Goal: Task Accomplishment & Management: Use online tool/utility

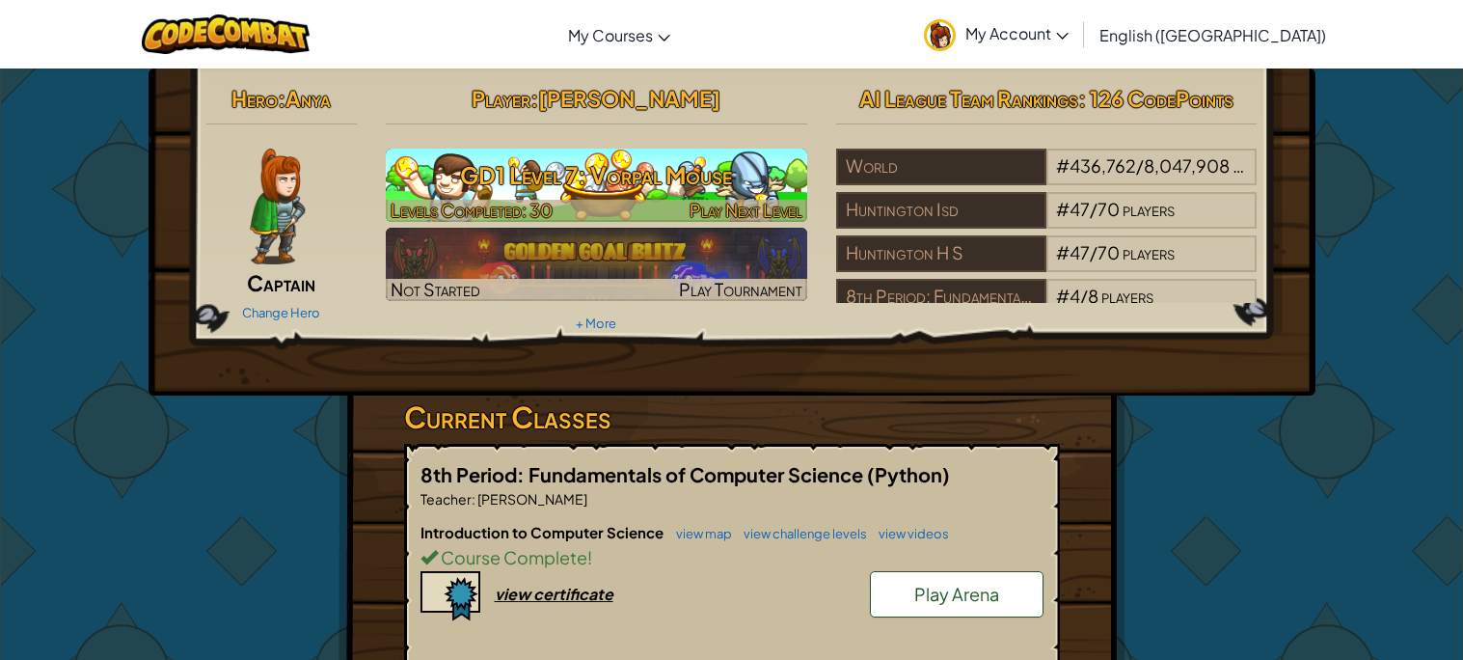
click at [679, 184] on h3 "GD1 Level 7: Vorpal Mouse" at bounding box center [596, 174] width 421 height 43
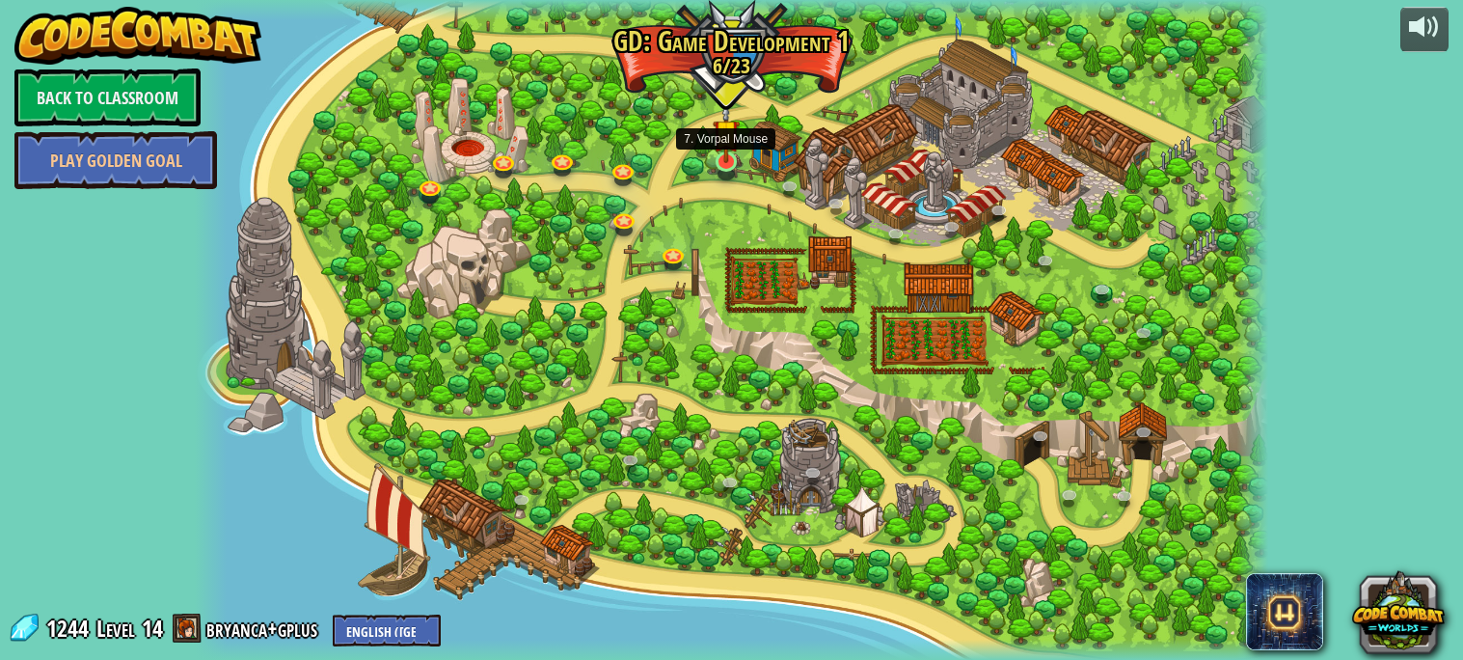
click at [737, 159] on img at bounding box center [726, 132] width 27 height 61
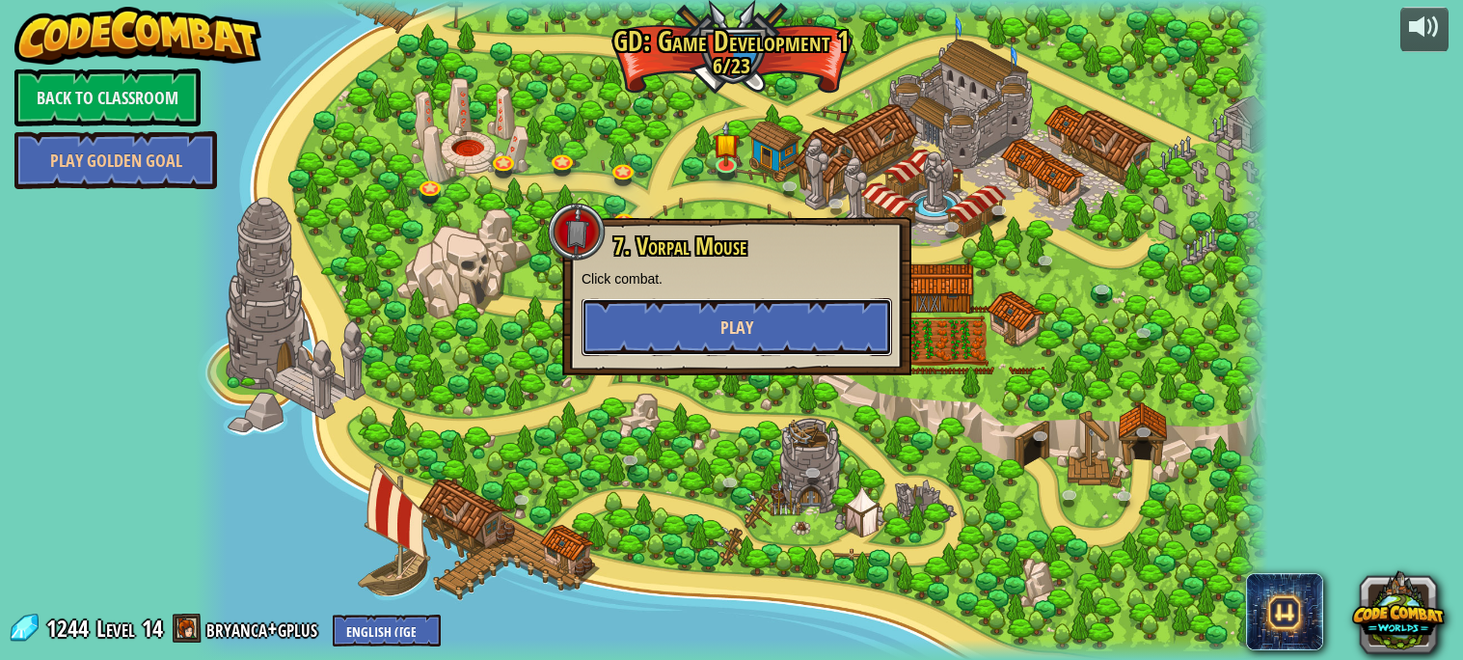
click at [768, 345] on button "Play" at bounding box center [736, 327] width 310 height 58
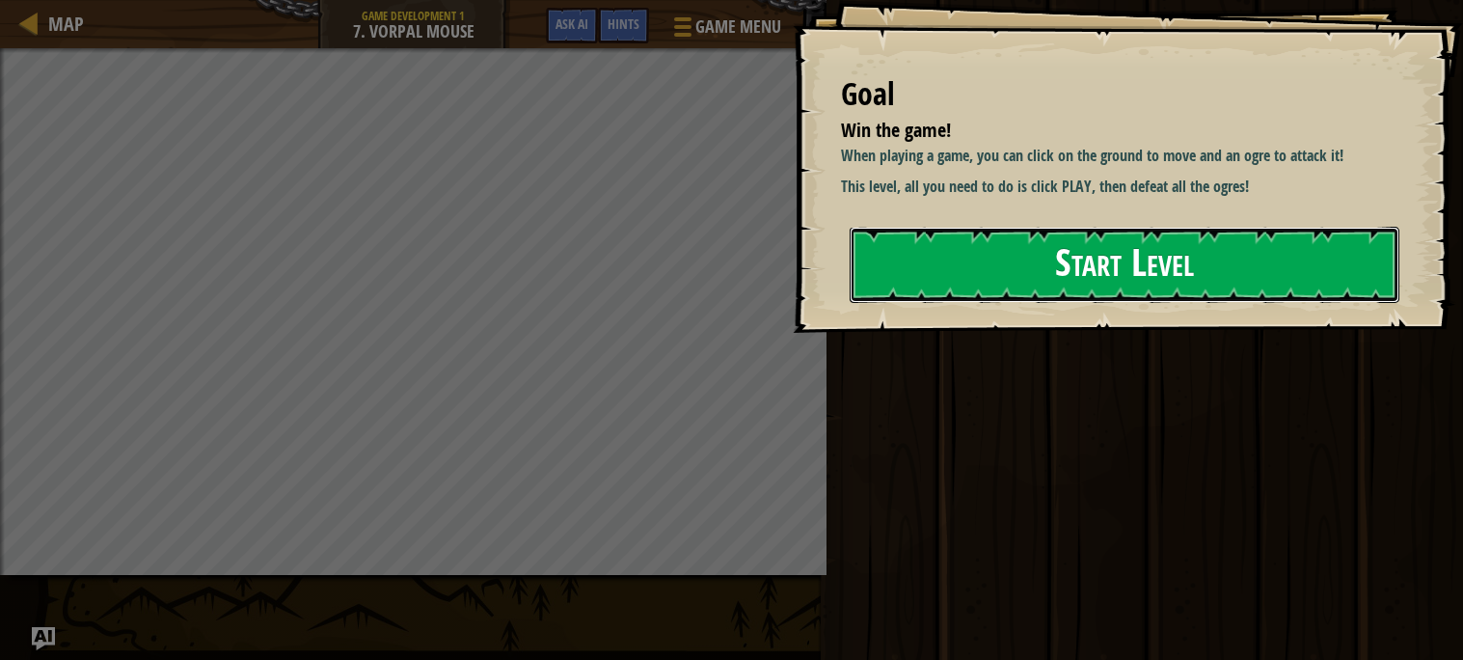
click at [1018, 272] on button "Start Level" at bounding box center [1125, 265] width 550 height 76
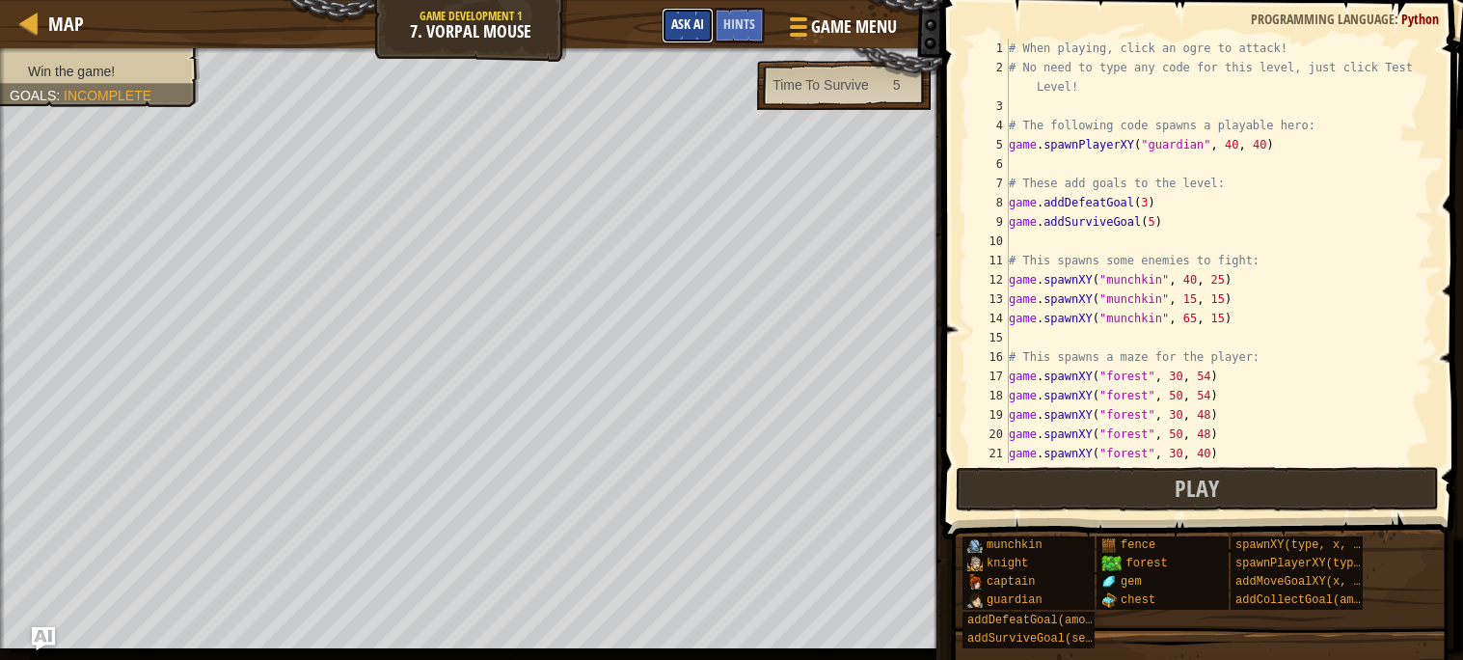
click at [683, 19] on span "Ask AI" at bounding box center [687, 23] width 33 height 18
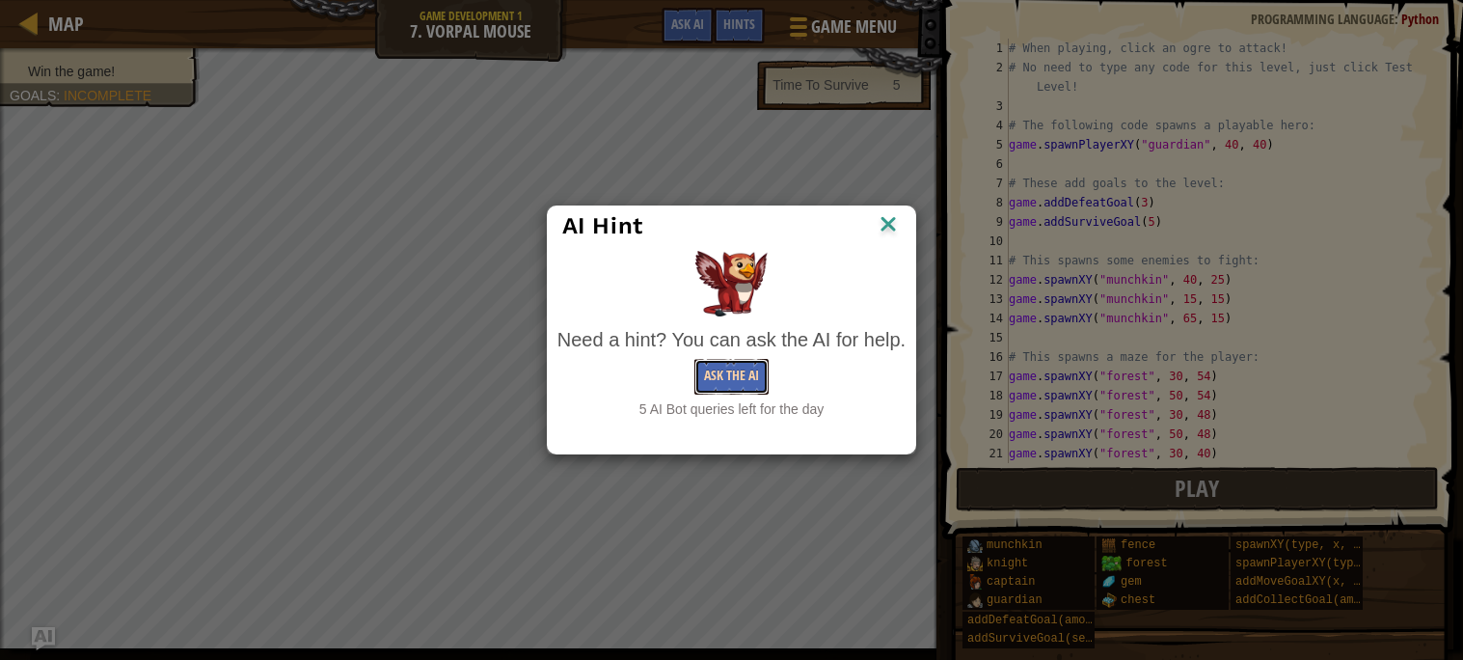
click at [753, 388] on button "Ask the AI" at bounding box center [731, 377] width 74 height 36
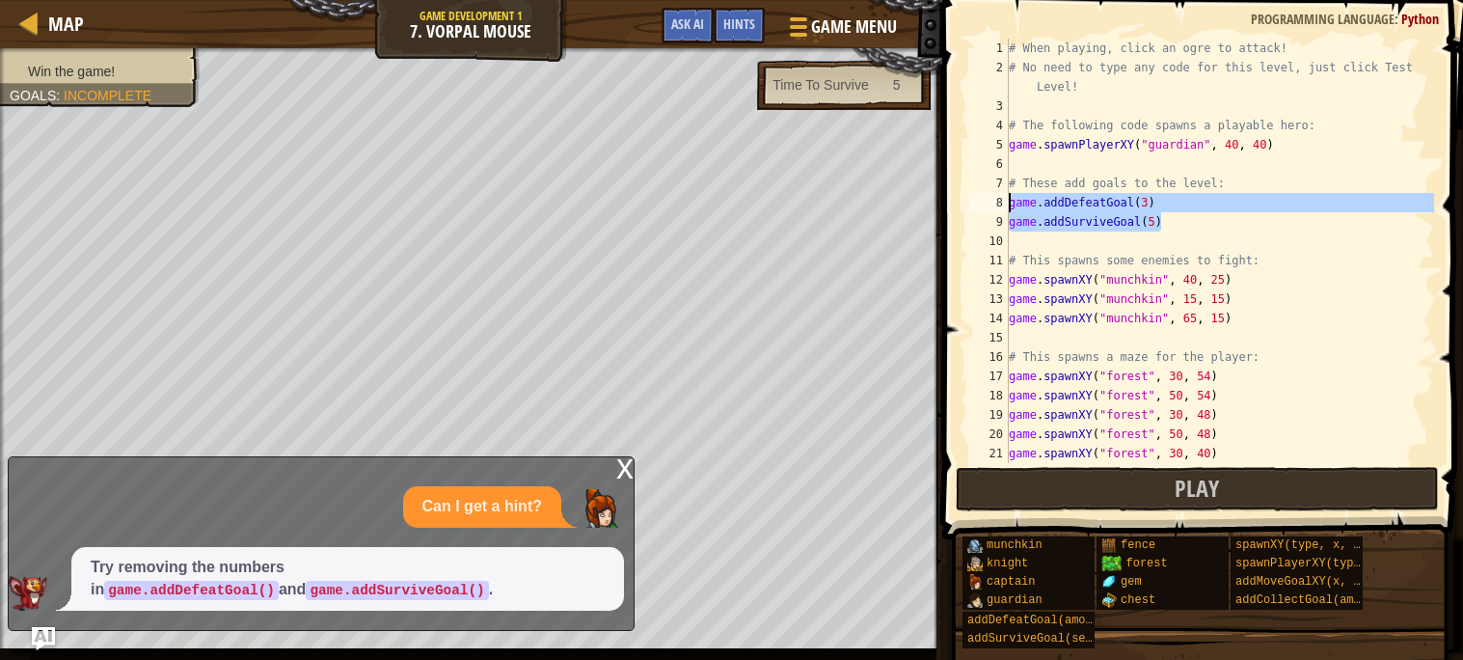
drag, startPoint x: 1185, startPoint y: 228, endPoint x: 1005, endPoint y: 205, distance: 181.7
click at [1005, 205] on div "1 2 3 4 5 6 7 8 9 10 11 12 13 14 15 16 17 18 19 20 21 22 # When playing, click …" at bounding box center [1199, 251] width 469 height 424
type textarea "game.addDefeatGoal(3) game.addSurviveGoal(5)"
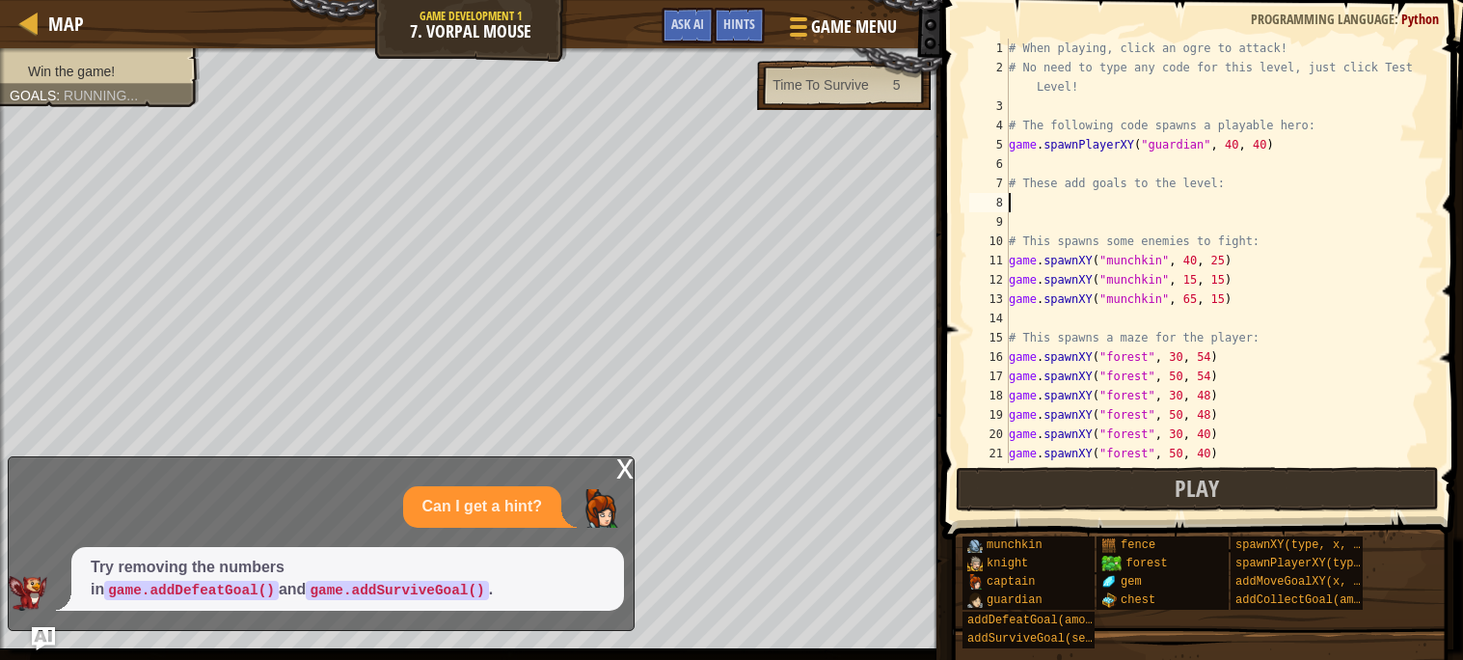
type textarea "# These add goals to the level:"
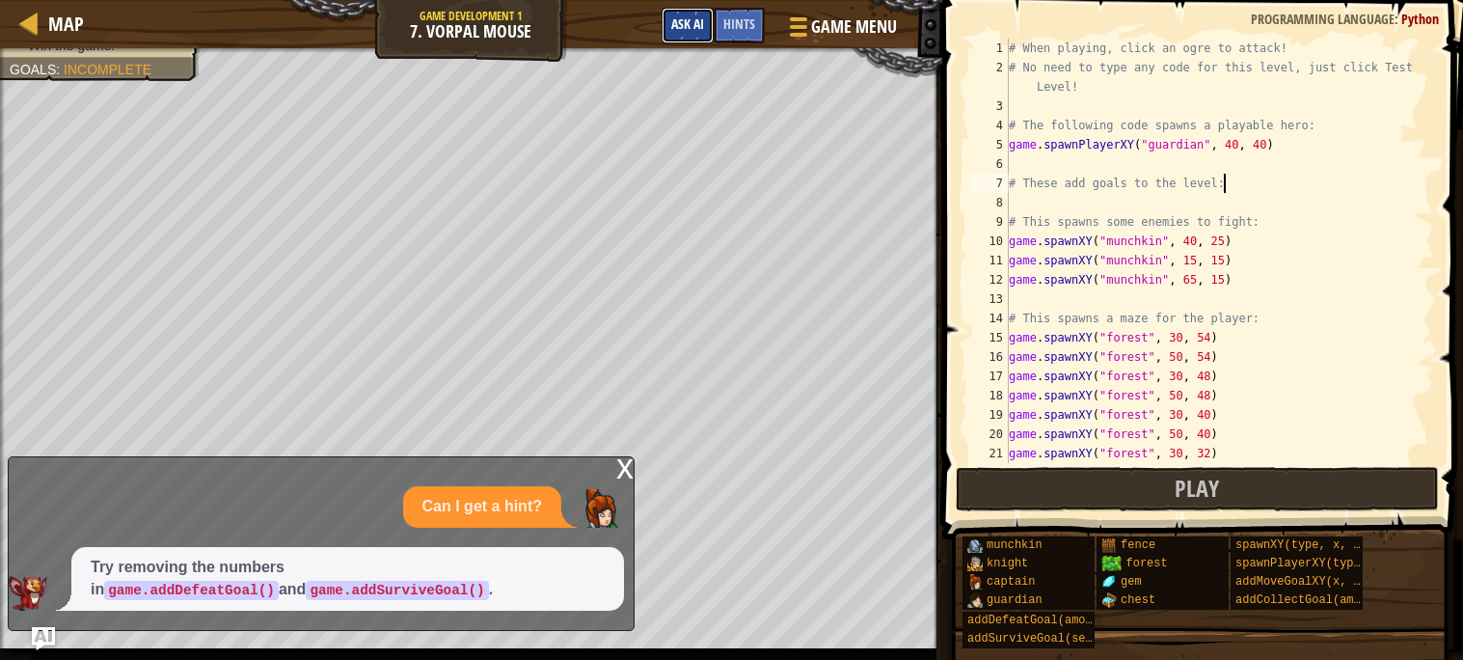
click at [695, 35] on button "Ask AI" at bounding box center [687, 26] width 52 height 36
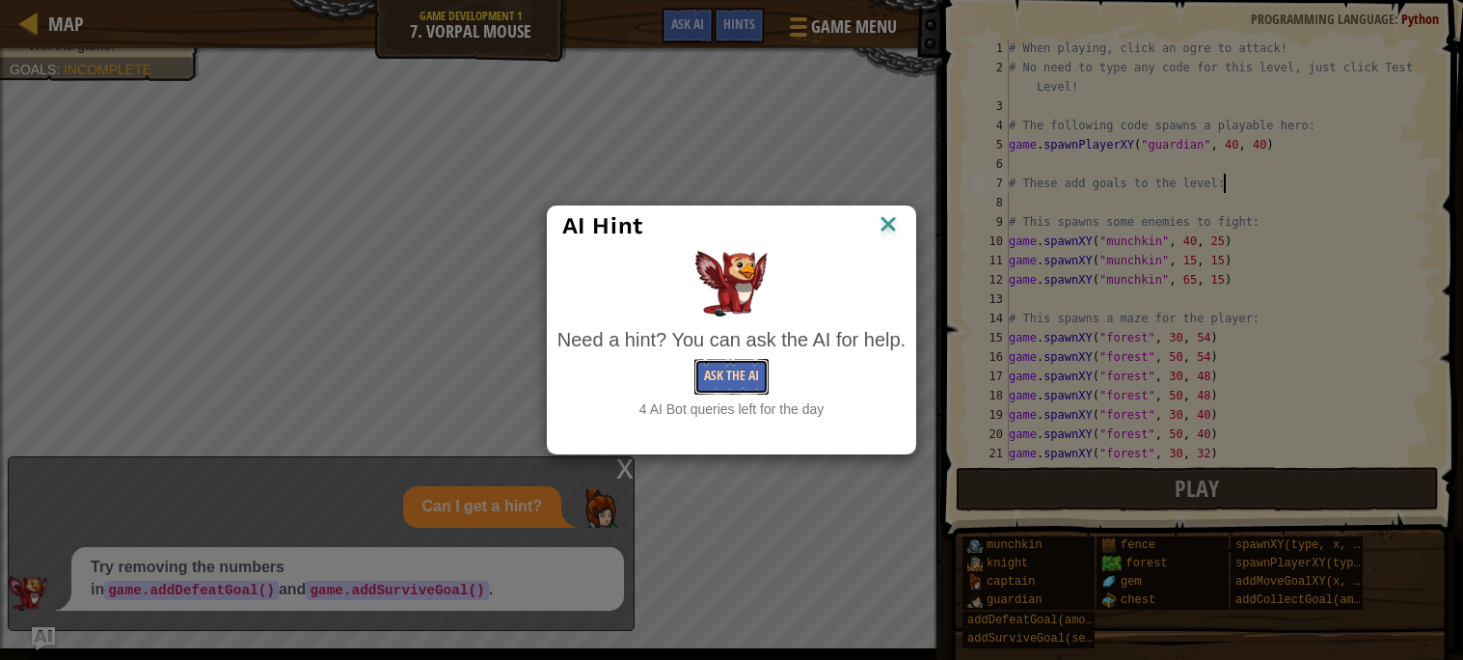
click at [730, 373] on button "Ask the AI" at bounding box center [731, 377] width 74 height 36
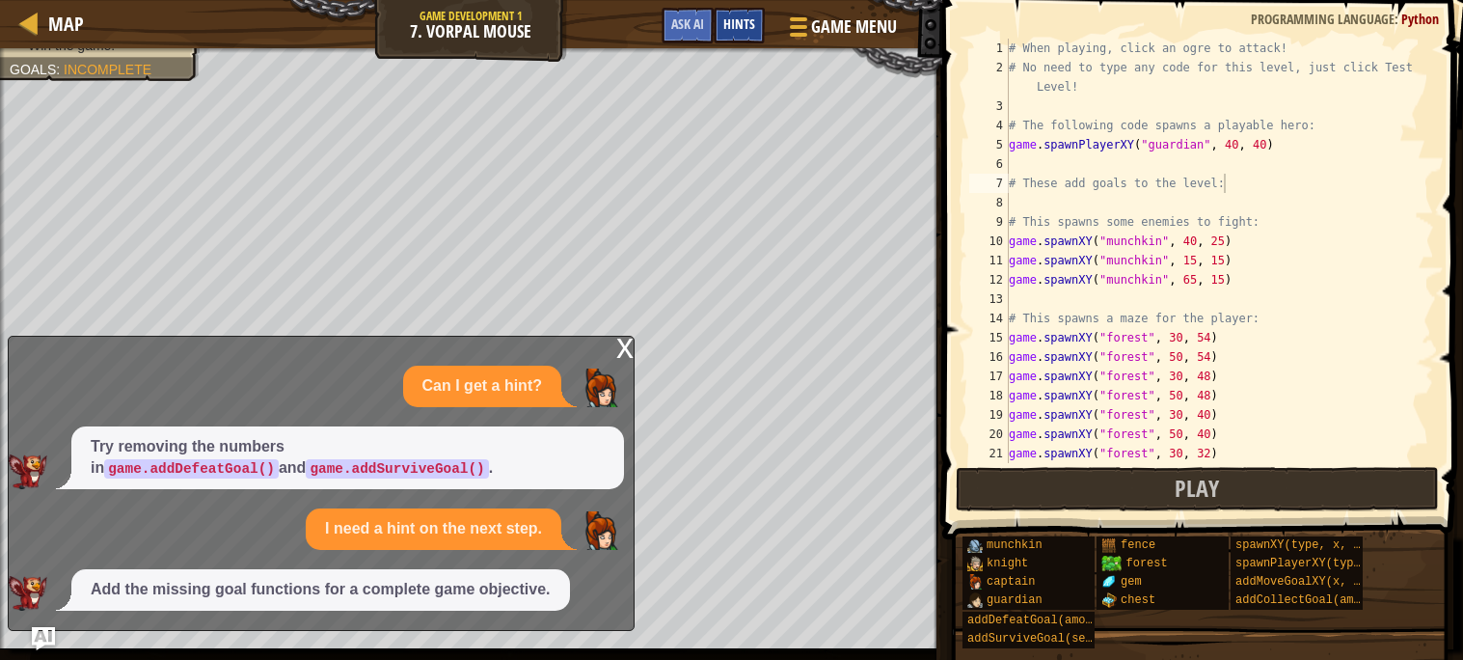
click at [749, 40] on div "Hints" at bounding box center [739, 26] width 51 height 36
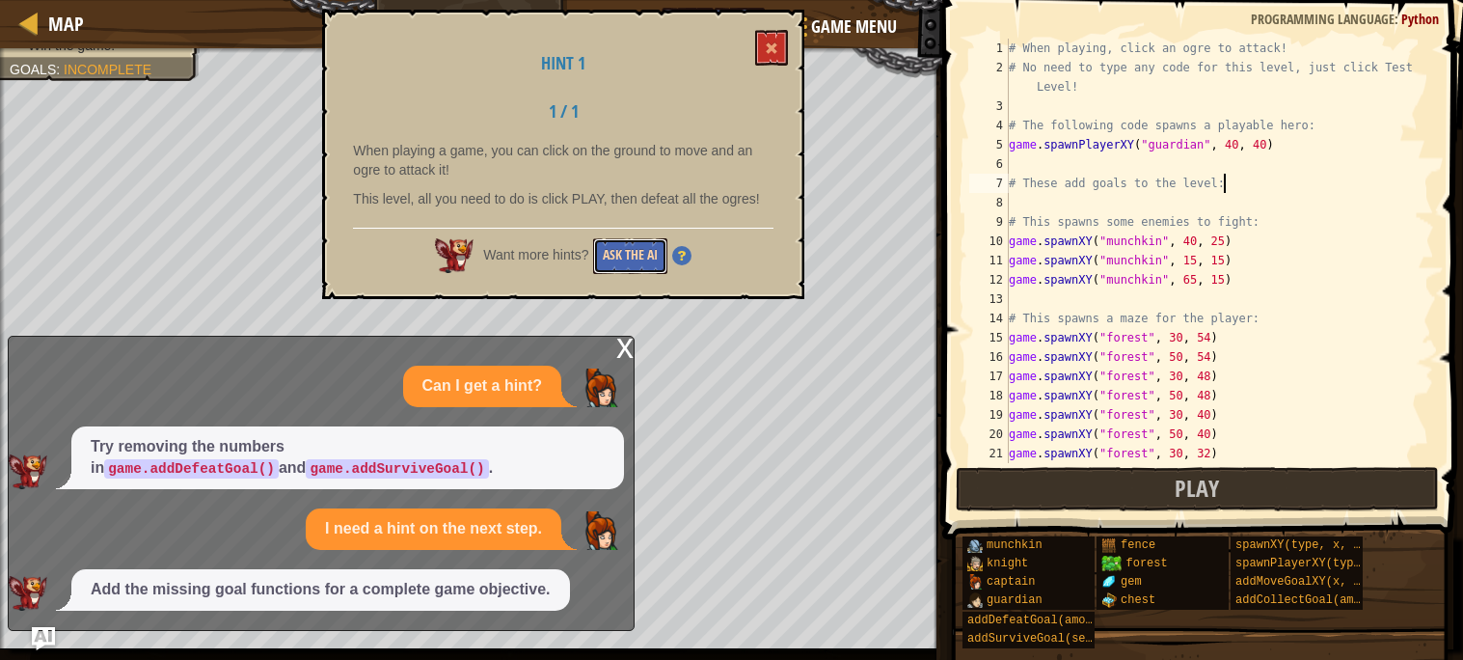
click at [611, 238] on button "Ask the AI" at bounding box center [630, 256] width 74 height 36
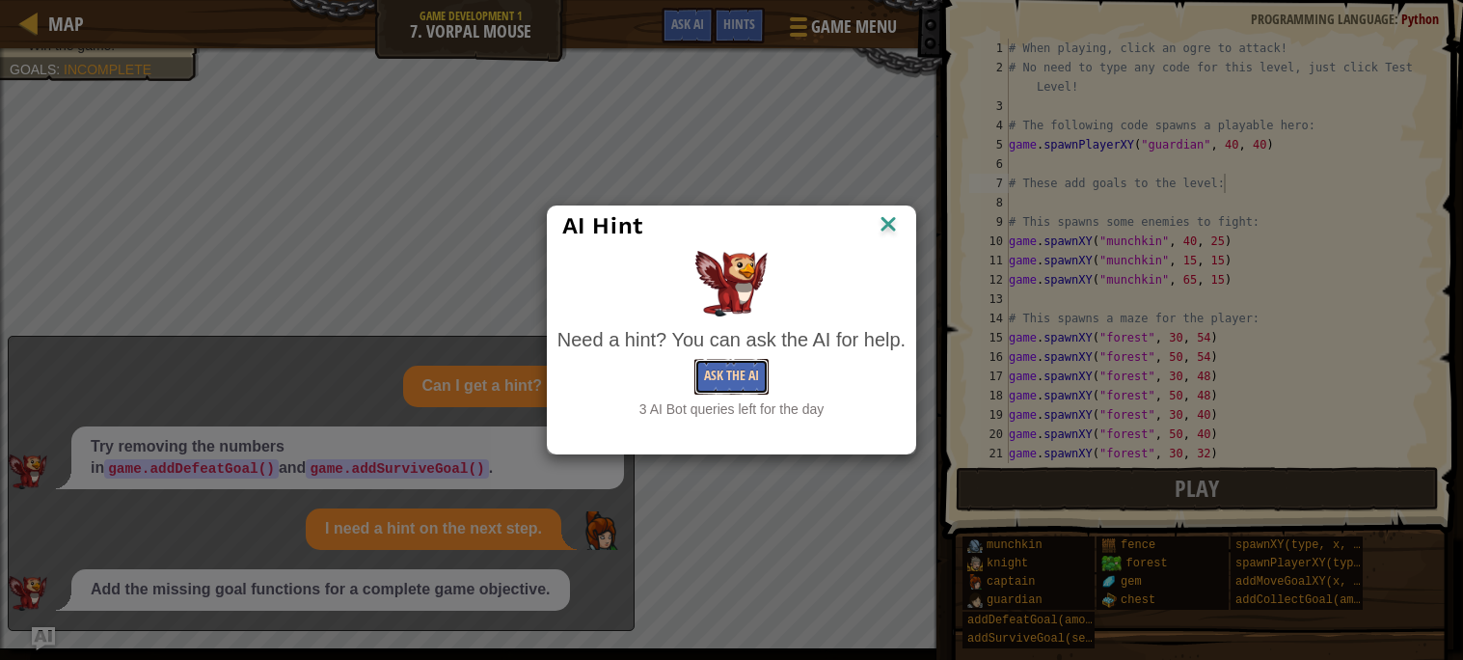
click at [755, 376] on button "Ask the AI" at bounding box center [731, 377] width 74 height 36
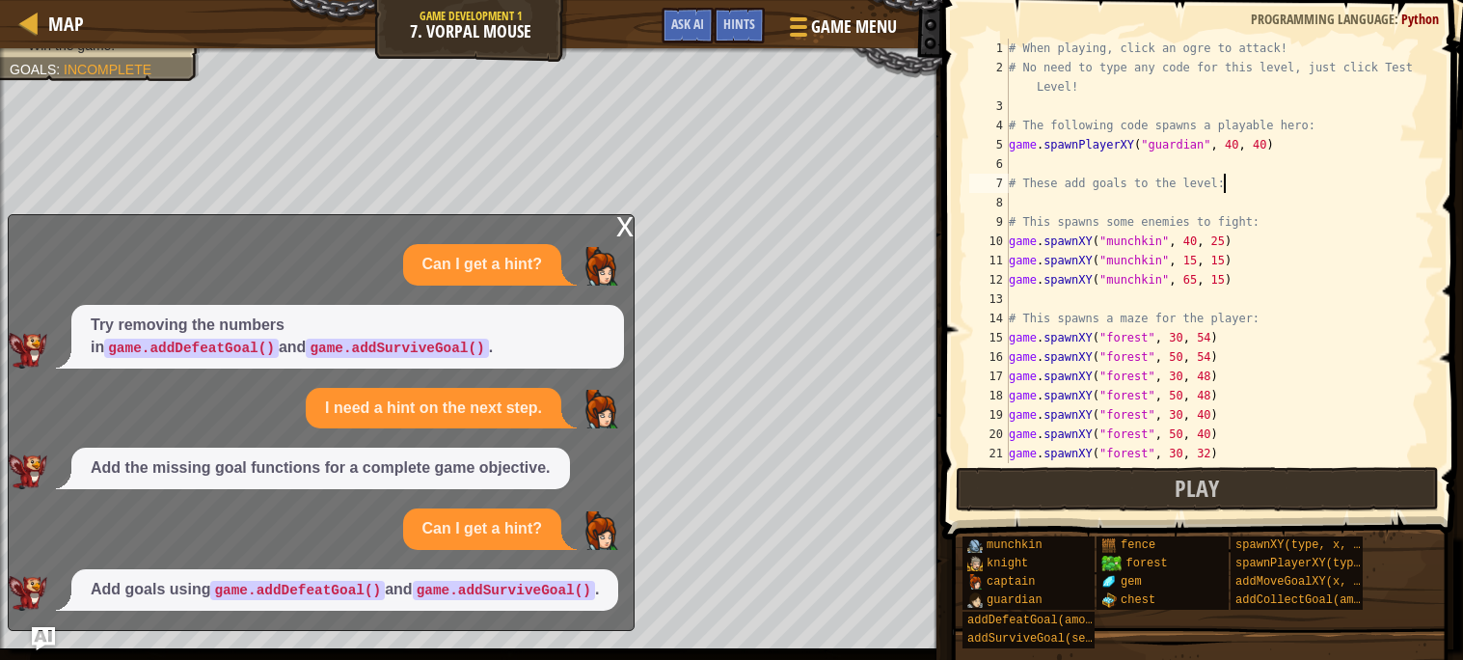
click at [1067, 165] on div "# When playing, click an ogre to attack! # No need to type any code for this le…" at bounding box center [1219, 270] width 429 height 463
click at [1052, 194] on div "# When playing, click an ogre to attack! # No need to type any code for this le…" at bounding box center [1219, 270] width 429 height 463
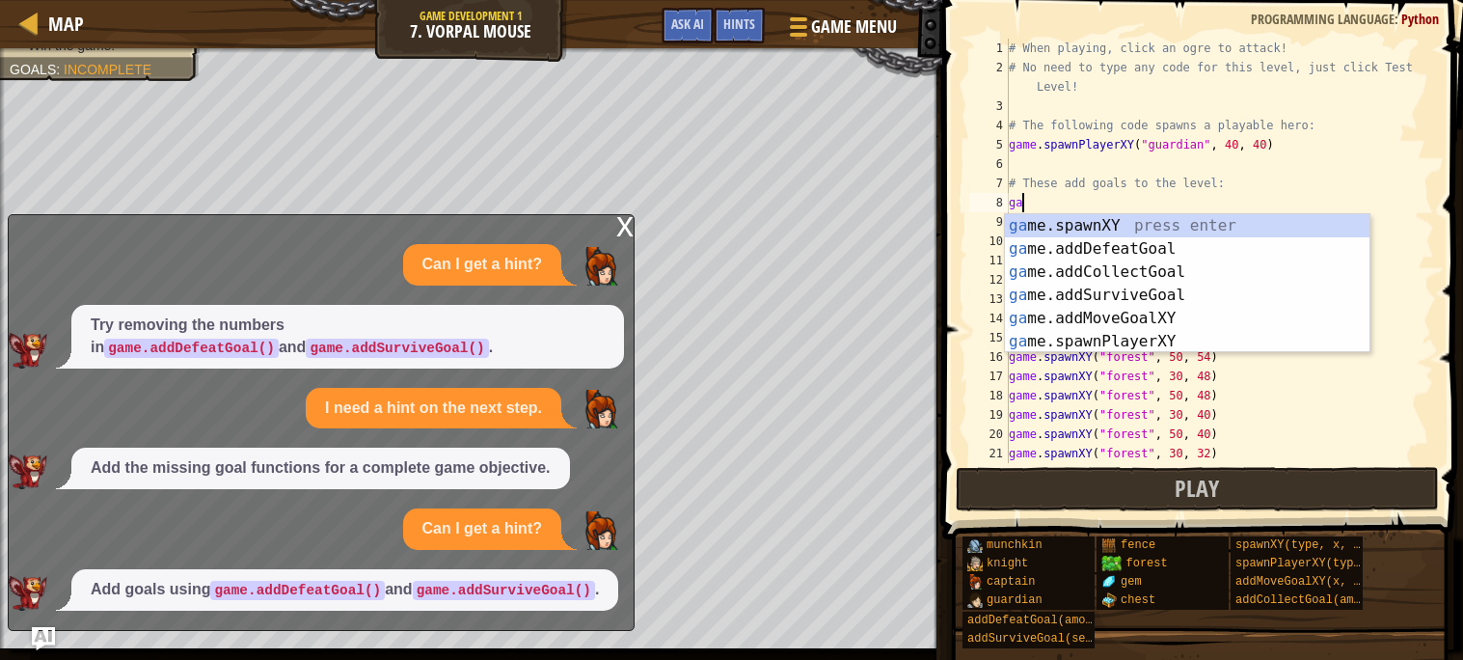
type textarea "gam"
click at [1163, 215] on div "gam e.addDefeatGoal press enter gam e.spawnXY press enter gam e.addCollectGoal …" at bounding box center [1187, 306] width 364 height 185
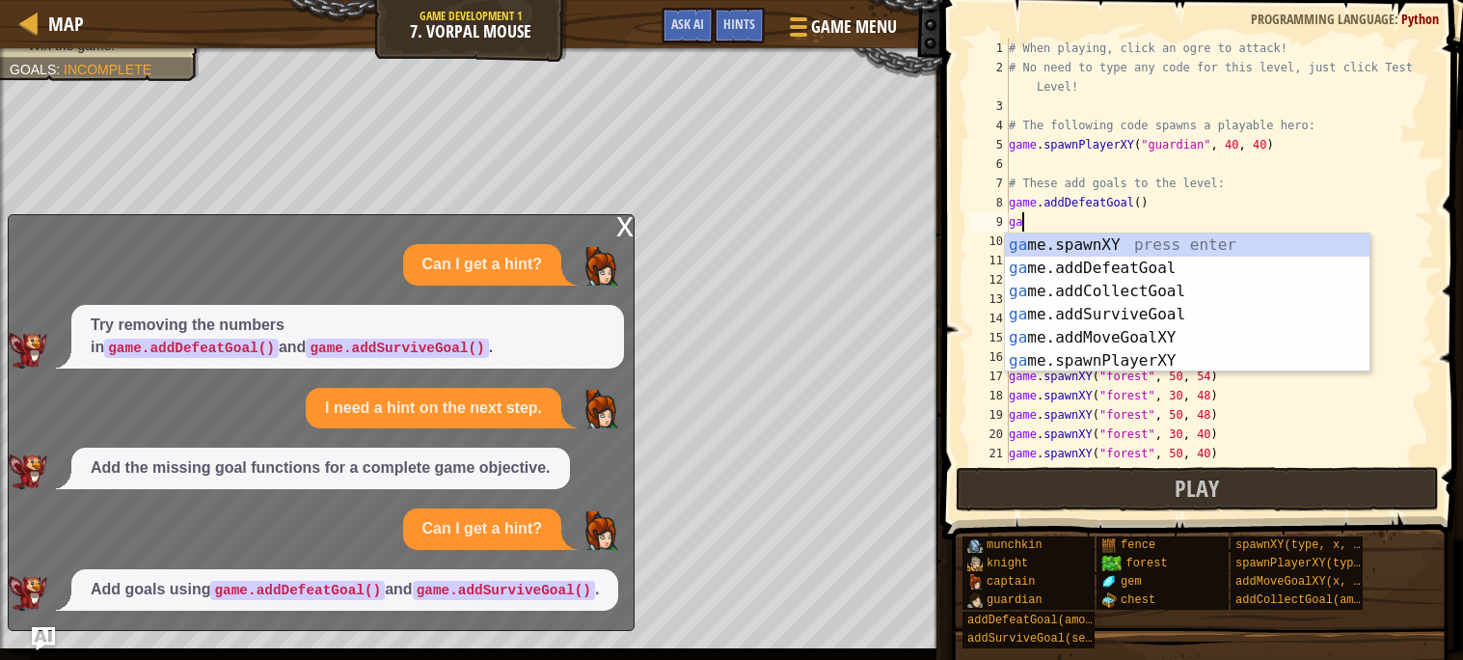
type textarea "game"
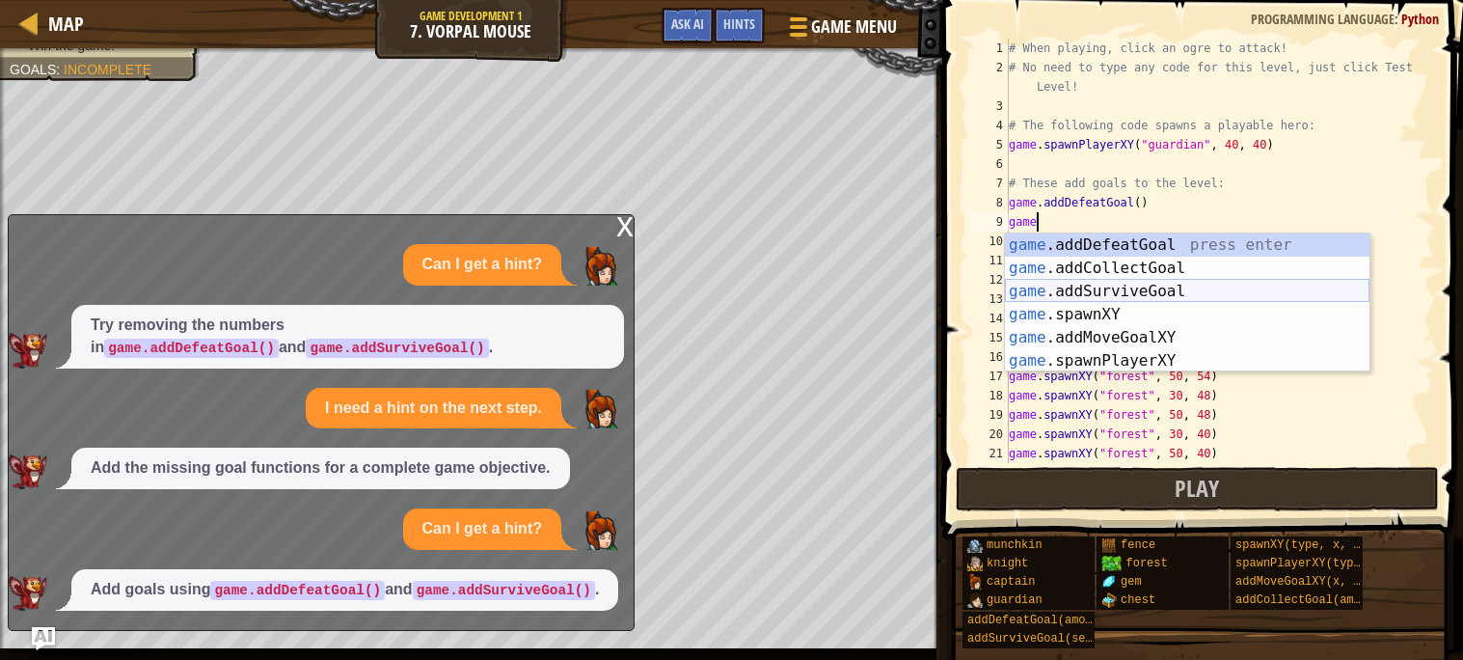
click at [1176, 288] on div "game .addDefeatGoal press enter game .addCollectGoal press enter game .addSurvi…" at bounding box center [1187, 325] width 364 height 185
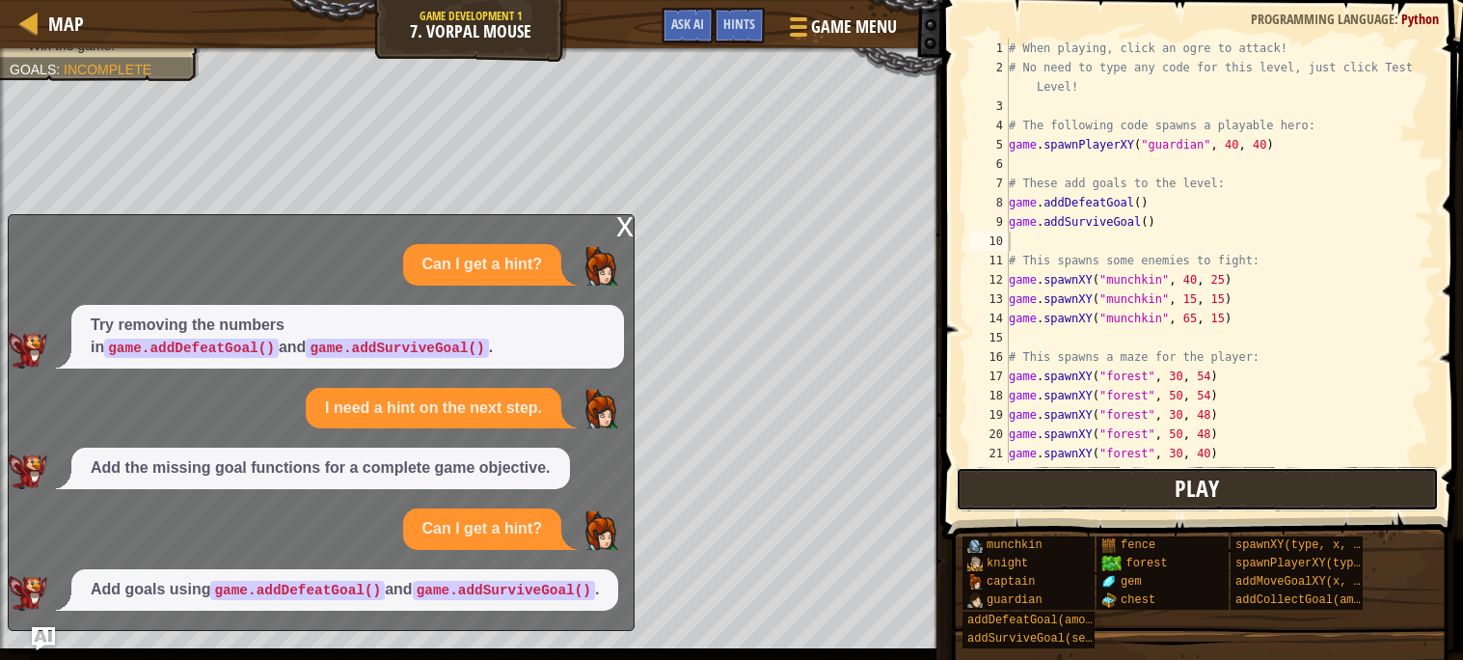
click at [1197, 484] on span "Play" at bounding box center [1196, 487] width 44 height 31
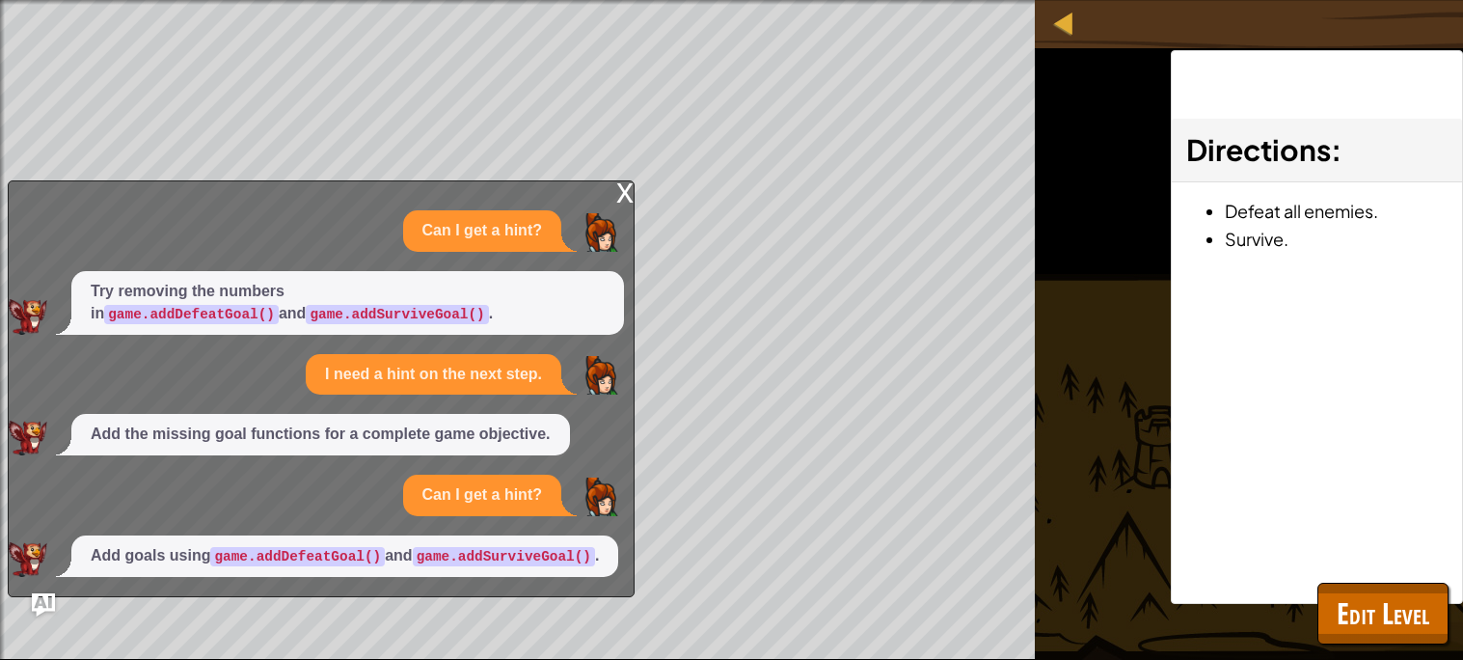
click at [614, 180] on div "x Can I get a hint? Try removing the numbers in game.addDefeatGoal() and game.a…" at bounding box center [321, 388] width 627 height 417
click at [618, 181] on div "x" at bounding box center [624, 190] width 17 height 19
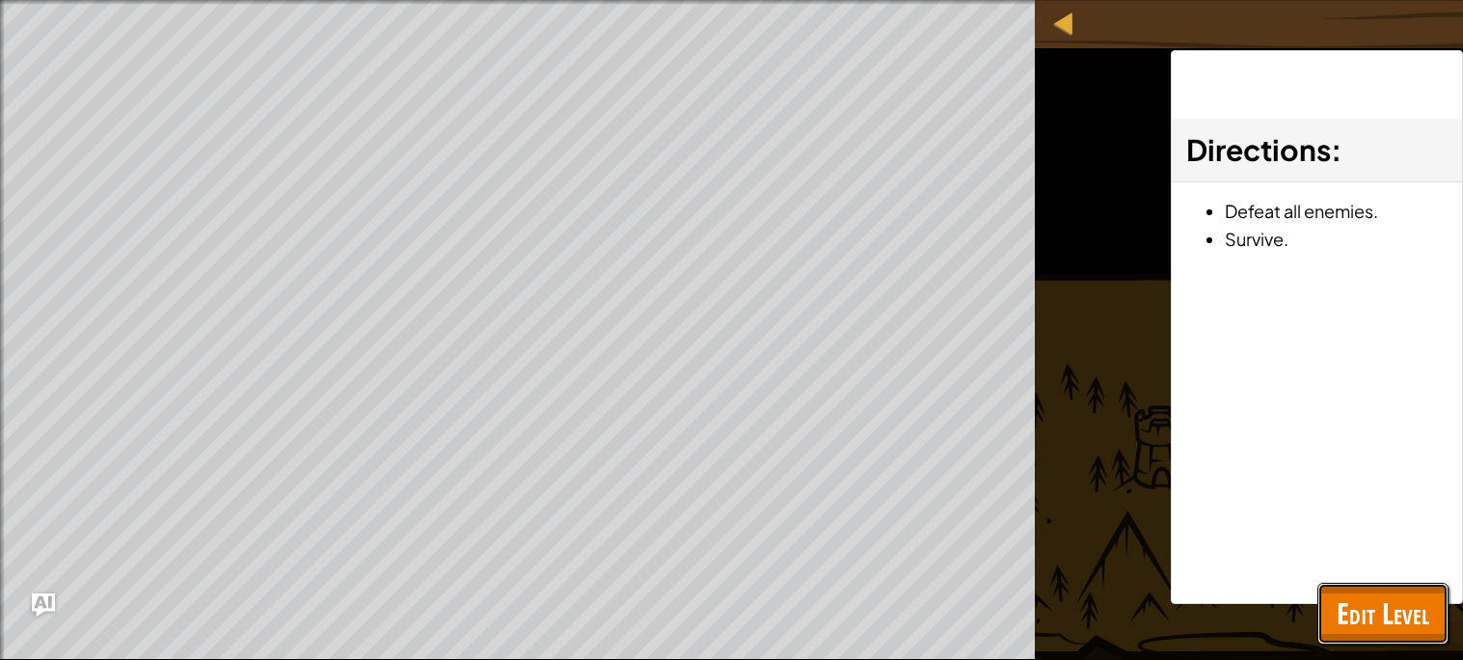
click at [1402, 628] on span "Edit Level" at bounding box center [1382, 613] width 93 height 40
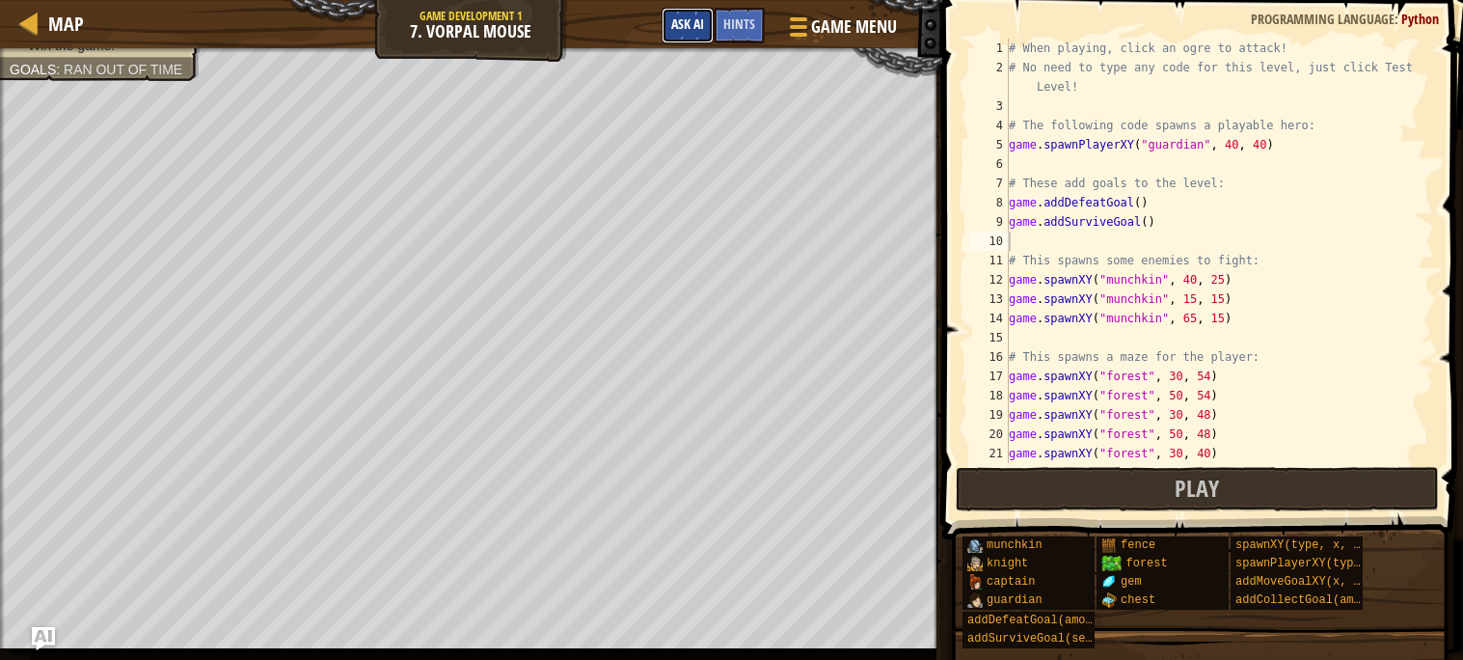
click at [686, 24] on span "Ask AI" at bounding box center [687, 23] width 33 height 18
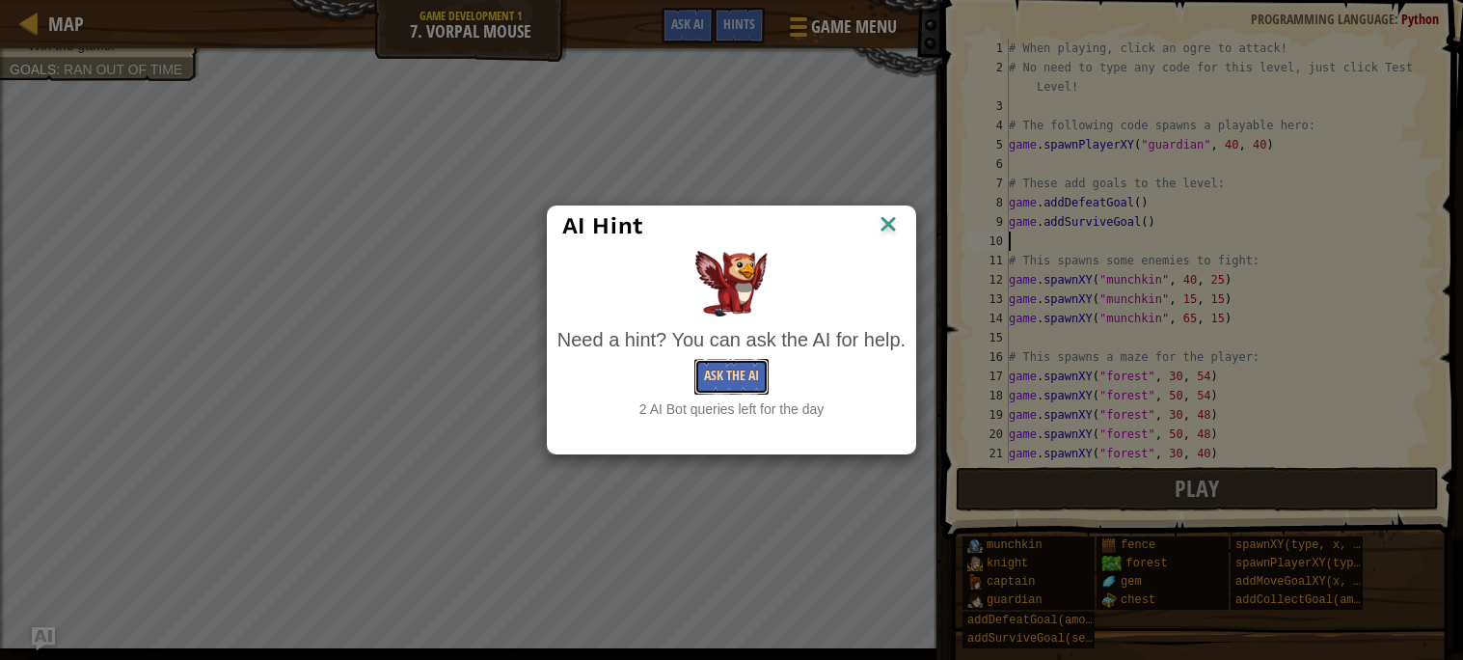
click at [727, 364] on button "Ask the AI" at bounding box center [731, 377] width 74 height 36
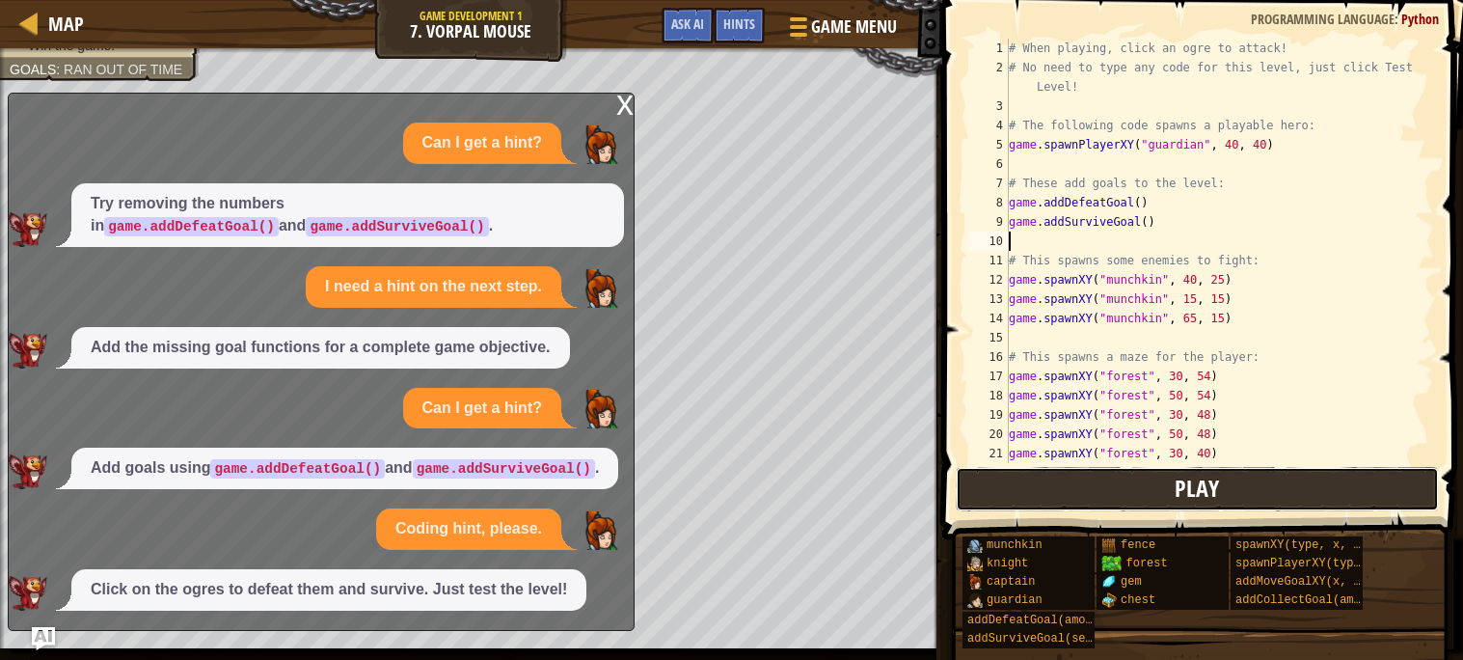
click at [1114, 491] on button "Play" at bounding box center [1197, 489] width 483 height 44
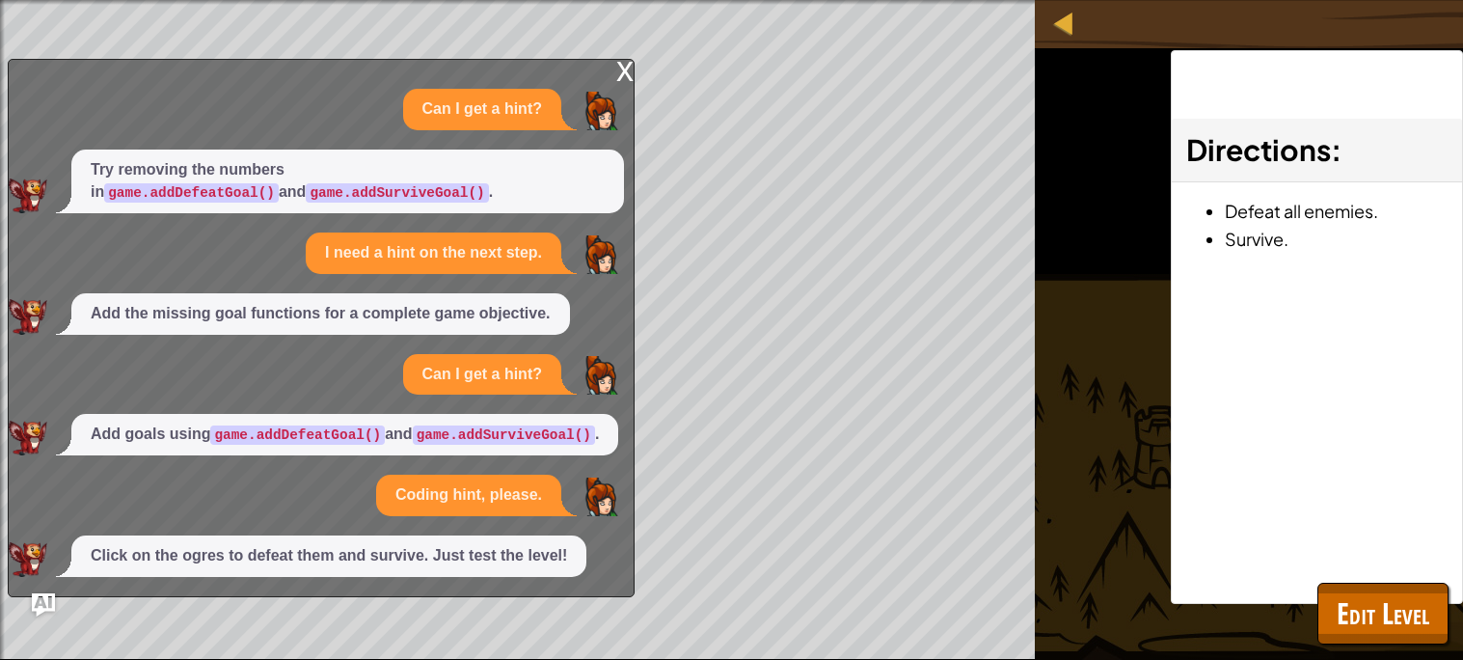
click at [628, 60] on div "x" at bounding box center [624, 69] width 17 height 19
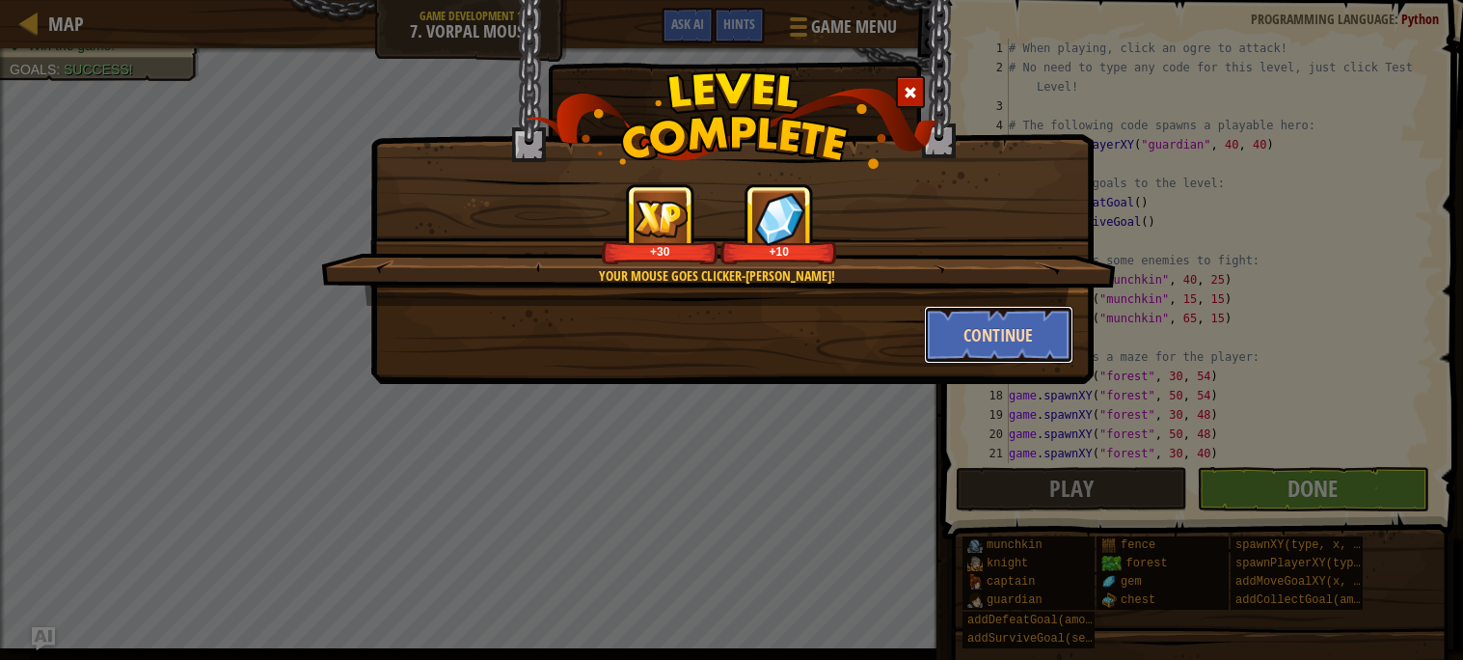
click at [1031, 344] on button "Continue" at bounding box center [998, 335] width 149 height 58
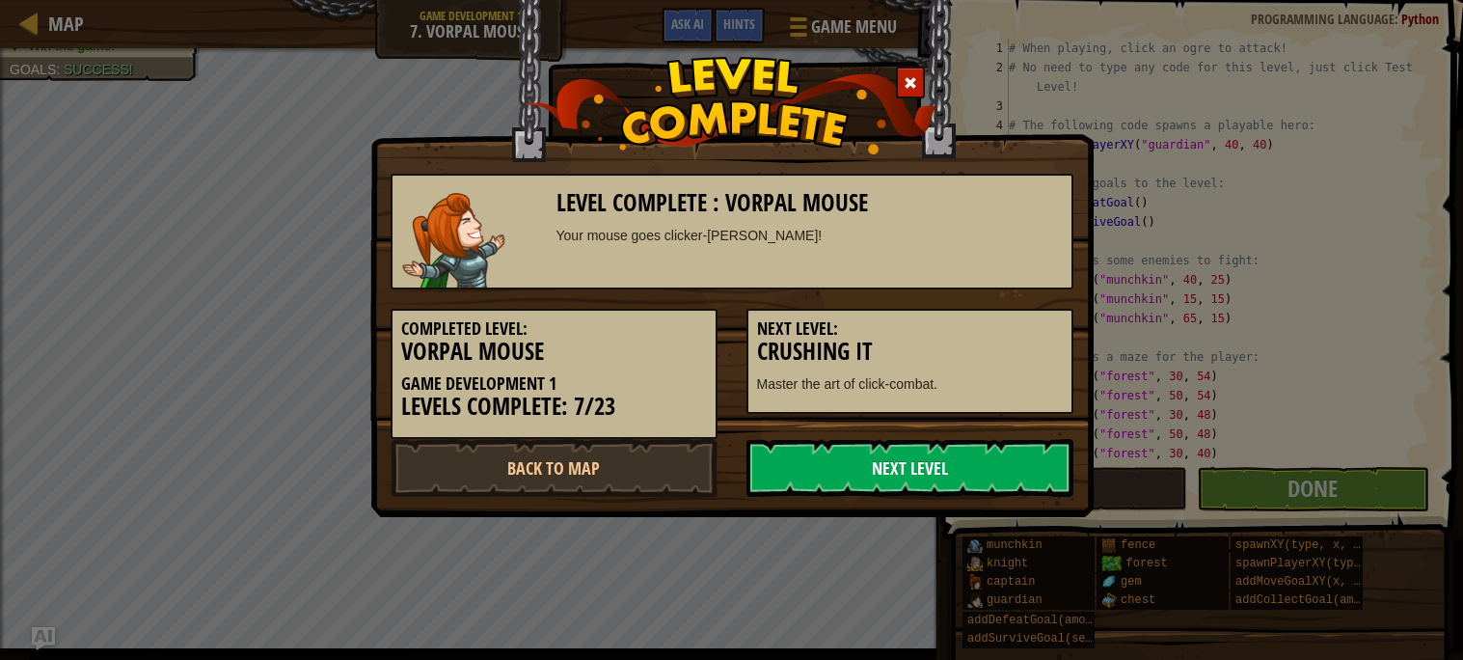
click at [973, 460] on link "Next Level" at bounding box center [909, 468] width 327 height 58
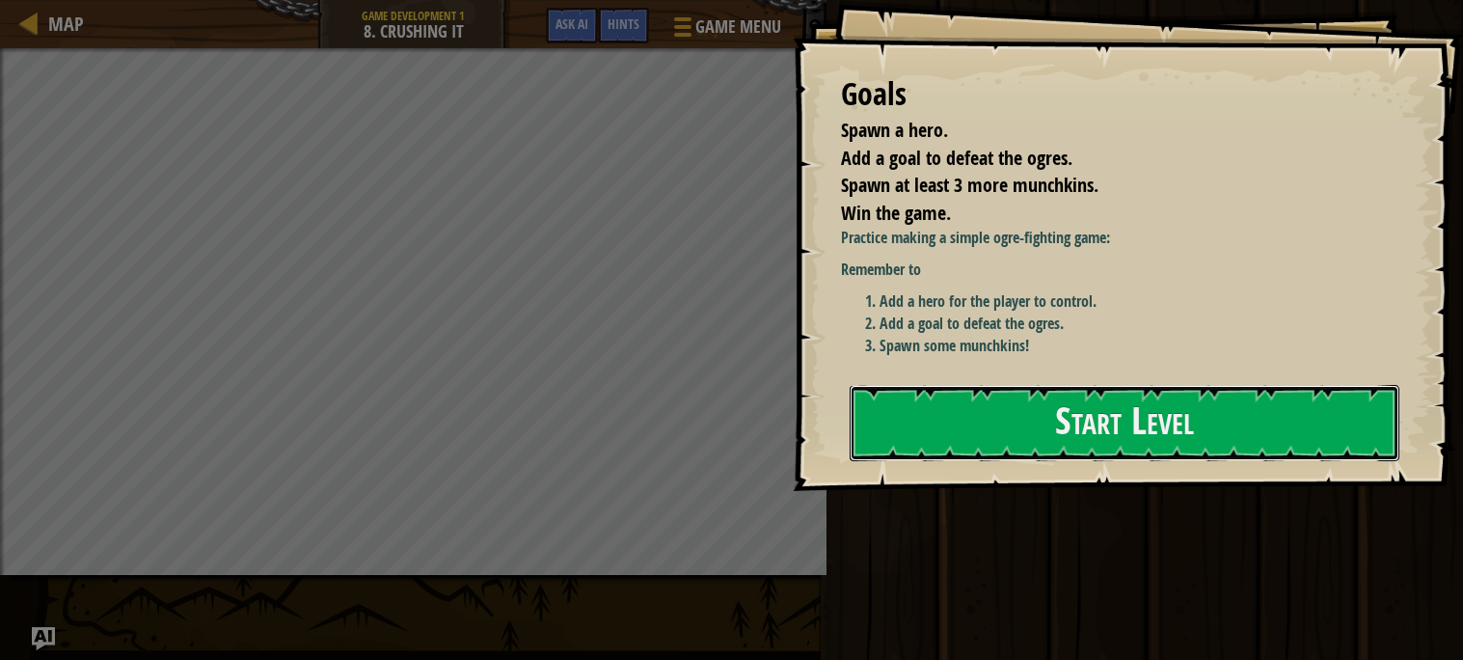
click at [973, 460] on button "Start Level" at bounding box center [1125, 423] width 550 height 76
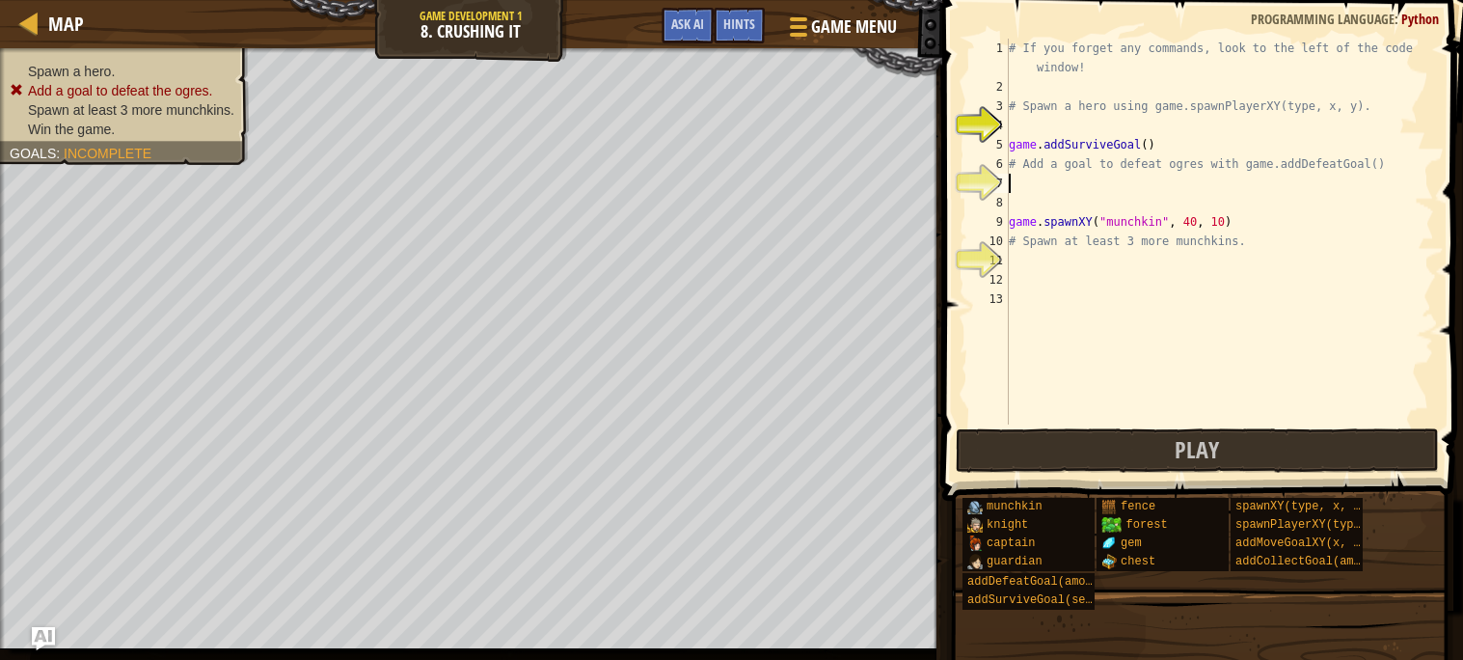
click at [1095, 177] on div "# If you forget any commands, look to the left of the code window! # Spawn a he…" at bounding box center [1219, 261] width 429 height 444
type textarea "g"
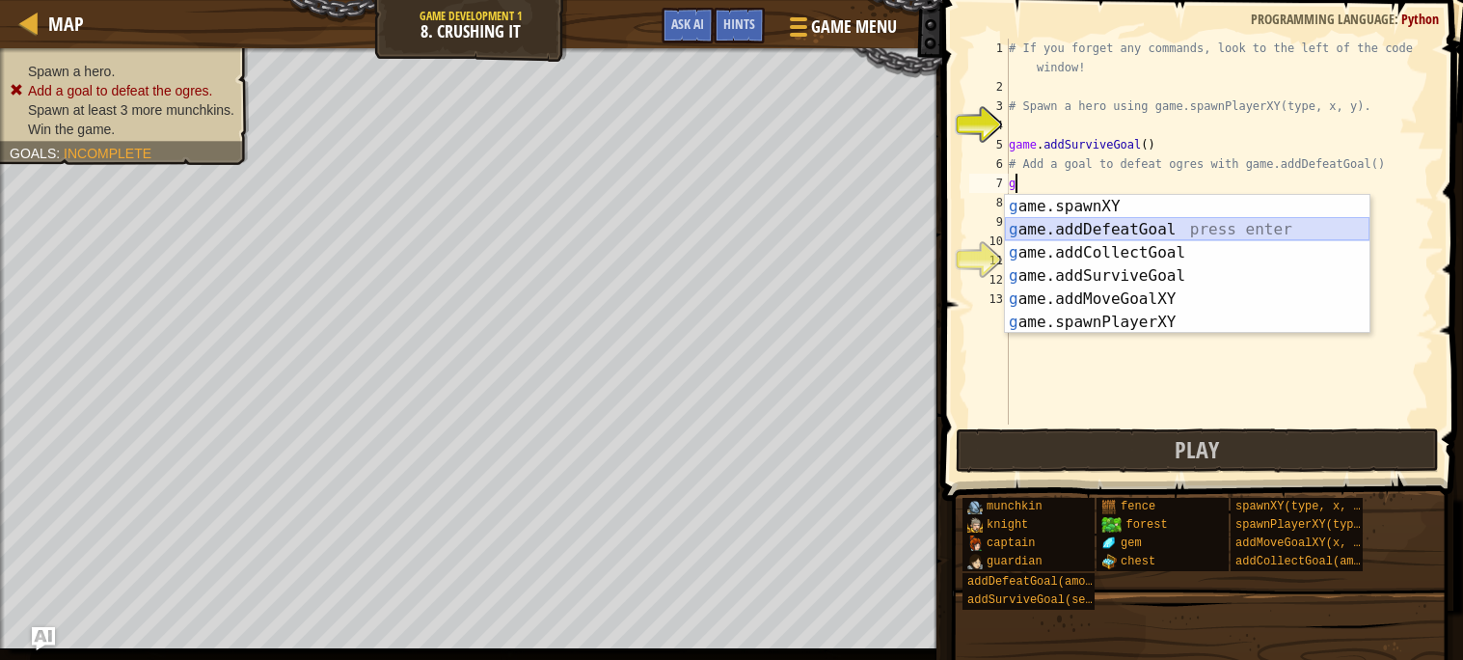
drag, startPoint x: 1169, startPoint y: 226, endPoint x: 1193, endPoint y: 231, distance: 24.8
click at [1193, 231] on div "g ame.spawnXY press enter g ame.addDefeatGoal press enter g ame.addCollectGoal …" at bounding box center [1187, 287] width 364 height 185
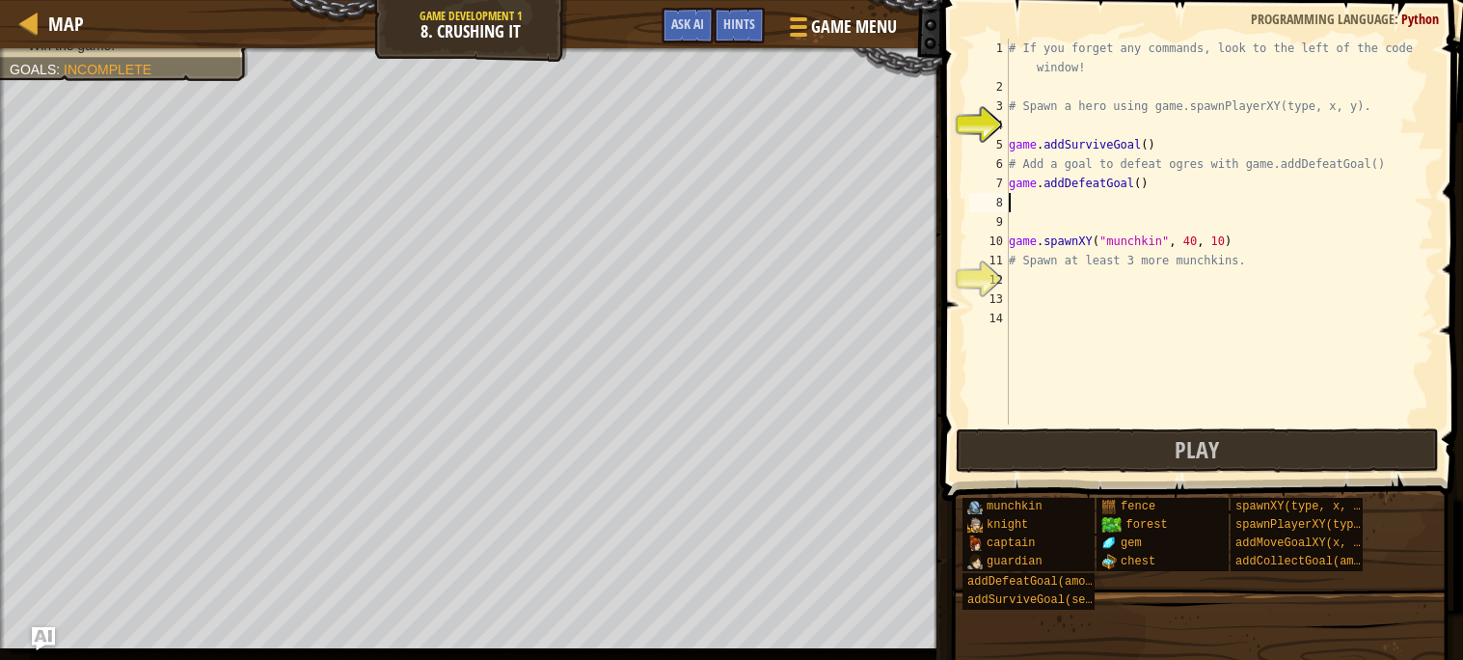
click at [1117, 287] on div "# If you forget any commands, look to the left of the code window! # Spawn a he…" at bounding box center [1219, 261] width 429 height 444
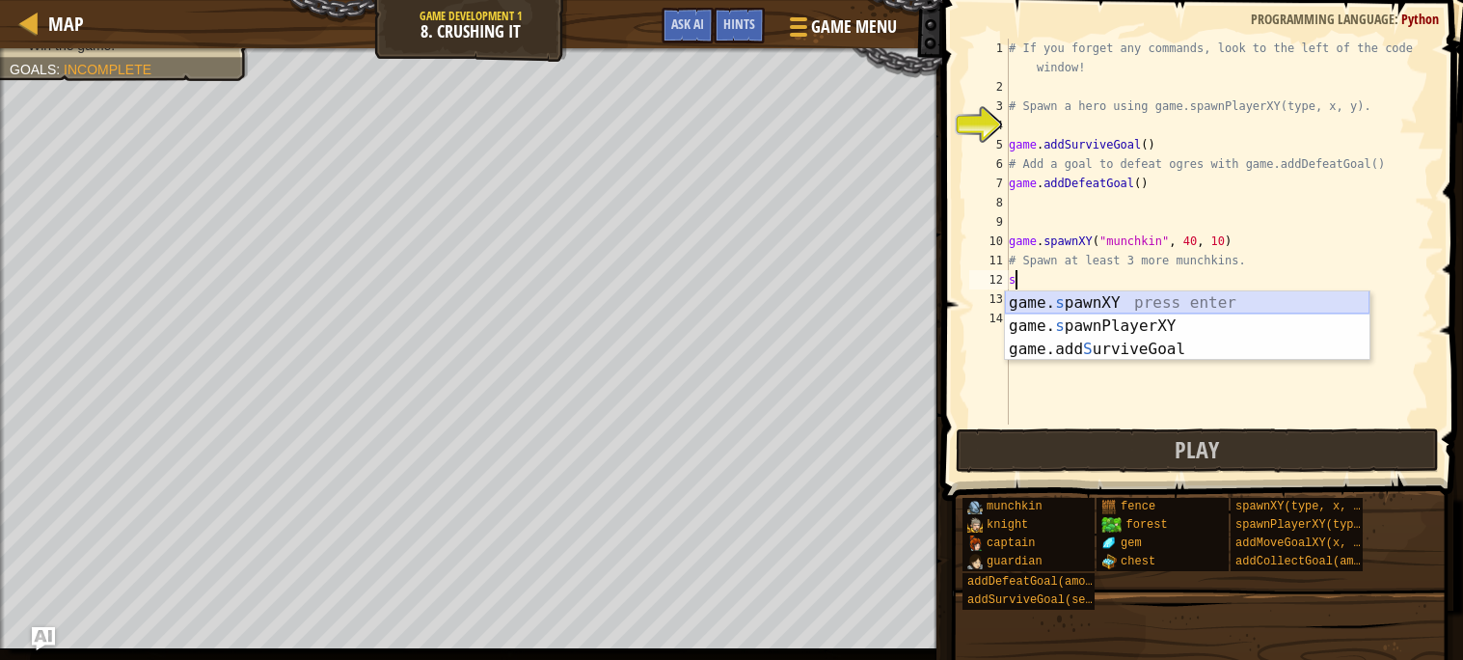
click at [1167, 300] on div "game. s pawnXY press enter game. s pawnPlayerXY press enter game.add S urviveGo…" at bounding box center [1187, 349] width 364 height 116
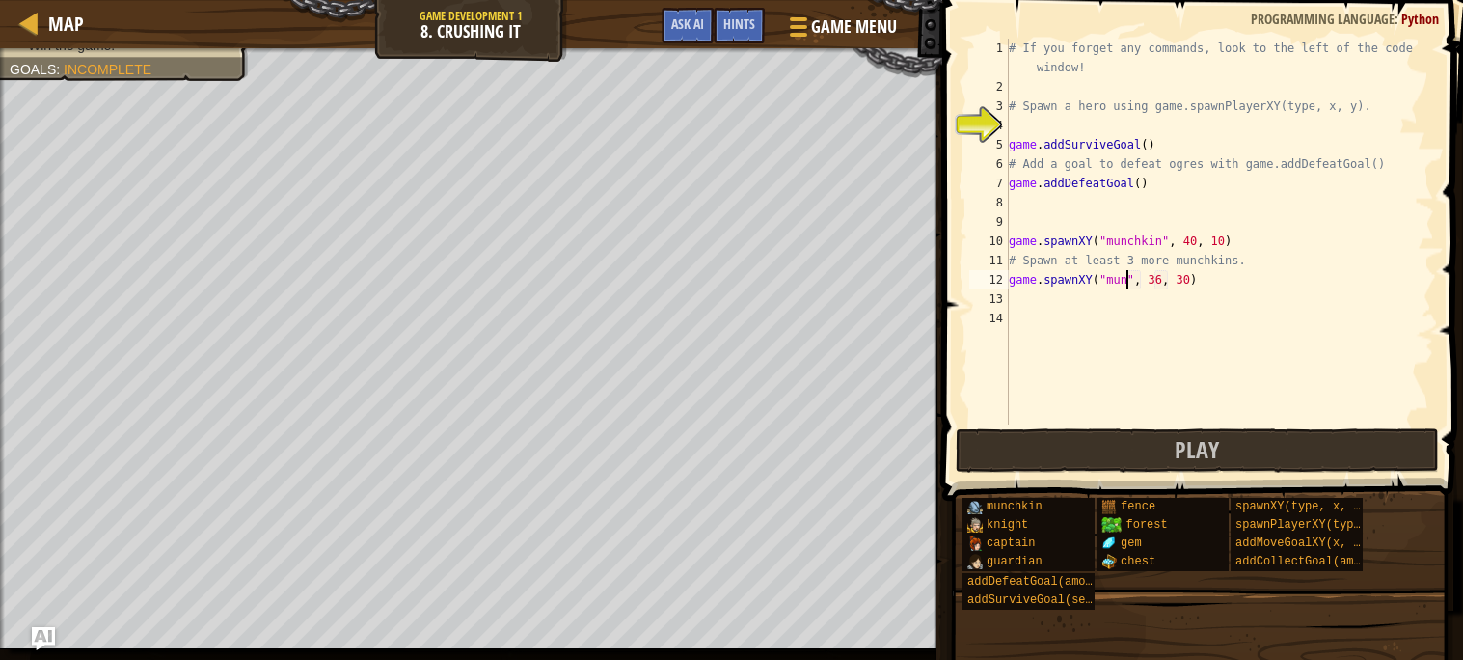
scroll to position [8, 11]
type textarea "game.spawnXY("munchkin", 36, 30)"
drag, startPoint x: 1260, startPoint y: 275, endPoint x: 1008, endPoint y: 277, distance: 252.6
click at [1008, 277] on div "game.spawnXY("munchkin", 36, 30) 1 2 3 4 5 6 7 8 9 10 11 12 13 14 # If you forg…" at bounding box center [1199, 232] width 469 height 386
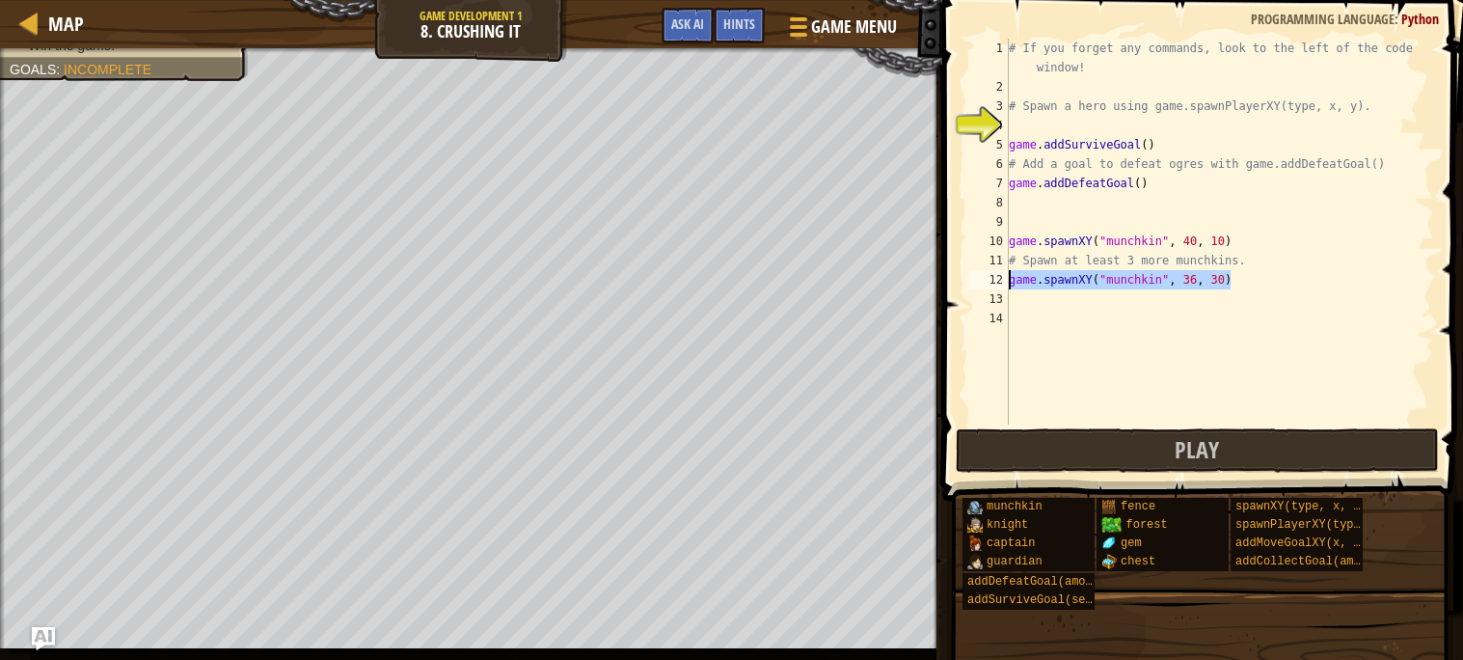
click at [1043, 303] on div "# If you forget any commands, look to the left of the code window! # Spawn a he…" at bounding box center [1219, 261] width 429 height 444
click at [1195, 302] on div "# If you forget any commands, look to the left of the code window! # Spawn a he…" at bounding box center [1219, 261] width 429 height 444
type textarea "game.spawnXY("munchkin", 37, 30)"
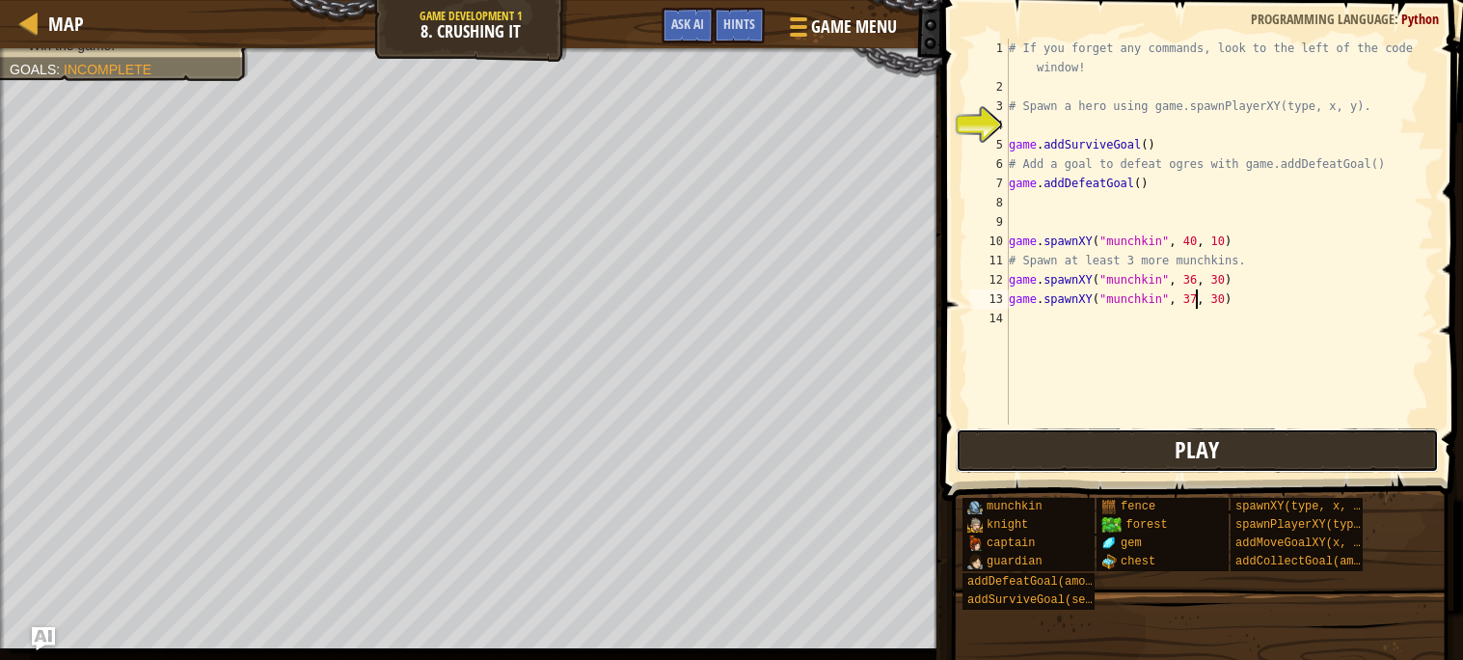
click at [1115, 461] on button "Play" at bounding box center [1197, 450] width 483 height 44
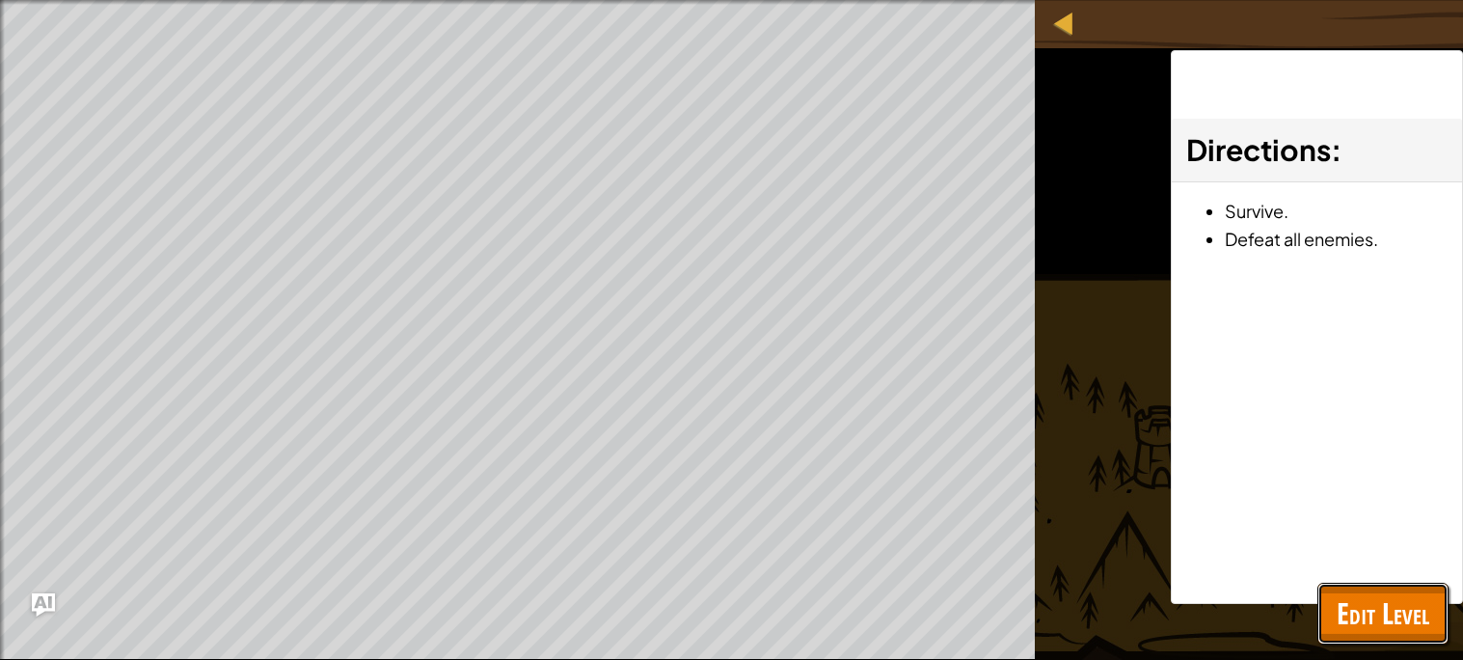
click at [1338, 630] on span "Edit Level" at bounding box center [1382, 613] width 93 height 40
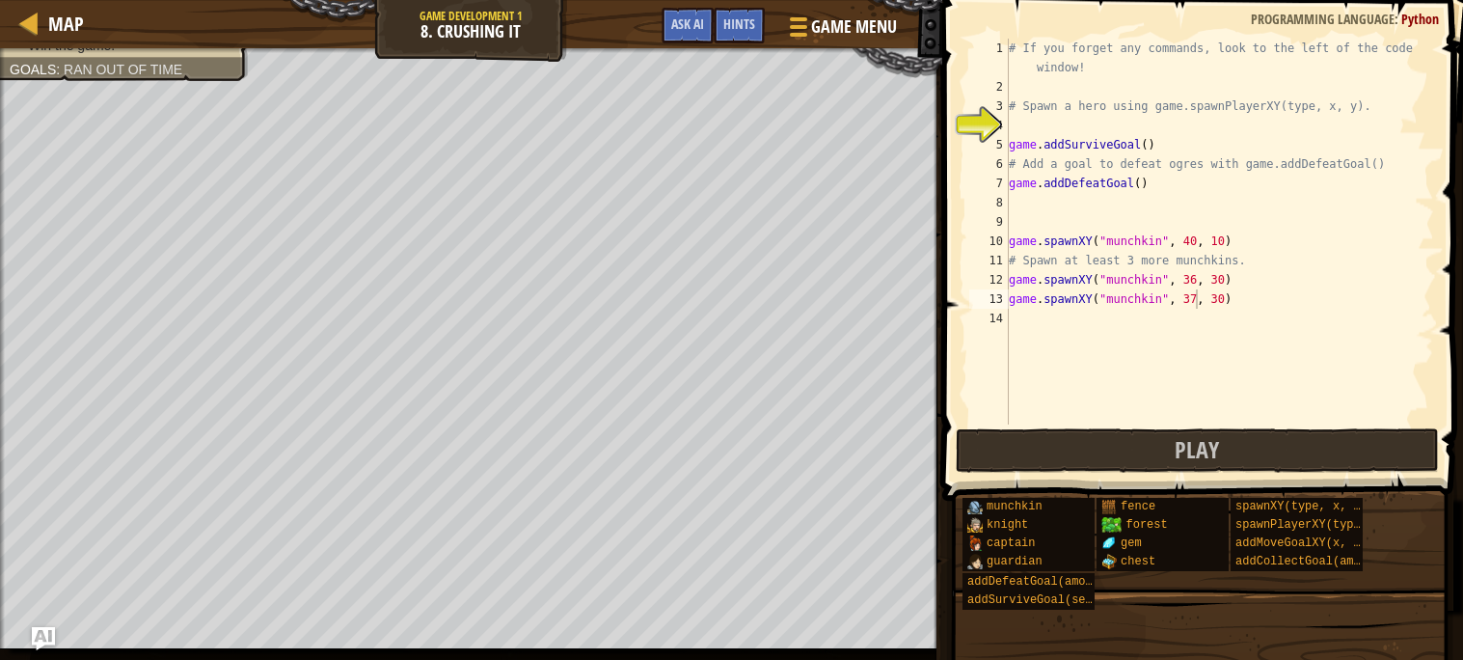
click at [1102, 121] on div "# If you forget any commands, look to the left of the code window! # Spawn a he…" at bounding box center [1219, 261] width 429 height 444
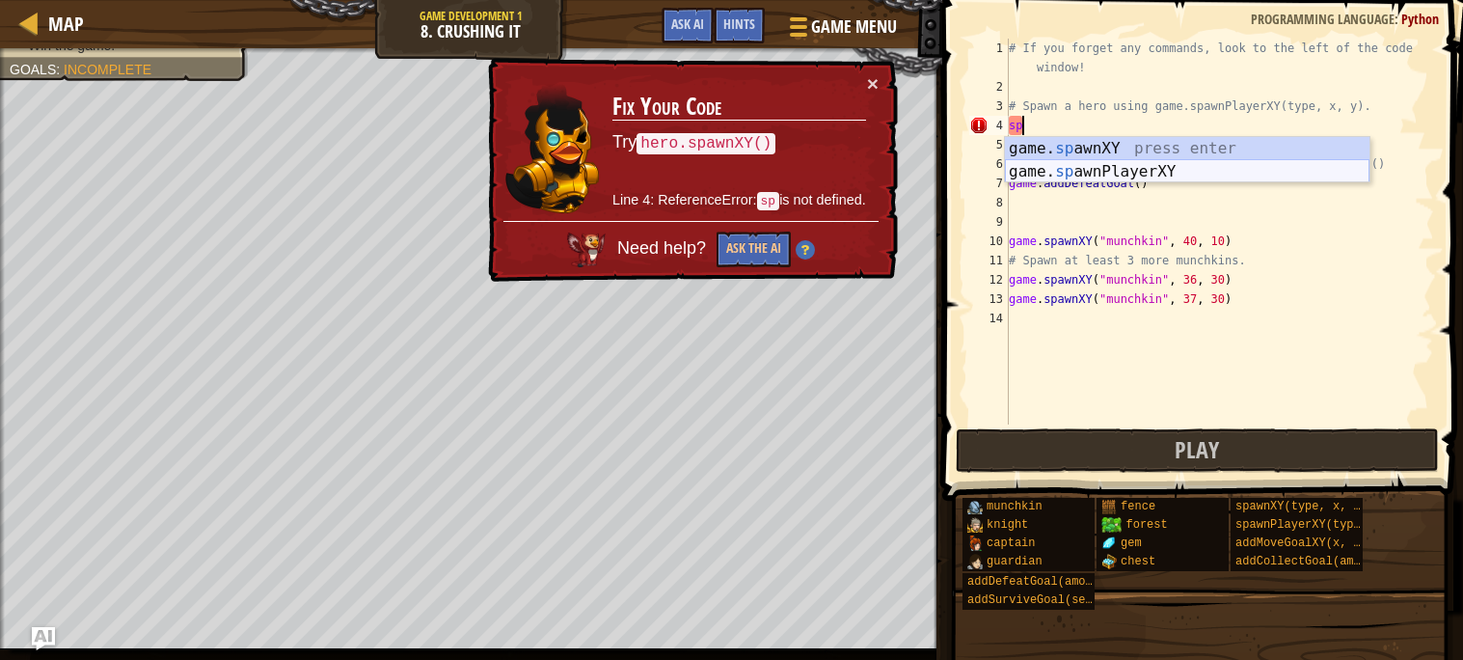
click at [1245, 167] on div "game. sp awnXY press enter game. sp awnPlayerXY press enter" at bounding box center [1187, 183] width 364 height 93
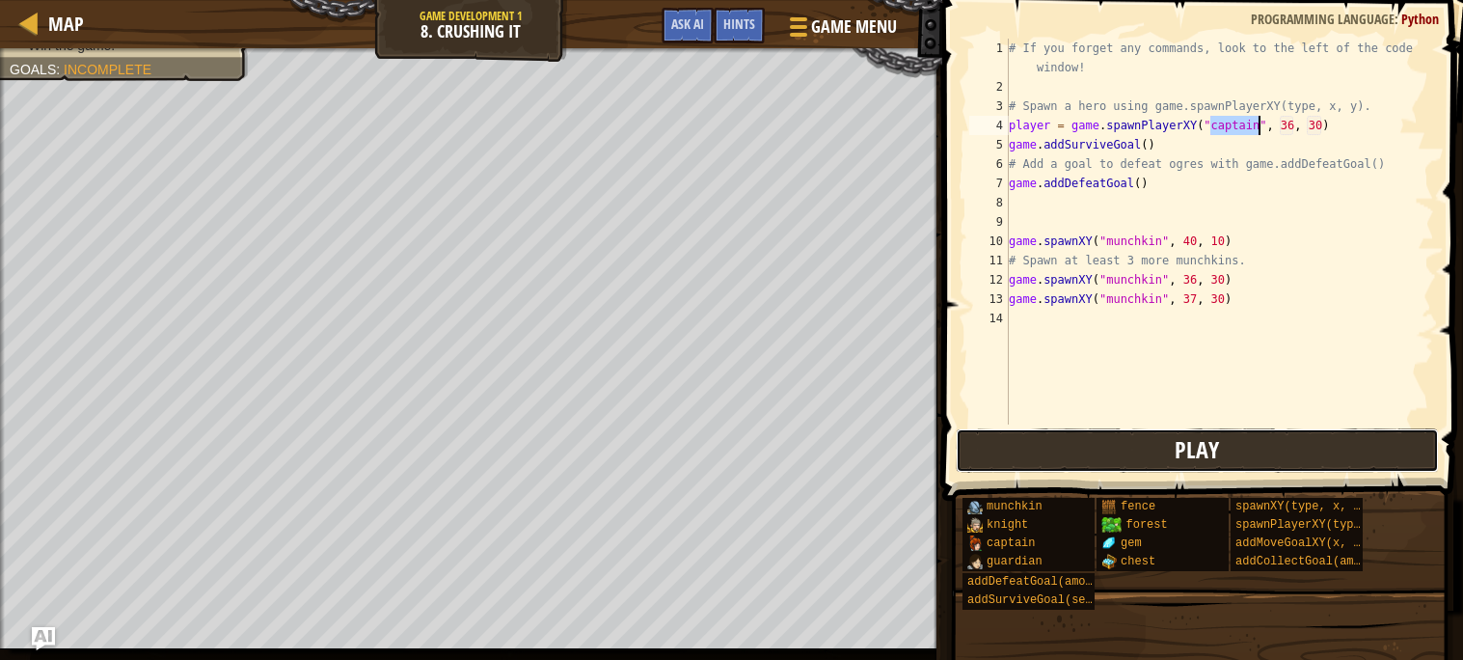
click at [1150, 463] on button "Play" at bounding box center [1197, 450] width 483 height 44
click at [1201, 461] on span "Play" at bounding box center [1196, 449] width 44 height 31
click at [1139, 185] on div "# If you forget any commands, look to the left of the code window! # Spawn a he…" at bounding box center [1219, 261] width 429 height 444
type textarea "game.addDefeatGoal(3)"
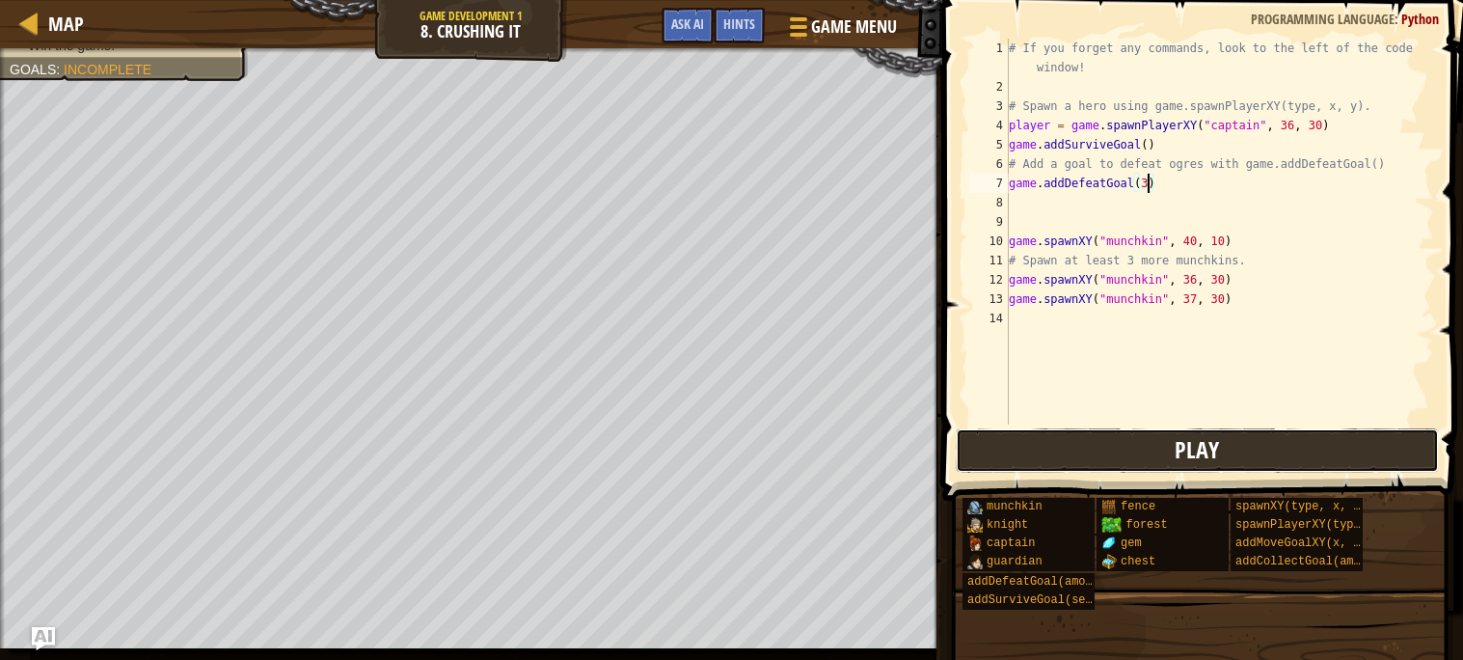
click at [1314, 432] on button "Play" at bounding box center [1197, 450] width 483 height 44
click at [1152, 447] on button "Play" at bounding box center [1197, 450] width 483 height 44
click at [1062, 224] on div "# If you forget any commands, look to the left of the code window! # Spawn a he…" at bounding box center [1219, 261] width 429 height 444
click at [1062, 206] on div "# If you forget any commands, look to the left of the code window! # Spawn a he…" at bounding box center [1219, 261] width 429 height 444
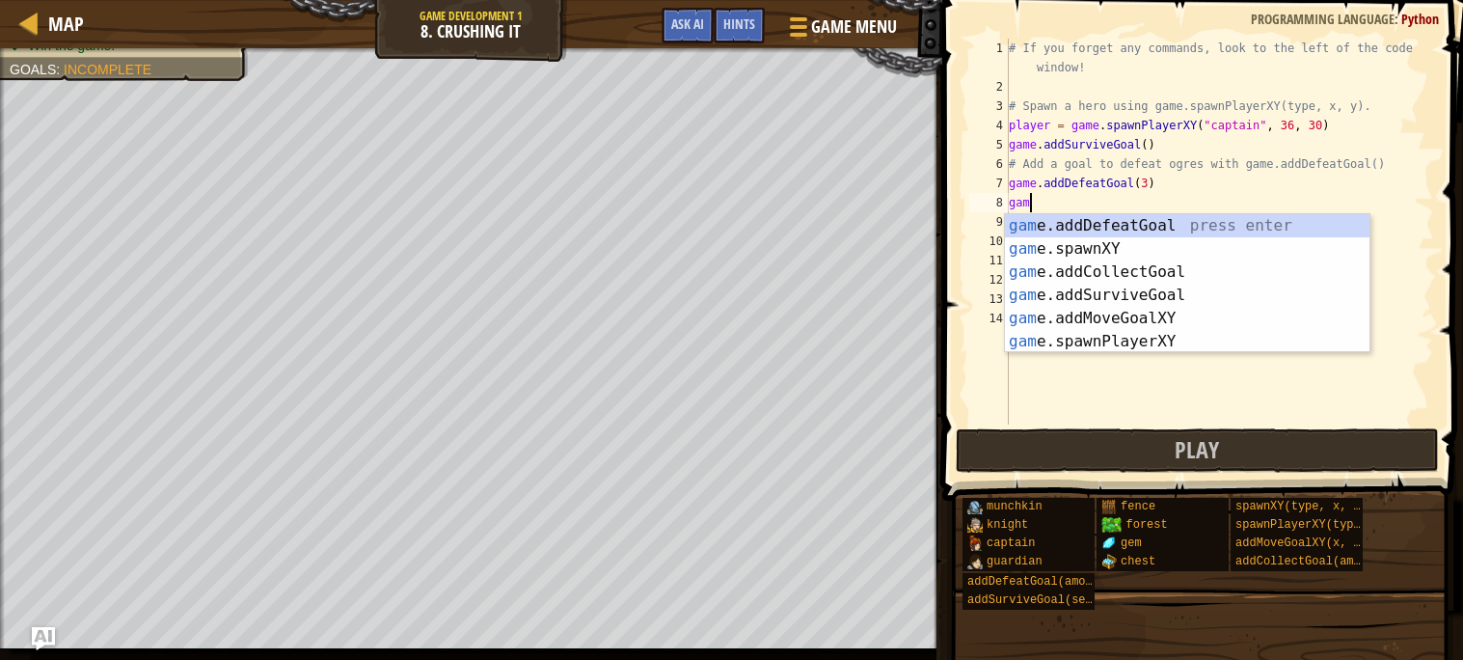
scroll to position [8, 1]
type textarea "game"
click at [1116, 282] on div "game .addDefeatGoal press enter game .addCollectGoal press enter game .addSurvi…" at bounding box center [1187, 306] width 364 height 185
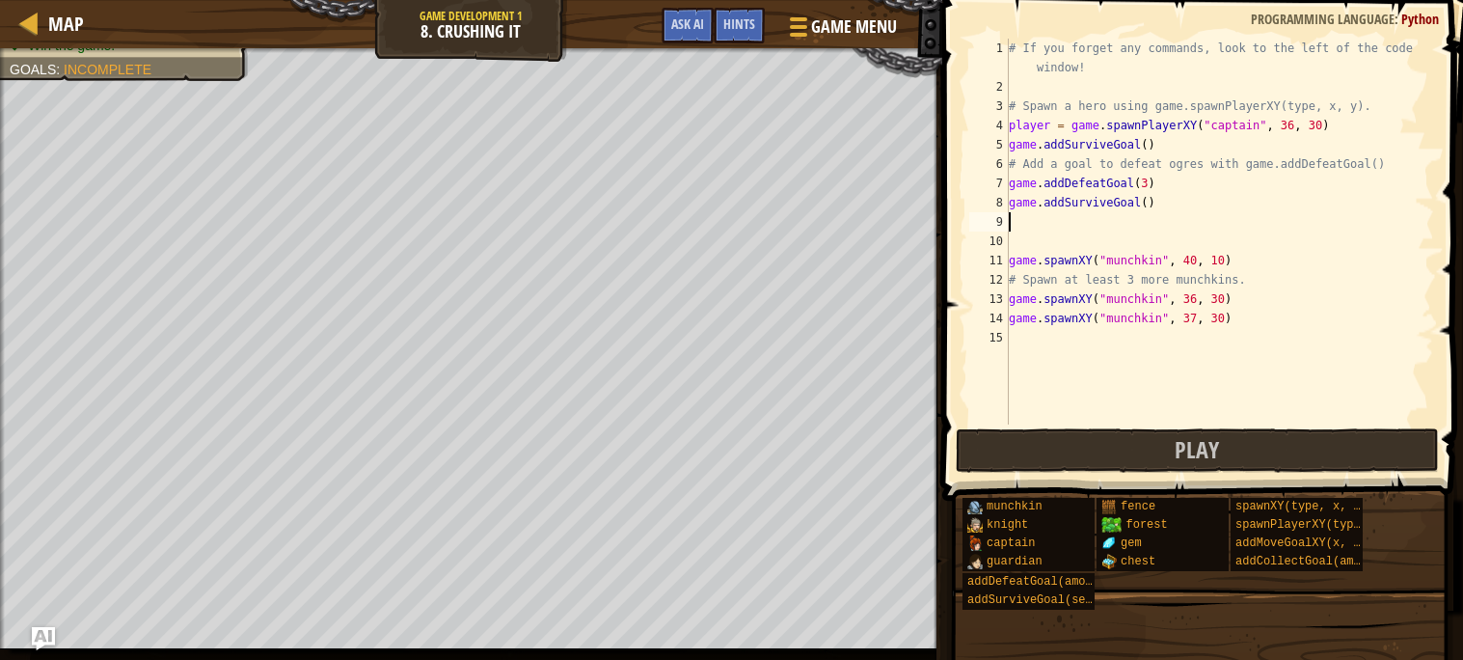
scroll to position [8, 0]
click at [1091, 449] on button "Play" at bounding box center [1197, 450] width 483 height 44
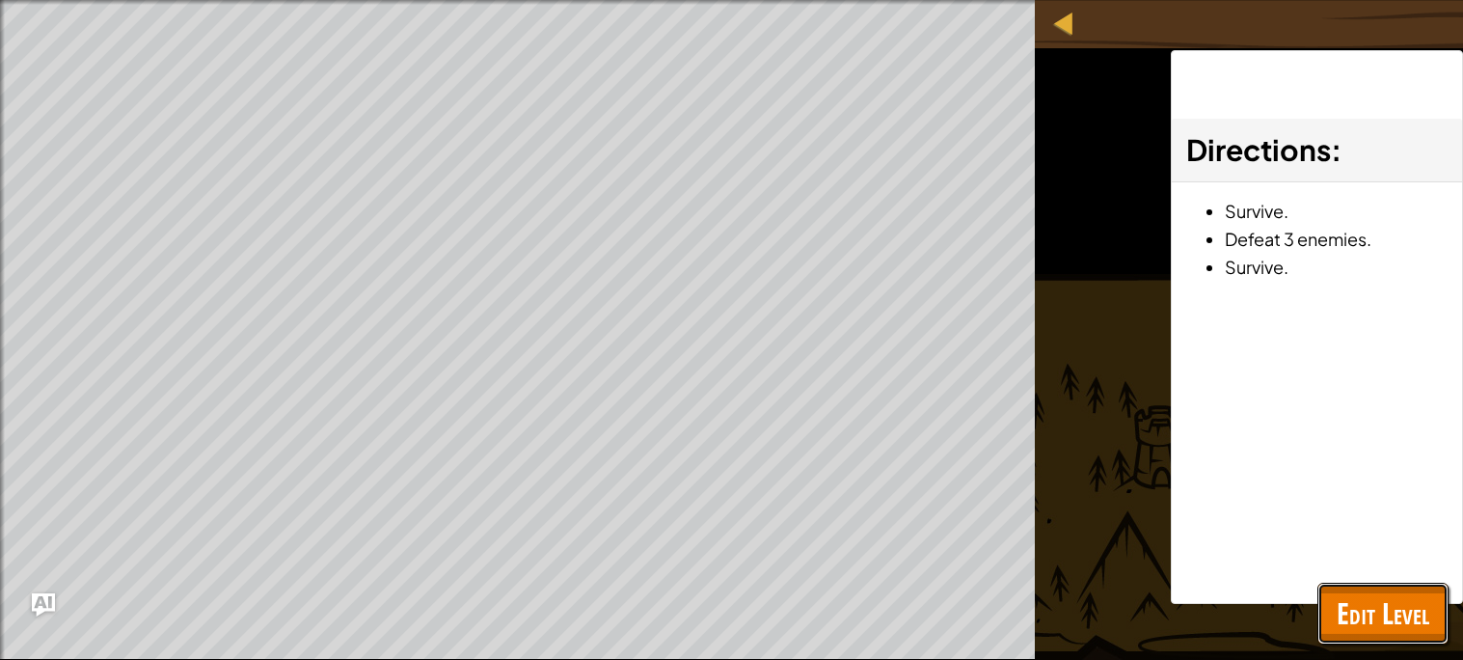
click at [1354, 630] on span "Edit Level" at bounding box center [1382, 613] width 93 height 40
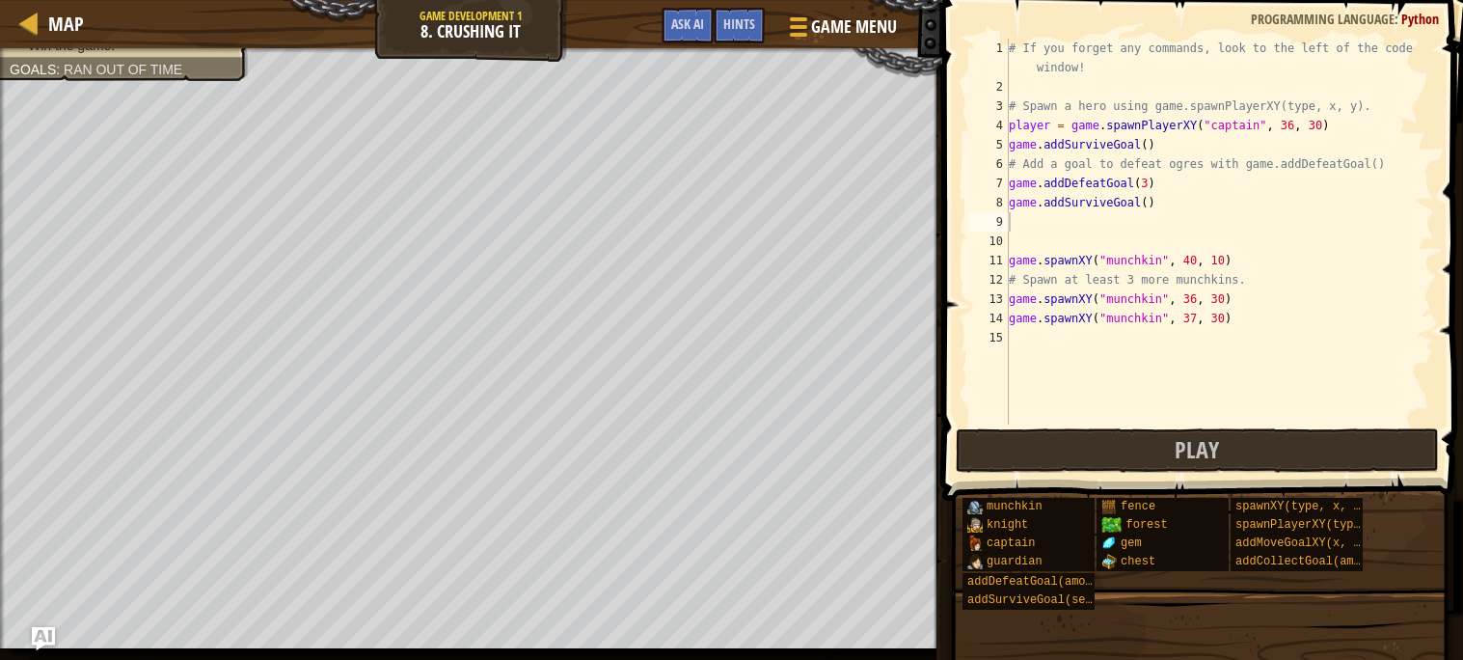
type textarea "game.addSurviveGoal()"
drag, startPoint x: 1165, startPoint y: 206, endPoint x: 1009, endPoint y: 197, distance: 156.5
click at [1009, 197] on div "# If you forget any commands, look to the left of the code window! # Spawn a he…" at bounding box center [1219, 261] width 429 height 444
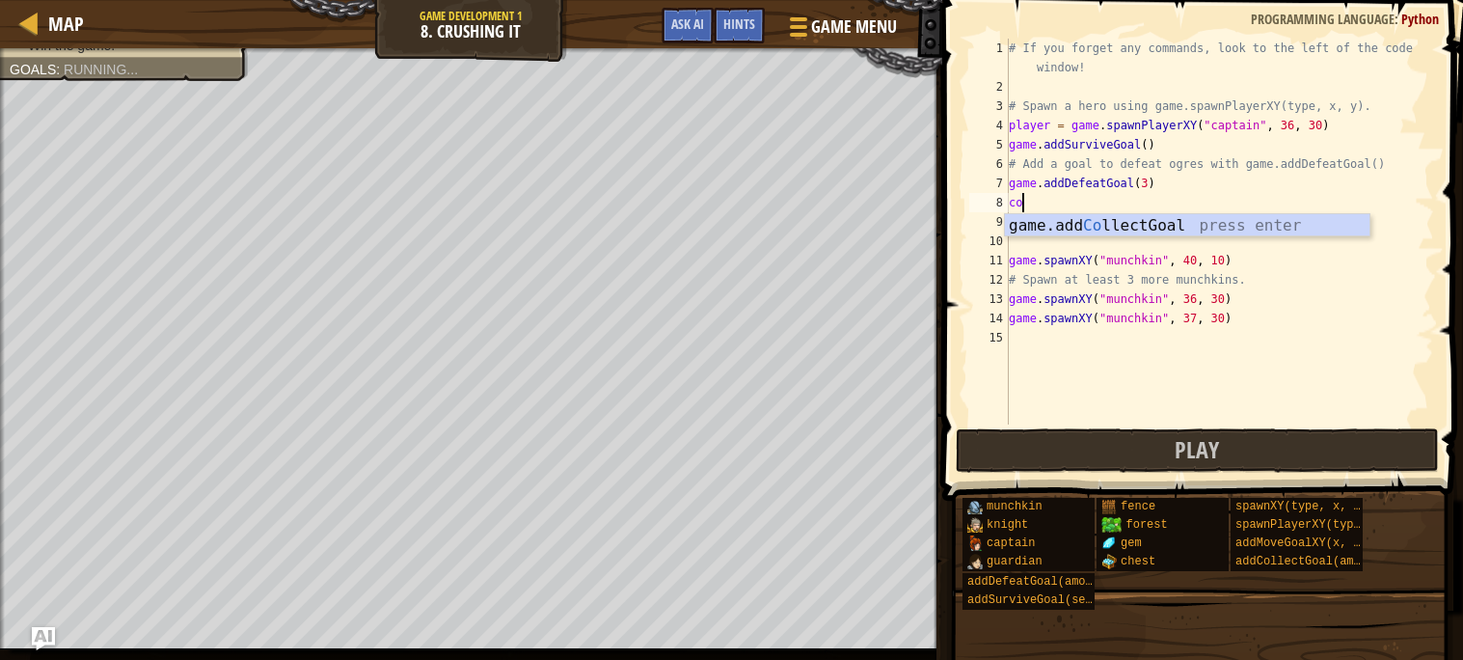
scroll to position [8, 1]
type textarea "coll"
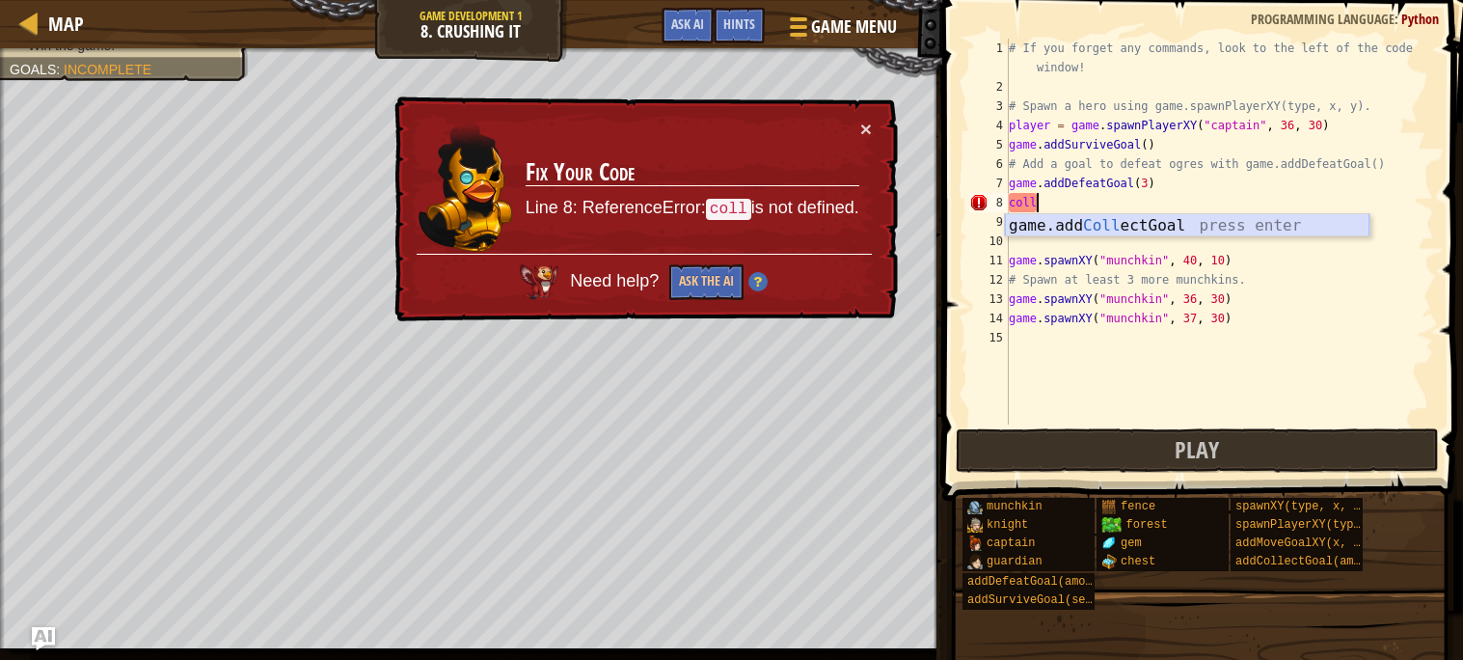
click at [1301, 226] on div "game.add Coll ectGoal press enter" at bounding box center [1187, 248] width 364 height 69
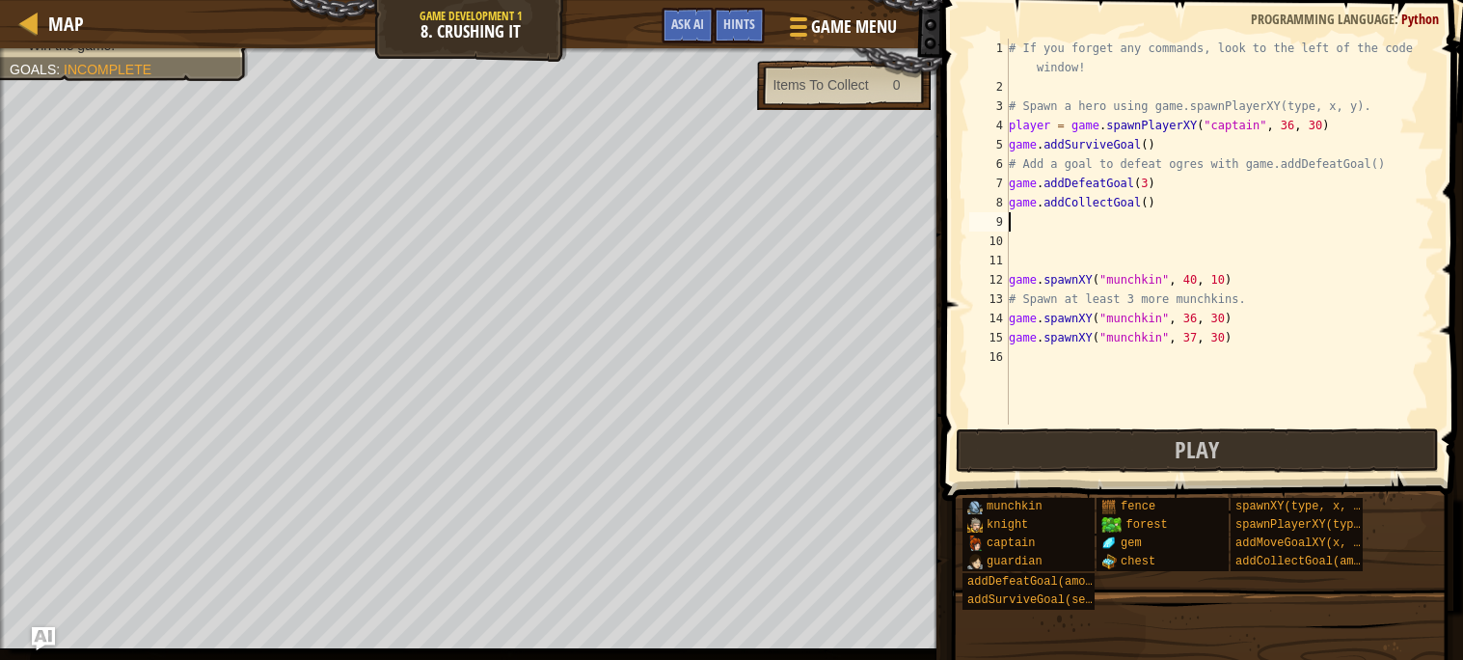
click at [1149, 203] on div "# If you forget any commands, look to the left of the code window! # Spawn a he…" at bounding box center [1219, 261] width 429 height 444
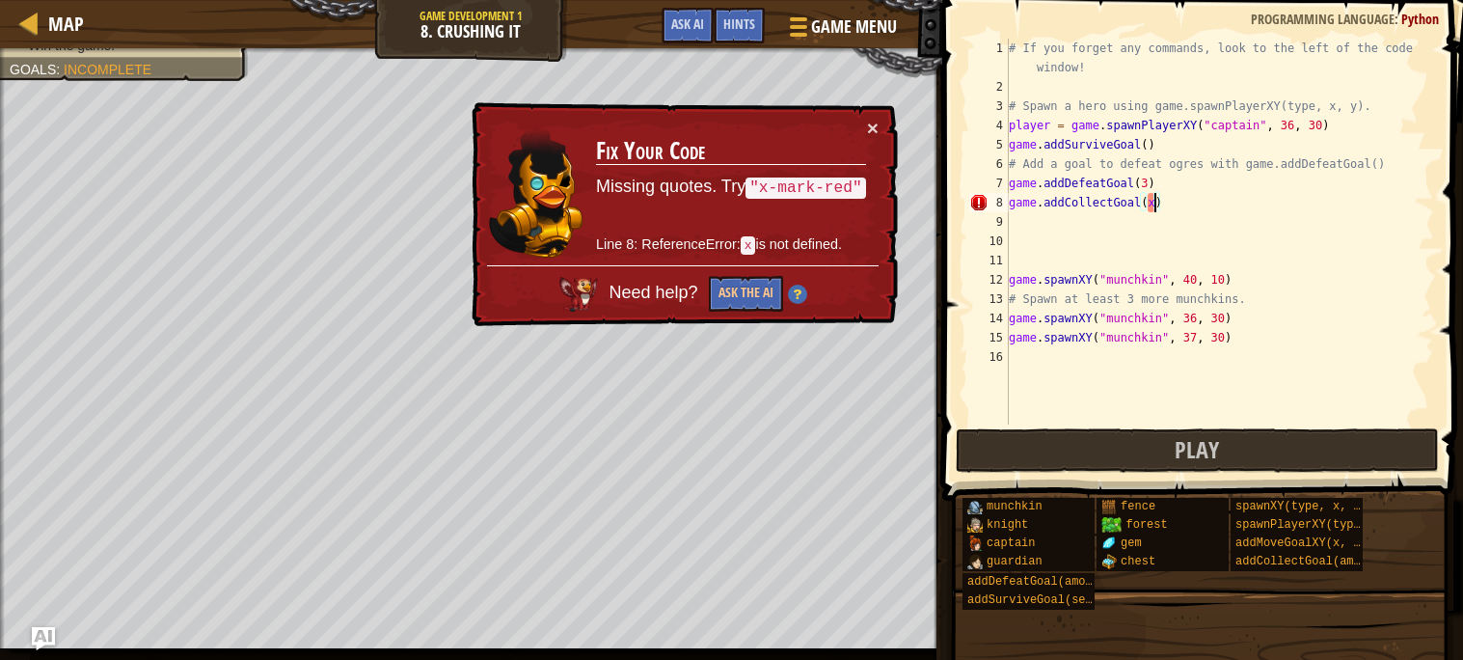
click at [748, 274] on div "Need help? Ask the AI" at bounding box center [682, 288] width 391 height 46
click at [755, 299] on button "Ask the AI" at bounding box center [746, 294] width 74 height 36
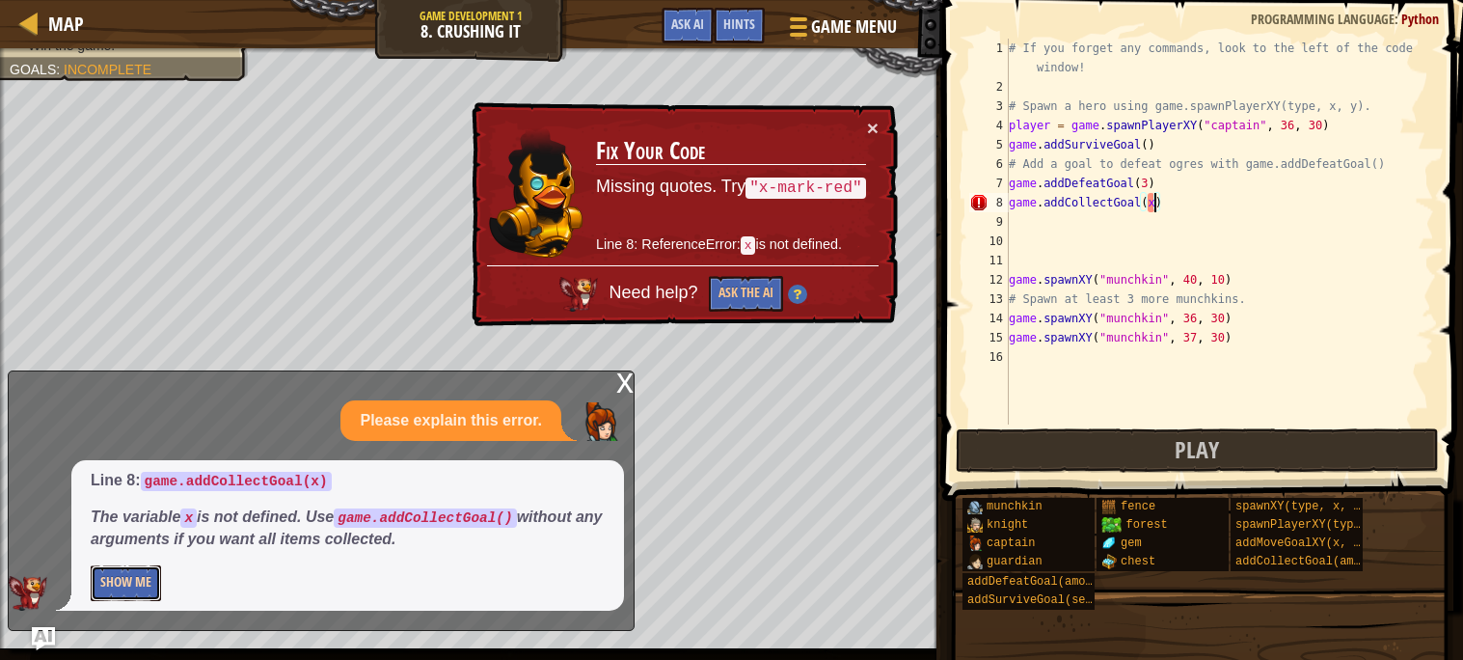
click at [121, 590] on button "Show Me" at bounding box center [126, 583] width 70 height 36
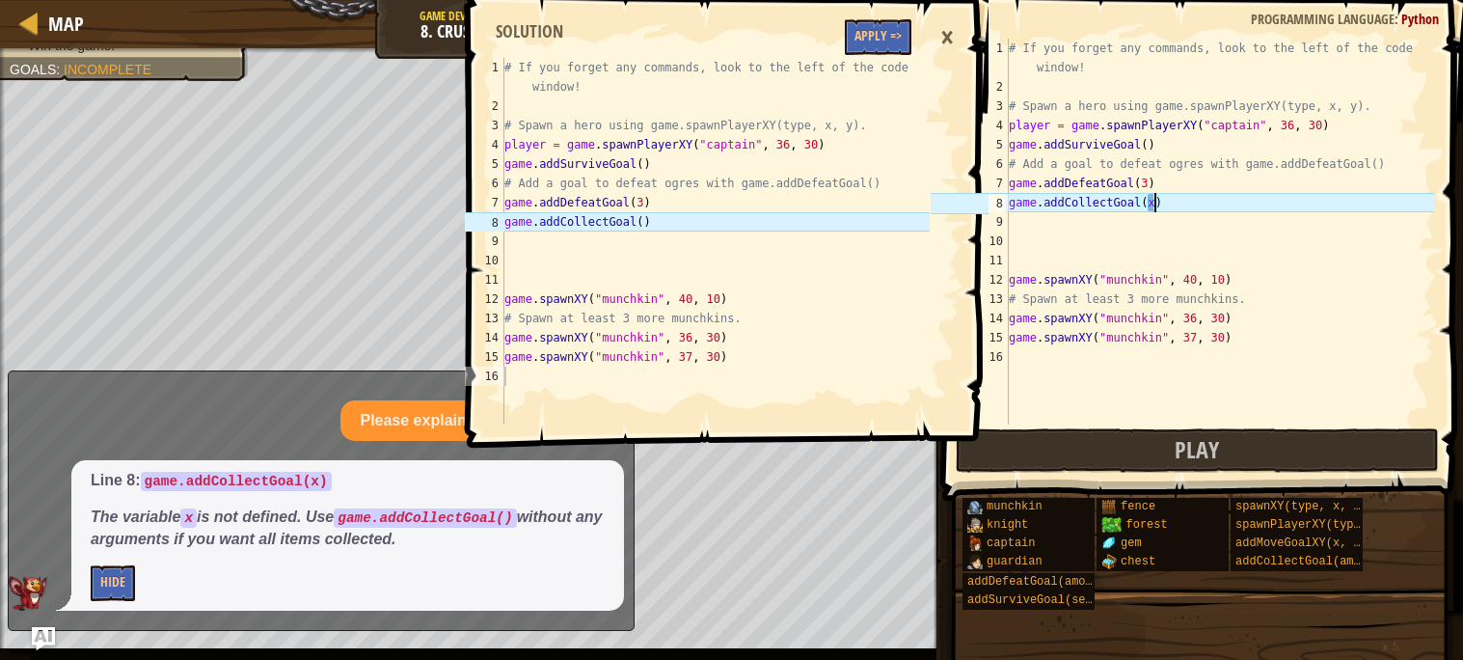
type textarea "game.addCollectGoal()"
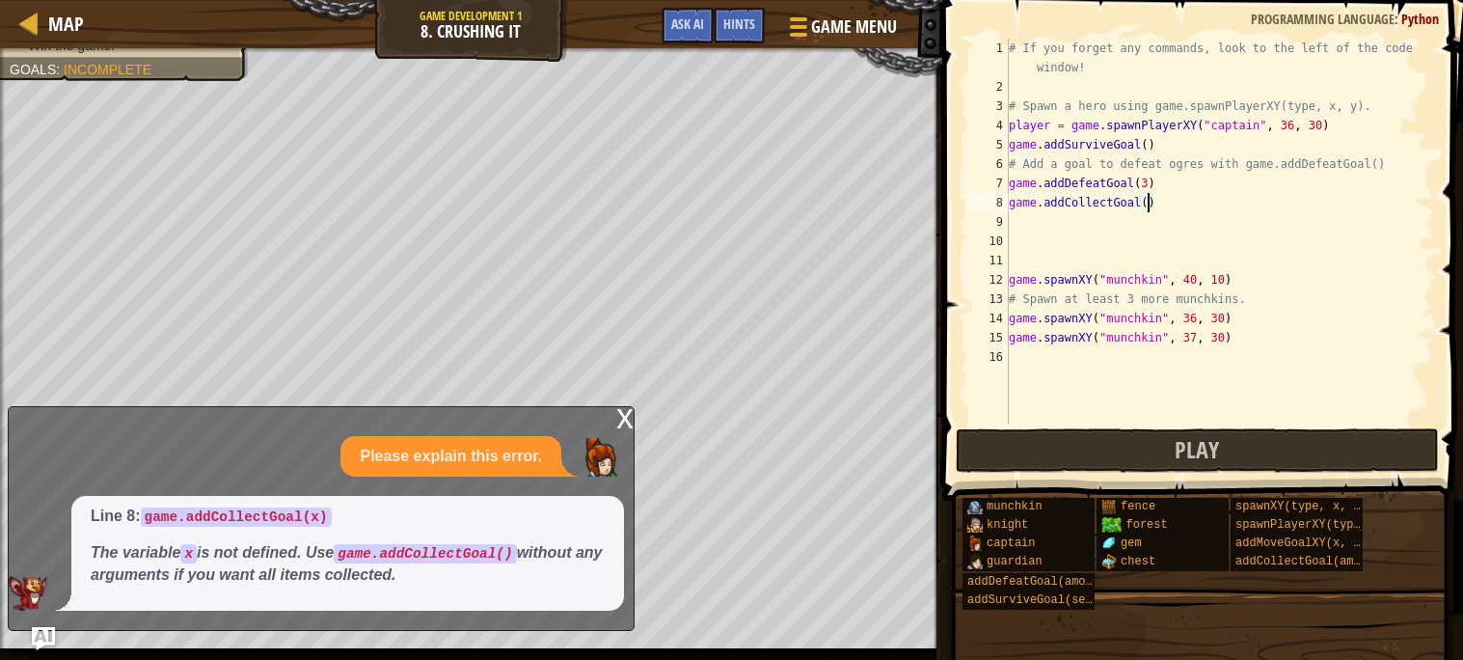
scroll to position [8, 11]
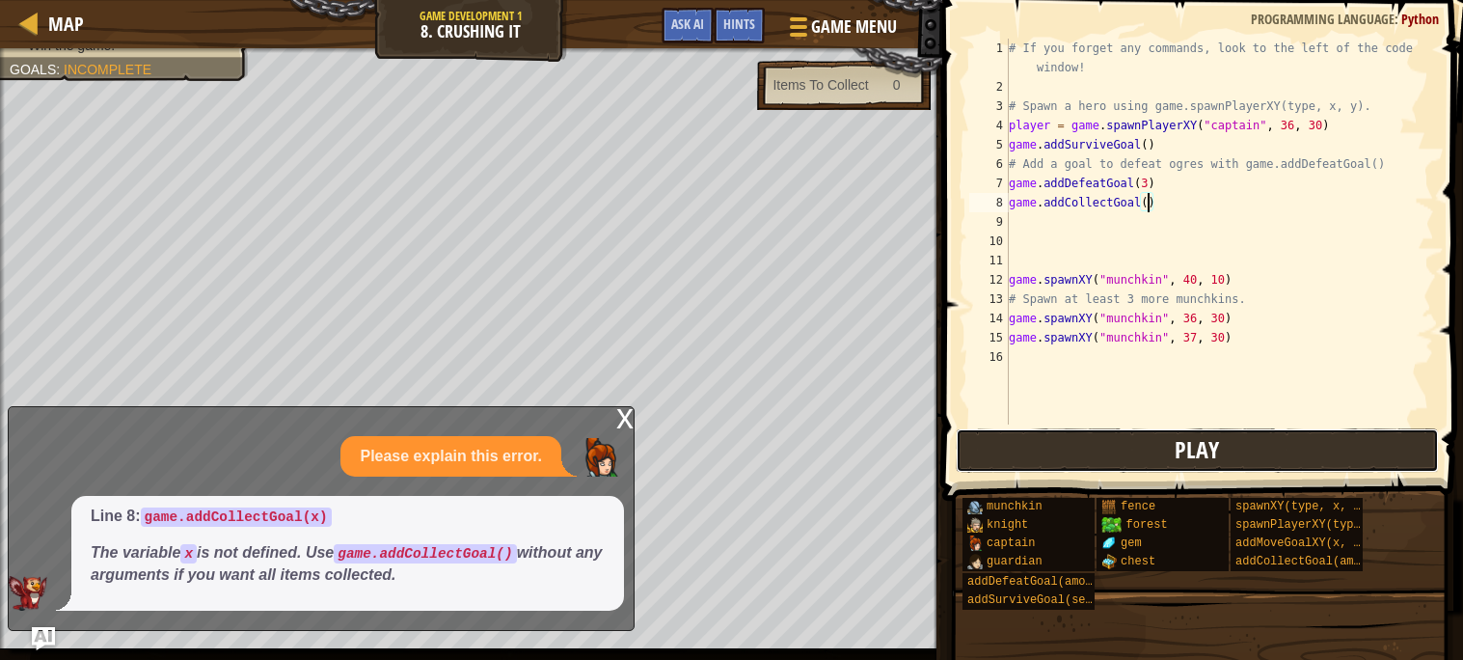
click at [1203, 450] on span "Play" at bounding box center [1196, 449] width 44 height 31
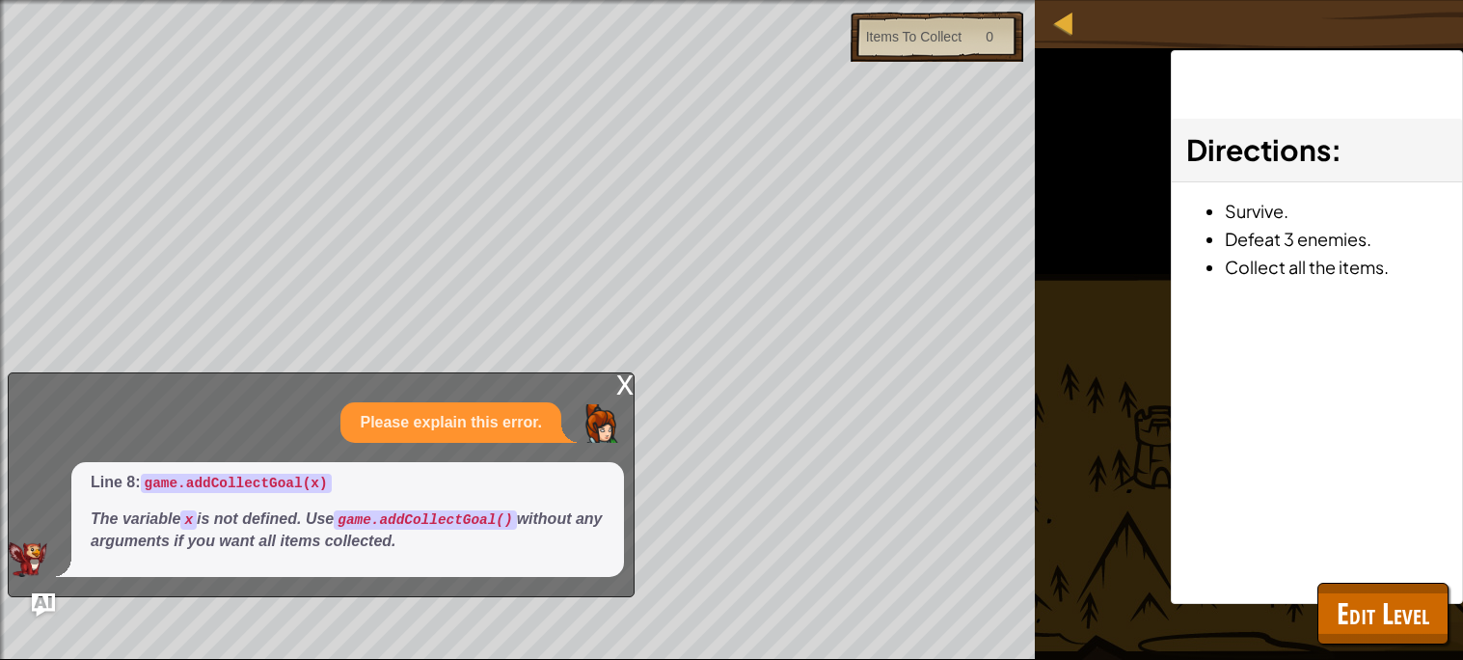
click at [626, 391] on div "x" at bounding box center [624, 382] width 17 height 19
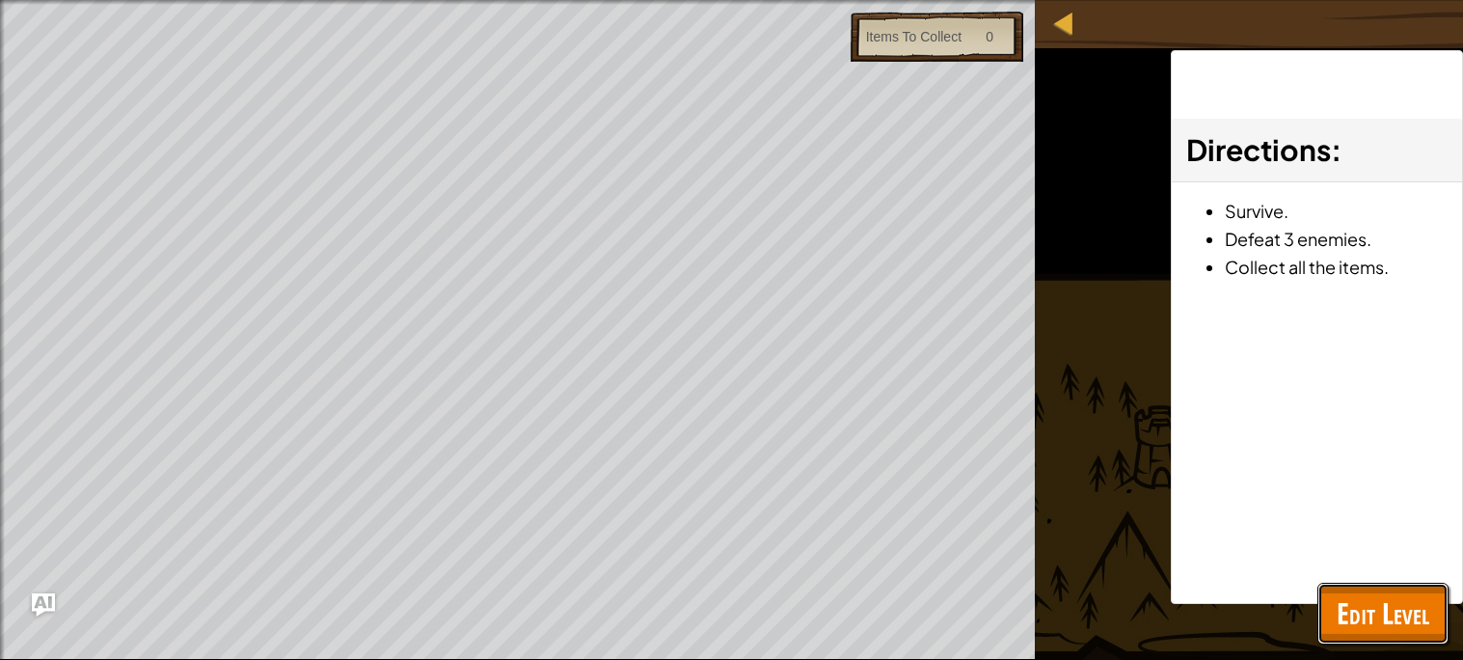
click at [1346, 634] on button "Edit Level" at bounding box center [1382, 613] width 131 height 62
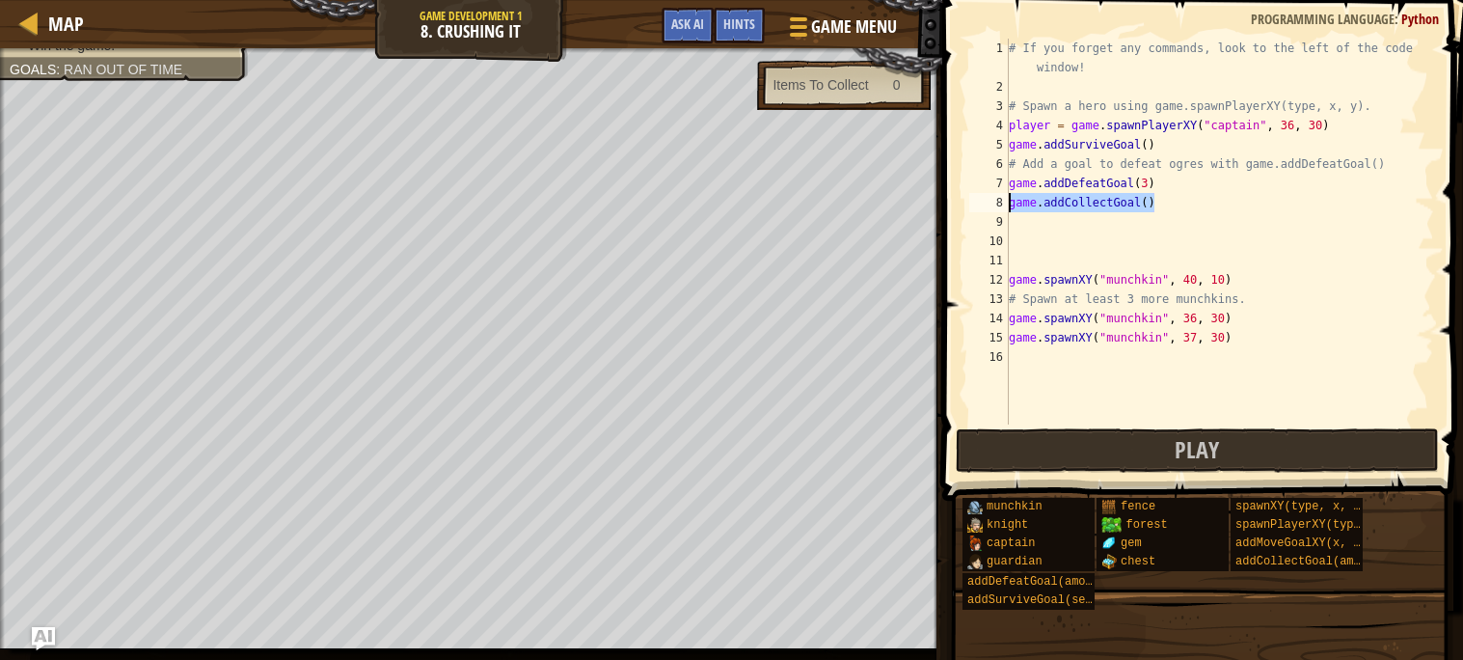
drag, startPoint x: 1165, startPoint y: 199, endPoint x: 993, endPoint y: 201, distance: 171.7
click at [993, 201] on div "game.addCollectGoal() 1 2 3 4 5 6 7 8 9 10 11 12 13 14 15 16 # If you forget an…" at bounding box center [1199, 232] width 469 height 386
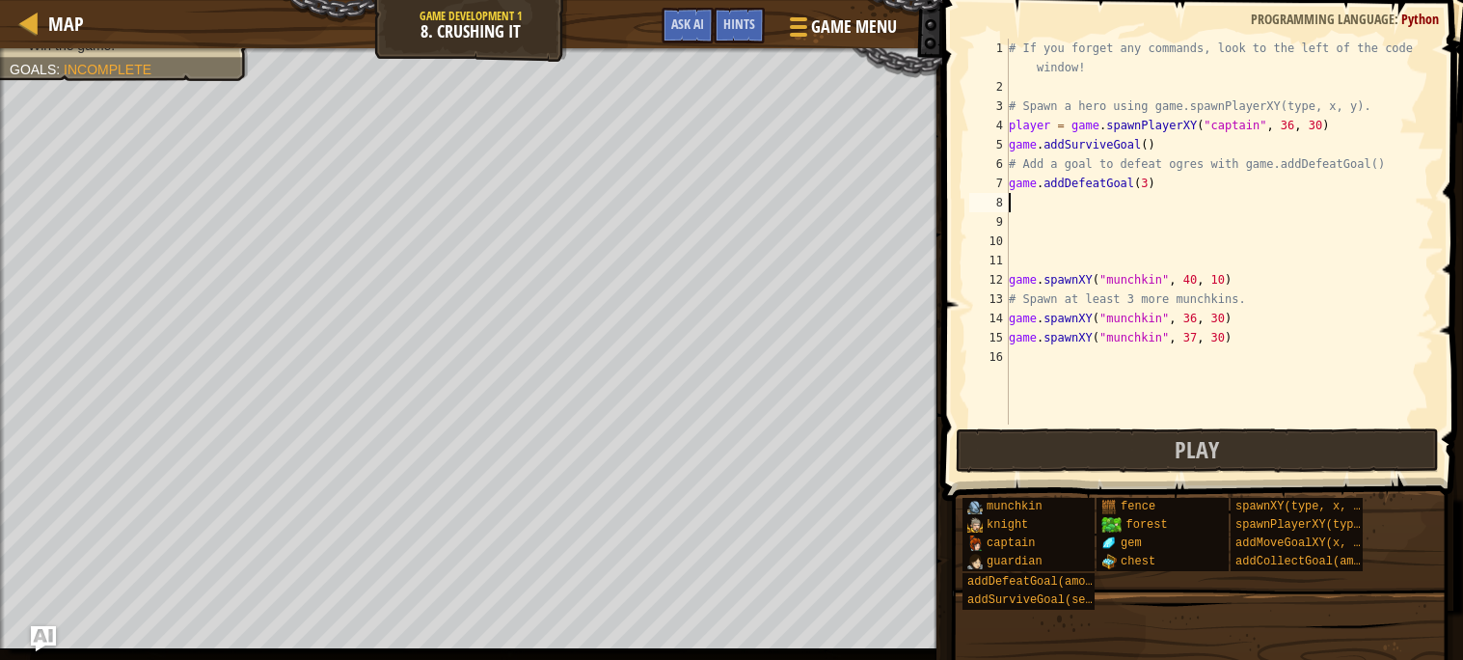
click at [45, 636] on img "Ask AI" at bounding box center [43, 638] width 25 height 25
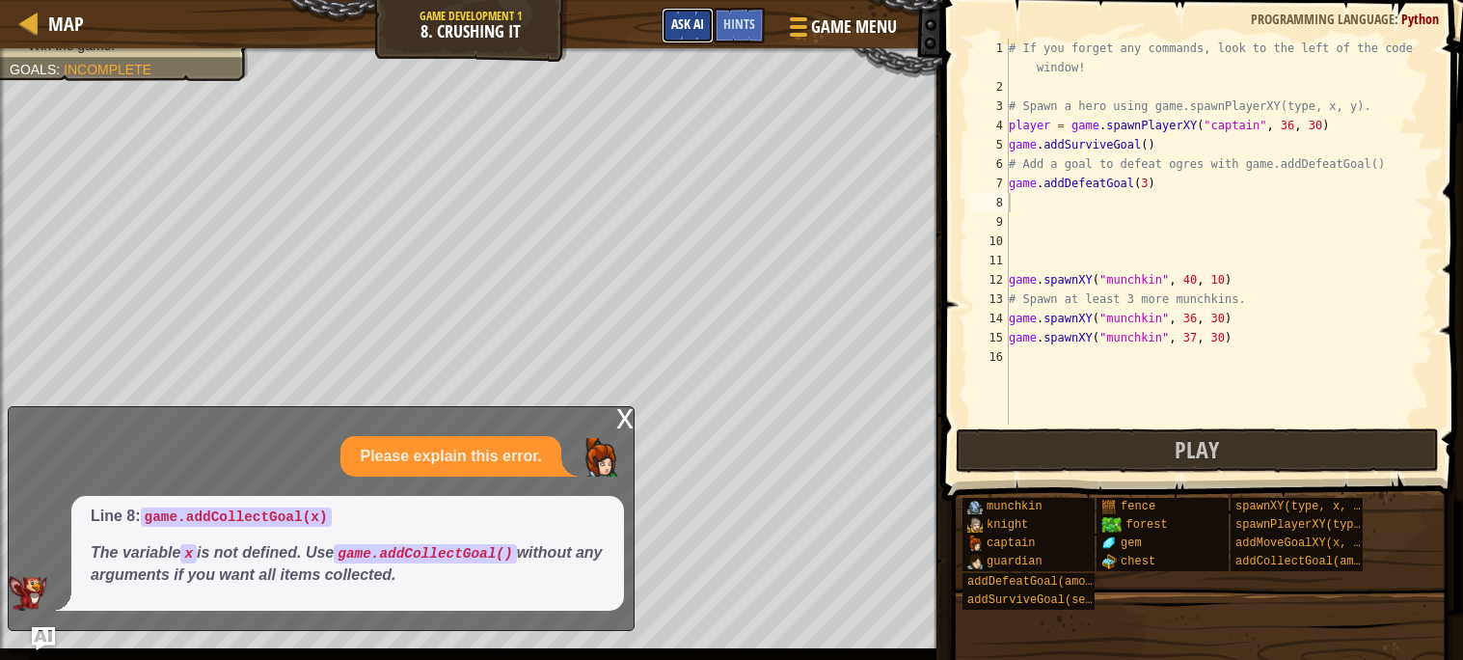
click at [697, 35] on button "Ask AI" at bounding box center [687, 26] width 52 height 36
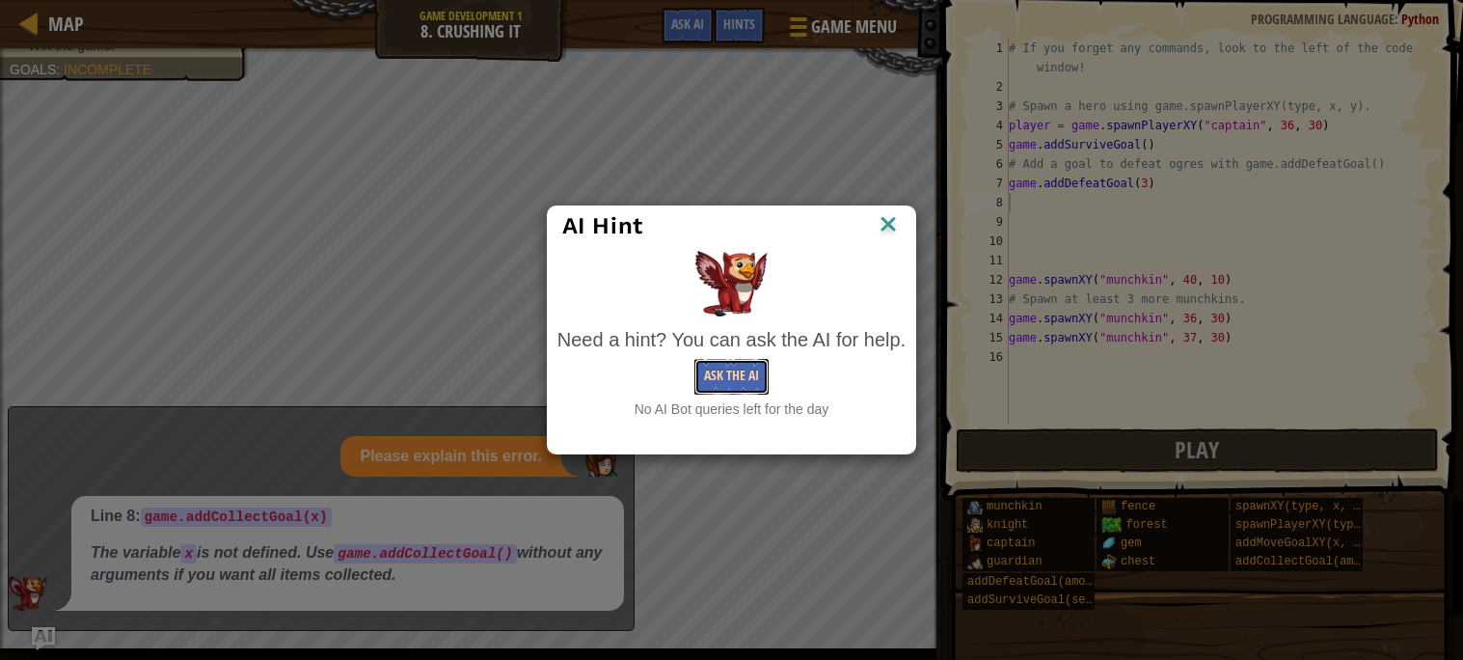
click at [737, 378] on button "Ask the AI" at bounding box center [731, 377] width 74 height 36
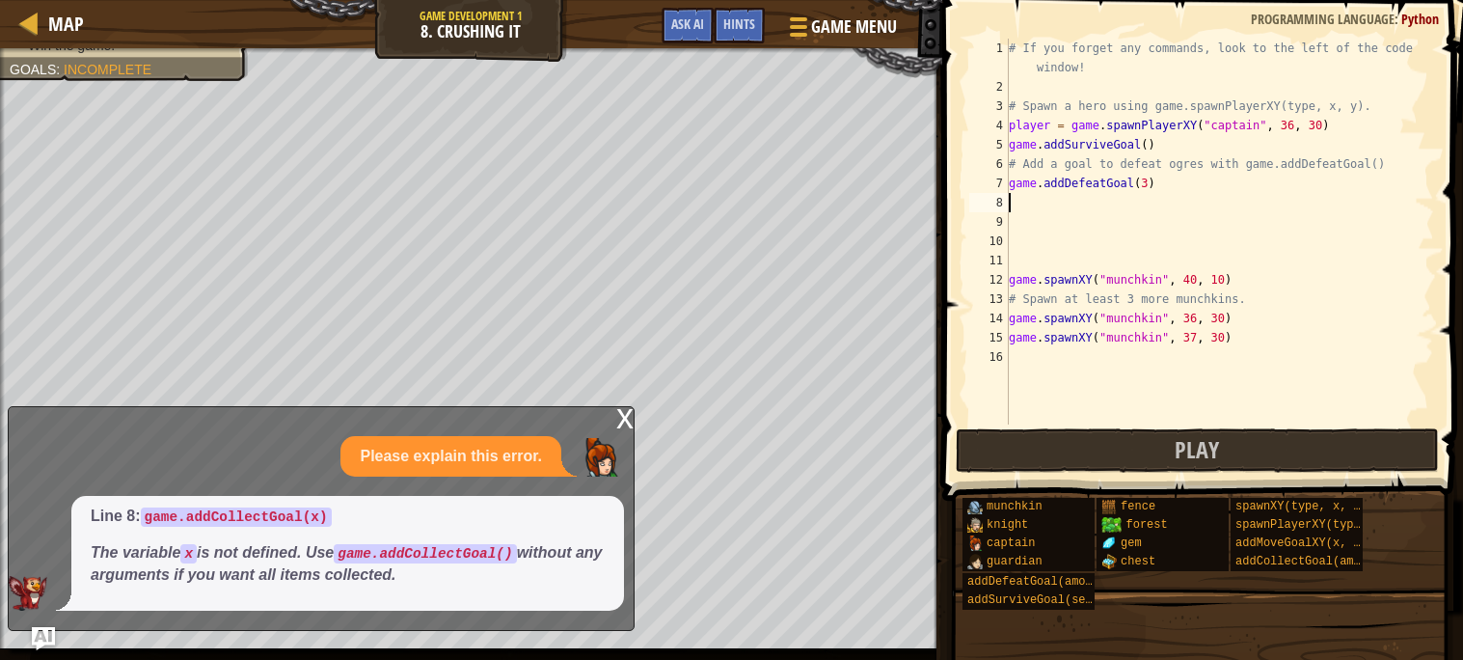
click at [1253, 389] on div "# If you forget any commands, look to the left of the code window! # Spawn a he…" at bounding box center [1219, 261] width 429 height 444
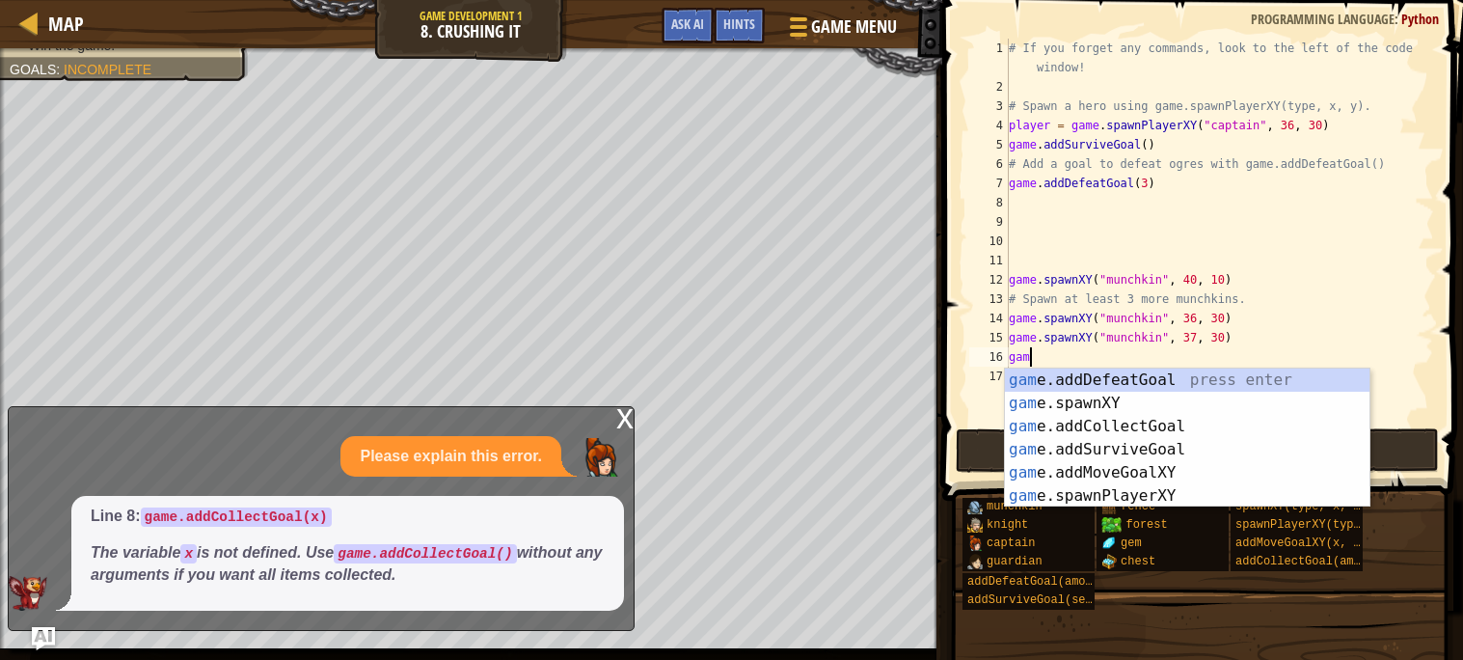
scroll to position [8, 1]
click at [1105, 403] on div "gam e.addDefeatGoal press enter gam e.spawnXY press enter gam e.addCollectGoal …" at bounding box center [1187, 460] width 364 height 185
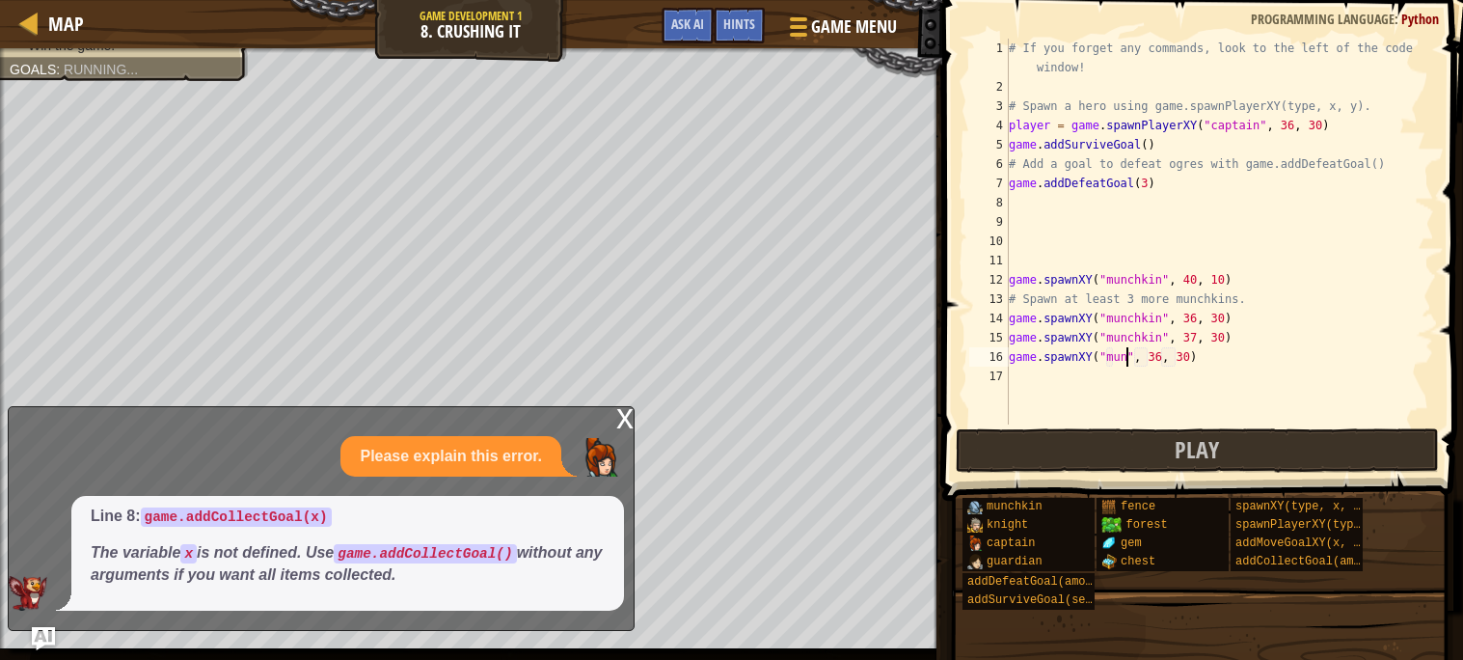
scroll to position [8, 11]
type textarea "game.spawnXY("munchkin", 36, 30)"
click at [1233, 381] on div "# If you forget any commands, look to the left of the code window! # Spawn a he…" at bounding box center [1219, 261] width 429 height 444
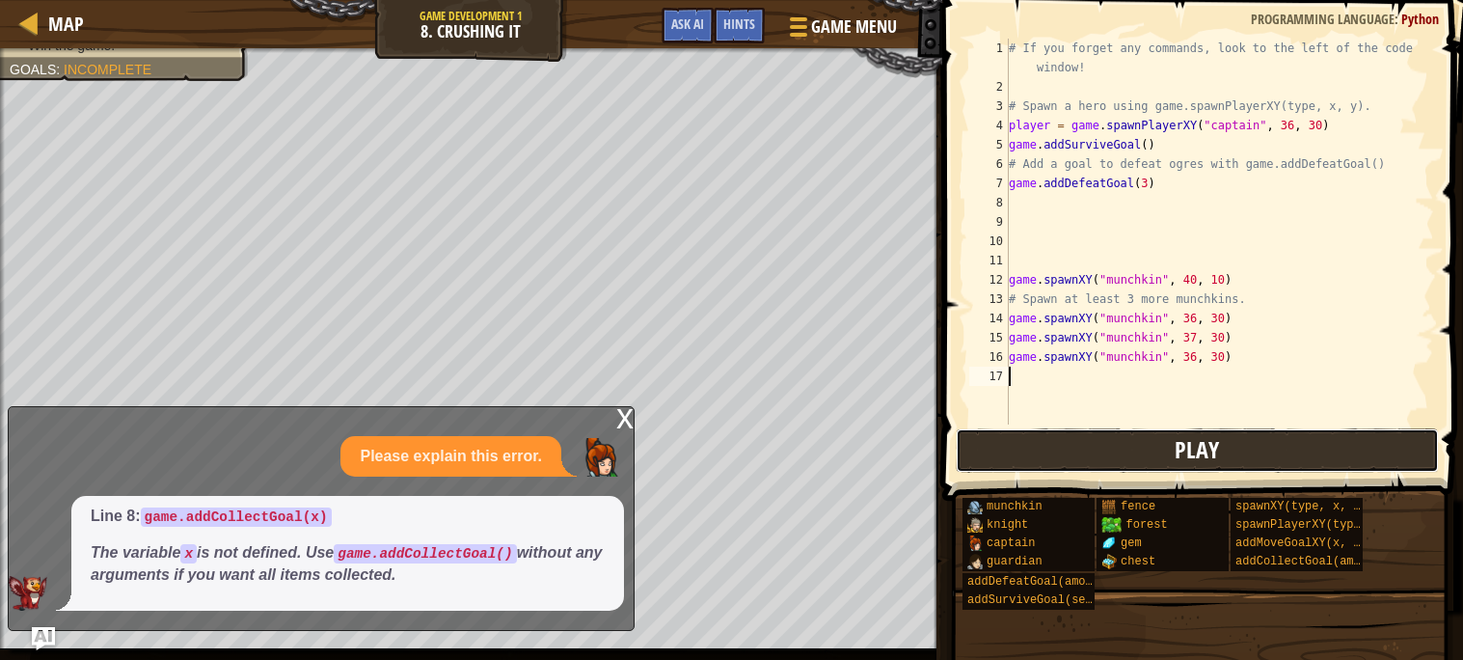
click at [1212, 452] on span "Play" at bounding box center [1196, 449] width 44 height 31
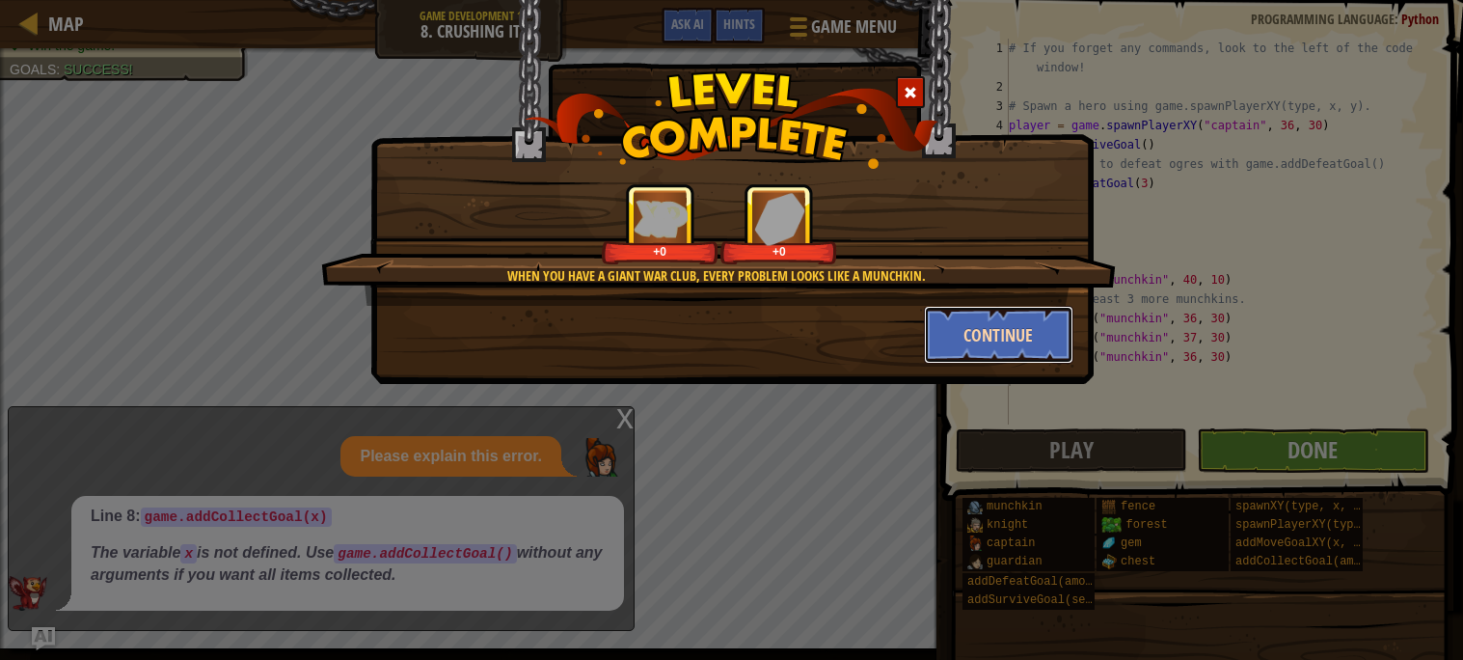
click at [981, 327] on button "Continue" at bounding box center [998, 335] width 149 height 58
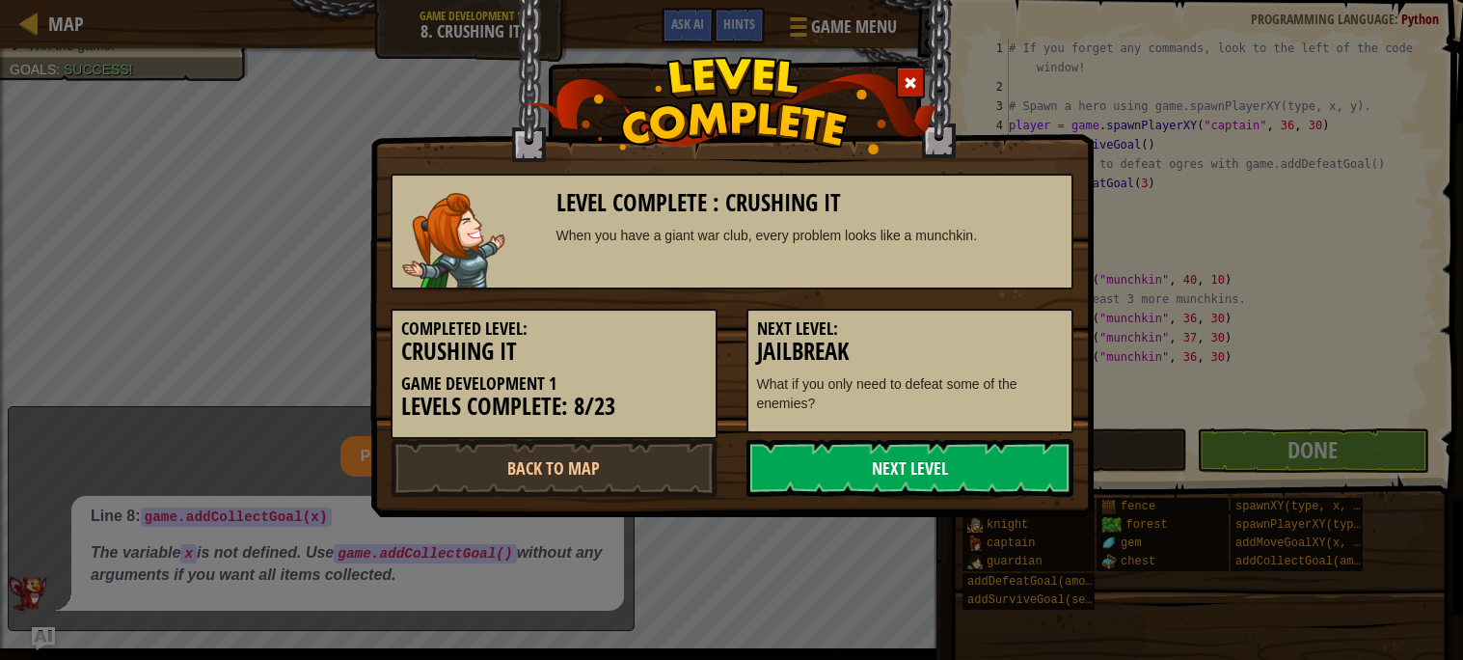
click at [973, 453] on link "Next Level" at bounding box center [909, 468] width 327 height 58
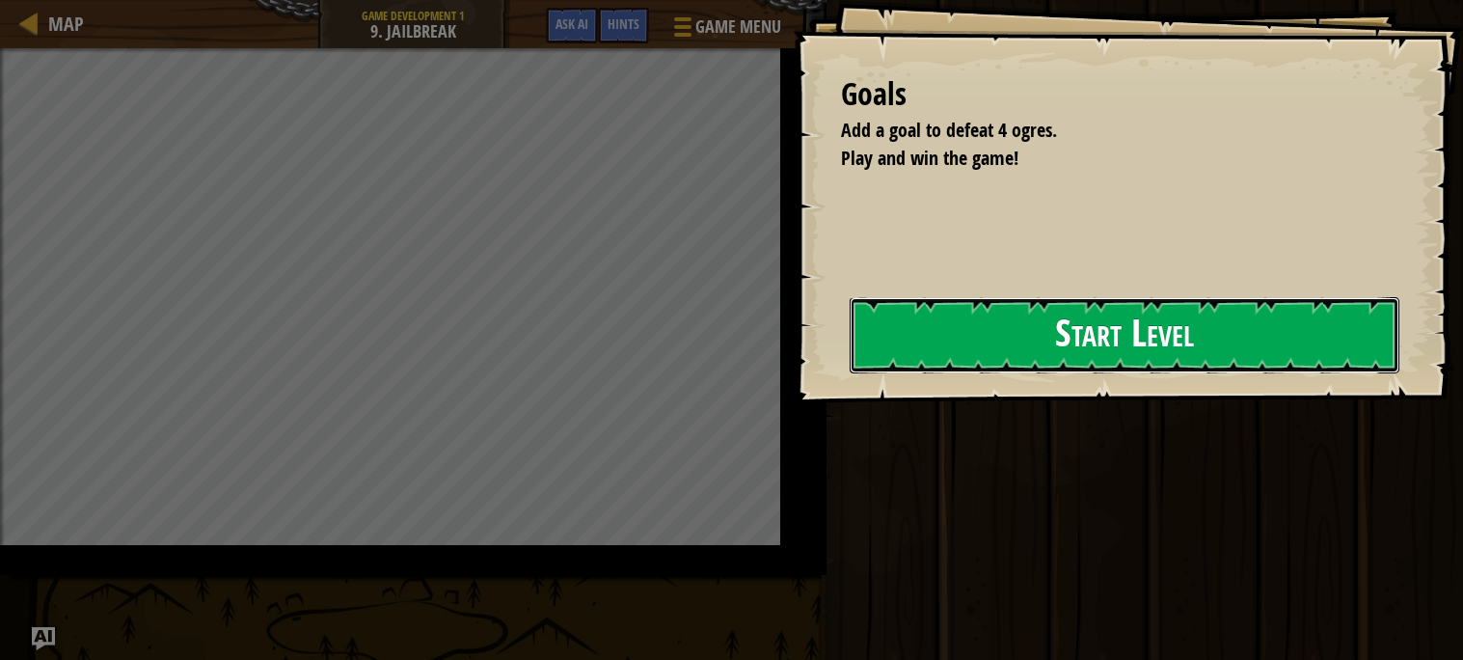
click at [850, 373] on button "Start Level" at bounding box center [1125, 335] width 550 height 76
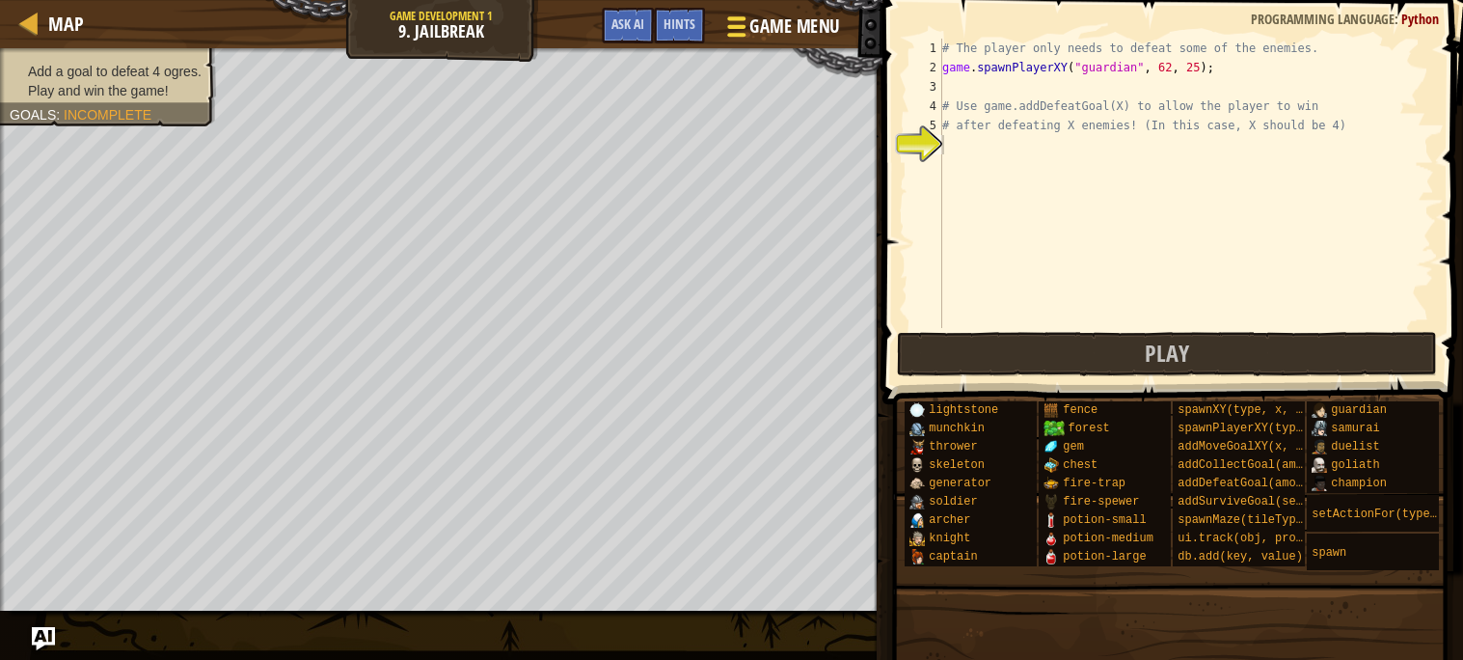
click at [840, 34] on button "Game Menu" at bounding box center [782, 30] width 141 height 47
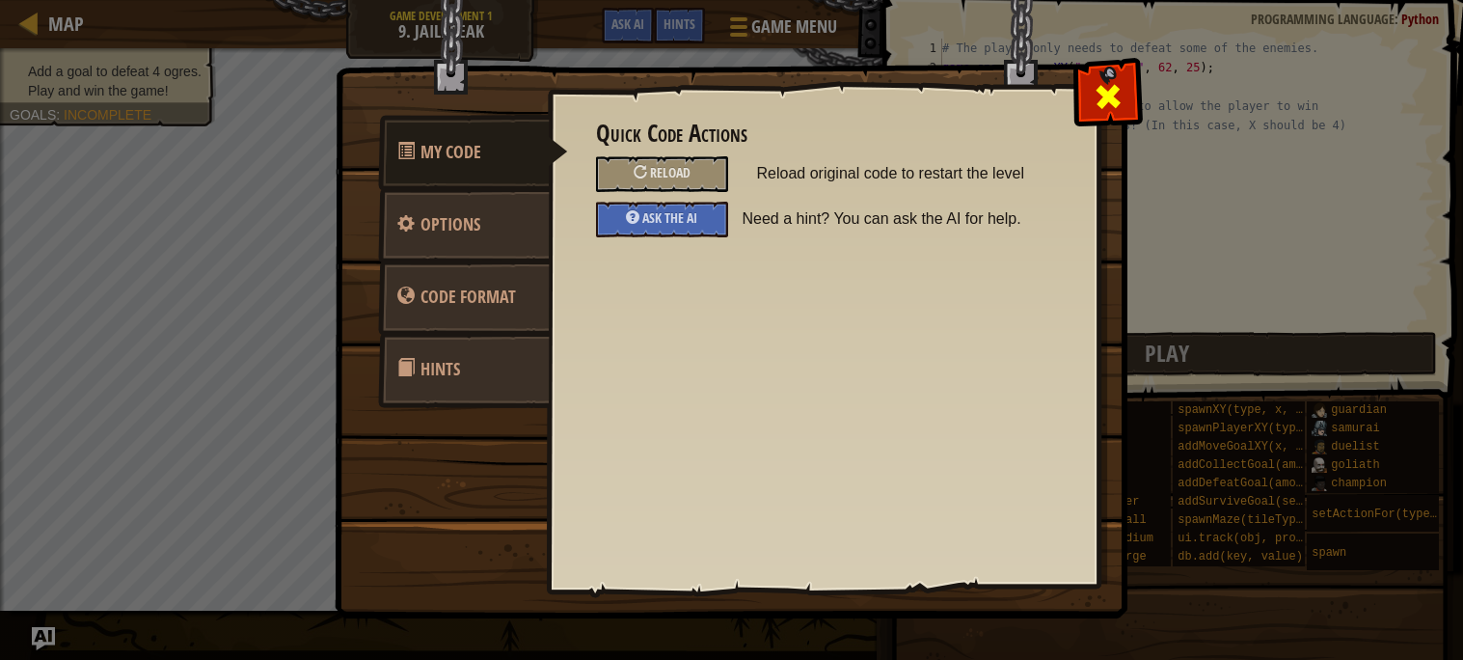
click at [1095, 99] on span at bounding box center [1108, 96] width 31 height 31
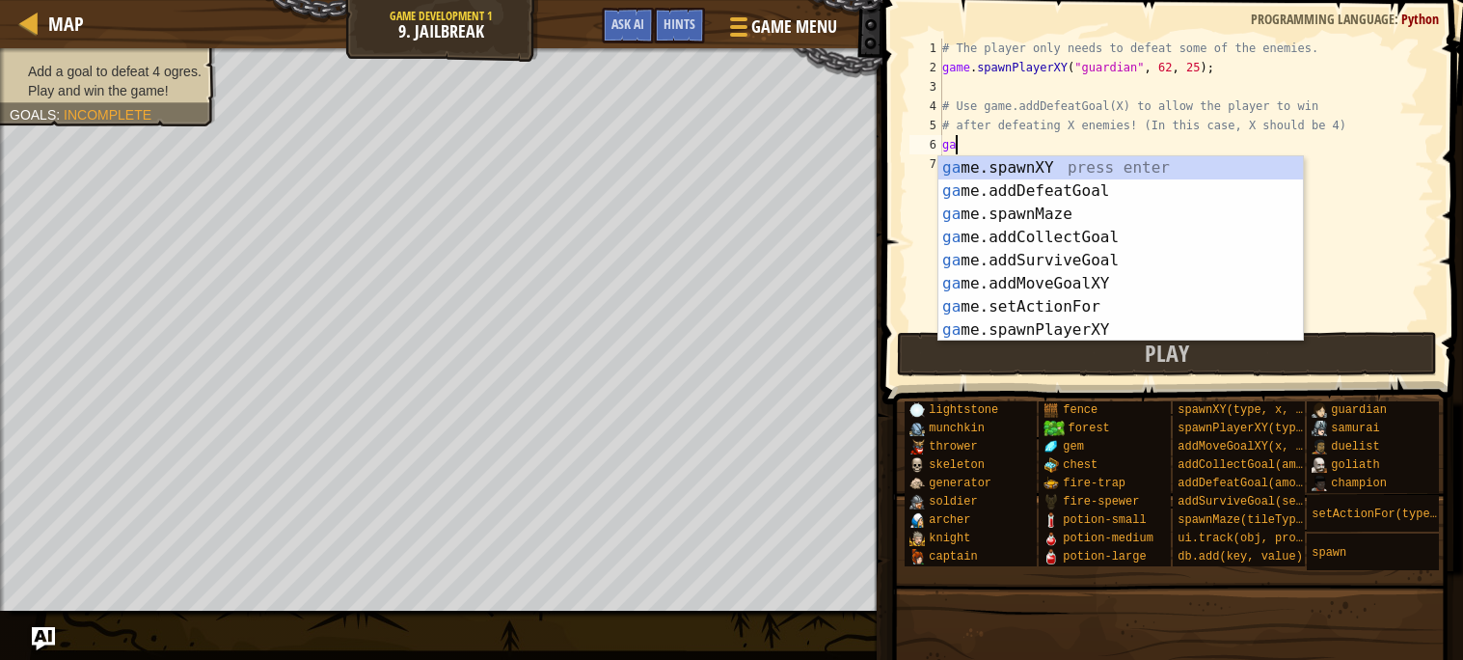
scroll to position [8, 1]
type textarea "game"
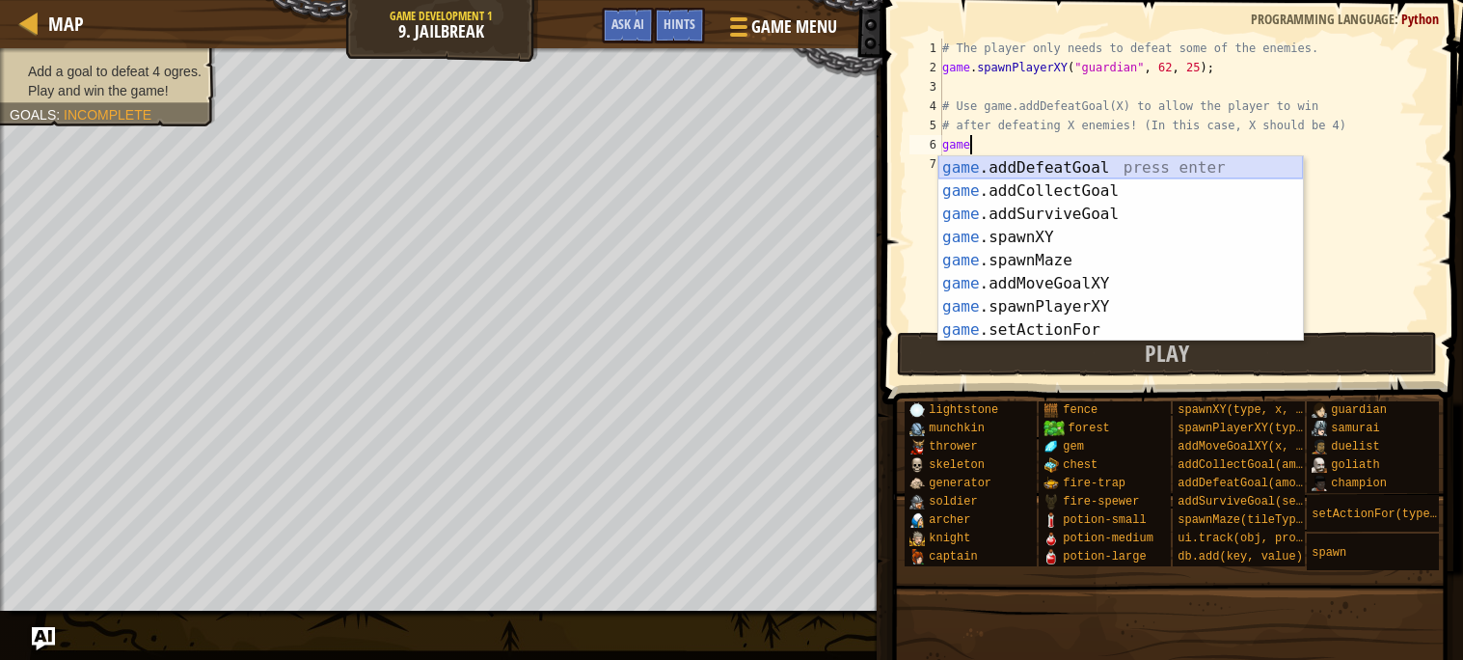
click at [1079, 167] on div "game .addDefeatGoal press enter game .addCollectGoal press enter game .addSurvi…" at bounding box center [1120, 271] width 364 height 231
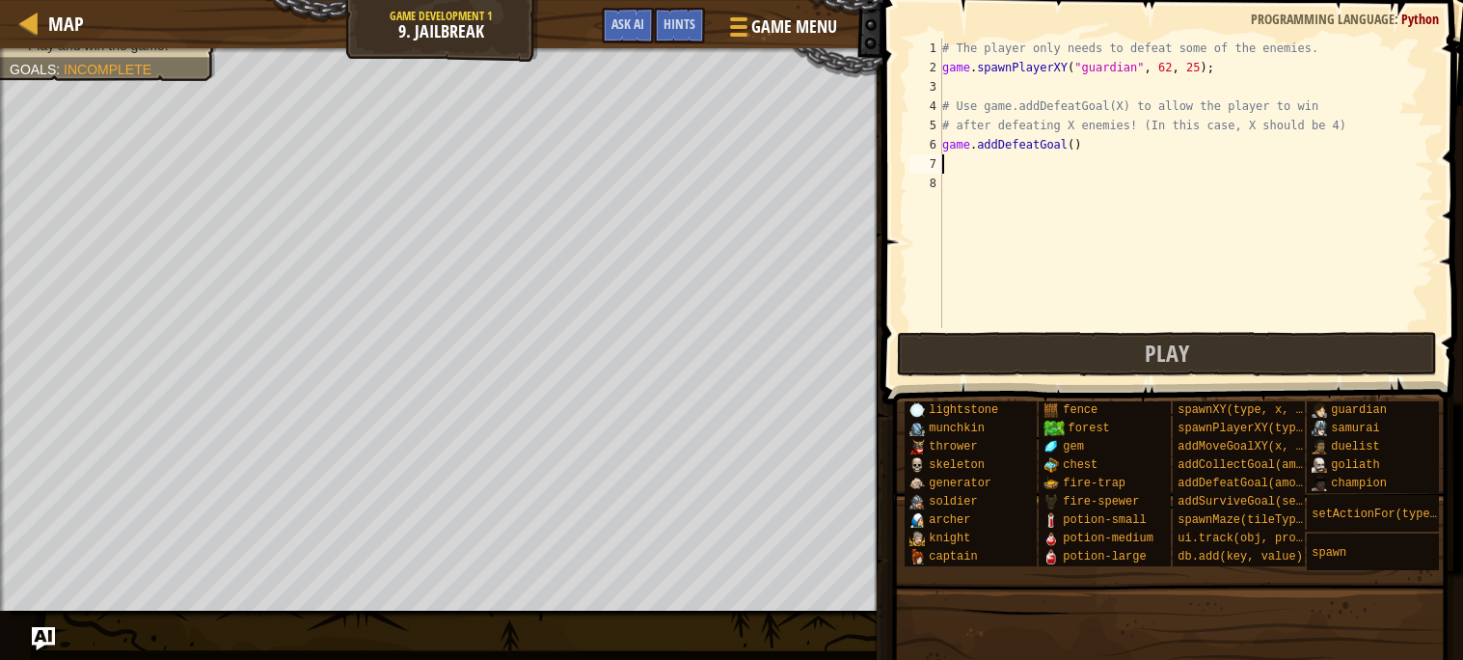
click at [1075, 142] on div "# The player only needs to defeat some of the enemies. game . spawnPlayerXY ( "…" at bounding box center [1186, 203] width 496 height 328
type textarea "game.addDefeatGoal(4)"
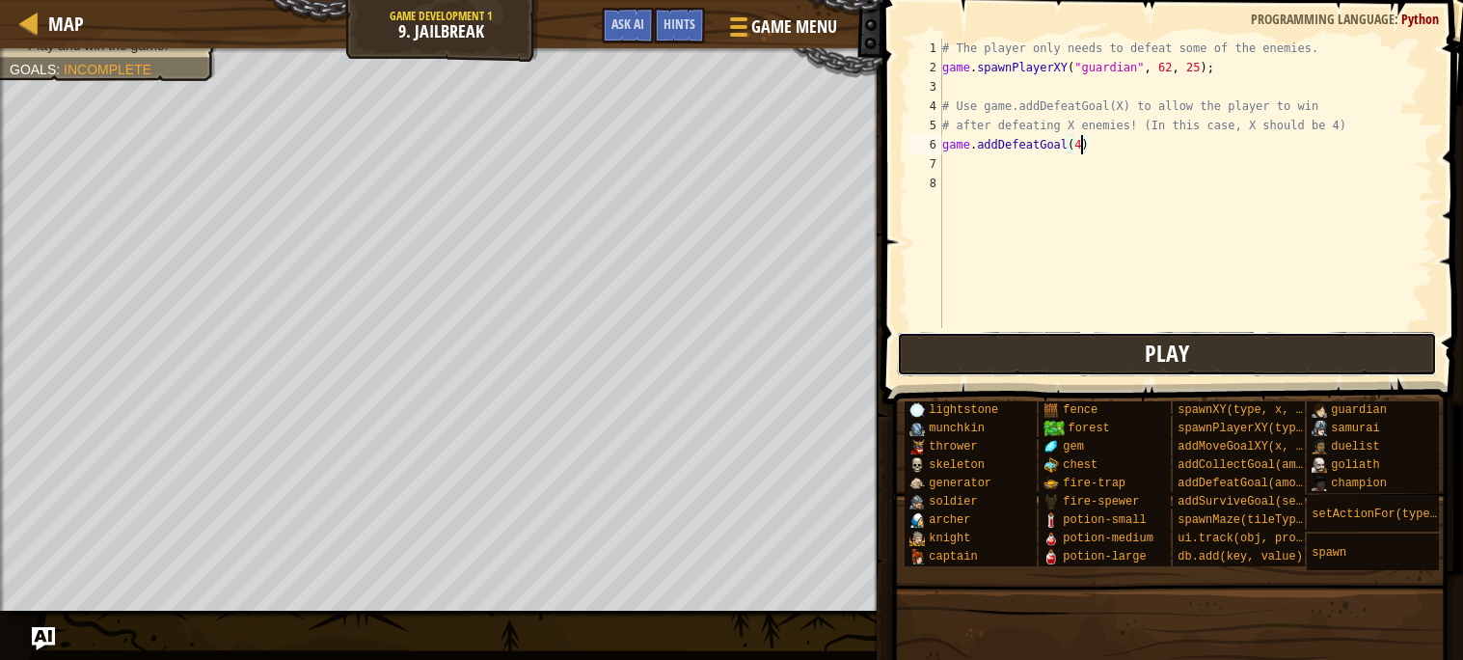
click at [1166, 356] on span "Play" at bounding box center [1167, 352] width 44 height 31
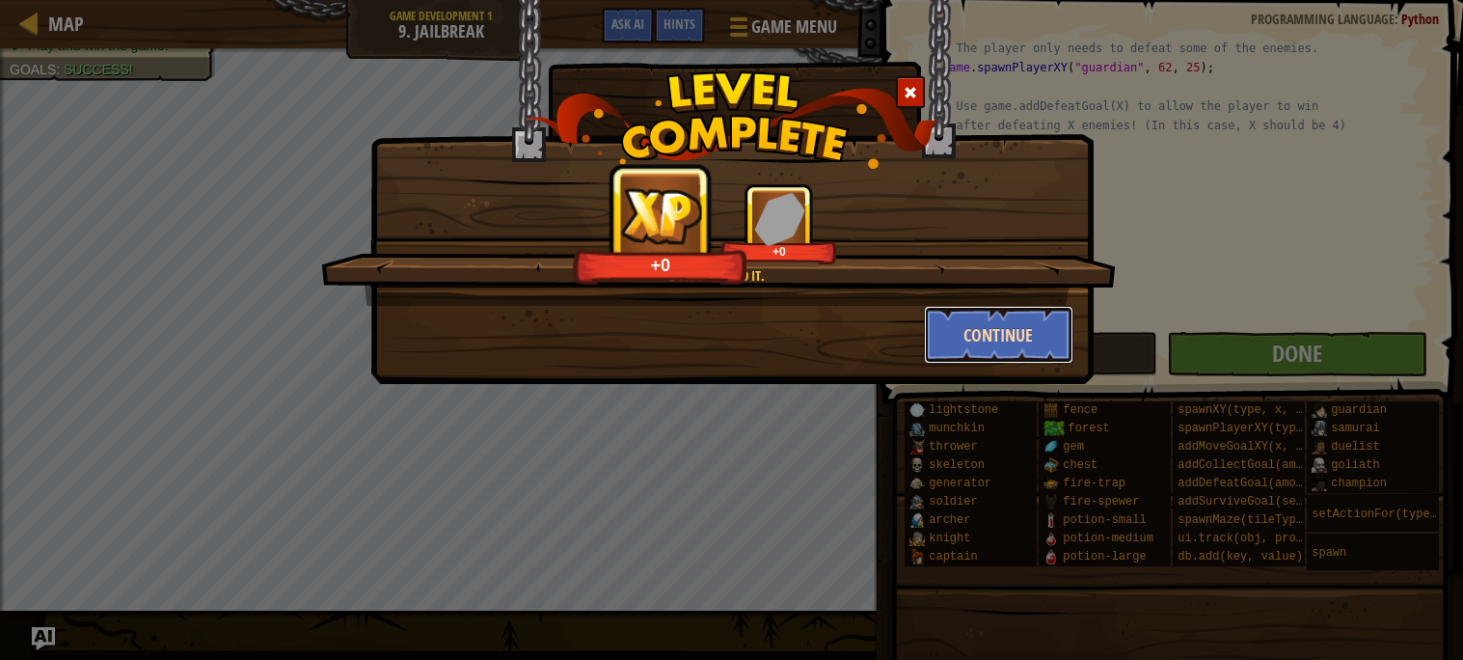
click at [1009, 331] on button "Continue" at bounding box center [998, 335] width 149 height 58
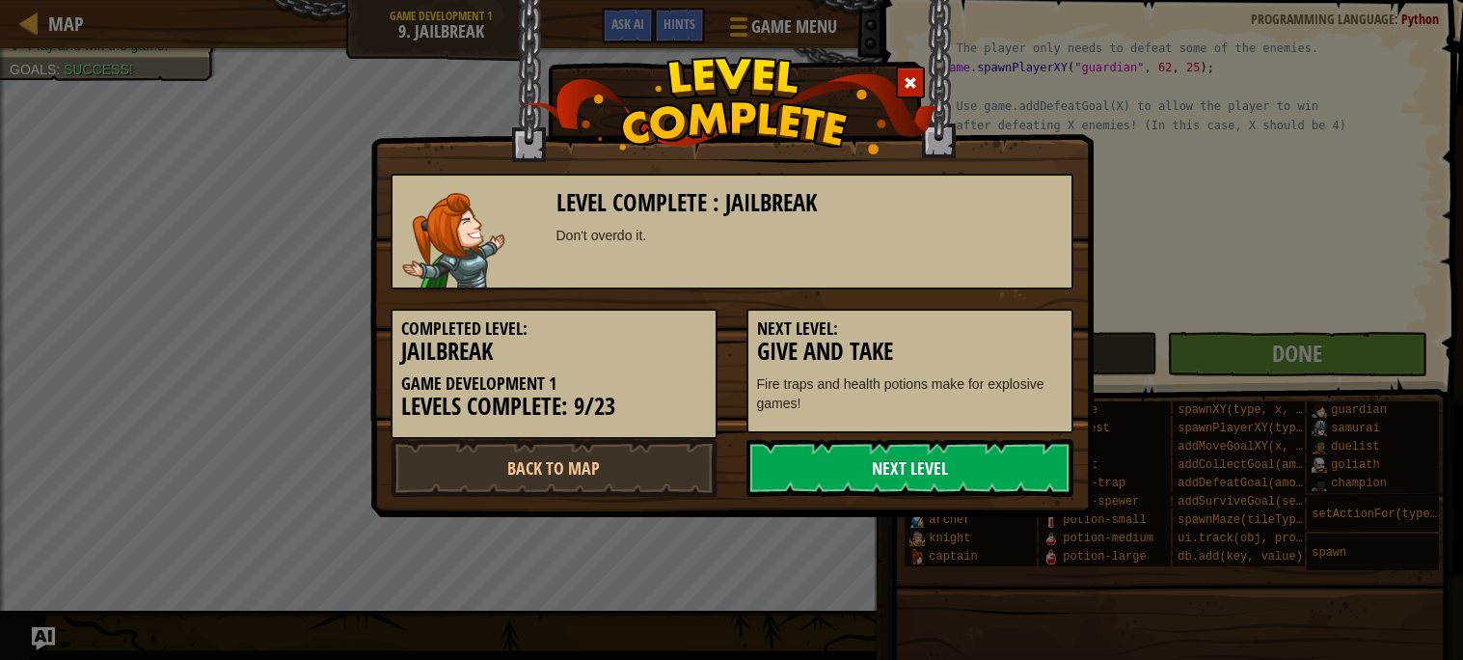
click at [1005, 444] on link "Next Level" at bounding box center [909, 468] width 327 height 58
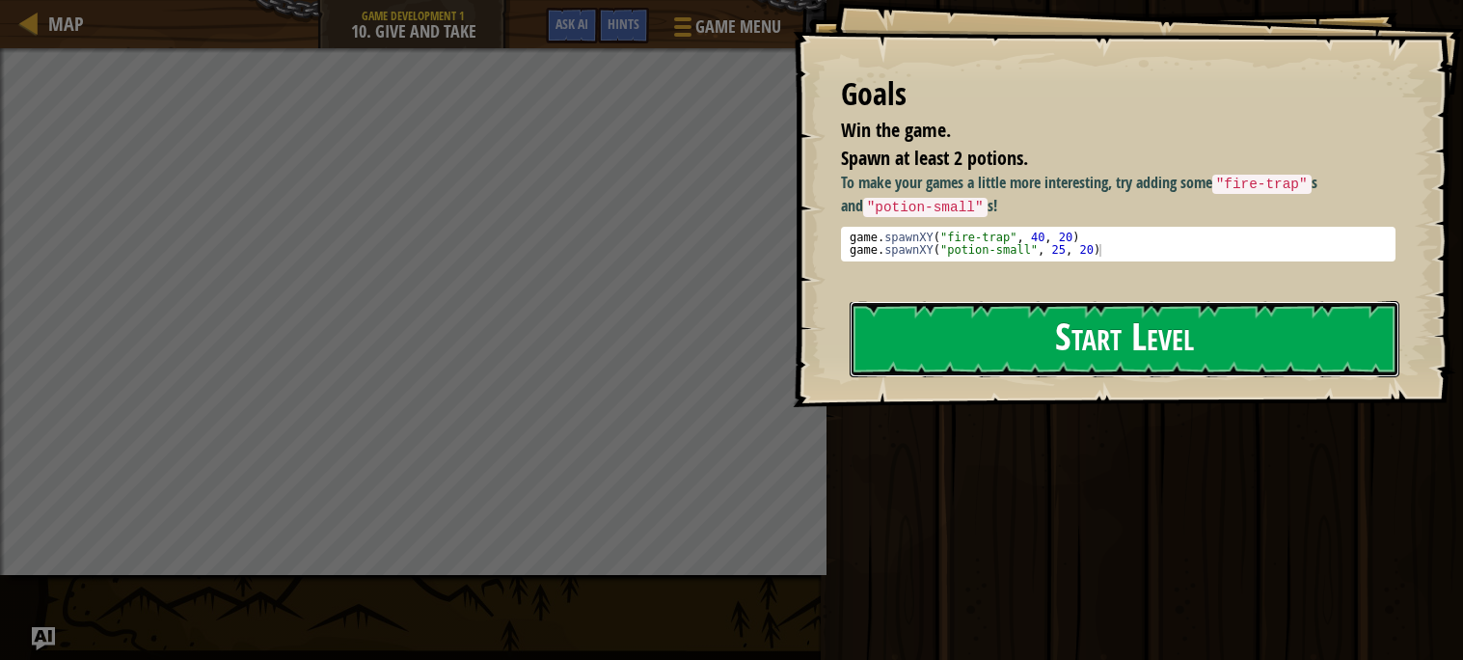
click at [1009, 356] on button "Start Level" at bounding box center [1125, 339] width 550 height 76
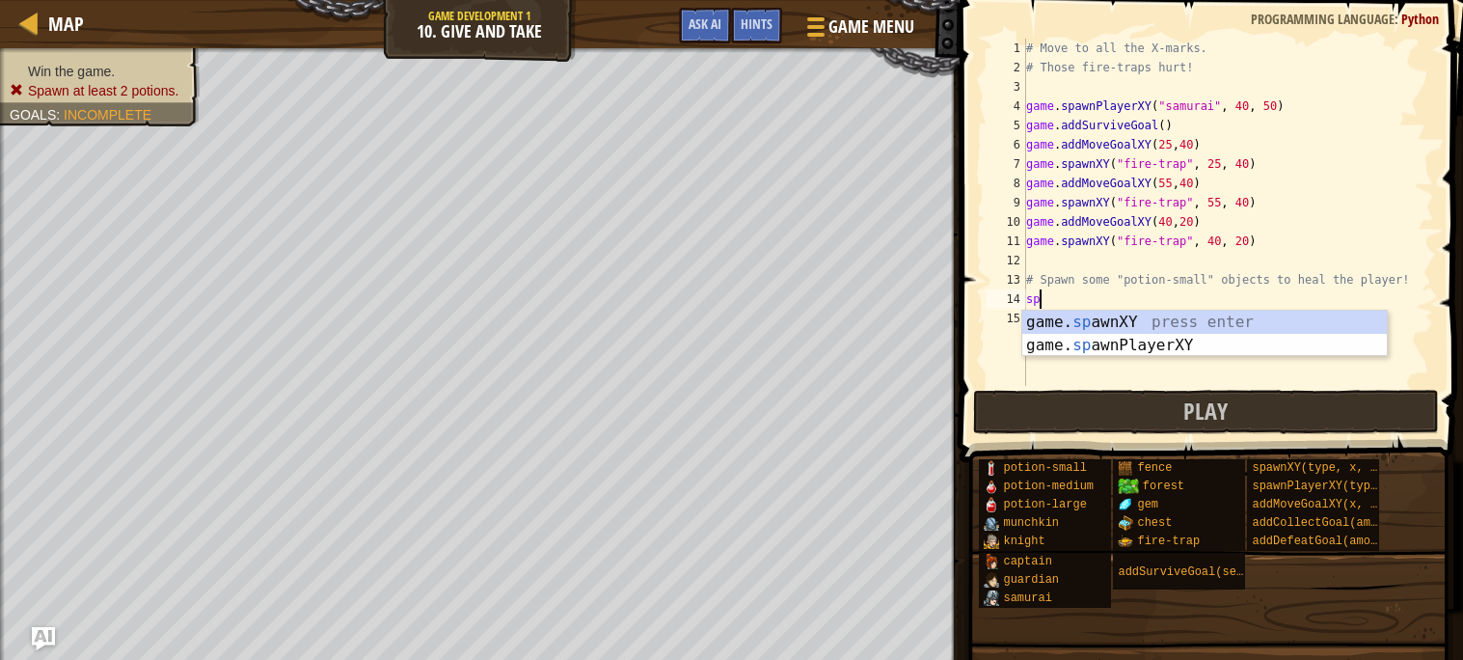
scroll to position [8, 1]
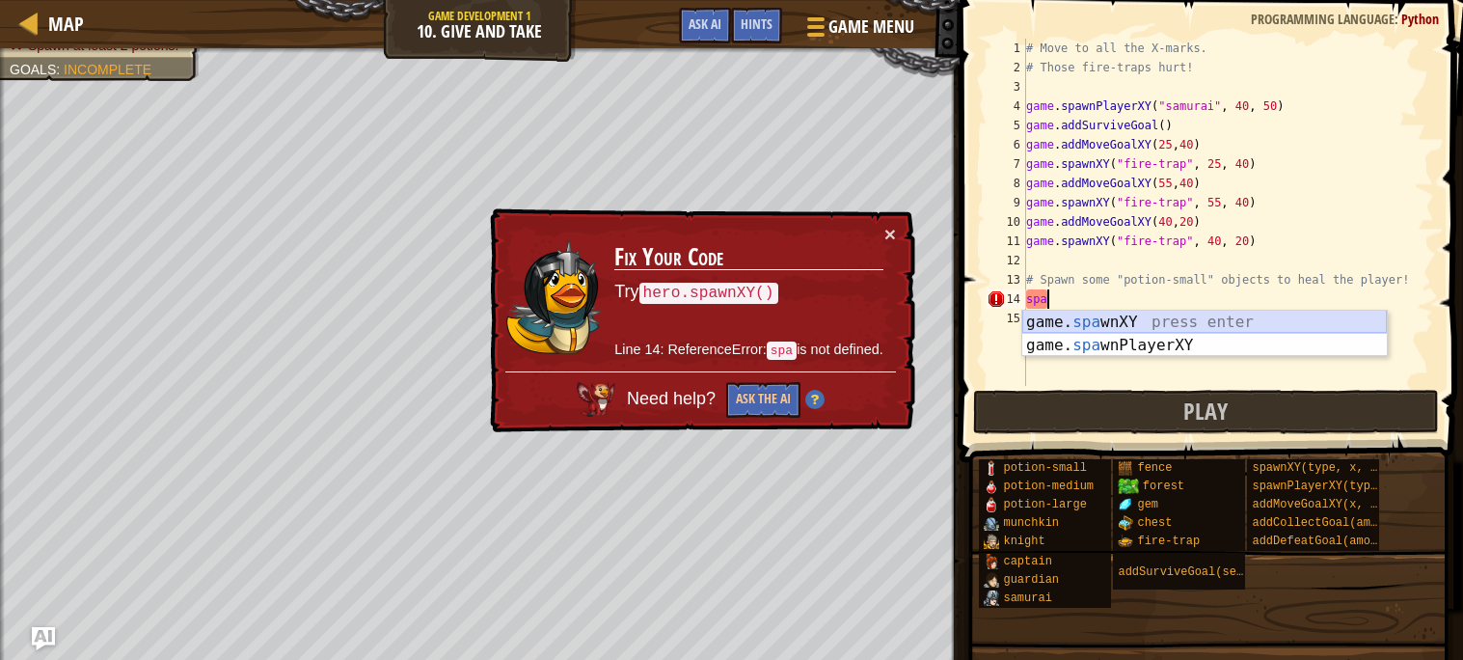
click at [1147, 322] on div "game. spa wnXY press enter game. spa wnPlayerXY press enter" at bounding box center [1204, 356] width 364 height 93
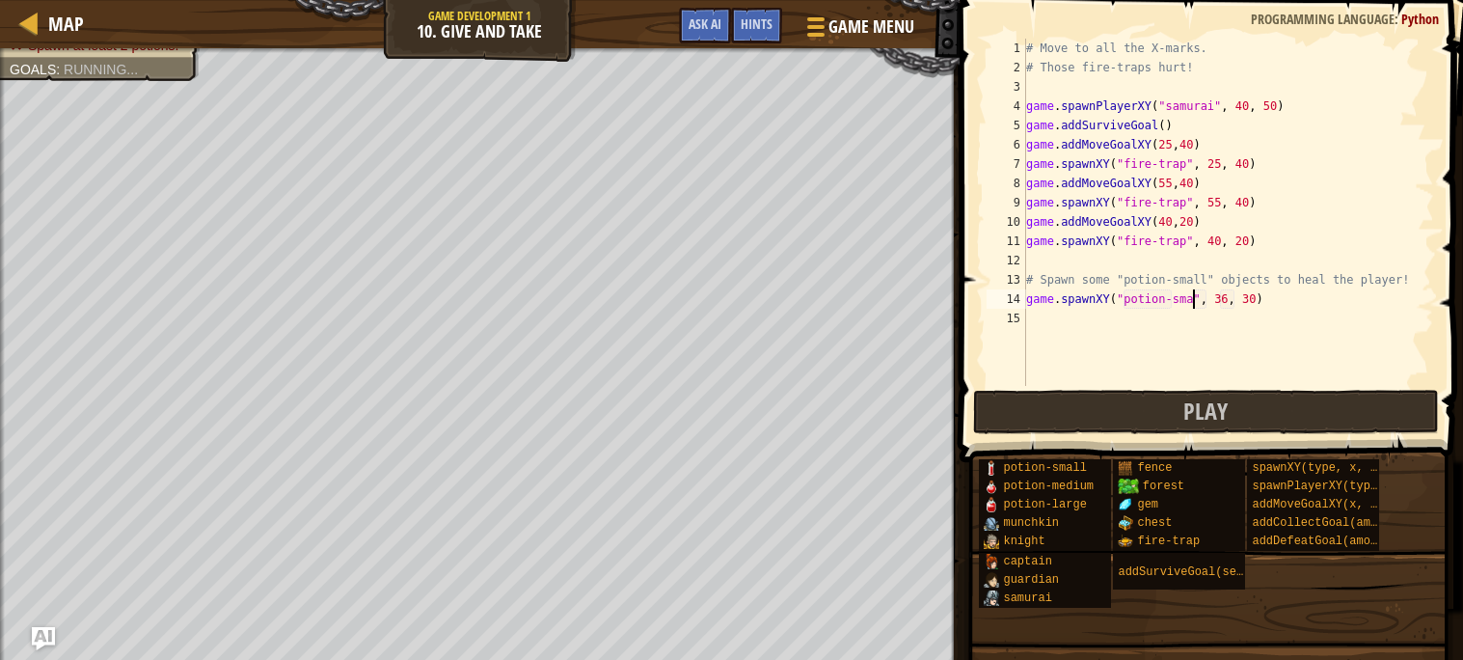
scroll to position [8, 13]
type textarea "game.spawnXY("potion-small", 36, 30)"
click at [1299, 302] on div "# Move to all the X-marks. # Those fire-traps hurt! game . spawnPlayerXY ( "sam…" at bounding box center [1228, 232] width 412 height 386
drag, startPoint x: 1299, startPoint y: 302, endPoint x: 1012, endPoint y: 298, distance: 286.4
click at [1012, 298] on div "game.spawnXY("potion-small", 36, 30) 1 2 3 4 5 6 7 8 9 10 11 12 13 14 15 # Move…" at bounding box center [1208, 212] width 451 height 347
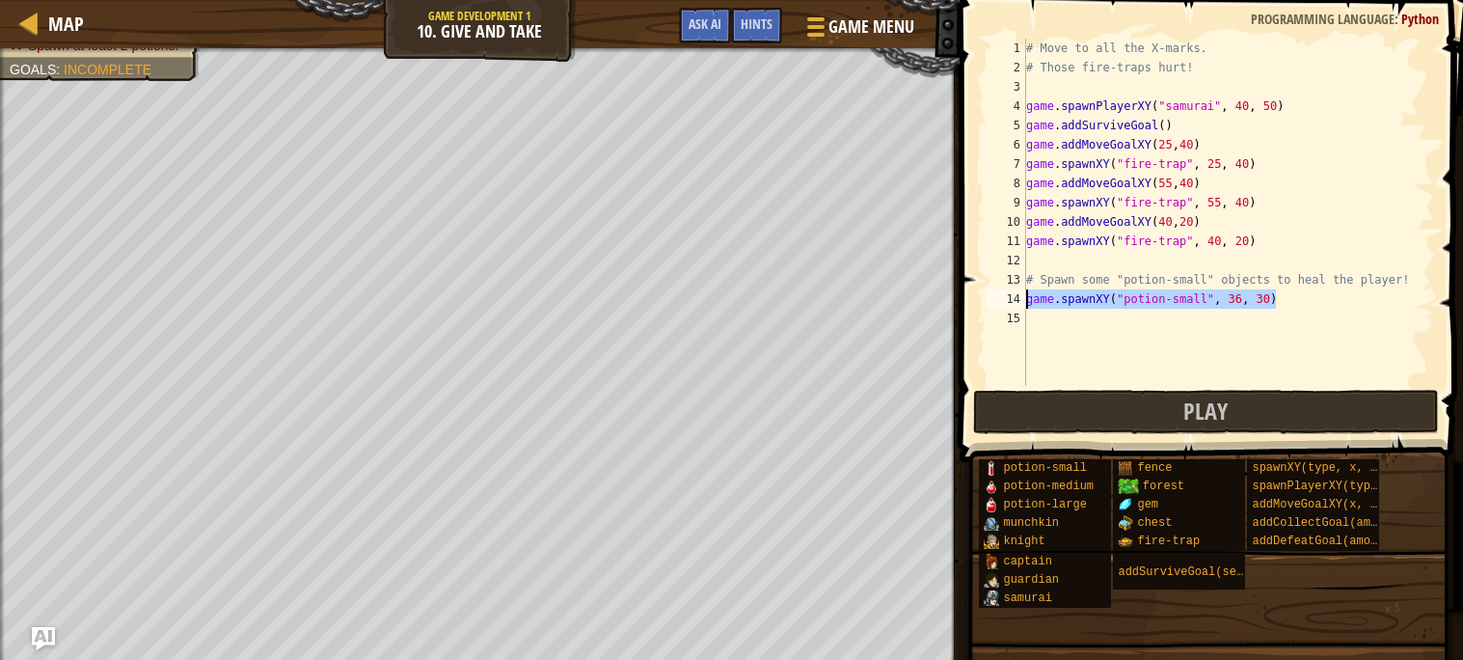
scroll to position [8, 0]
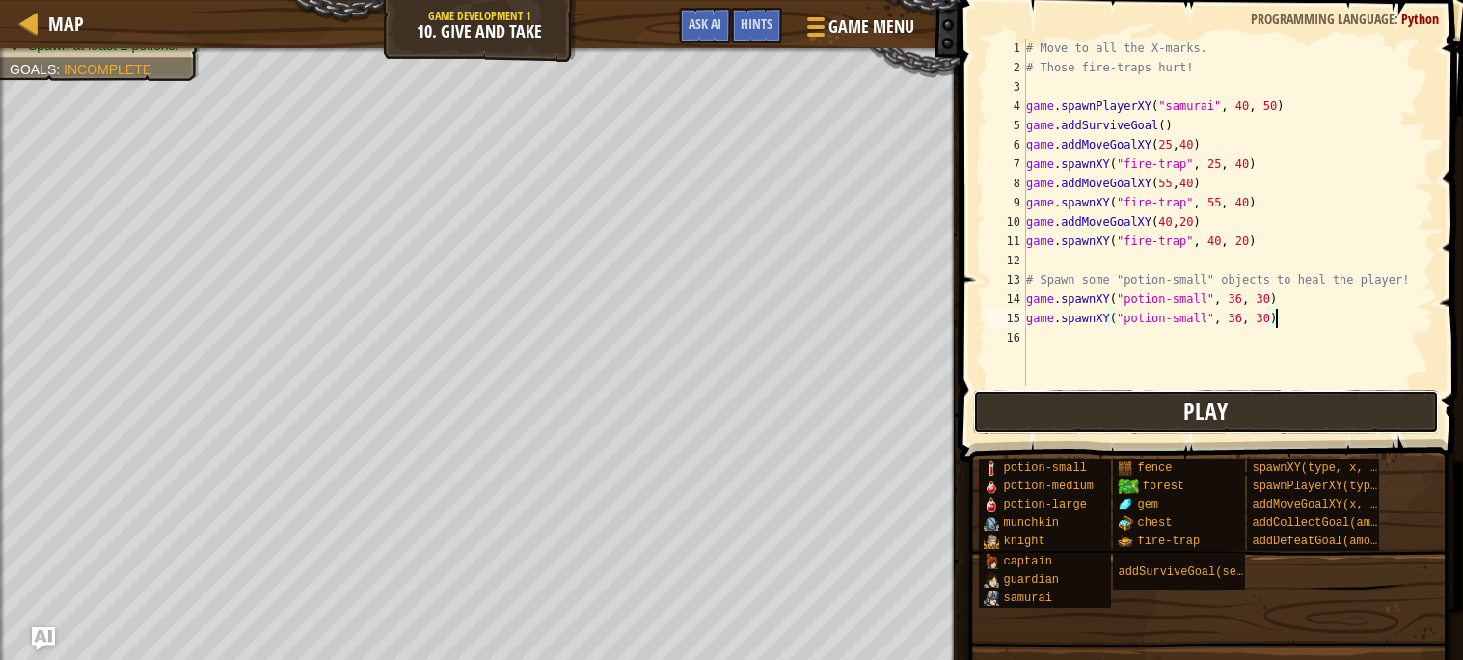
click at [1194, 406] on span "Play" at bounding box center [1205, 410] width 44 height 31
drag, startPoint x: 1287, startPoint y: 175, endPoint x: 1208, endPoint y: 153, distance: 81.9
click at [1208, 153] on div "# Move to all the X-marks. # Those fire-traps hurt! game . spawnPlayerXY ( "sam…" at bounding box center [1228, 232] width 412 height 386
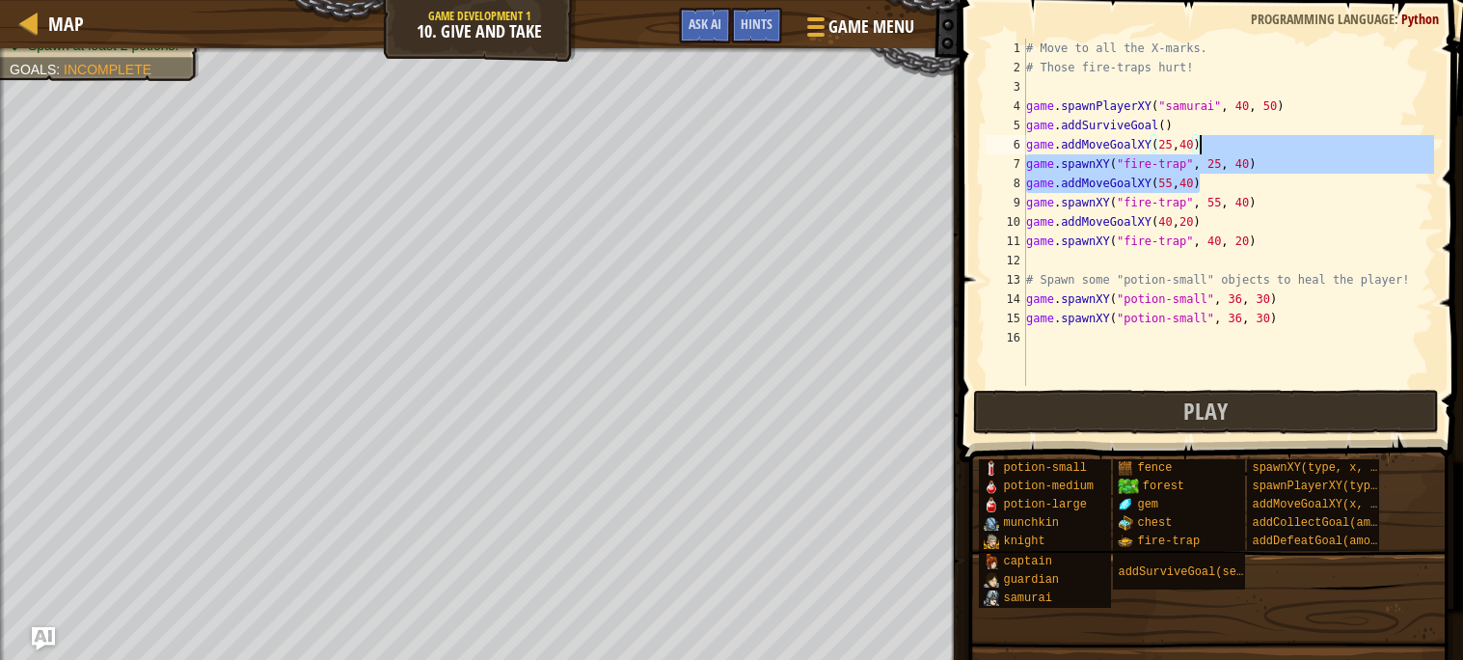
click at [1281, 168] on div "# Move to all the X-marks. # Those fire-traps hurt! game . spawnPlayerXY ( "sam…" at bounding box center [1228, 212] width 412 height 347
type textarea "game.spawnXY("fire-trap", 25, 40)"
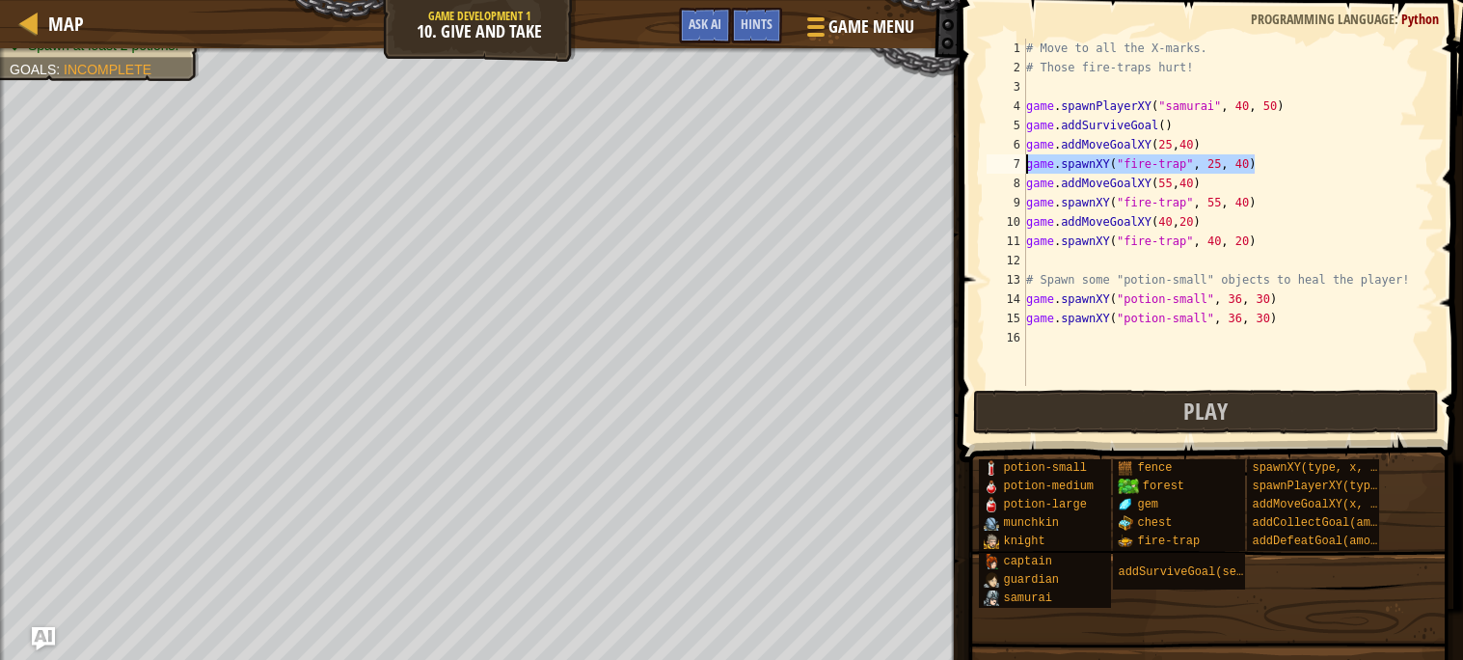
drag, startPoint x: 1259, startPoint y: 163, endPoint x: 1017, endPoint y: 164, distance: 242.0
click at [1017, 164] on div "game.spawnXY("fire-trap", 25, 40) 1 2 3 4 5 6 7 8 9 10 11 12 13 14 15 16 # Move…" at bounding box center [1208, 212] width 451 height 347
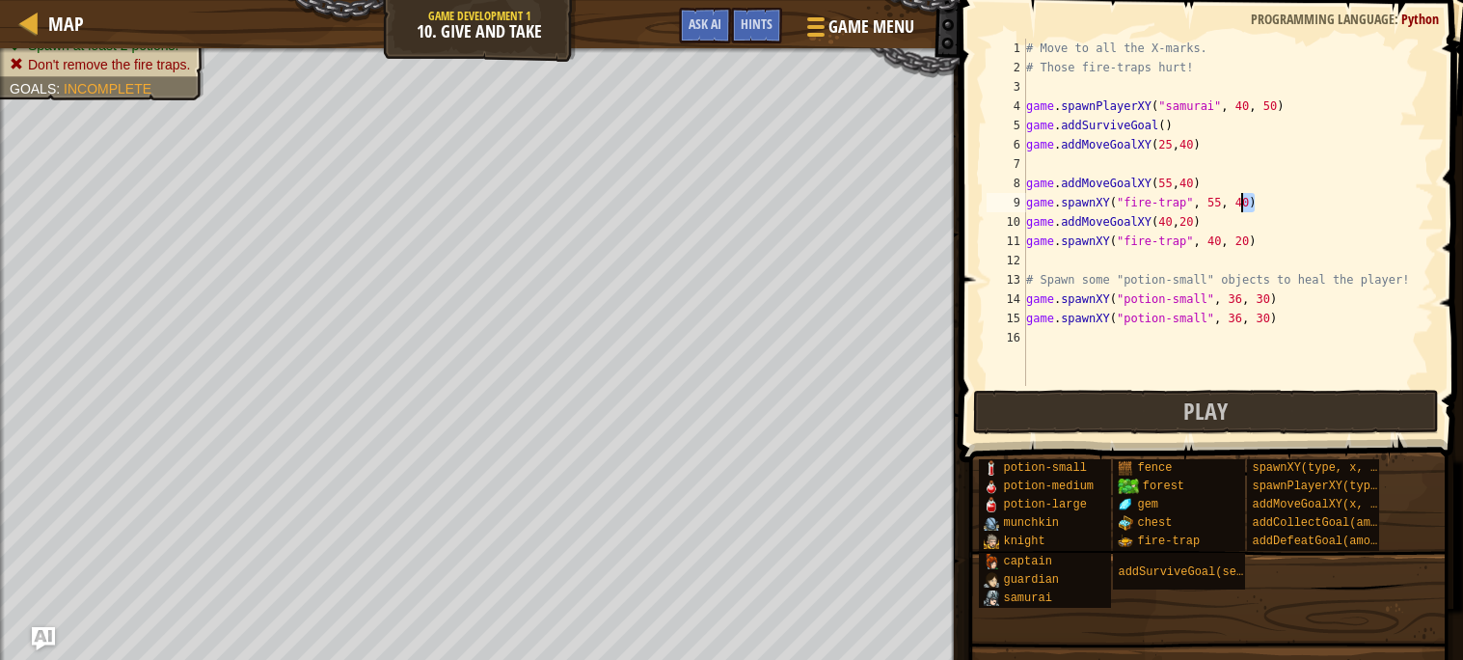
click at [1265, 202] on div "# Move to all the X-marks. # Those fire-traps hurt! game . spawnPlayerXY ( "sam…" at bounding box center [1228, 232] width 412 height 386
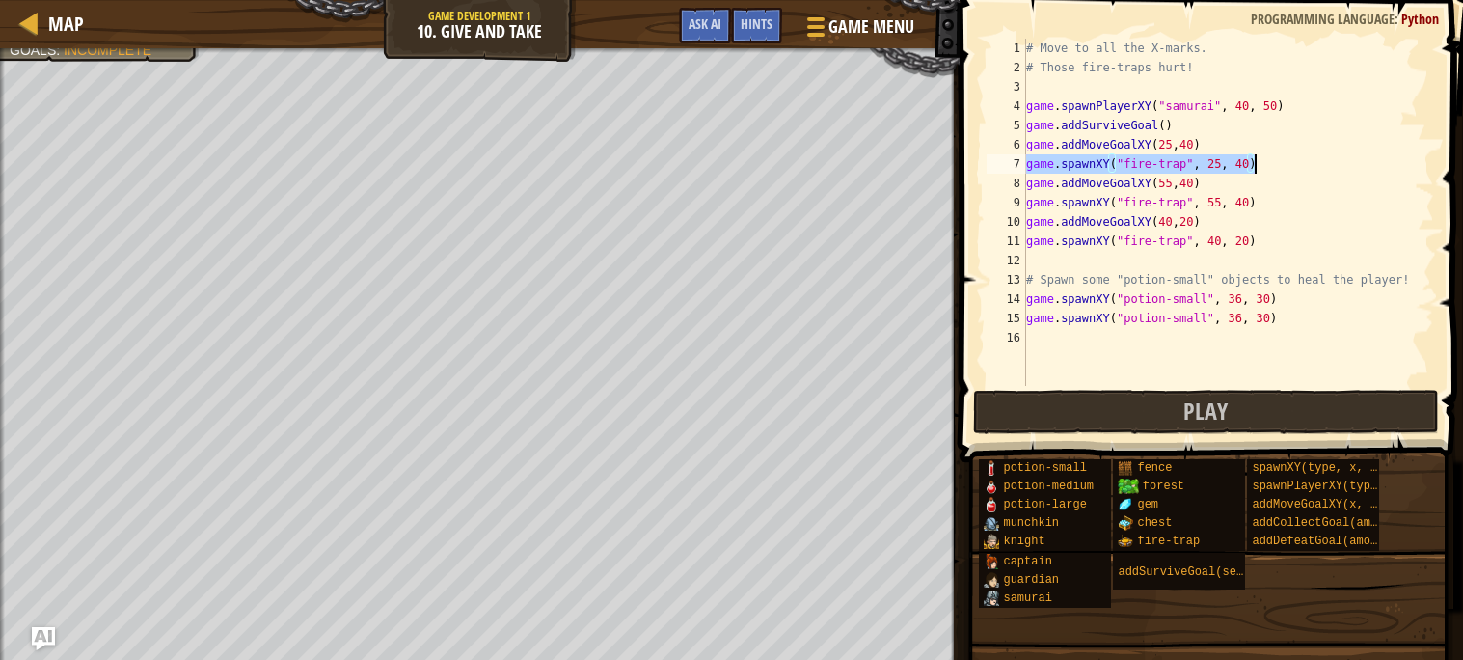
click at [1201, 302] on div "# Move to all the X-marks. # Those fire-traps hurt! game . spawnPlayerXY ( "sam…" at bounding box center [1228, 232] width 412 height 386
click at [1247, 296] on div "# Move to all the X-marks. # Those fire-traps hurt! game . spawnPlayerXY ( "sam…" at bounding box center [1228, 232] width 412 height 386
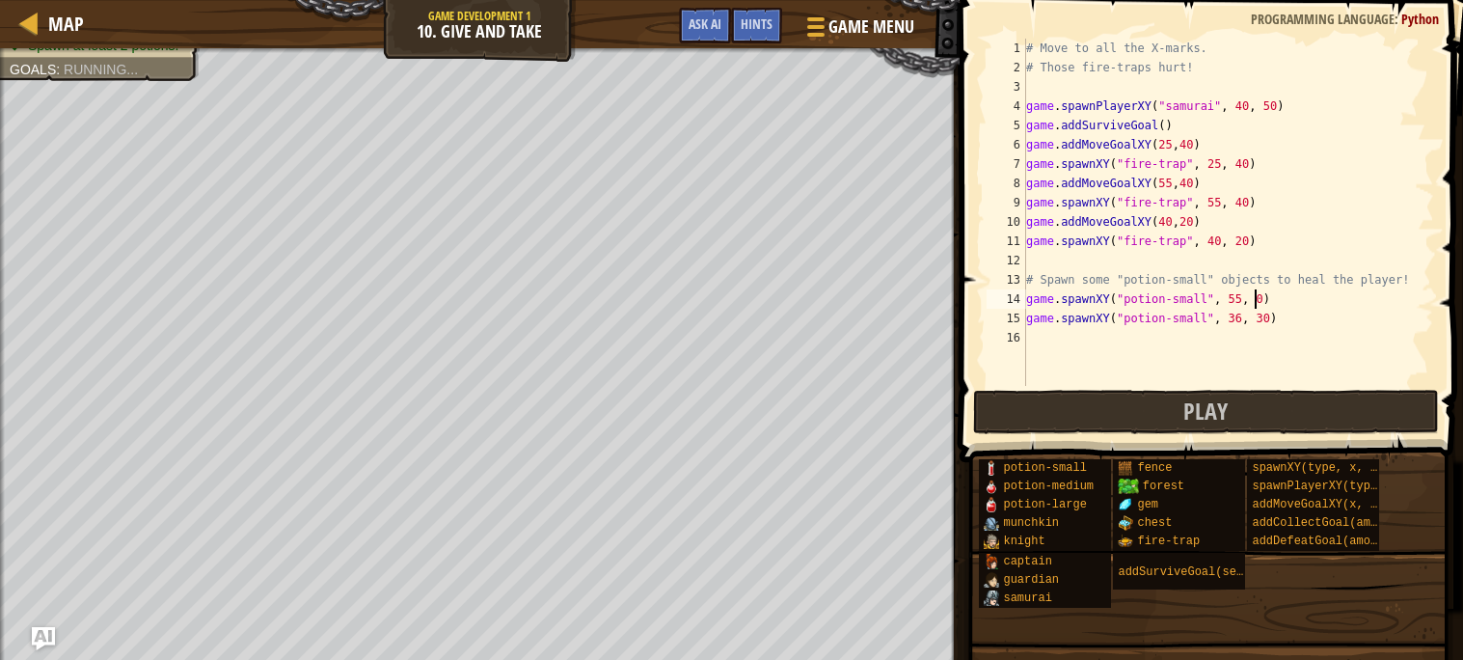
scroll to position [8, 18]
click at [1233, 298] on div "# Move to all the X-marks. # Those fire-traps hurt! game . spawnPlayerXY ( "sam…" at bounding box center [1228, 232] width 412 height 386
click at [1265, 296] on div "# Move to all the X-marks. # Those fire-traps hurt! game . spawnPlayerXY ( "sam…" at bounding box center [1228, 232] width 412 height 386
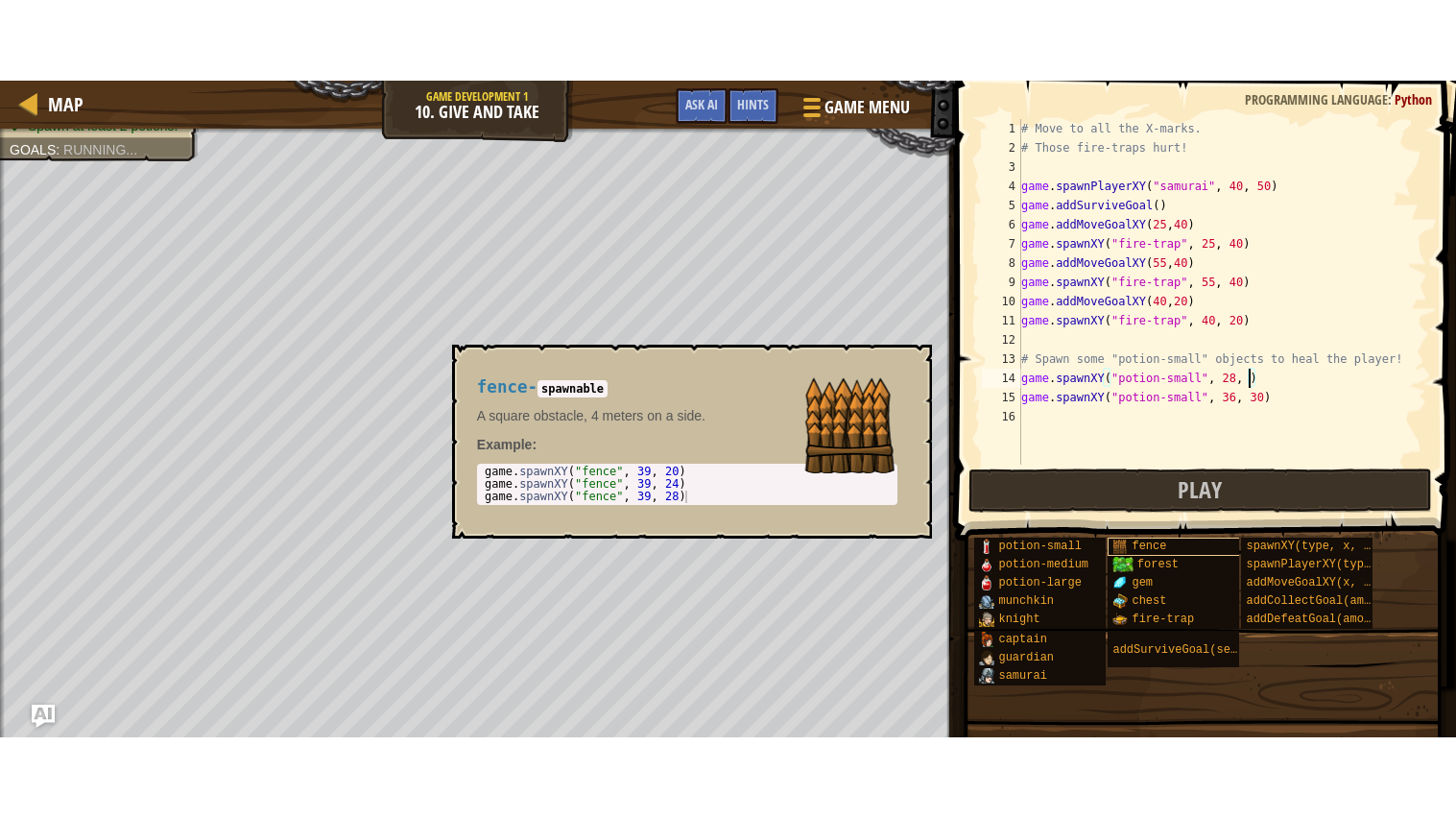
scroll to position [8, 18]
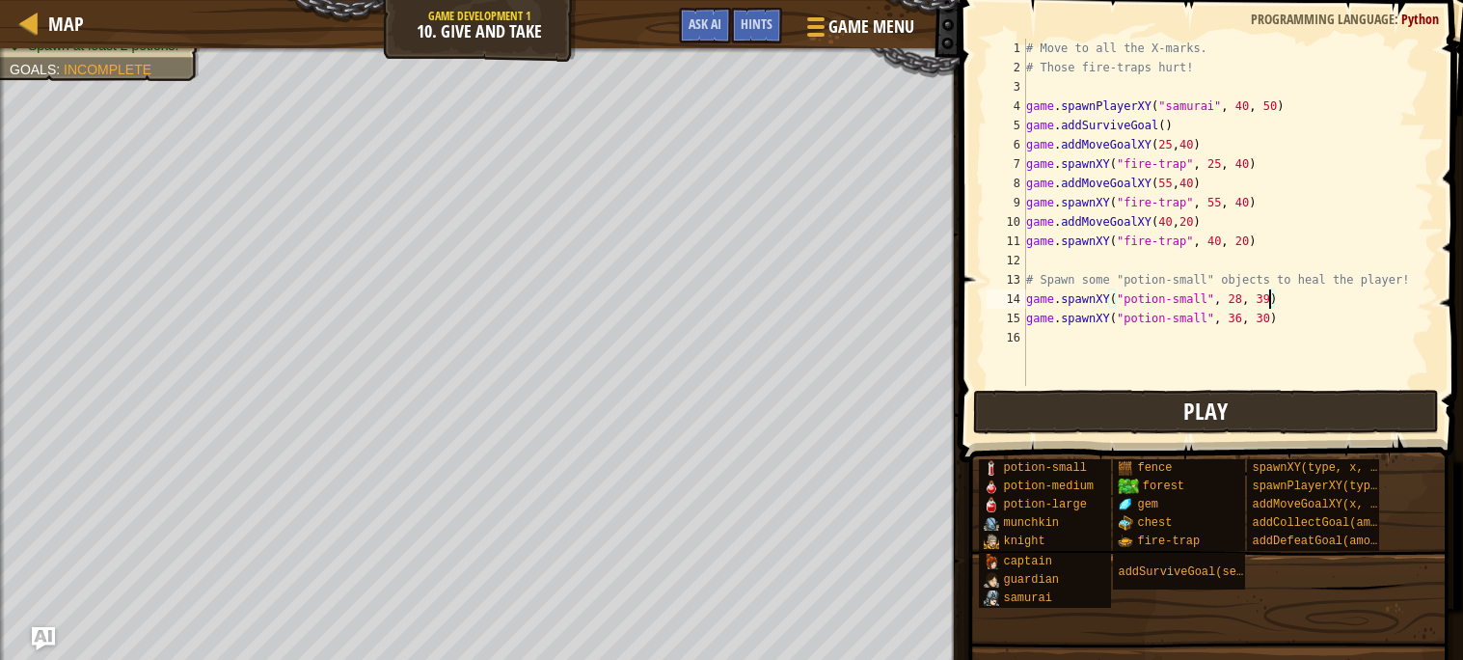
type textarea "game.spawnXY("potion-small", 28, 39)"
click at [1071, 390] on button "Play" at bounding box center [1206, 412] width 466 height 44
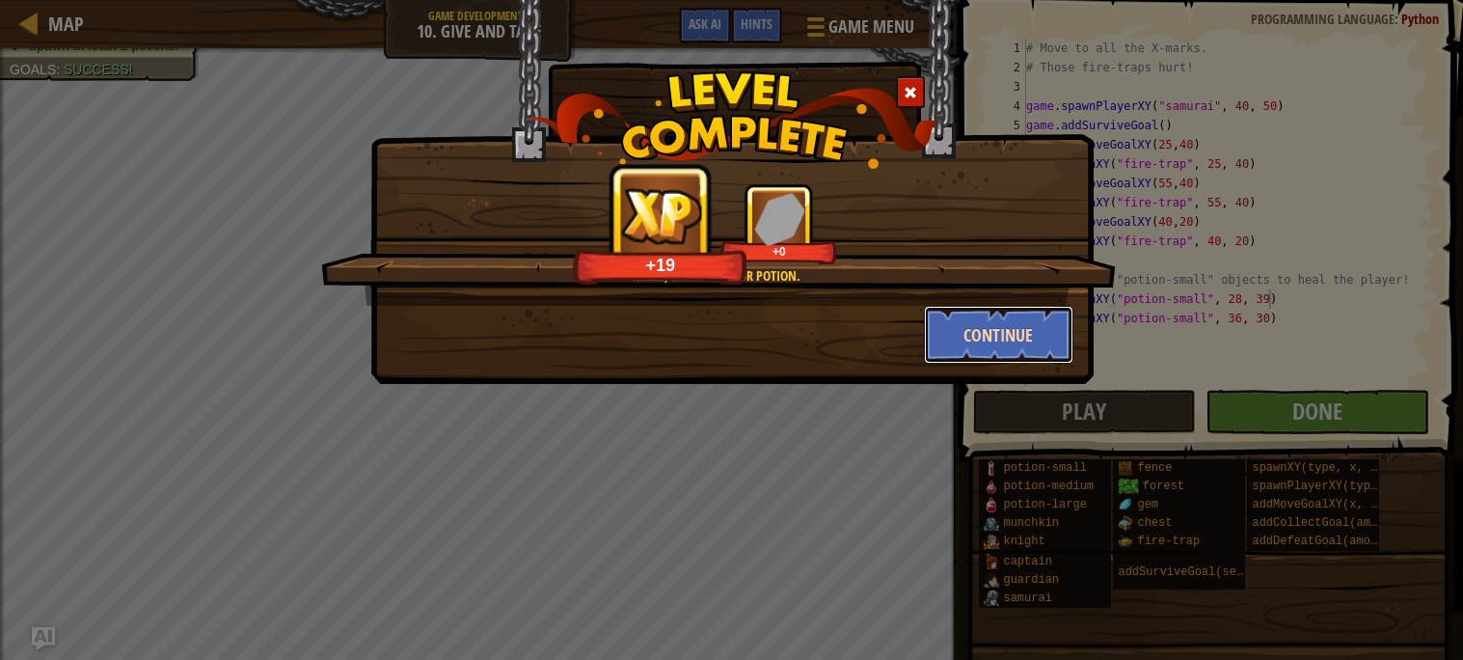
click at [1042, 340] on button "Continue" at bounding box center [998, 335] width 149 height 58
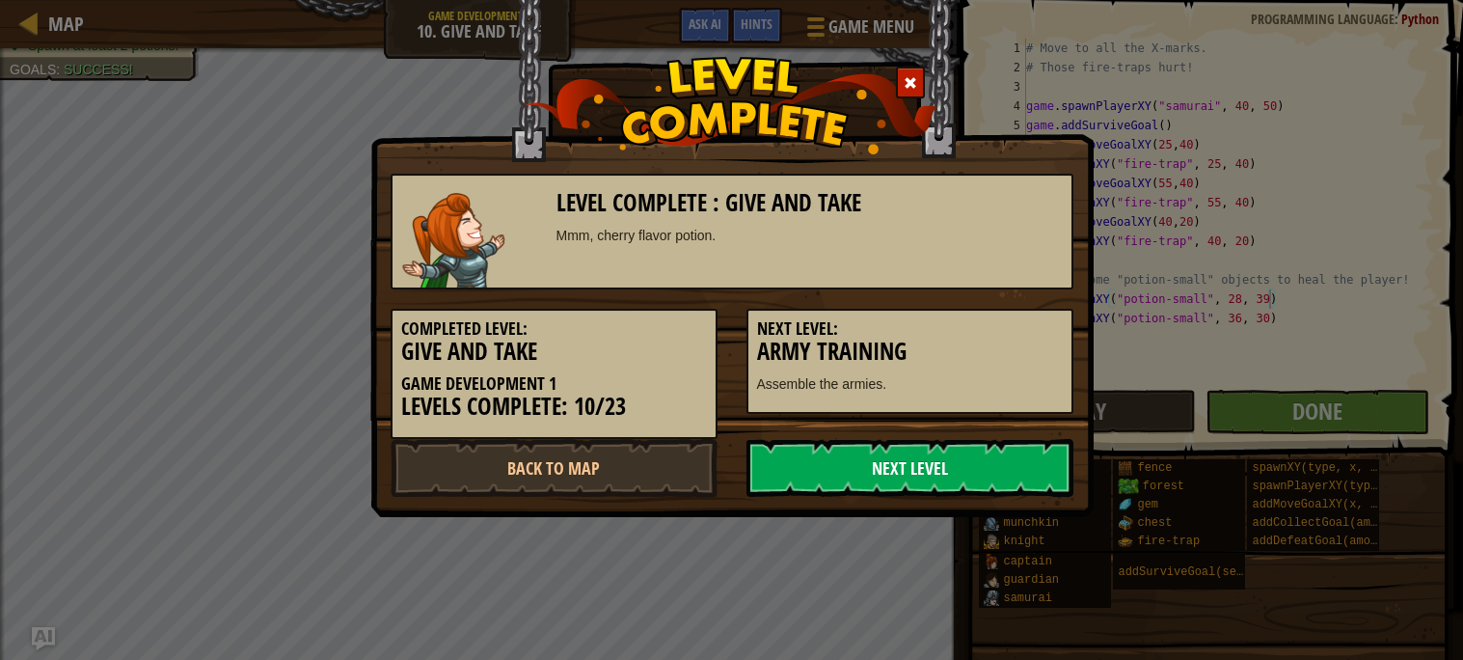
click at [859, 449] on link "Next Level" at bounding box center [909, 468] width 327 height 58
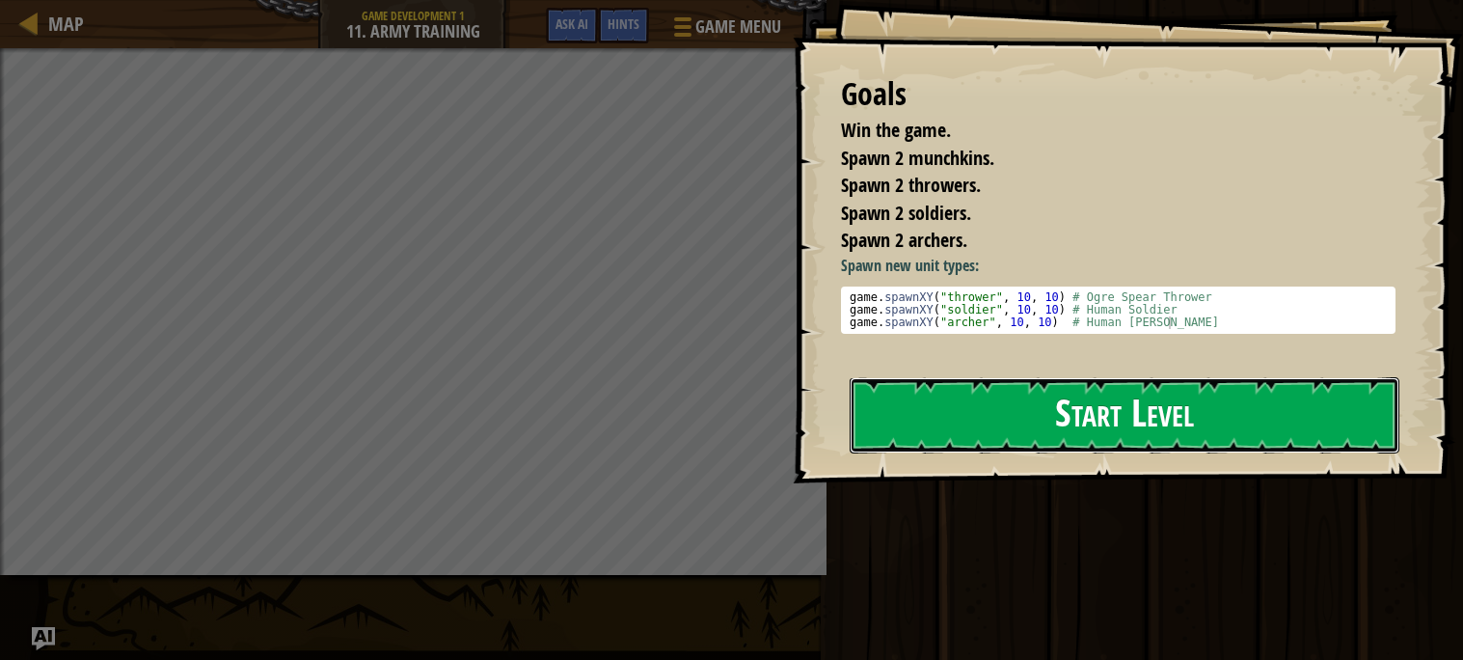
click at [913, 412] on button "Start Level" at bounding box center [1125, 415] width 550 height 76
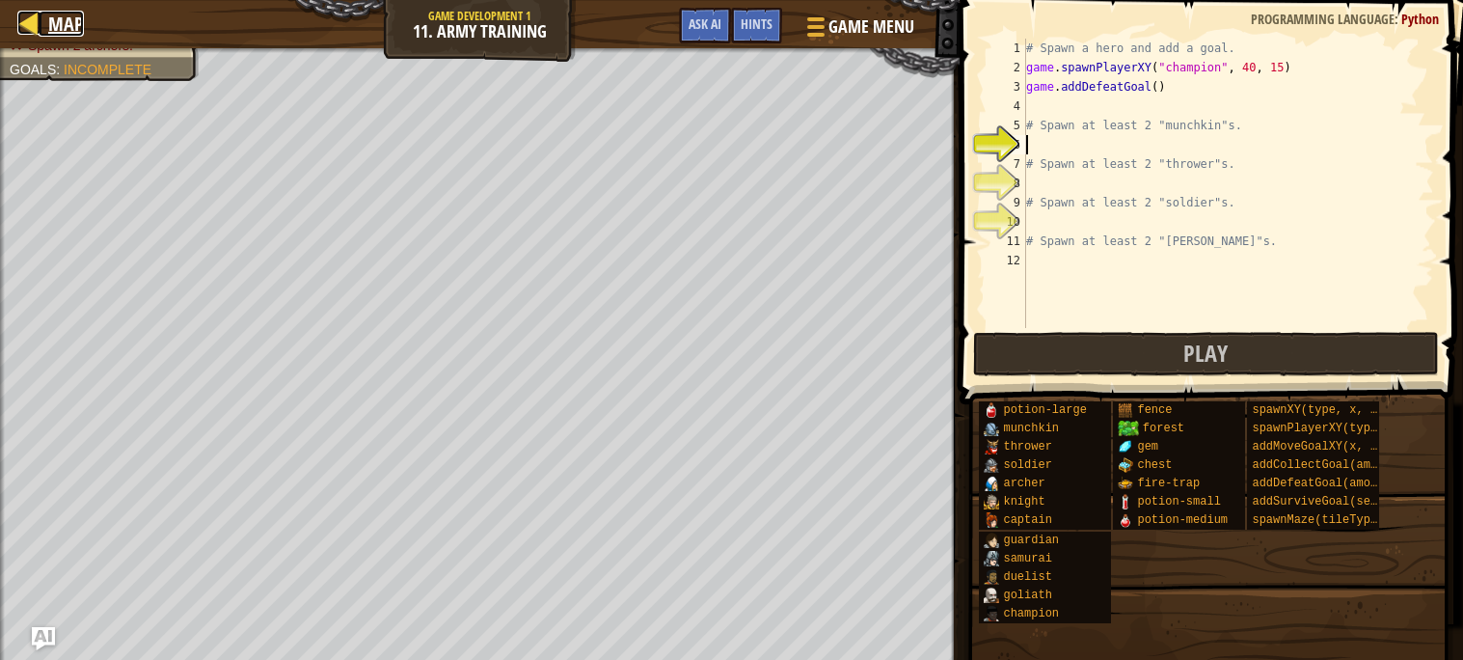
click at [40, 32] on div at bounding box center [29, 23] width 24 height 24
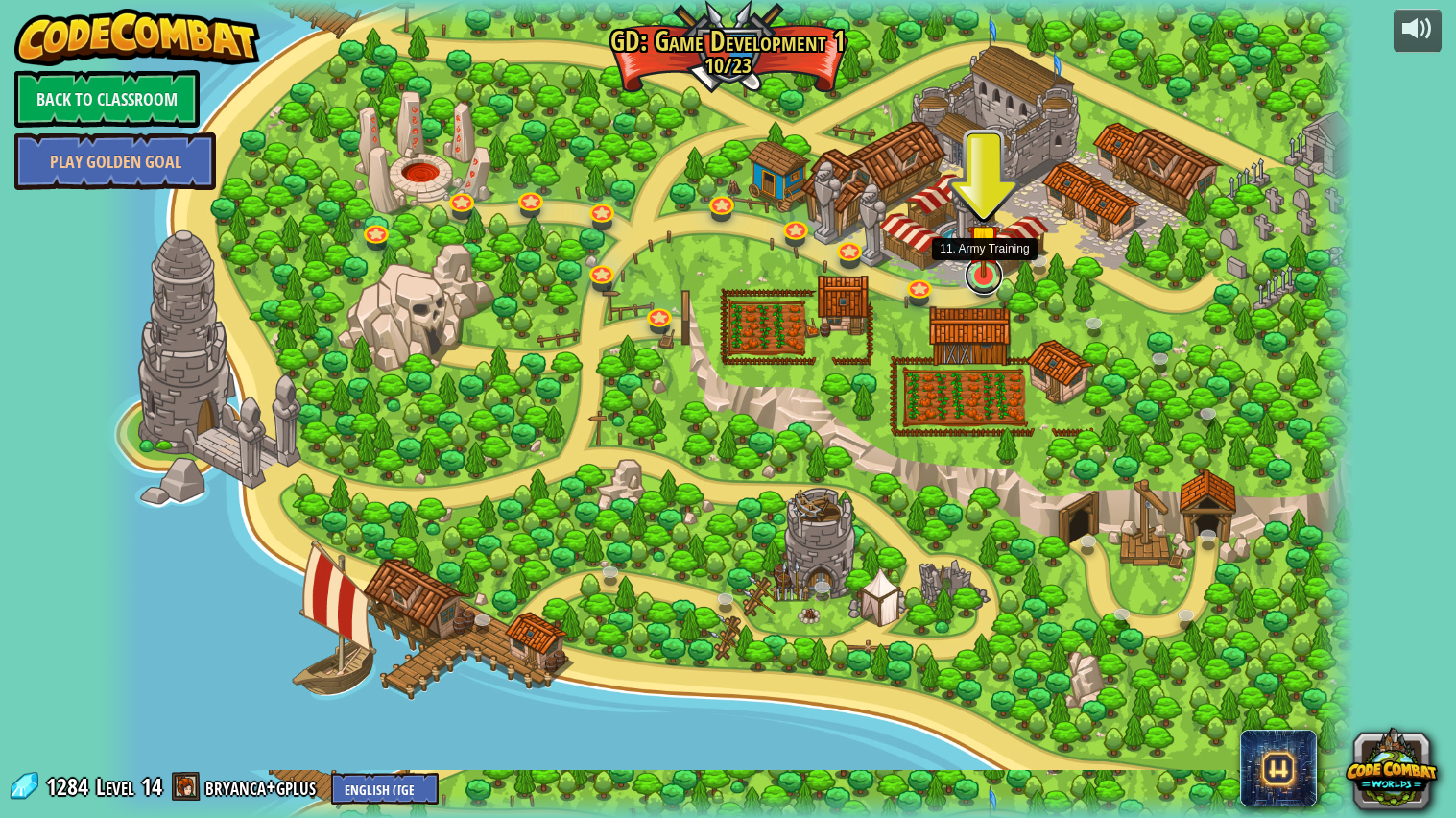
click at [995, 284] on link at bounding box center [983, 275] width 39 height 39
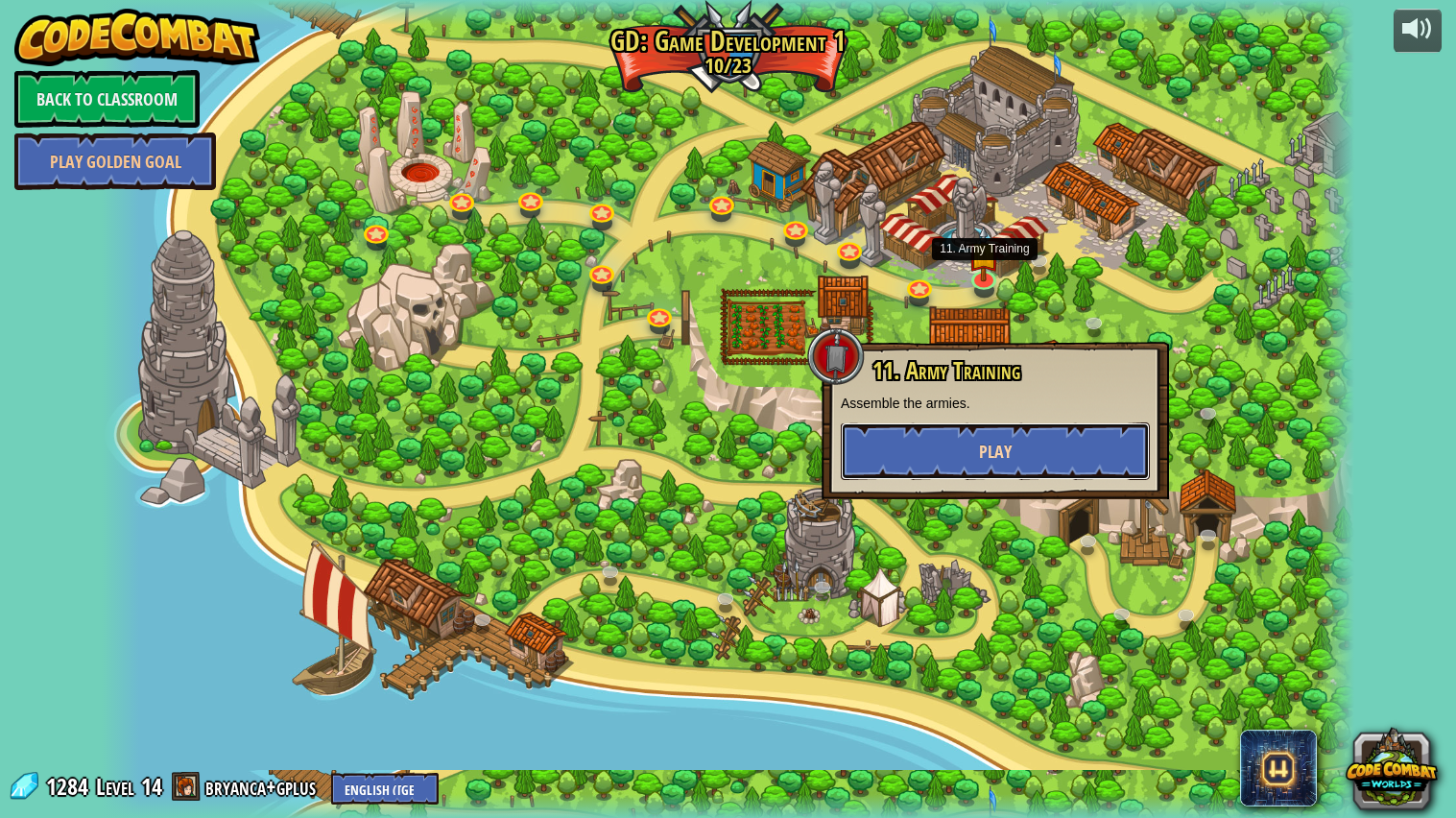
click at [986, 425] on button "Play" at bounding box center [995, 451] width 309 height 58
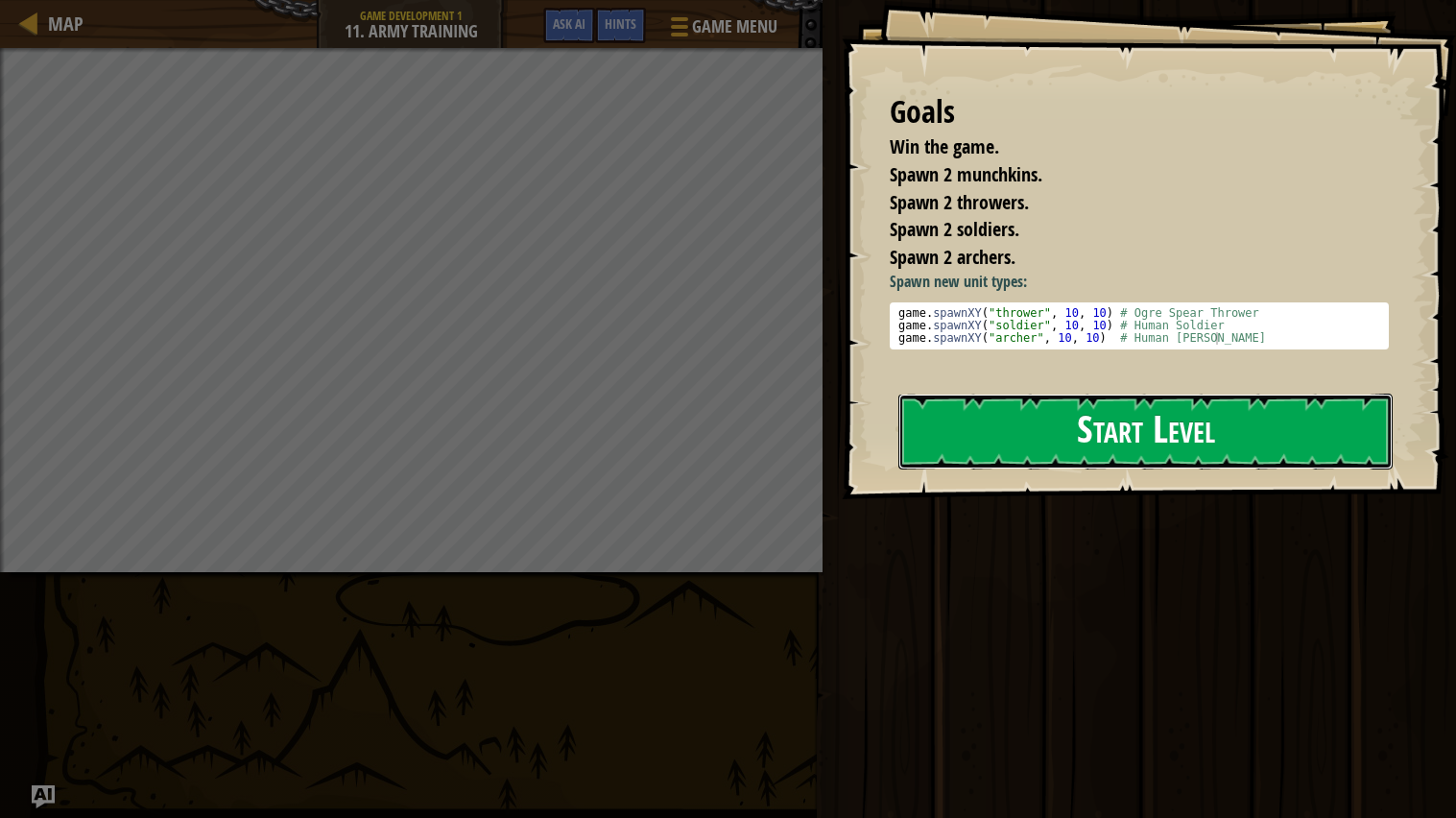
click at [1096, 423] on button "Start Level" at bounding box center [1145, 431] width 495 height 76
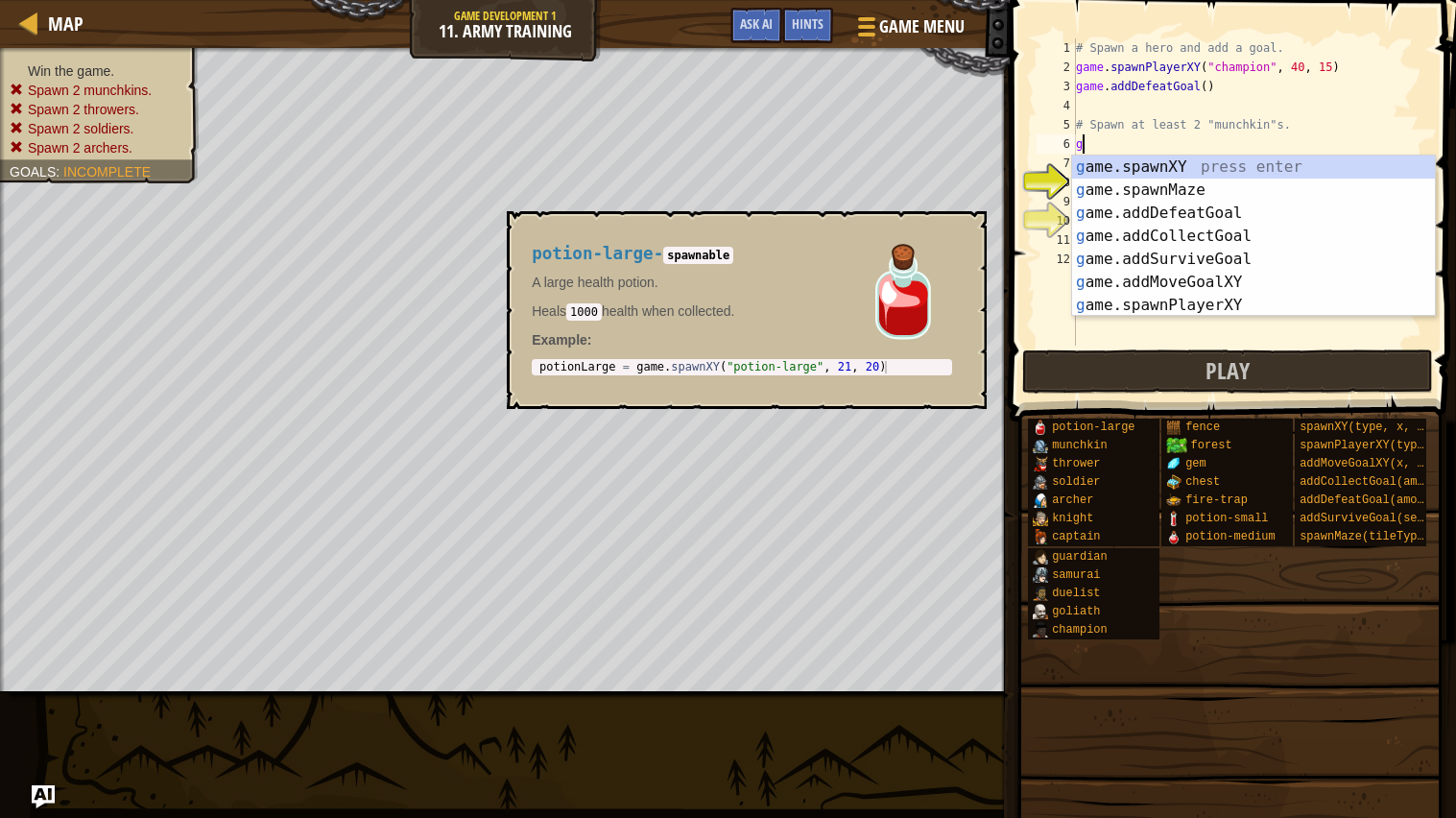
scroll to position [8, 0]
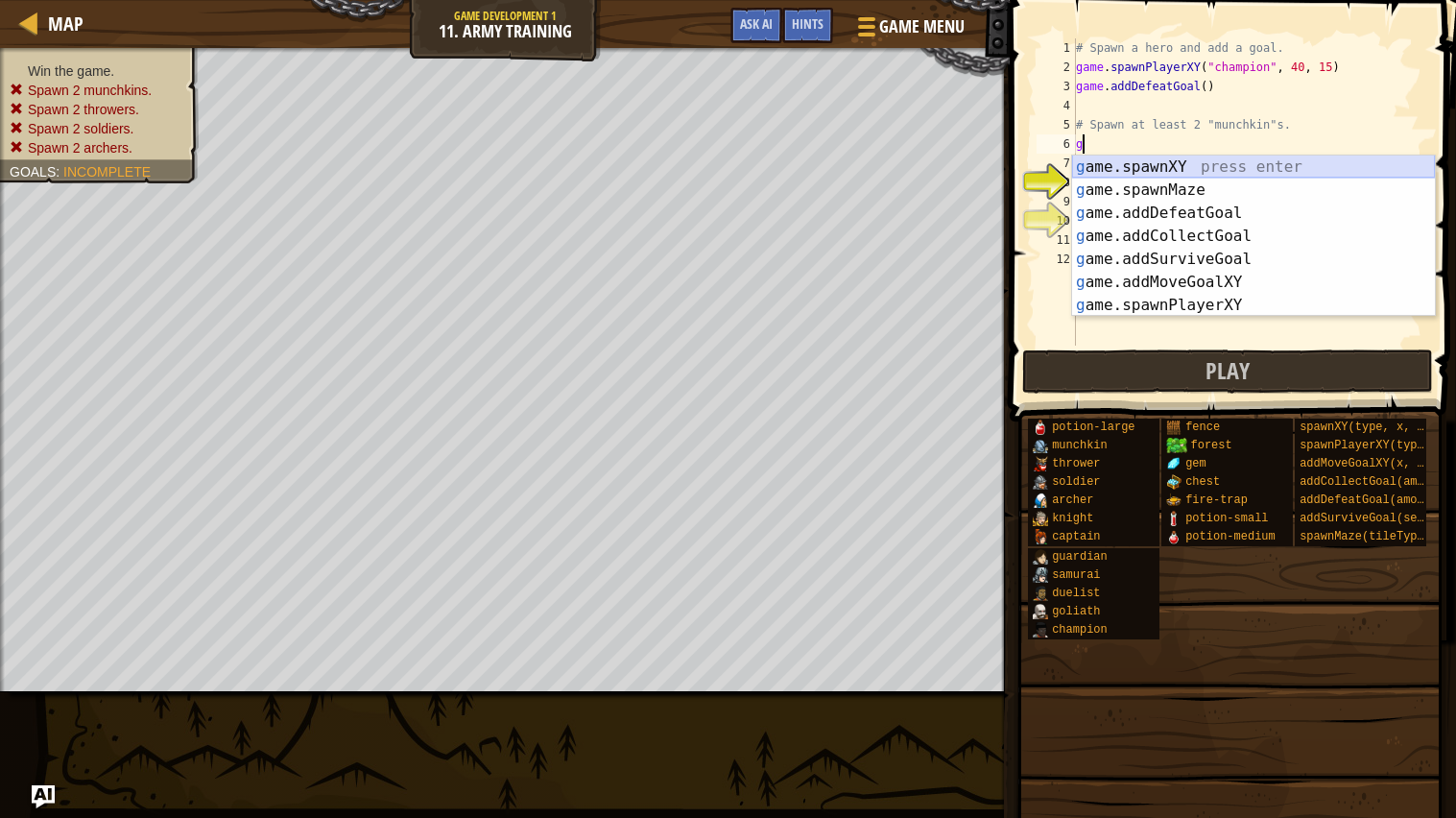
click at [1198, 167] on div "g ame.spawnXY press enter g ame.spawnMaze press enter g ame.addDefeatGoal press…" at bounding box center [1253, 259] width 362 height 207
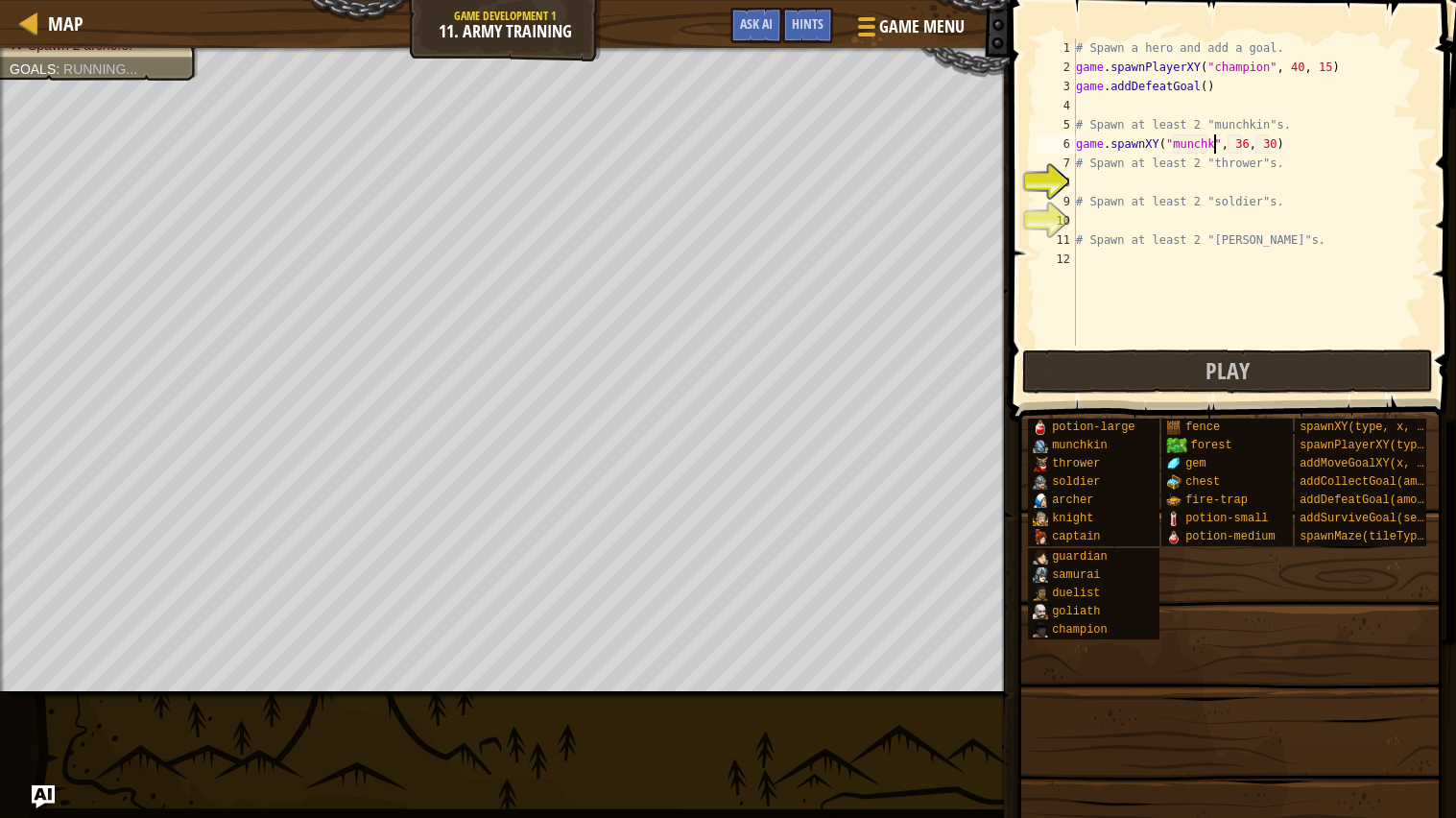
scroll to position [8, 13]
drag, startPoint x: 1308, startPoint y: 147, endPoint x: 1063, endPoint y: 145, distance: 245.0
click at [1063, 145] on div "game.spawnXY("munchkin", 36, 30) 1 2 3 4 5 6 7 8 9 10 11 12 # Spawn a hero and …" at bounding box center [1230, 192] width 394 height 307
type textarea "game.spawnXY("munchkin", 36, 30)"
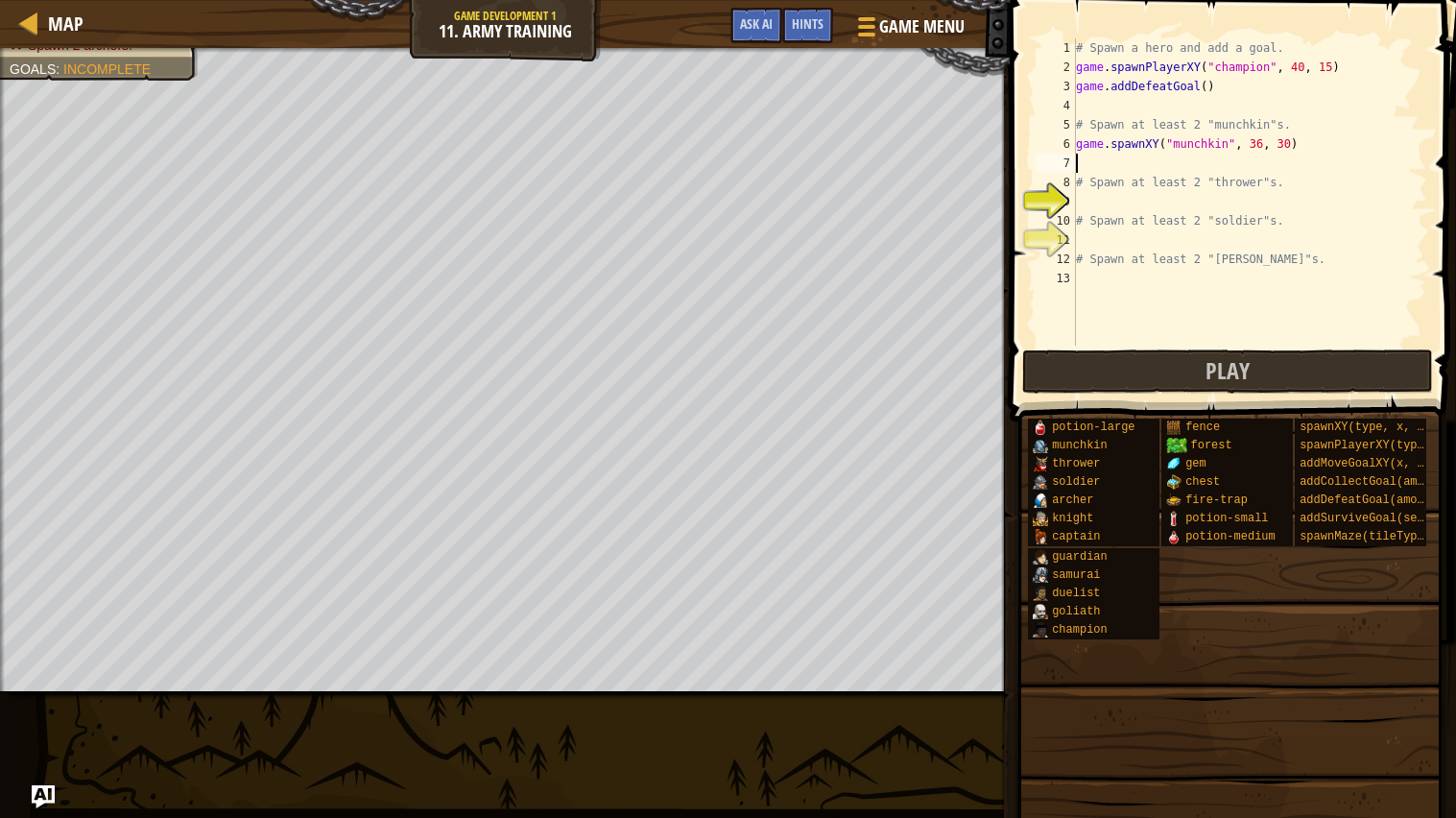
type textarea "game.spawnXY("munchkin", 36, 30)"
click at [1198, 203] on div "# Spawn a hero and add a goal. game . spawnPlayerXY ( "champion" , 40 , 15 ) ga…" at bounding box center [1249, 211] width 355 height 345
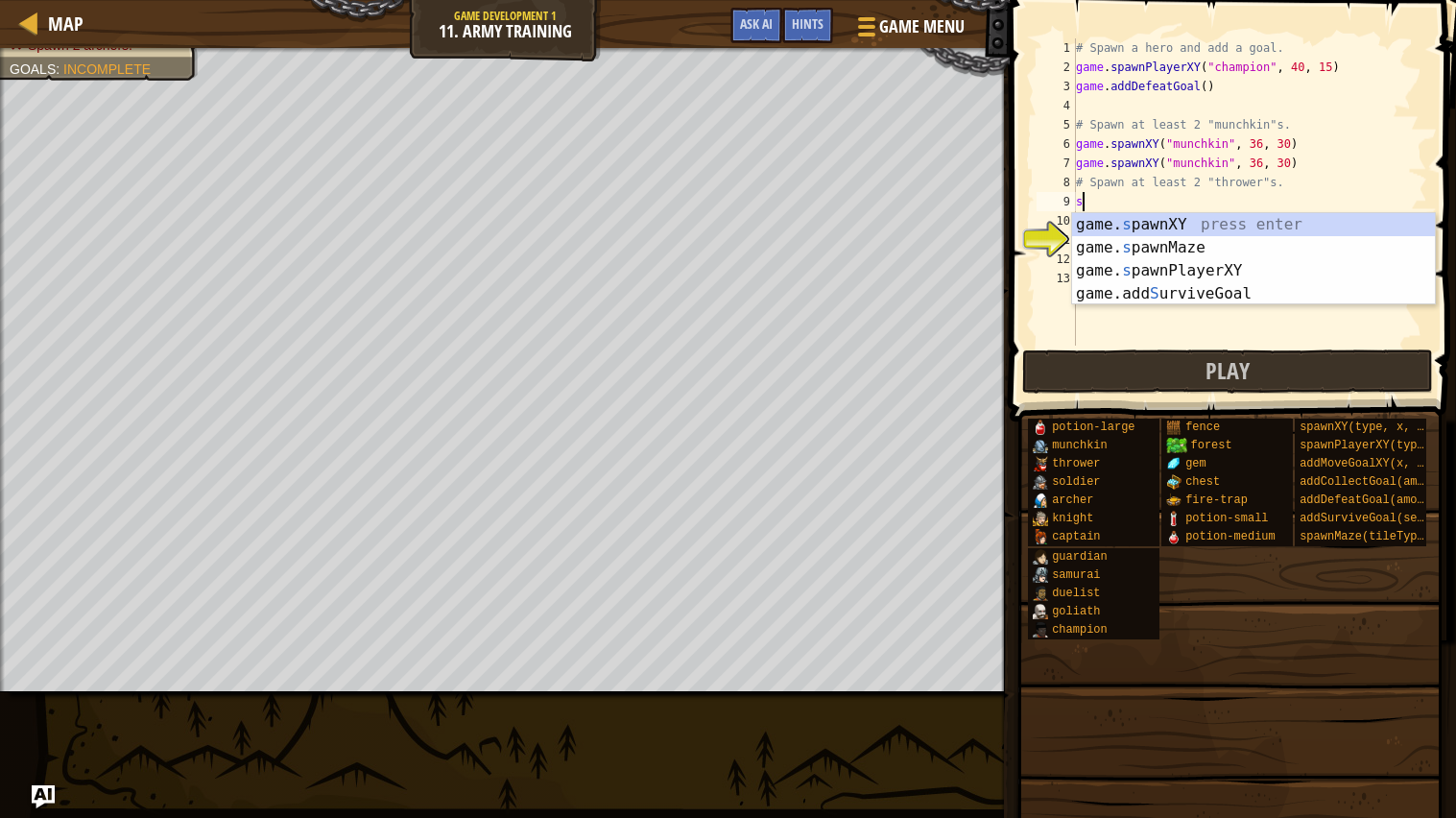
click at [1331, 156] on div "# Spawn a hero and add a goal. game . spawnPlayerXY ( "champion" , 40 , 15 ) ga…" at bounding box center [1249, 211] width 355 height 345
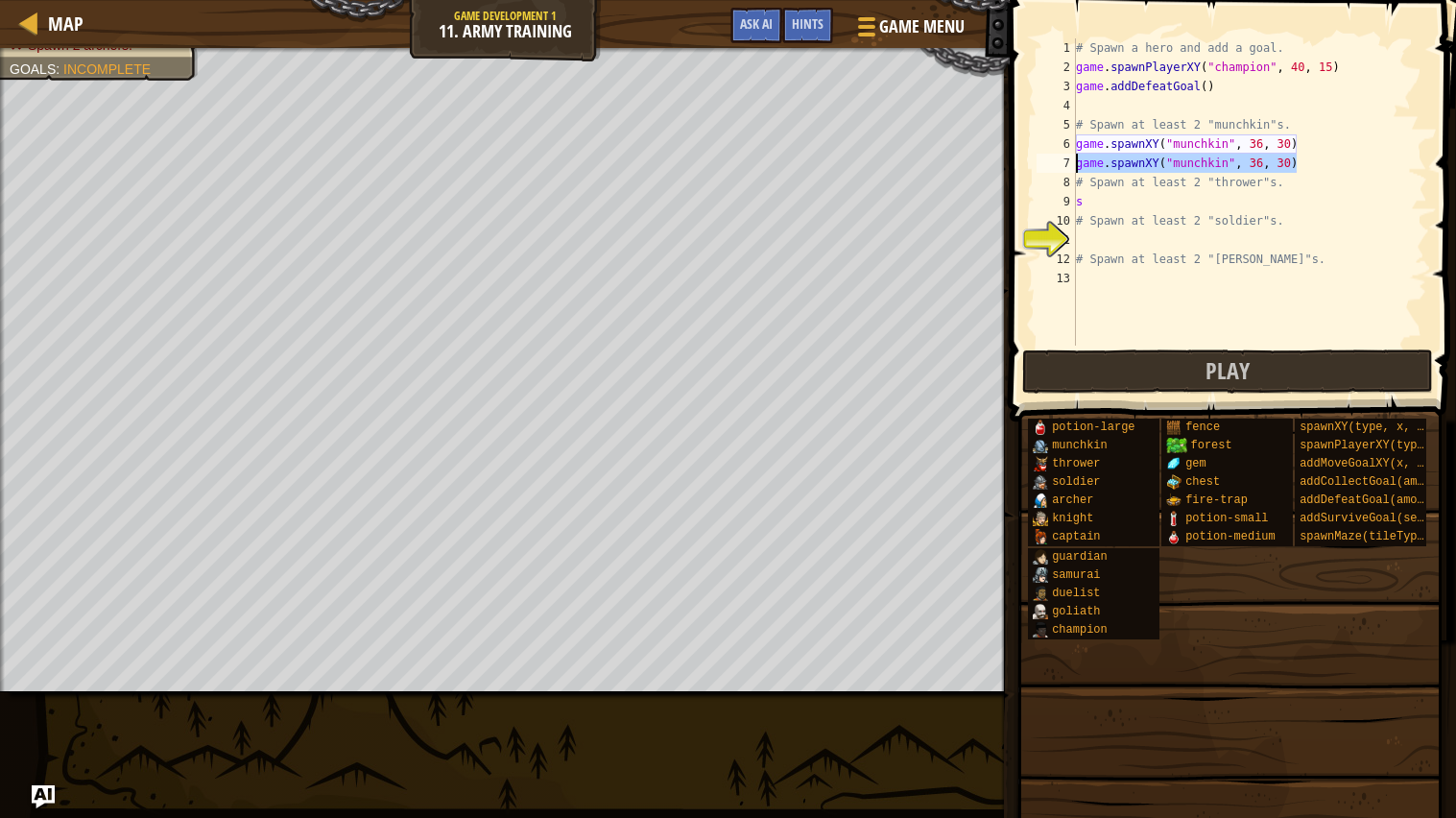
drag, startPoint x: 1331, startPoint y: 156, endPoint x: 1075, endPoint y: 157, distance: 256.0
click at [1075, 157] on div "game.spawnXY("munchkin", 36, 30) 1 2 3 4 5 6 7 8 9 10 11 12 13 # Spawn a hero a…" at bounding box center [1230, 192] width 394 height 307
click at [1102, 194] on div "# Spawn a hero and add a goal. game . spawnPlayerXY ( "champion" , 40 , 15 ) ga…" at bounding box center [1249, 211] width 355 height 345
type textarea "sgame.spawnXY("munchkin", 36, 30)"
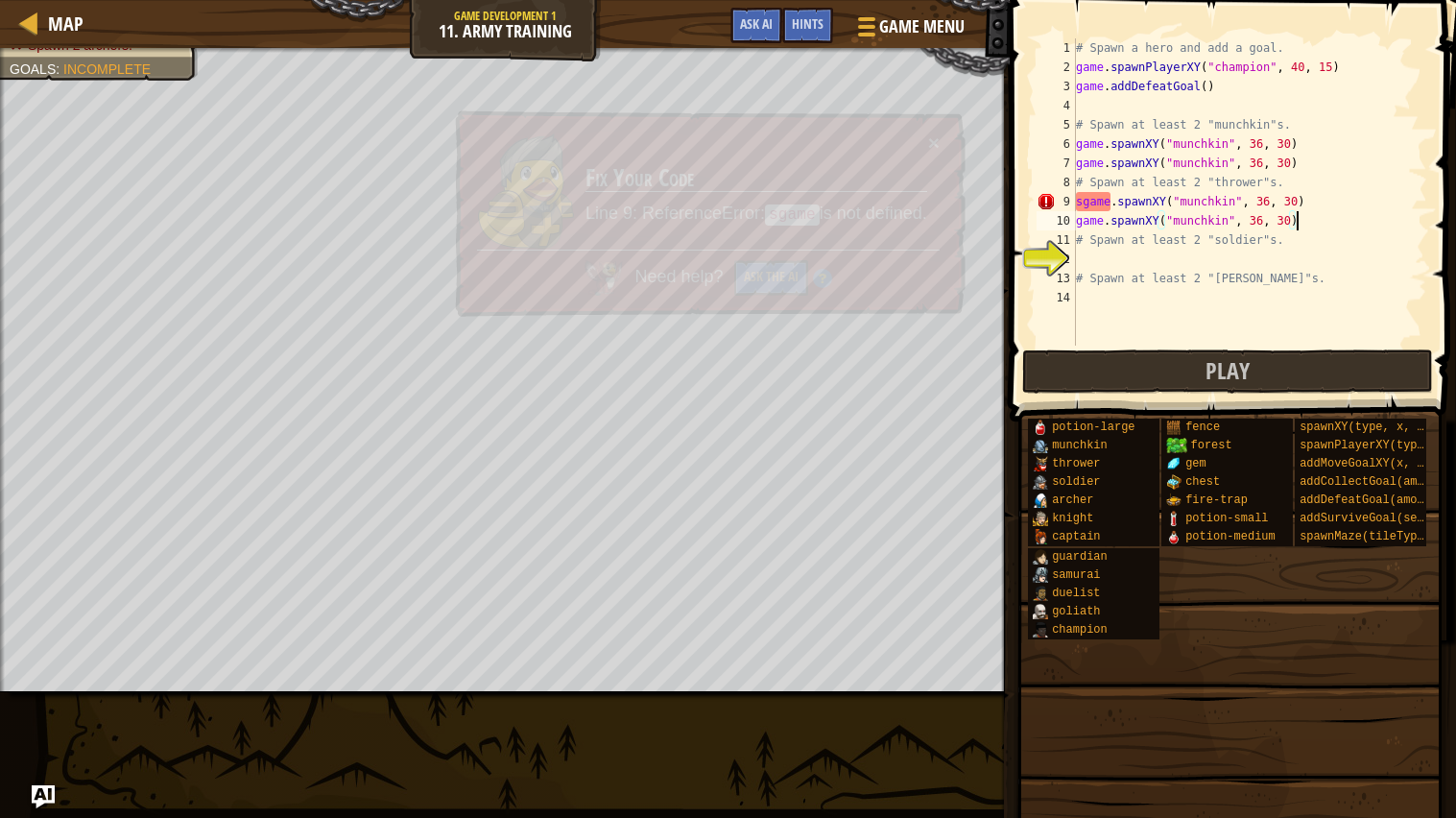
click at [1224, 202] on div "# Spawn a hero and add a goal. game . spawnPlayerXY ( "champion" , 40 , 15 ) ga…" at bounding box center [1249, 211] width 355 height 345
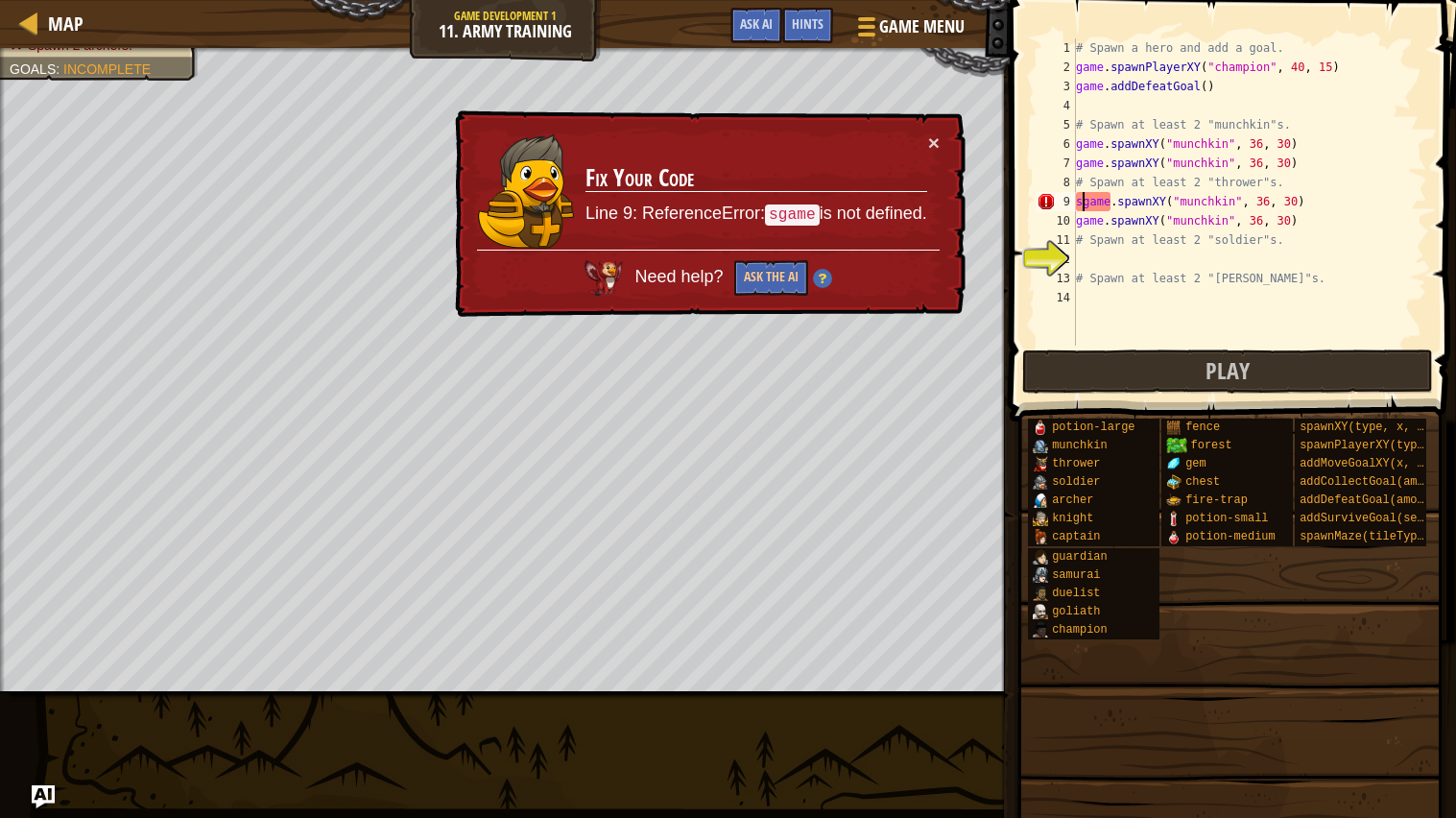
click at [1083, 201] on div "# Spawn a hero and add a goal. game . spawnPlayerXY ( "champion" , 40 , 15 ) ga…" at bounding box center [1249, 211] width 355 height 345
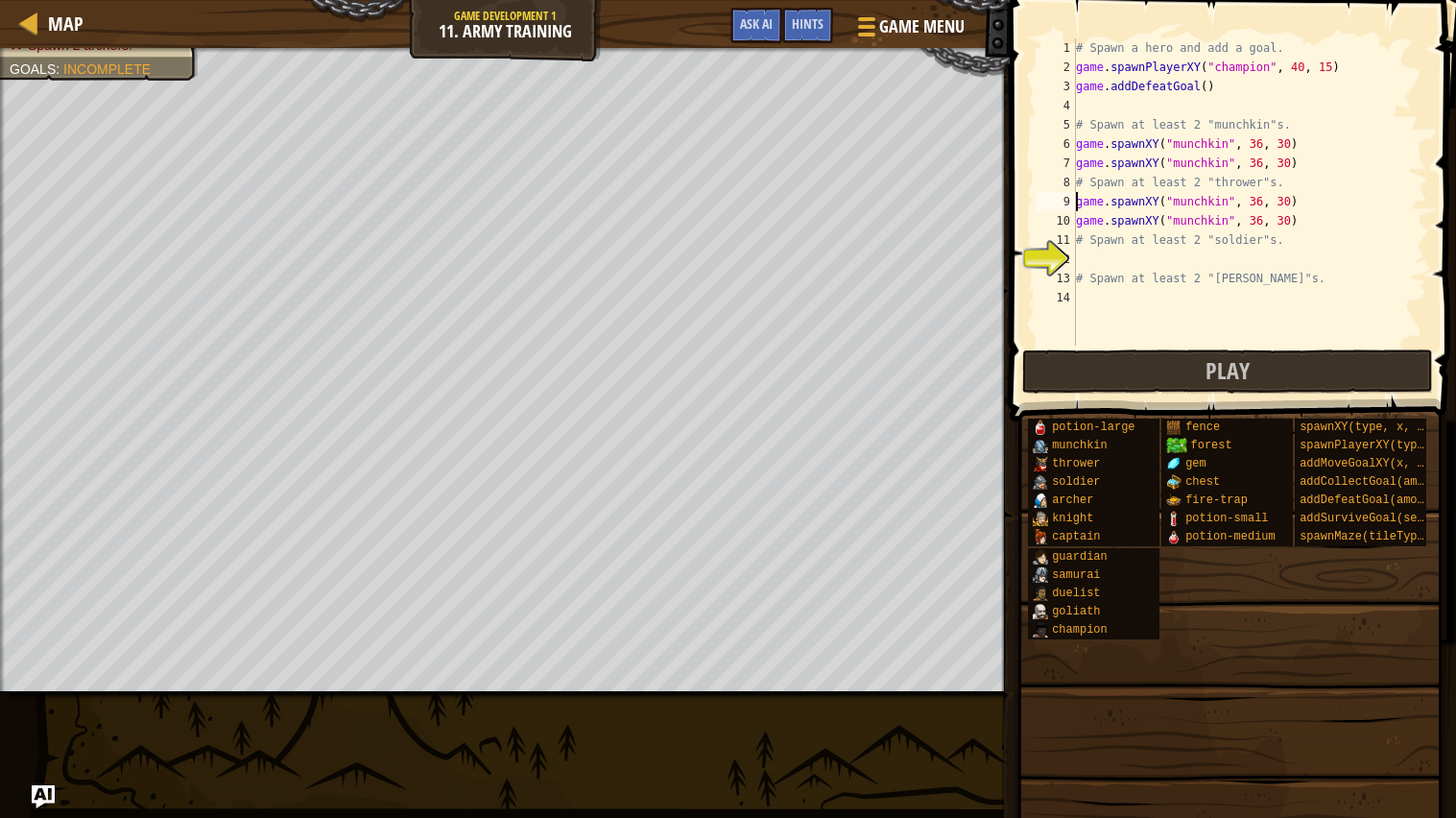
click at [1215, 203] on div "# Spawn a hero and add a goal. game . spawnPlayerXY ( "champion" , 40 , 15 ) ga…" at bounding box center [1249, 211] width 355 height 345
click at [1221, 227] on div "# Spawn a hero and add a goal. game . spawnPlayerXY ( "champion" , 40 , 15 ) ga…" at bounding box center [1249, 211] width 355 height 345
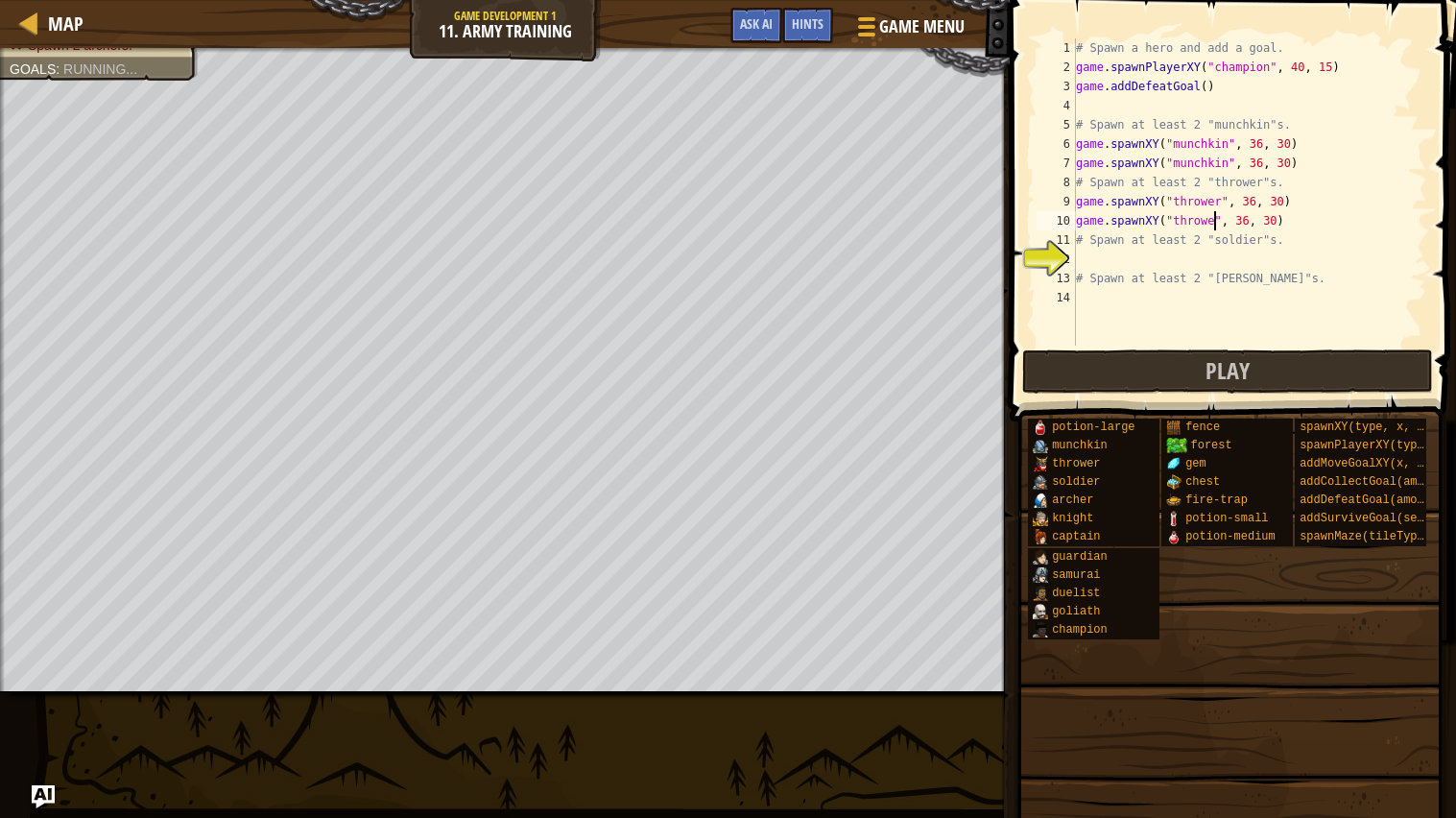
type textarea "game.spawnXY("thrower", 36, 30)"
click at [1243, 264] on div "# Spawn a hero and add a goal. game . spawnPlayerXY ( "champion" , 40 , 15 ) ga…" at bounding box center [1249, 211] width 355 height 345
click at [1249, 239] on div "# Spawn a hero and add a goal. game . spawnPlayerXY ( "champion" , 40 , 15 ) ga…" at bounding box center [1249, 211] width 355 height 345
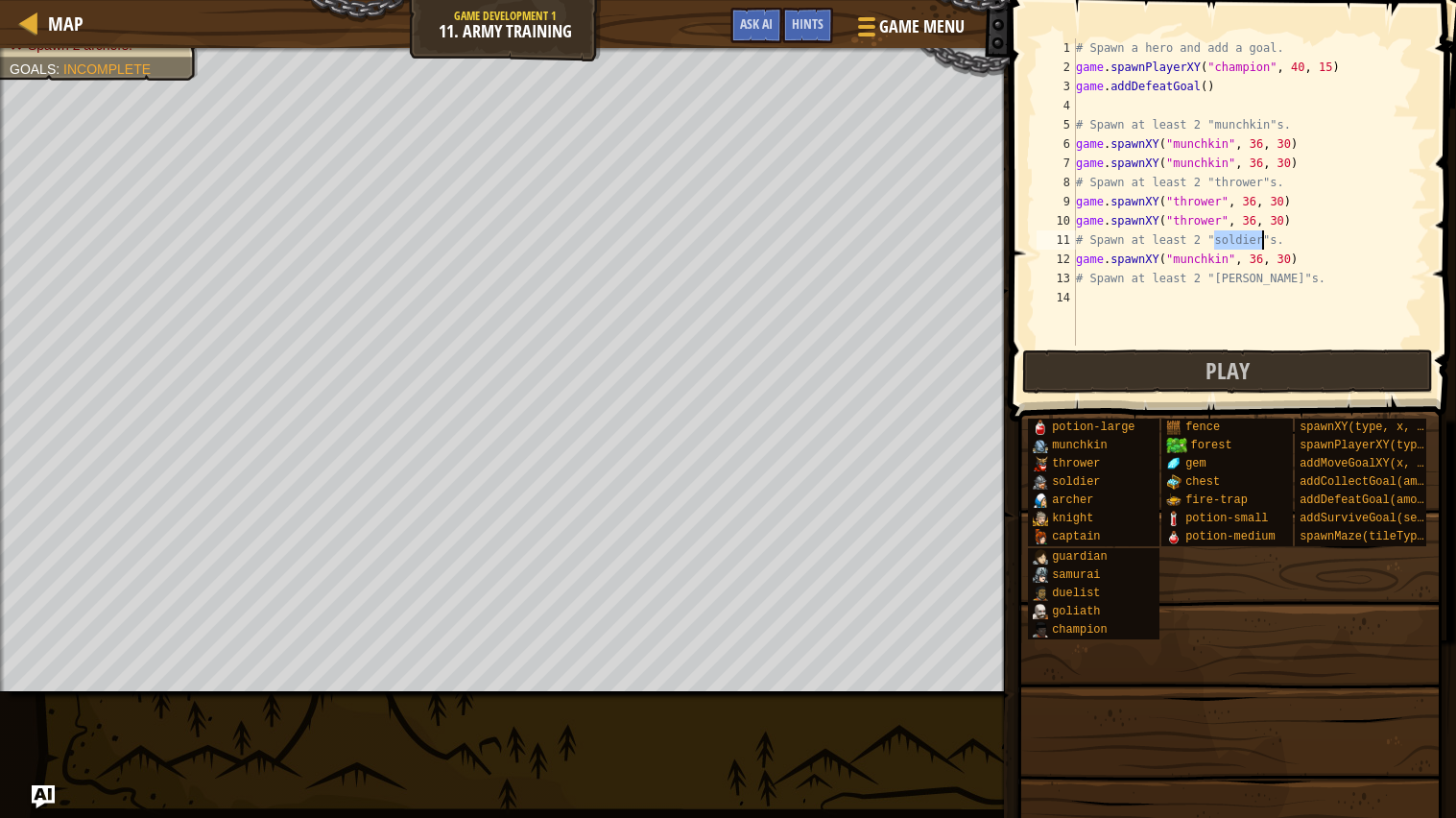
click at [1187, 261] on div "# Spawn a hero and add a goal. game . spawnPlayerXY ( "champion" , 40 , 15 ) ga…" at bounding box center [1249, 211] width 355 height 345
click at [1311, 253] on div "# Spawn a hero and add a goal. game . spawnPlayerXY ( "champion" , 40 , 15 ) ga…" at bounding box center [1249, 211] width 355 height 345
drag, startPoint x: 1311, startPoint y: 253, endPoint x: 1074, endPoint y: 260, distance: 237.1
click at [1074, 260] on div "game.spawnXY("soldier", 36, 30) 1 2 3 4 5 6 7 8 9 10 11 12 13 14 # Spawn a hero…" at bounding box center [1230, 192] width 394 height 307
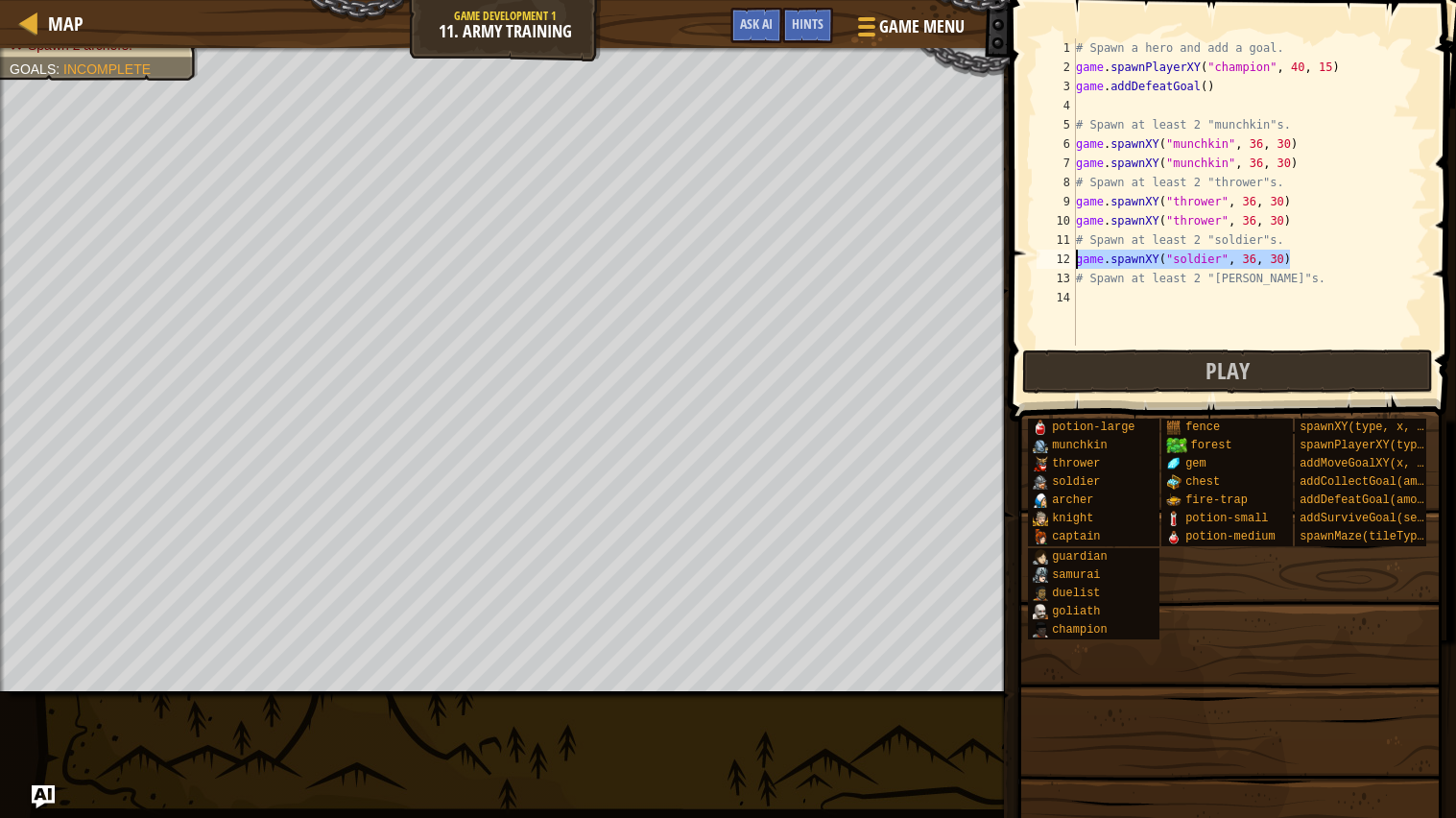
click at [1320, 243] on div "# Spawn a hero and add a goal. game . spawnPlayerXY ( "champion" , 40 , 15 ) ga…" at bounding box center [1249, 211] width 355 height 345
click at [1315, 254] on div "# Spawn a hero and add a goal. game . spawnPlayerXY ( "champion" , 40 , 15 ) ga…" at bounding box center [1249, 211] width 355 height 345
type textarea "game.spawnXY("soldier", 36, 30)"
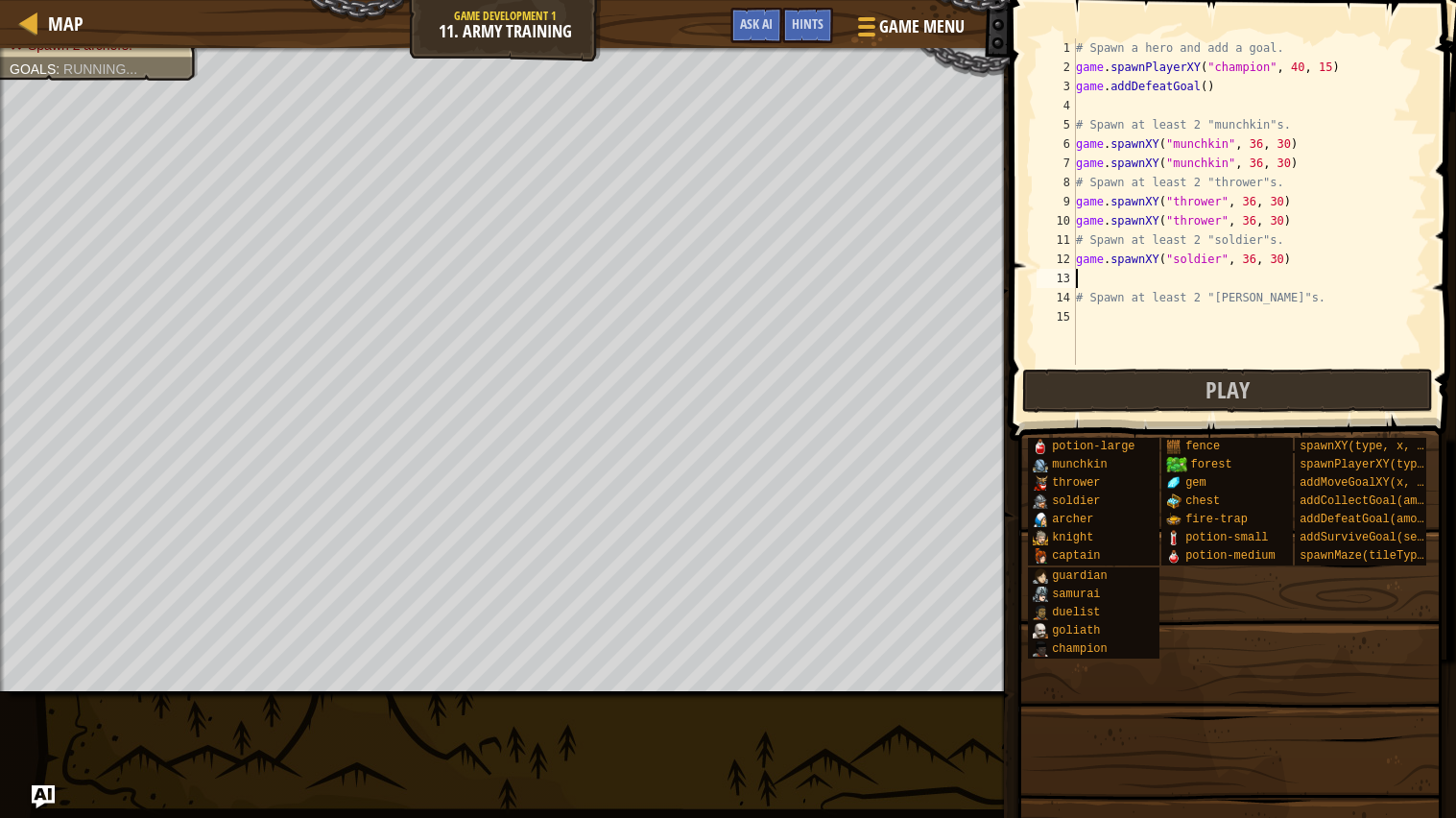
type textarea "game.spawnXY("soldier", 36, 30)"
click at [1288, 316] on div "# Spawn a hero and add a goal. game . spawnPlayerXY ( "champion" , 40 , 15 ) ga…" at bounding box center [1249, 221] width 355 height 364
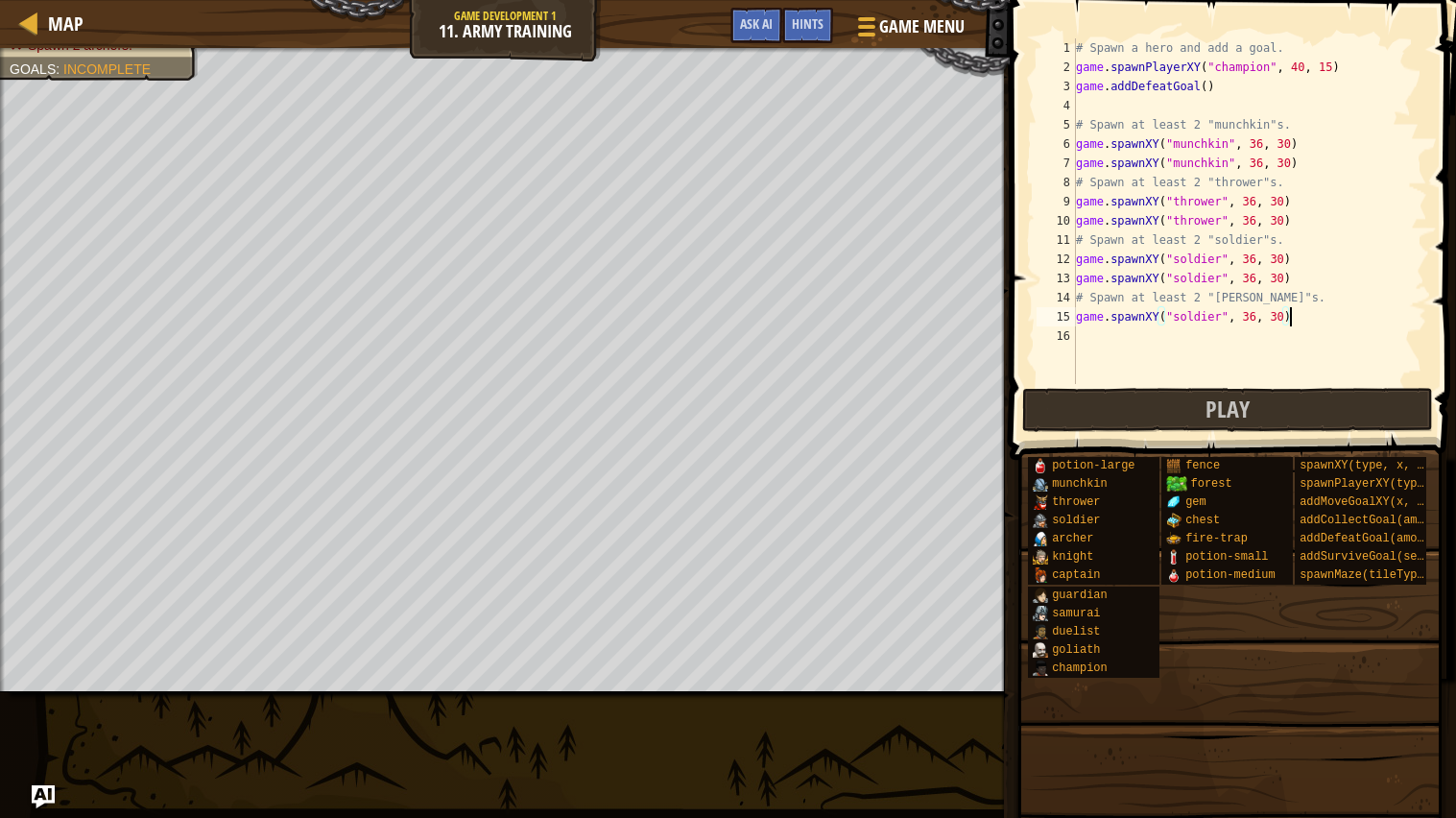
click at [1220, 297] on div "# Spawn a hero and add a goal. game . spawnPlayerXY ( "champion" , 40 , 15 ) ga…" at bounding box center [1249, 231] width 355 height 384
click at [1212, 322] on div "# Spawn a hero and add a goal. game . spawnPlayerXY ( "champion" , 40 , 15 ) ga…" at bounding box center [1249, 231] width 355 height 384
type textarea "game.spawnXY("archer", 36, 30)"
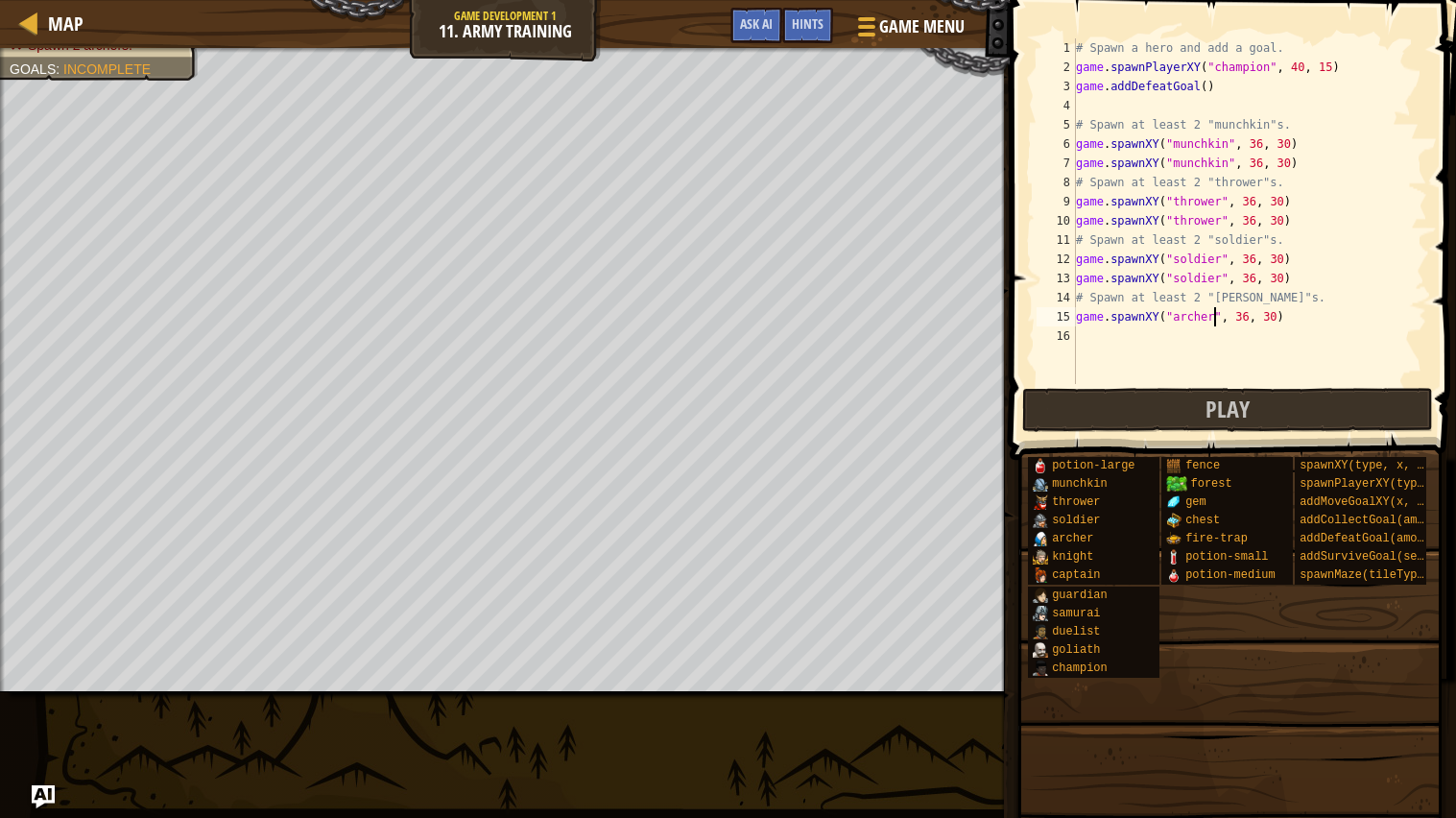
click at [1300, 321] on div "# Spawn a hero and add a goal. game . spawnPlayerXY ( "champion" , 40 , 15 ) ga…" at bounding box center [1249, 231] width 355 height 384
drag, startPoint x: 1300, startPoint y: 321, endPoint x: 1062, endPoint y: 313, distance: 238.1
click at [1062, 313] on div "game.spawnXY("[PERSON_NAME]", 36, 30) 1 2 3 4 5 6 7 8 9 10 11 12 13 14 15 16 # …" at bounding box center [1230, 211] width 394 height 345
click at [1078, 337] on div "# Spawn a hero and add a goal. game . spawnPlayerXY ( "champion" , 40 , 15 ) ga…" at bounding box center [1249, 231] width 355 height 384
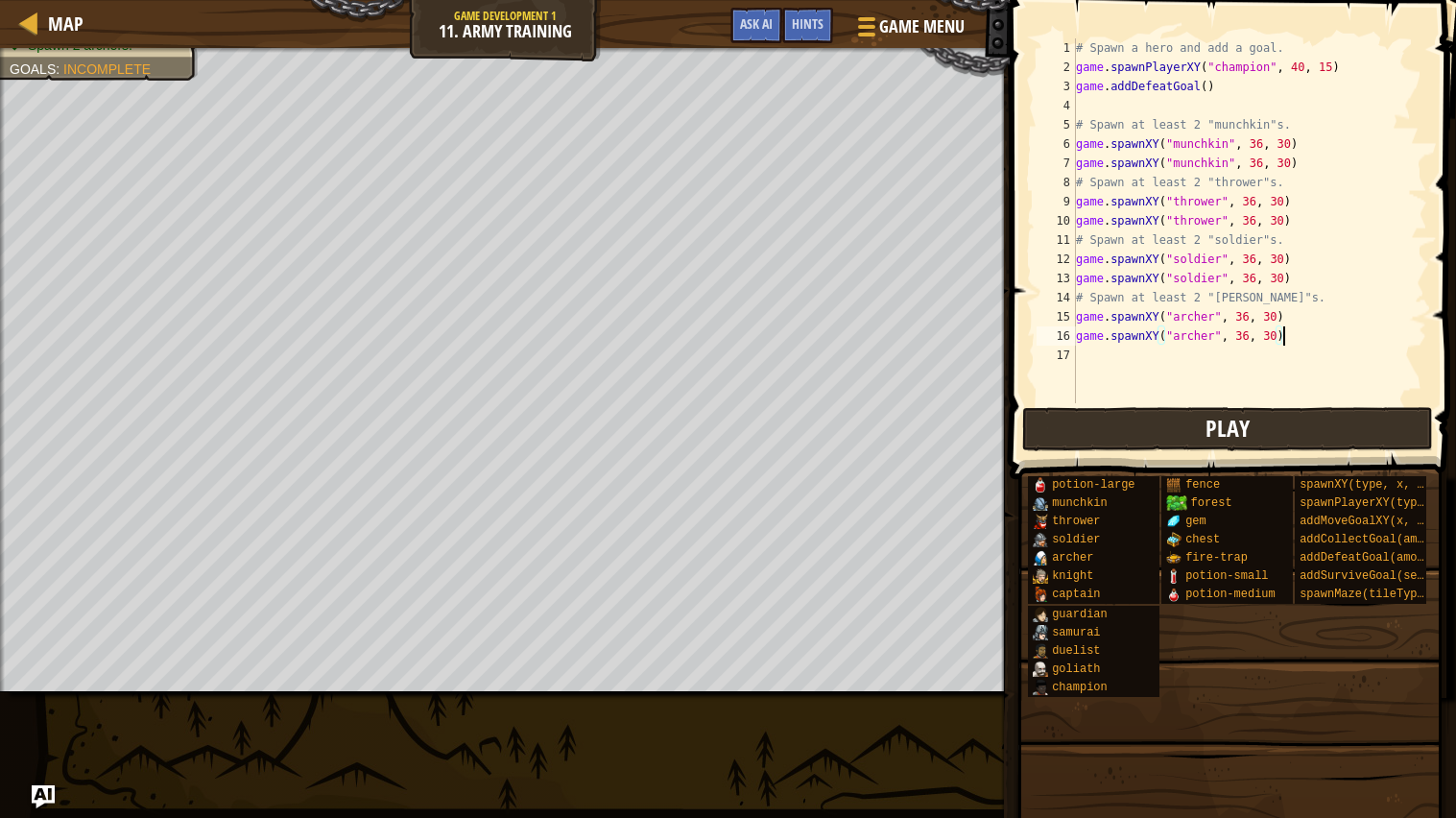
type textarea "game.spawnXY("archer", 36, 30)"
click at [1273, 431] on button "Play" at bounding box center [1227, 429] width 411 height 44
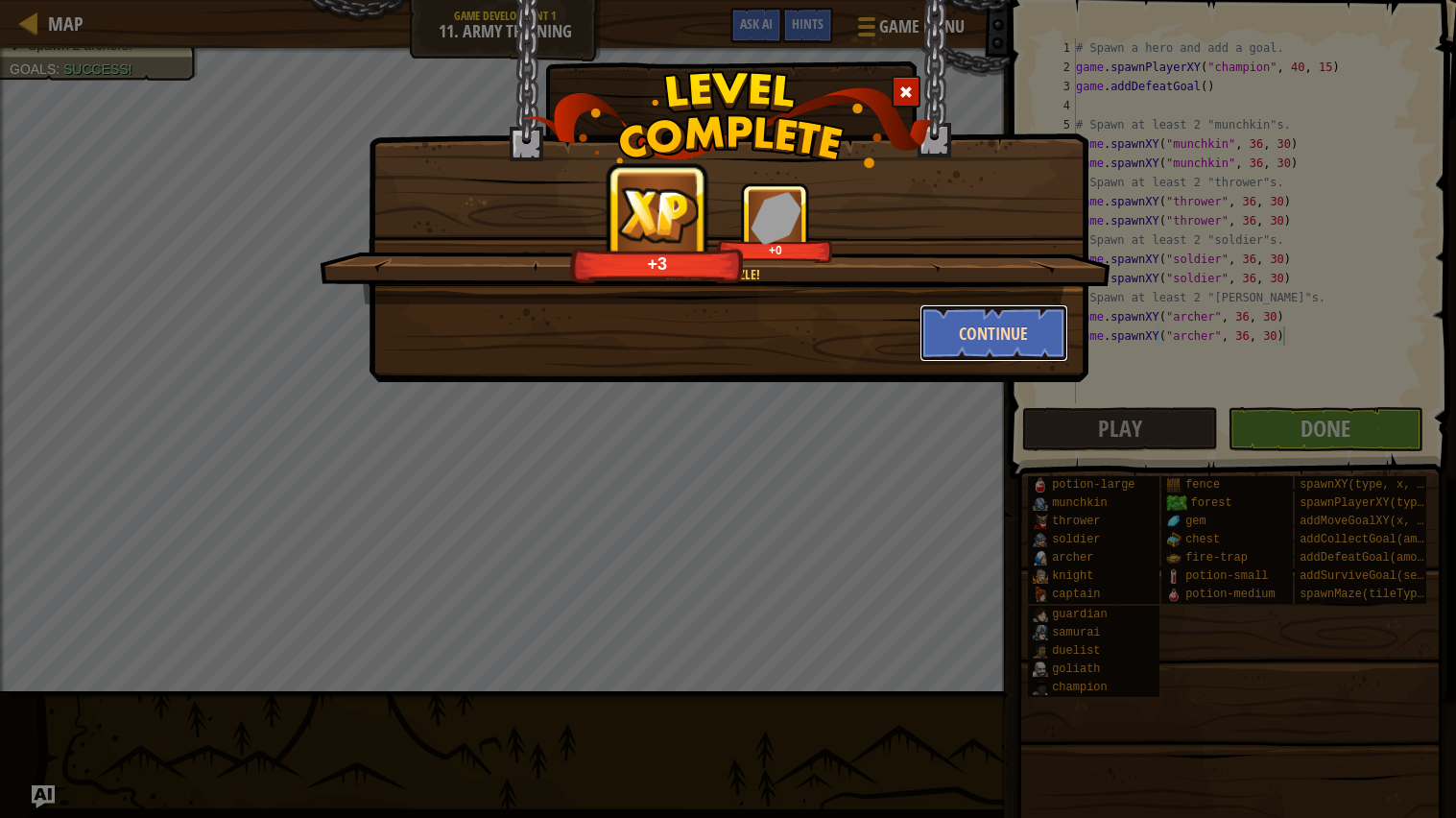
click at [980, 333] on button "Continue" at bounding box center [993, 333] width 148 height 58
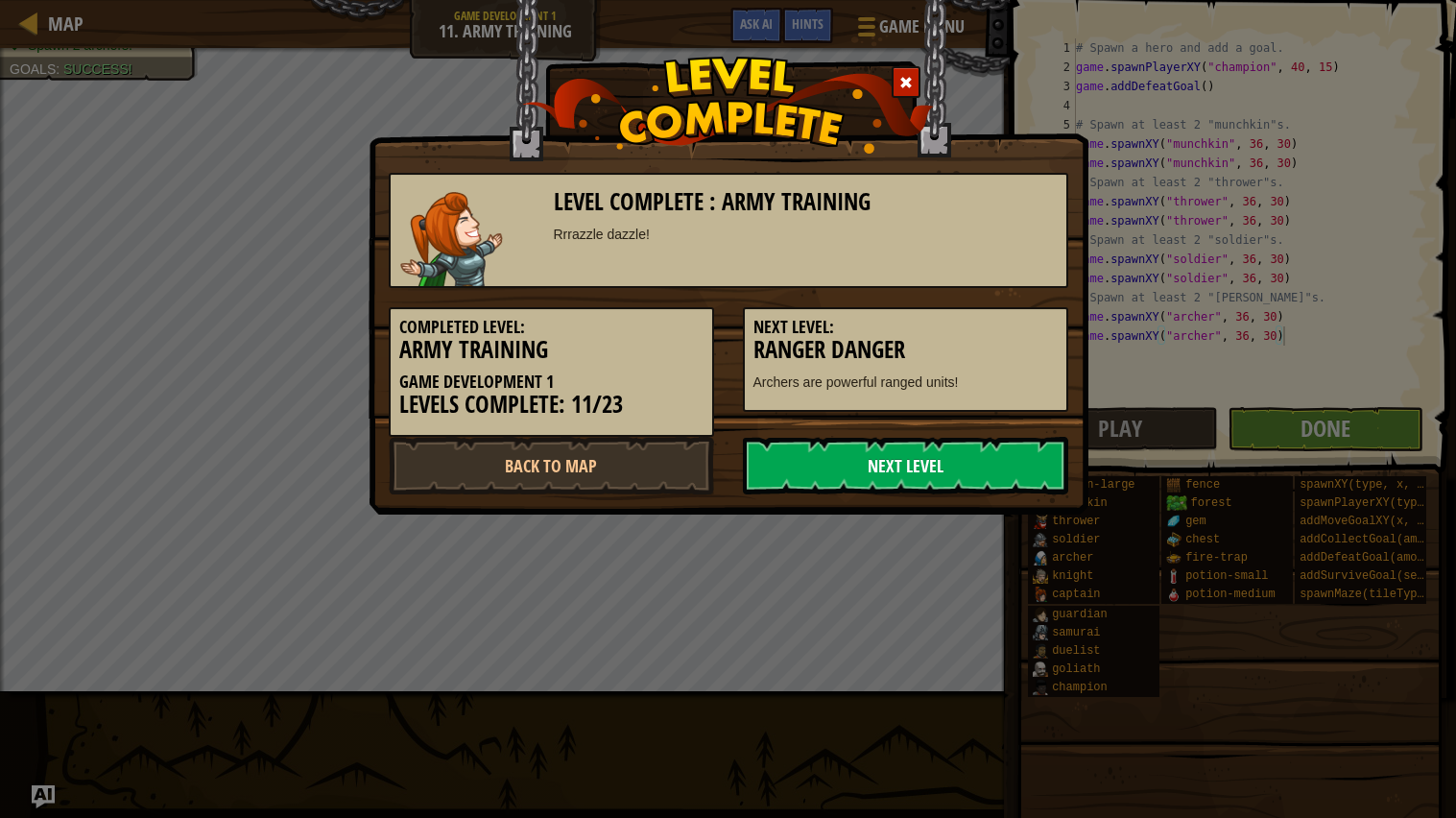
click at [983, 460] on link "Next Level" at bounding box center [905, 466] width 325 height 58
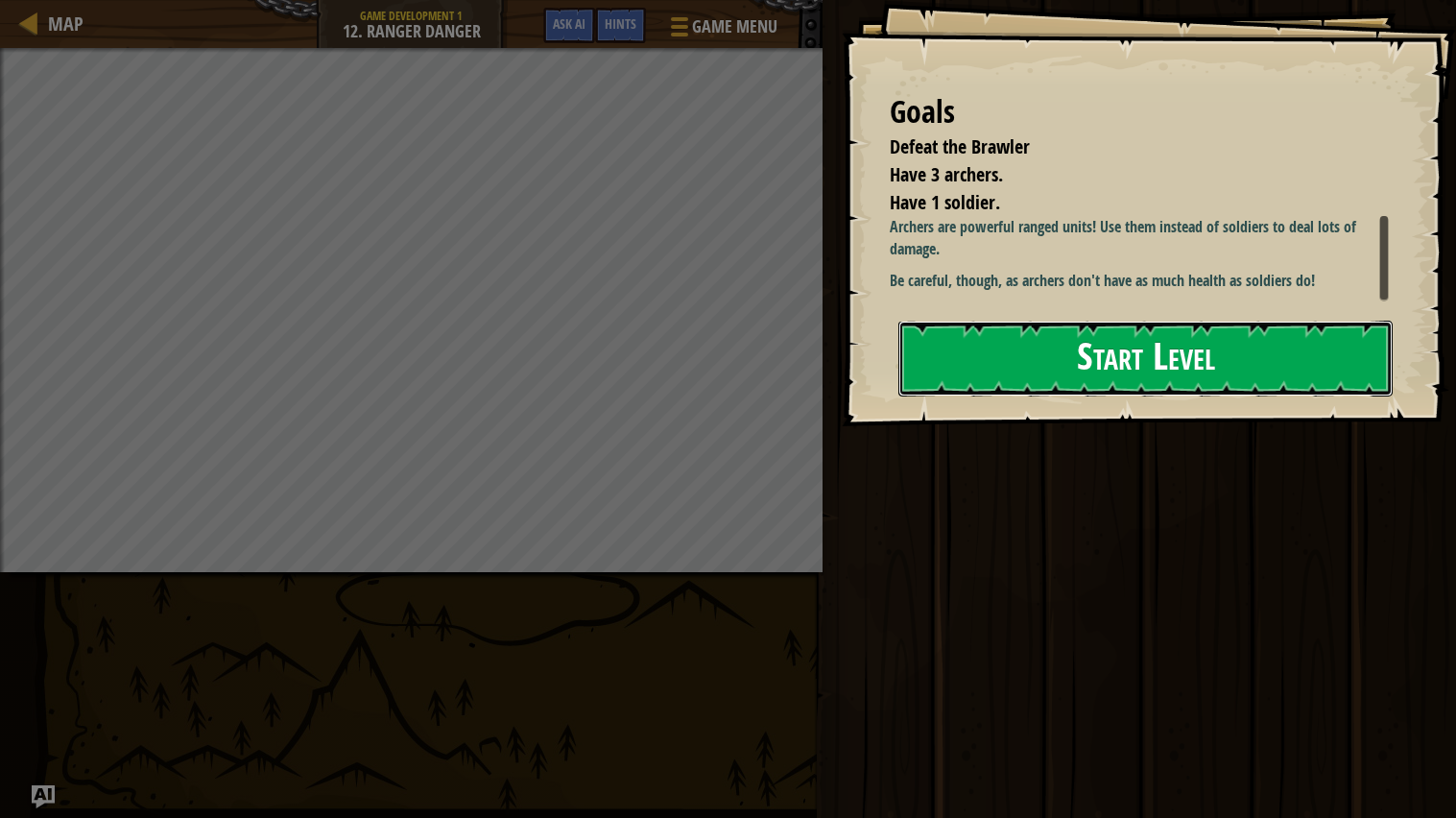
click at [1087, 342] on button "Start Level" at bounding box center [1145, 358] width 495 height 76
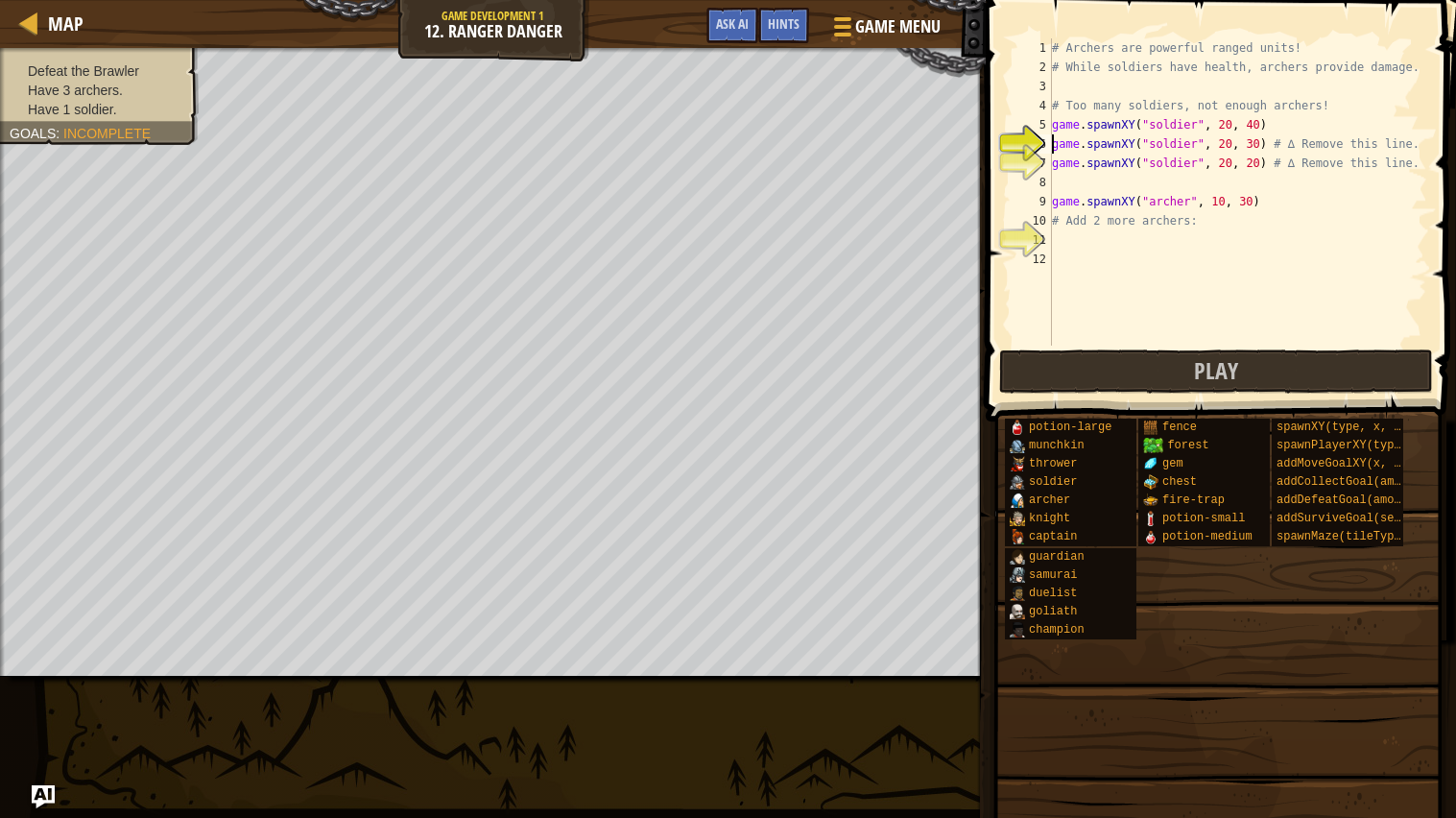
click at [1103, 236] on div "# Archers are powerful ranged units! # While soldiers have health, archers prov…" at bounding box center [1237, 211] width 379 height 345
drag, startPoint x: 1278, startPoint y: 191, endPoint x: 1197, endPoint y: 200, distance: 81.5
click at [1197, 200] on div "# Archers are powerful ranged units! # While soldiers have health, archers prov…" at bounding box center [1237, 211] width 379 height 345
click at [1303, 208] on div "# Archers are powerful ranged units! # While soldiers have health, archers prov…" at bounding box center [1237, 211] width 379 height 345
type textarea "game.spawnXY("archer", 10, 30)"
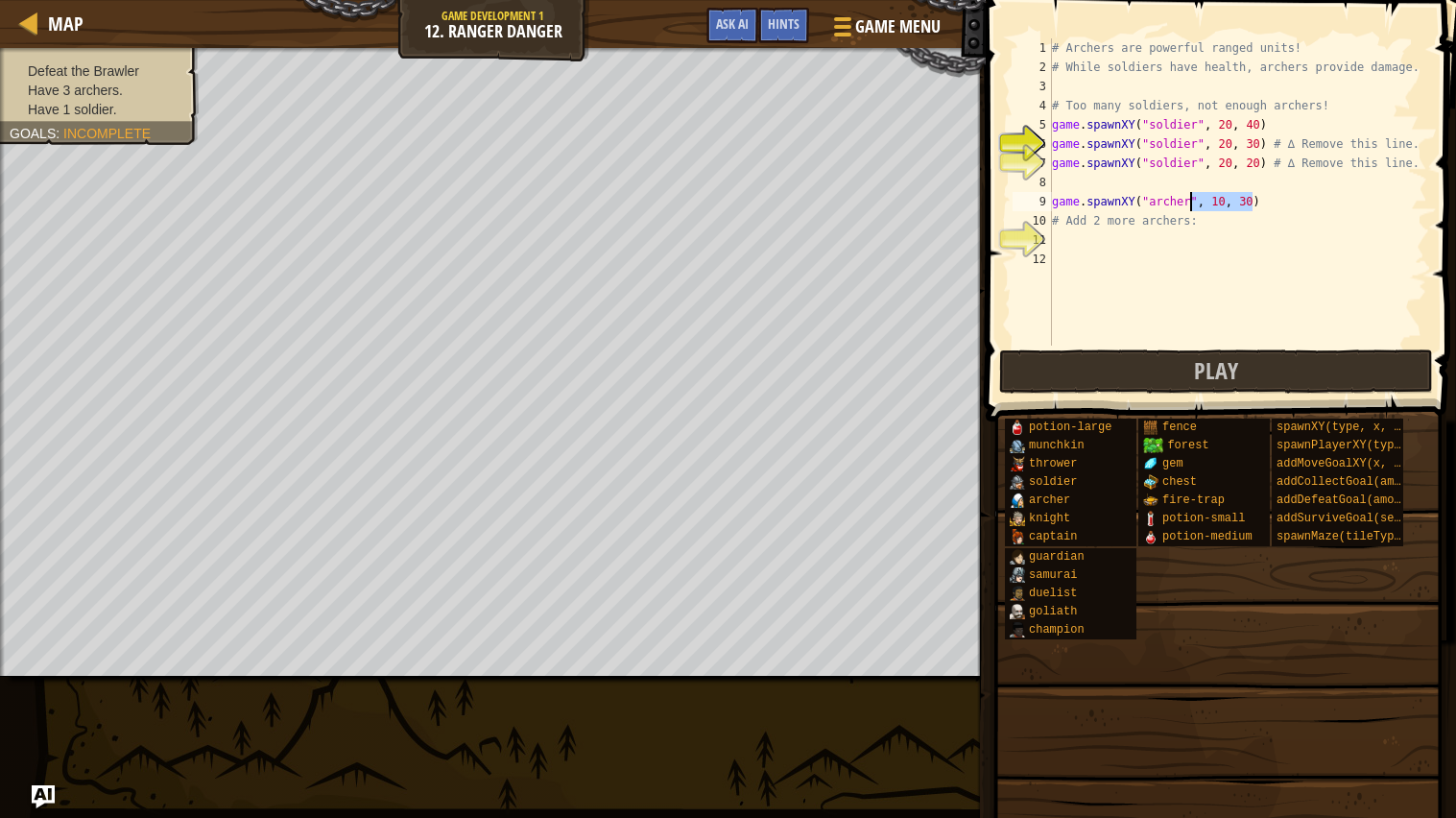
drag, startPoint x: 1254, startPoint y: 200, endPoint x: 1187, endPoint y: 203, distance: 67.1
click at [1187, 203] on div "# Archers are powerful ranged units! # While soldiers have health, archers prov…" at bounding box center [1237, 211] width 379 height 345
click at [1275, 208] on div "# Archers are powerful ranged units! # While soldiers have health, archers prov…" at bounding box center [1237, 211] width 379 height 345
drag, startPoint x: 1275, startPoint y: 208, endPoint x: 1029, endPoint y: 202, distance: 246.1
click at [1029, 202] on div "game.spawnXY("[PERSON_NAME]", 10, 30) 1 2 3 4 5 6 7 8 9 10 11 12 # Archers are …" at bounding box center [1217, 192] width 418 height 307
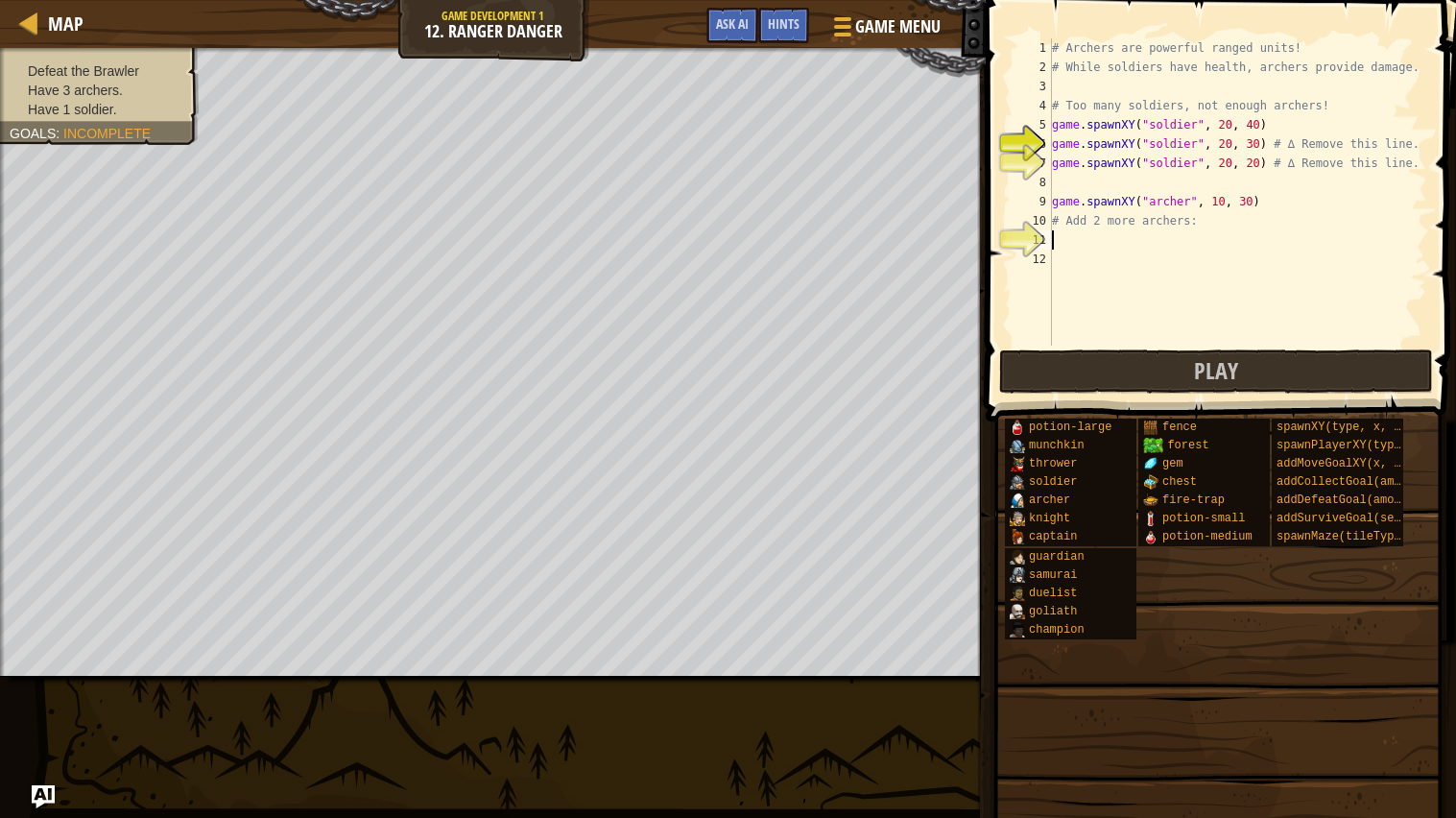
click at [1082, 245] on div "# Archers are powerful ranged units! # While soldiers have health, archers prov…" at bounding box center [1237, 211] width 379 height 345
type textarea "game.spawnXY("archer", 10, 30)"
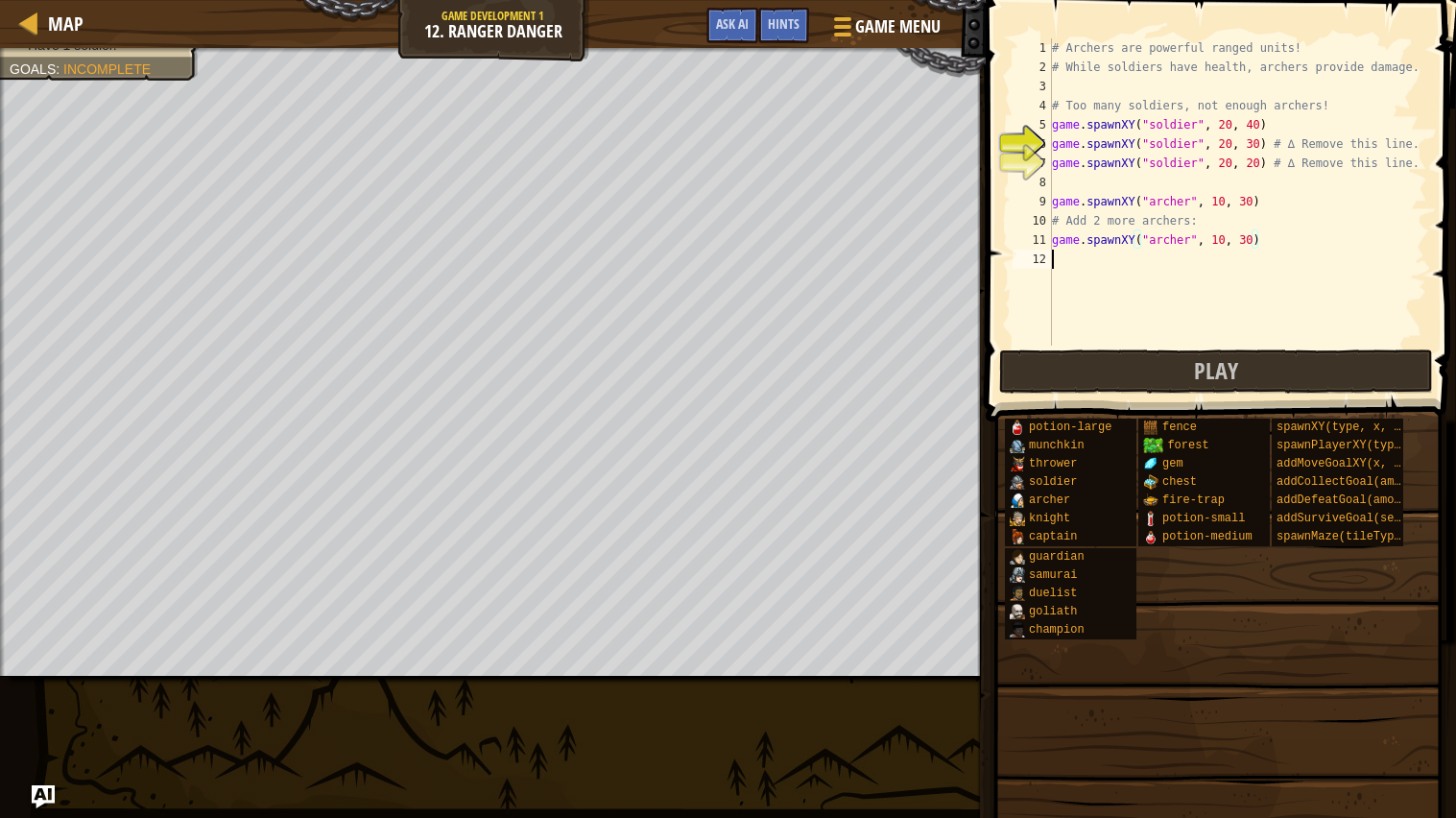
click at [1089, 262] on div "# Archers are powerful ranged units! # While soldiers have health, archers prov…" at bounding box center [1237, 211] width 379 height 345
click at [1155, 351] on button "Play" at bounding box center [1216, 371] width 434 height 44
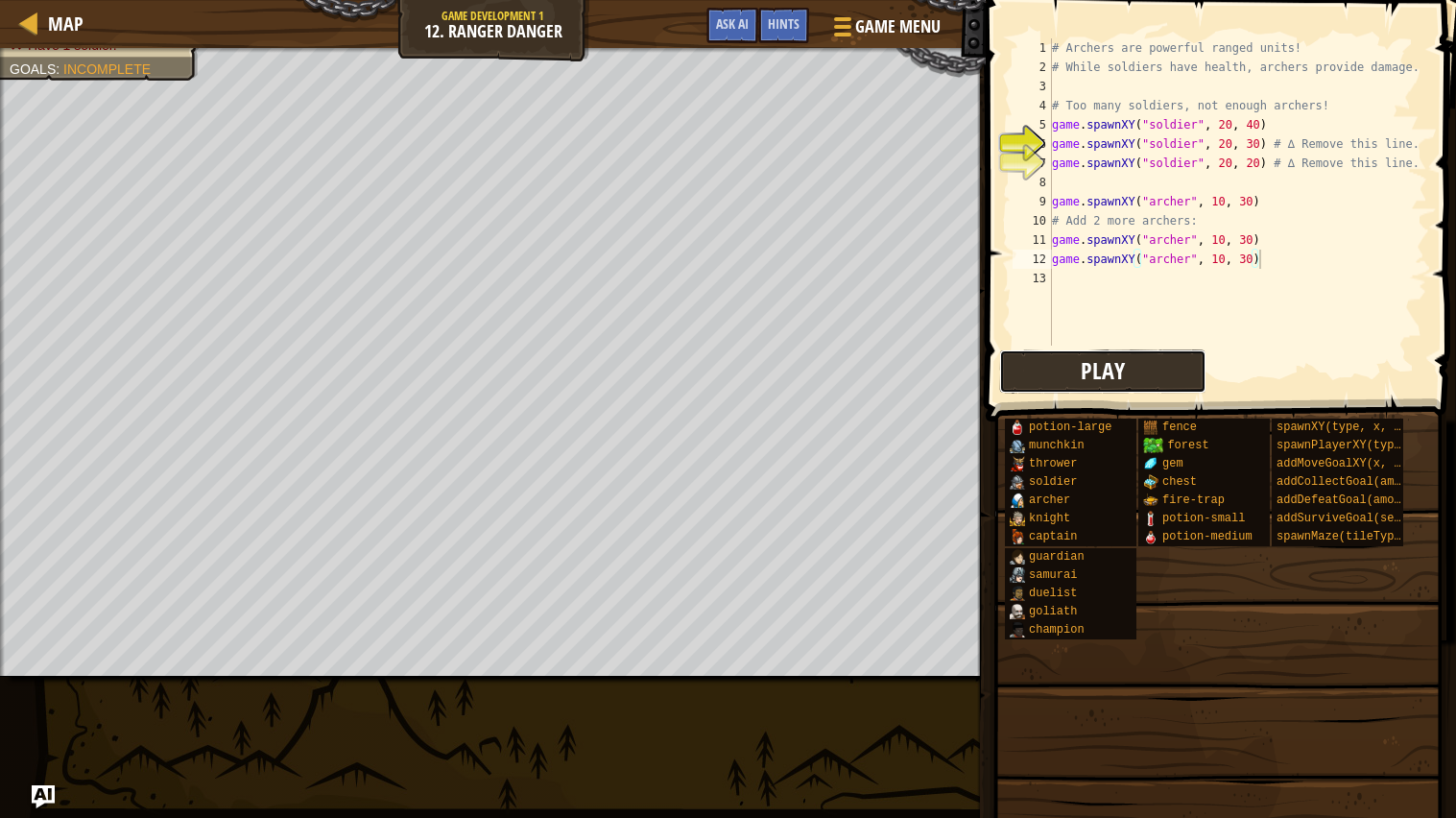
click at [1137, 367] on button "Play" at bounding box center [1103, 371] width 207 height 44
click at [1269, 170] on div "# Archers are powerful ranged units! # While soldiers have health, archers prov…" at bounding box center [1237, 211] width 379 height 345
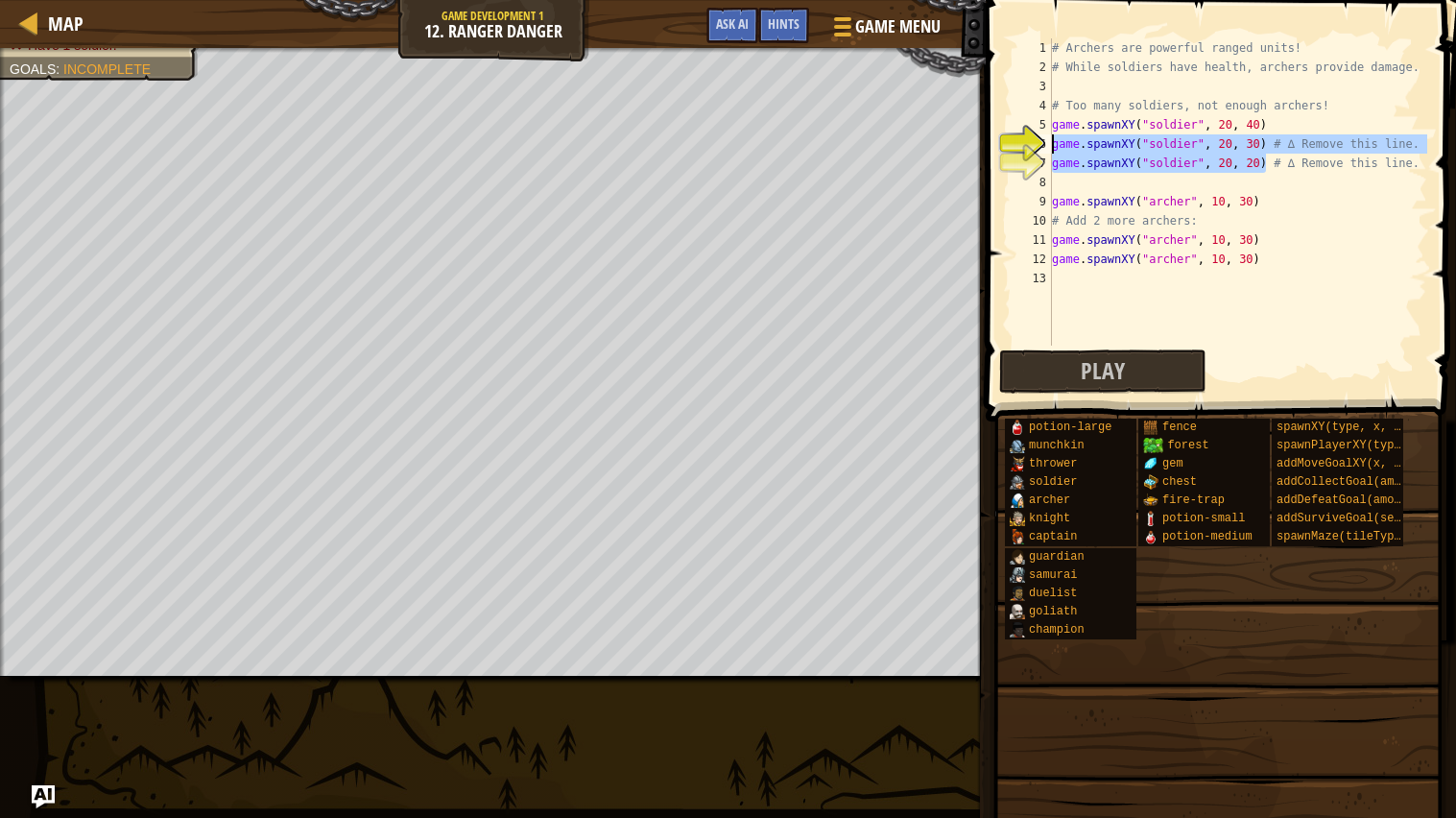
drag, startPoint x: 1269, startPoint y: 170, endPoint x: 1040, endPoint y: 145, distance: 230.4
click at [1040, 145] on div "game.spawnXY("soldier", 20, 20) # ∆ Remove this line. 1 2 3 4 5 6 7 8 9 10 11 1…" at bounding box center [1217, 192] width 418 height 307
type textarea "# ∆ Remove this line."
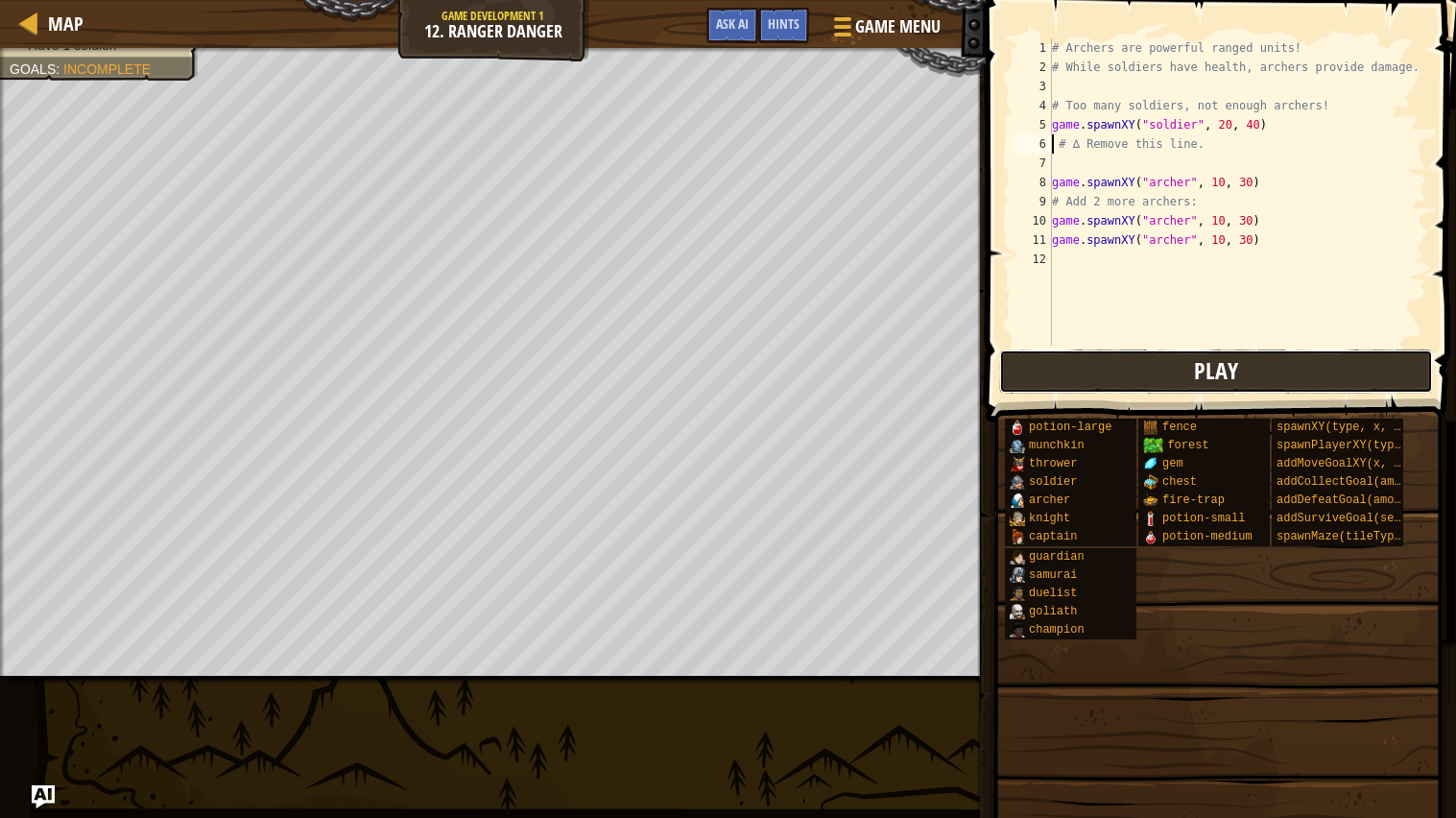
click at [1125, 370] on button "Play" at bounding box center [1216, 371] width 434 height 44
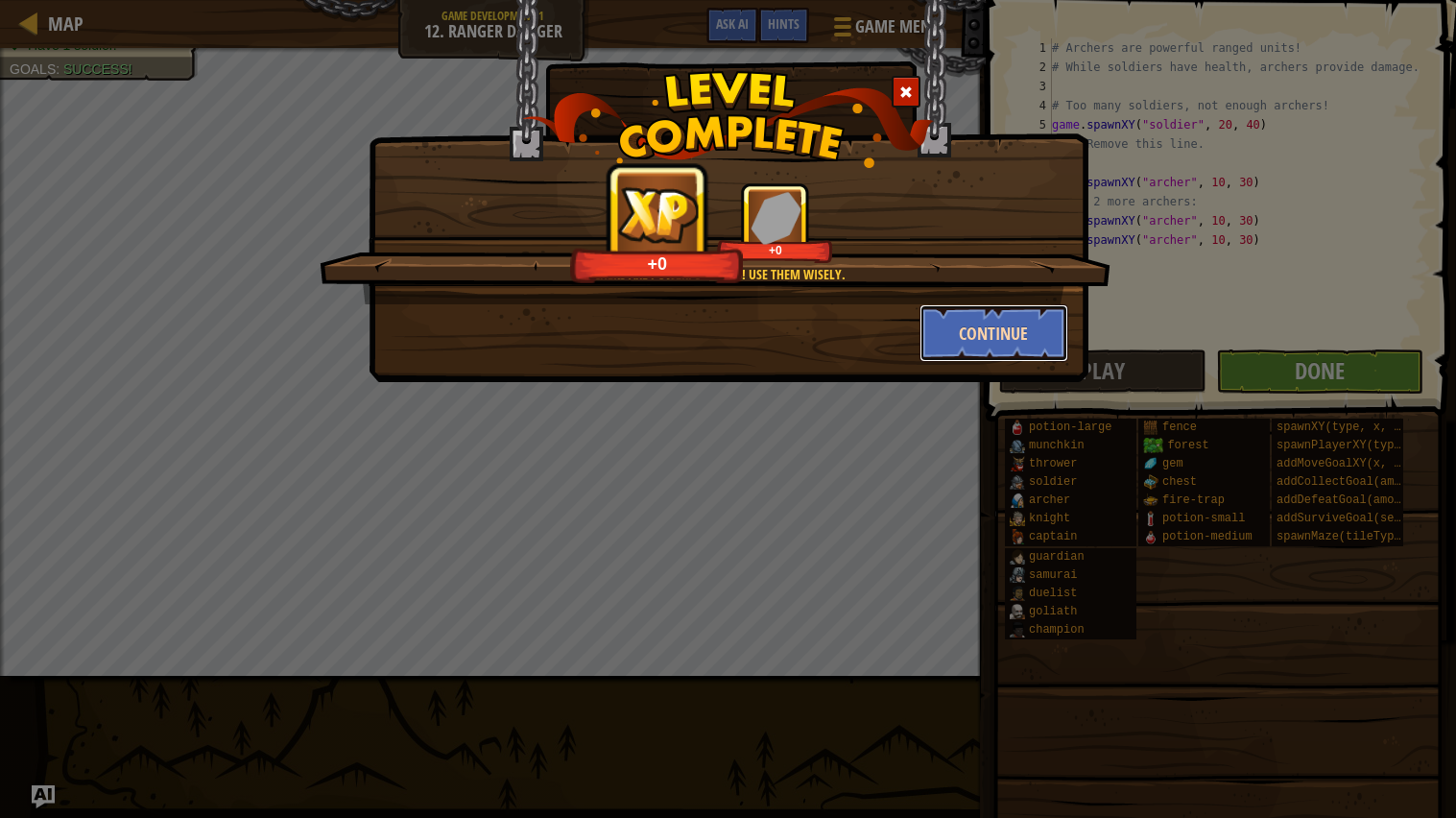
click at [984, 310] on button "Continue" at bounding box center [993, 333] width 148 height 58
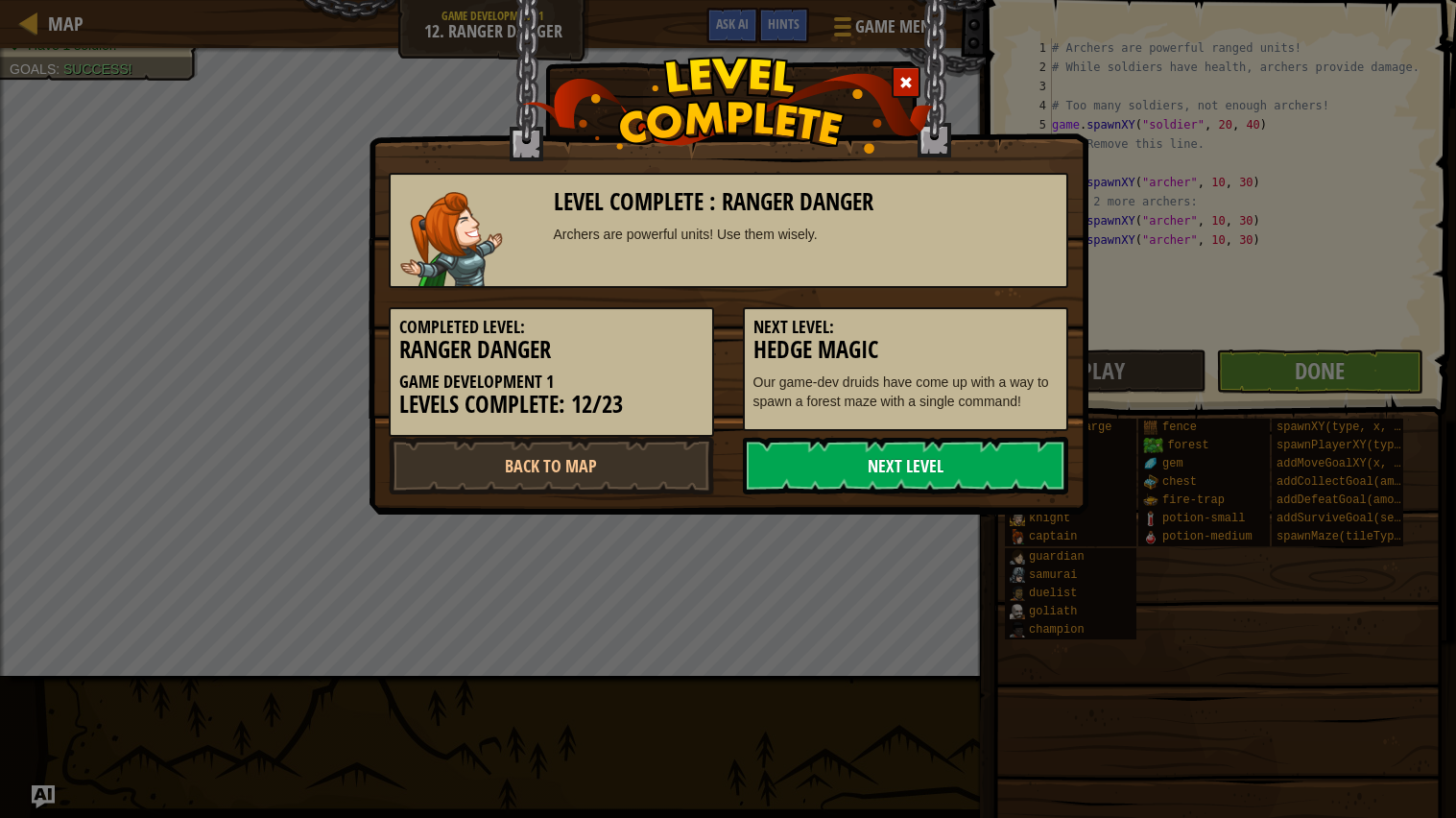
click at [956, 441] on link "Next Level" at bounding box center [905, 466] width 325 height 58
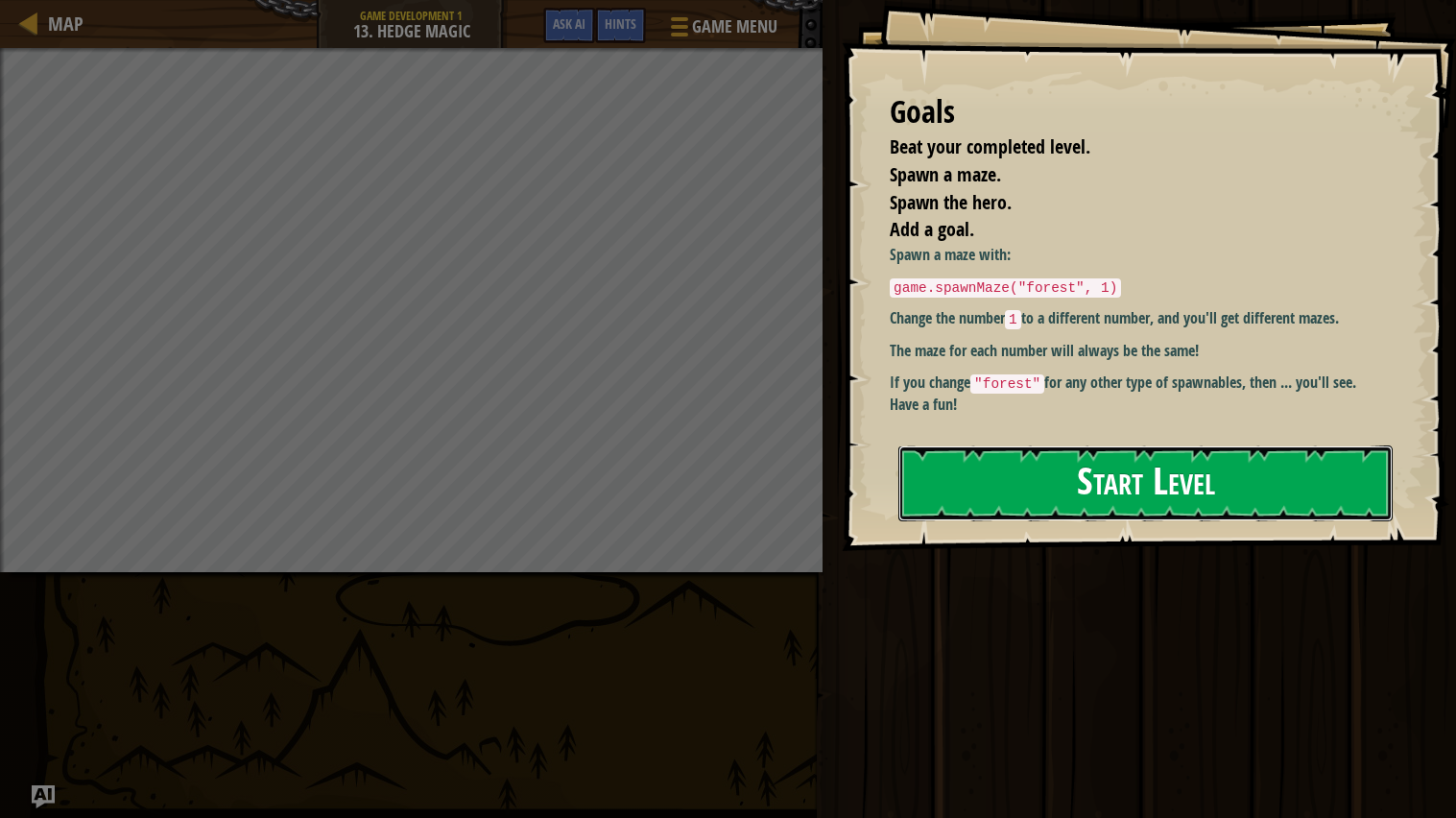
click at [1061, 508] on button "Start Level" at bounding box center [1145, 483] width 495 height 76
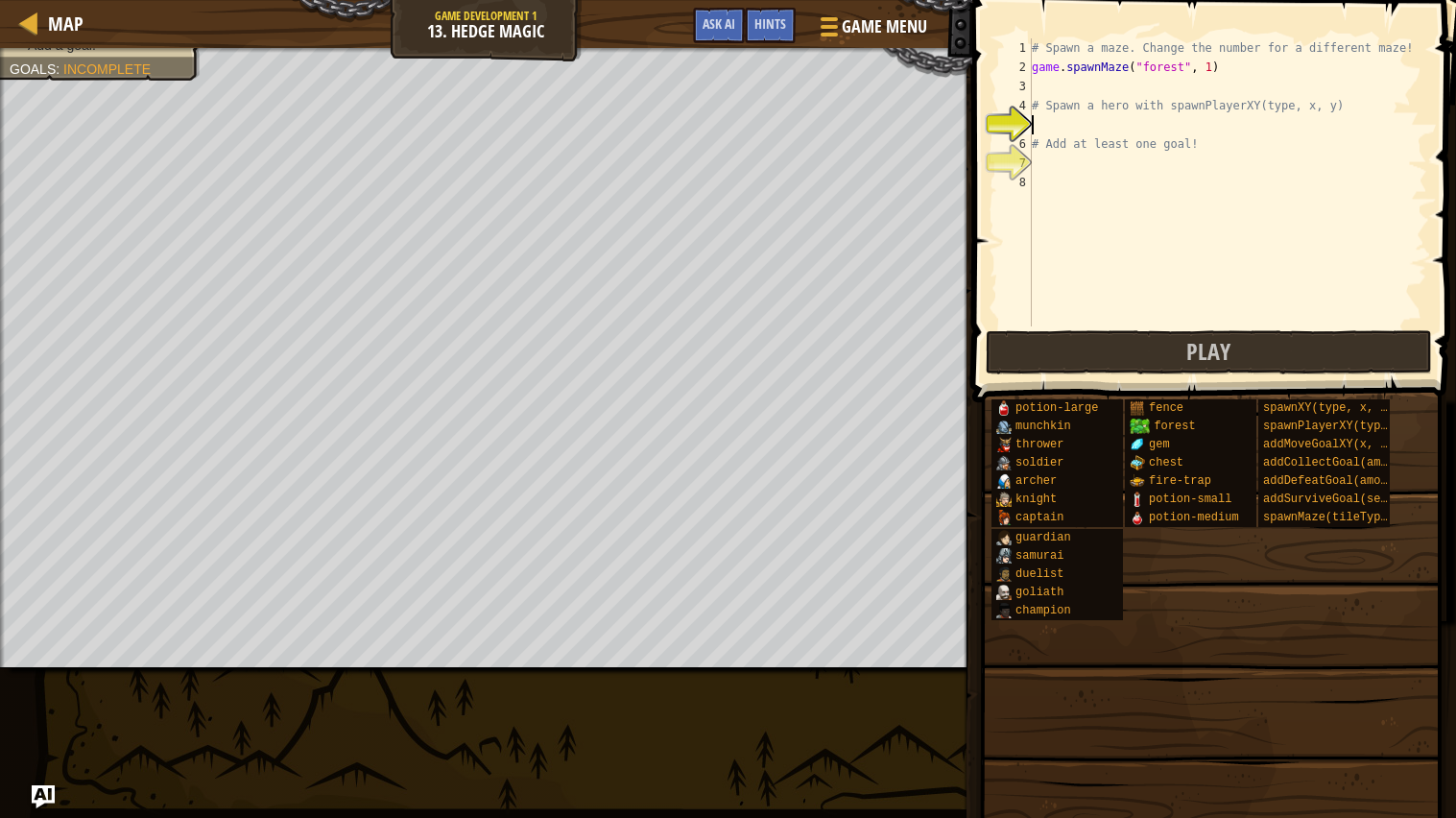
click at [1098, 122] on div "# Spawn a maze. Change the number for a different maze! game . spawnMaze ( "for…" at bounding box center [1227, 202] width 399 height 326
click at [1174, 107] on div "# Spawn a maze. Change the number for a different maze! game . spawnMaze ( "for…" at bounding box center [1227, 202] width 399 height 326
type textarea "# Spawn a hero with spawnPlayerXY(type, x, y)"
drag, startPoint x: 1382, startPoint y: 114, endPoint x: 1168, endPoint y: 113, distance: 214.0
click at [1168, 113] on div "# Spawn a maze. Change the number for a different maze! game . spawnMaze ( "for…" at bounding box center [1227, 202] width 399 height 326
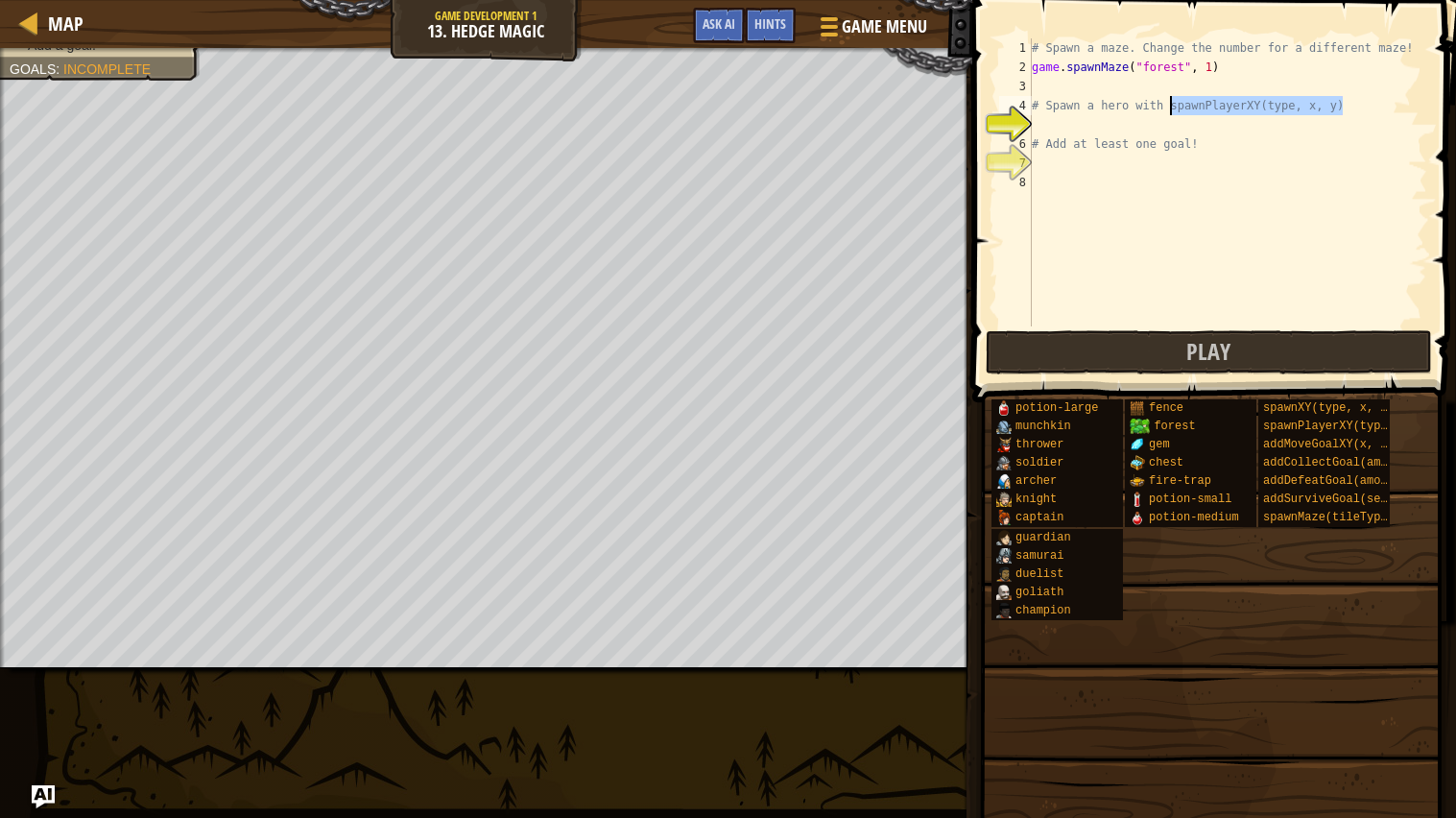
click at [1060, 126] on div "# Spawn a maze. Change the number for a different maze! game . spawnMaze ( "for…" at bounding box center [1227, 202] width 399 height 326
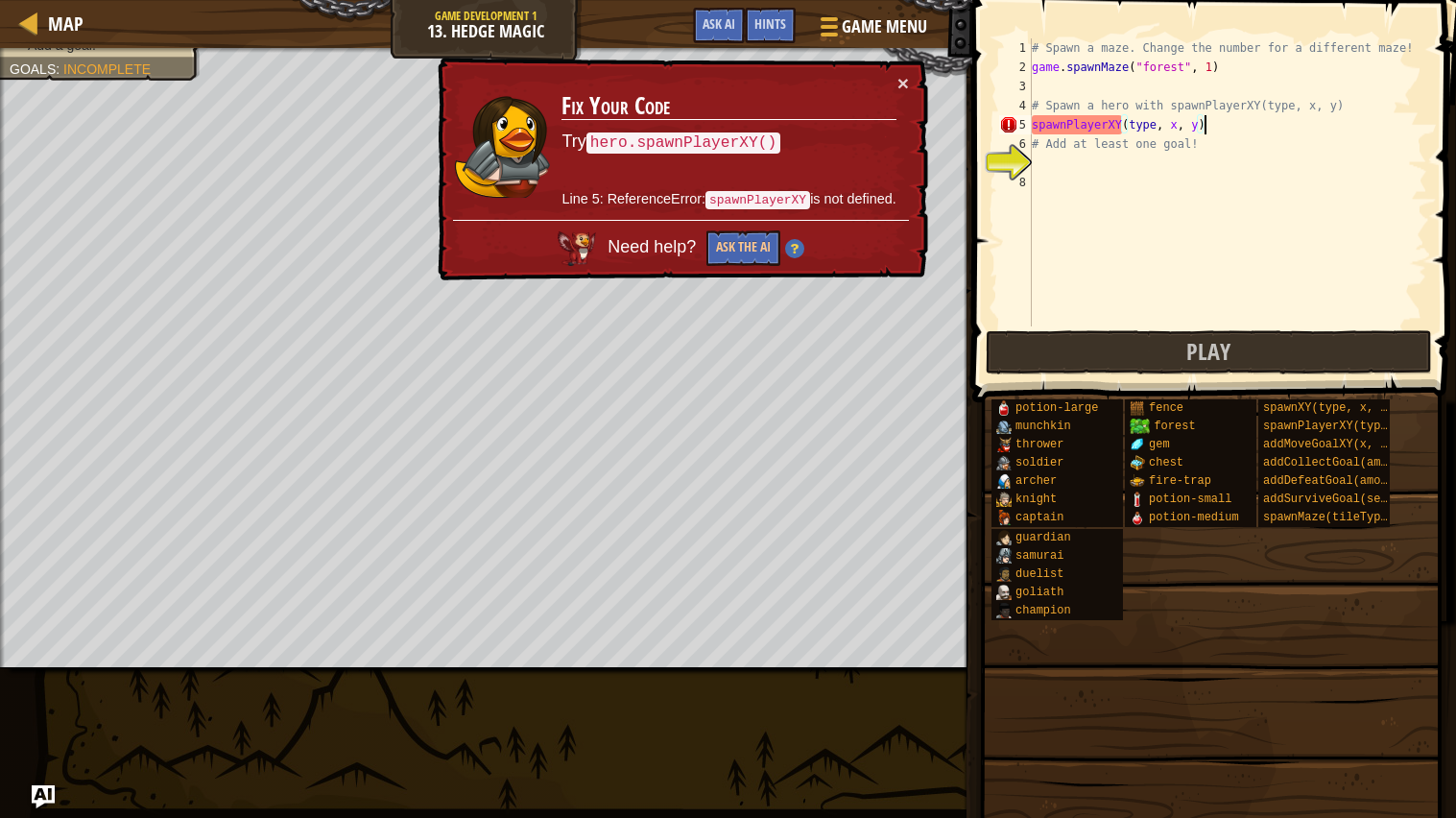
click at [1196, 124] on div "# Spawn a maze. Change the number for a different maze! game . spawnMaze ( "for…" at bounding box center [1227, 202] width 399 height 326
click at [755, 191] on code "spawnPlayerXY" at bounding box center [757, 200] width 104 height 18
click at [1036, 125] on div "# Spawn a maze. Change the number for a different maze! game . spawnMaze ( "for…" at bounding box center [1227, 202] width 399 height 326
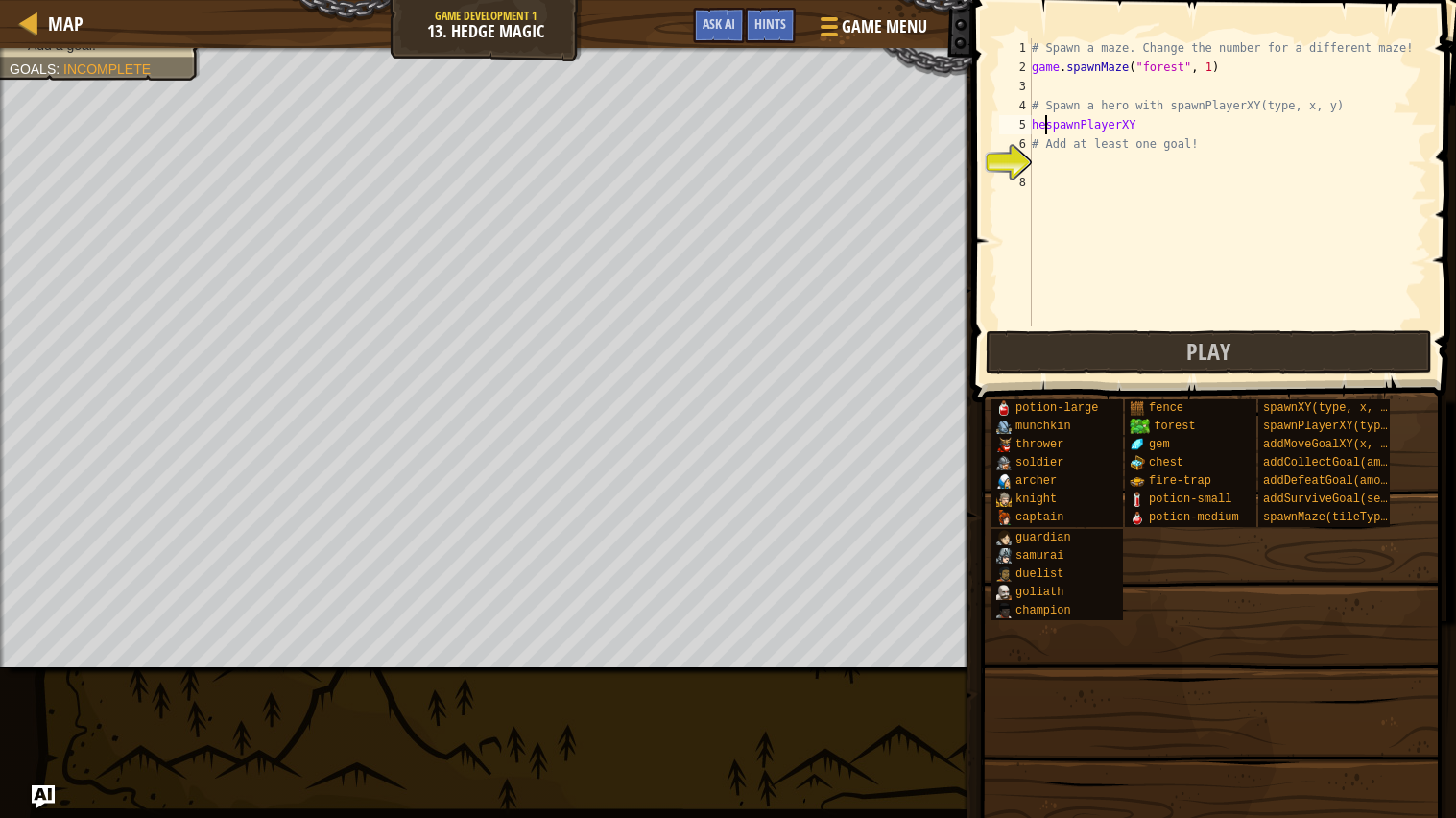
scroll to position [8, 2]
click at [1169, 130] on div "# Spawn a maze. Change the number for a different maze! game . spawnMaze ( "for…" at bounding box center [1227, 202] width 399 height 326
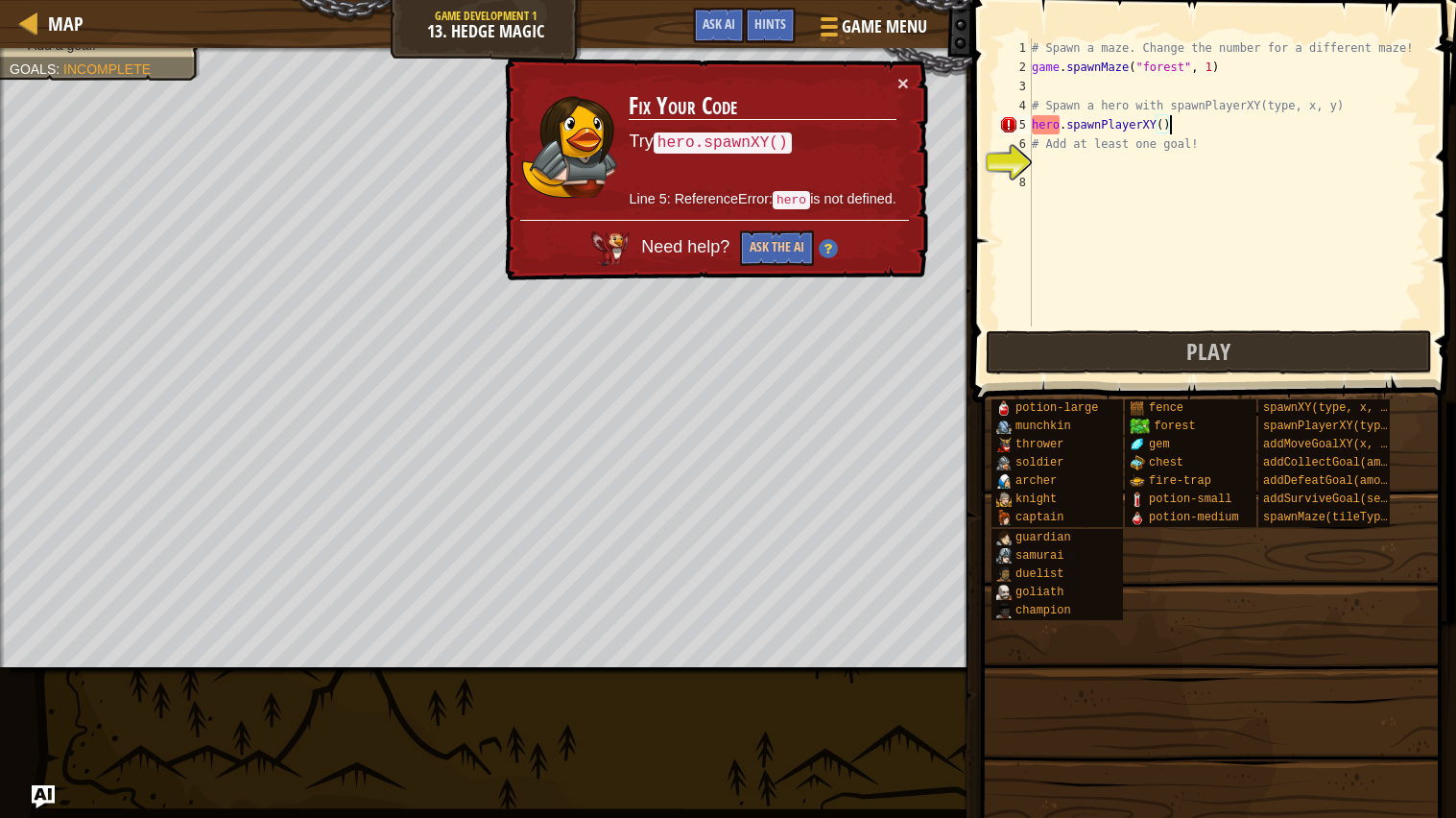
click at [1196, 120] on div "# Spawn a maze. Change the number for a different maze! game . spawnMaze ( "for…" at bounding box center [1227, 202] width 399 height 326
click at [960, 126] on div "Map Game Development 1 13. Hedge Magic Game Menu Done Hints Ask AI 1 הההההההההה…" at bounding box center [728, 409] width 1456 height 818
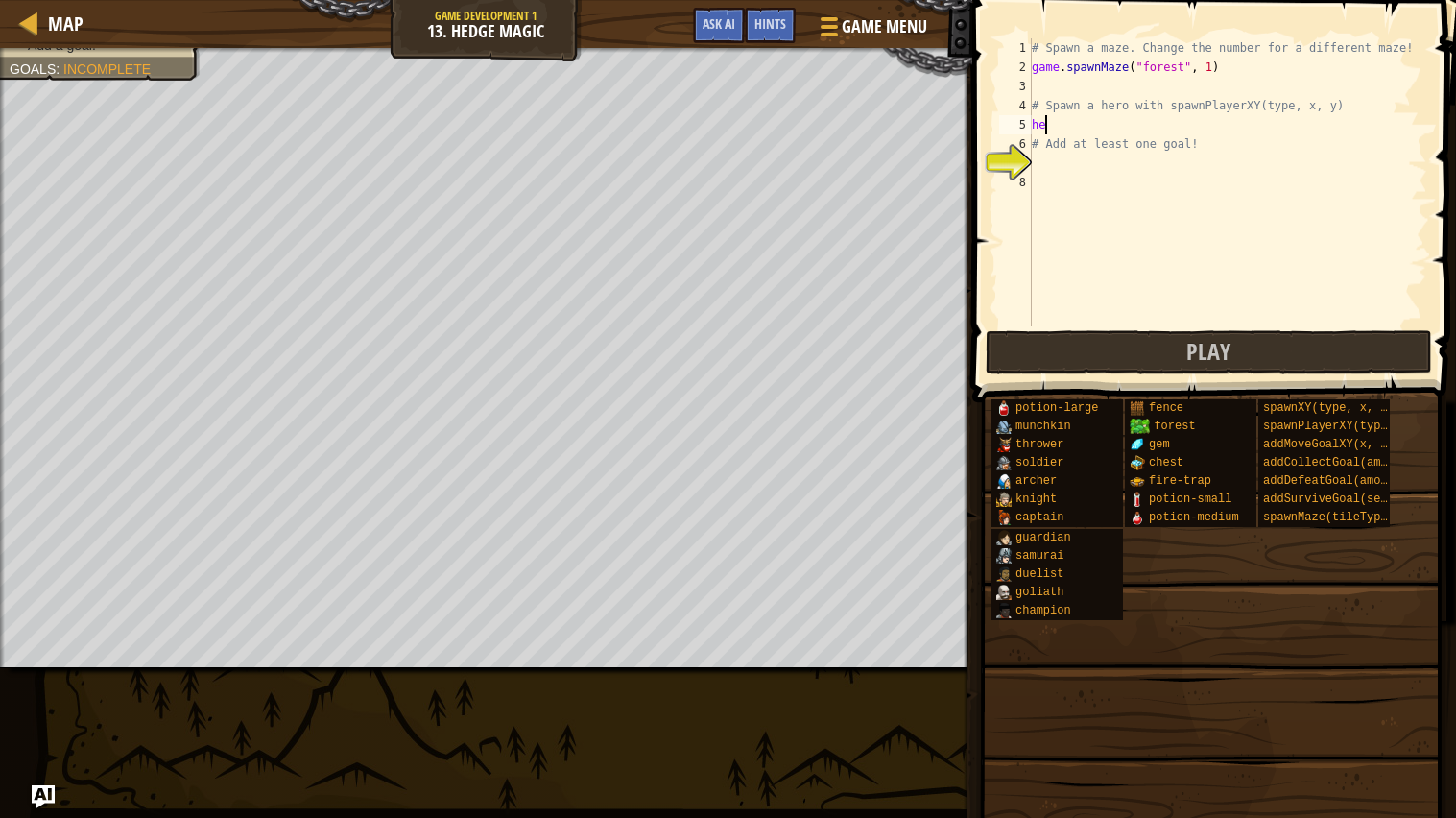
scroll to position [8, 0]
type textarea "h"
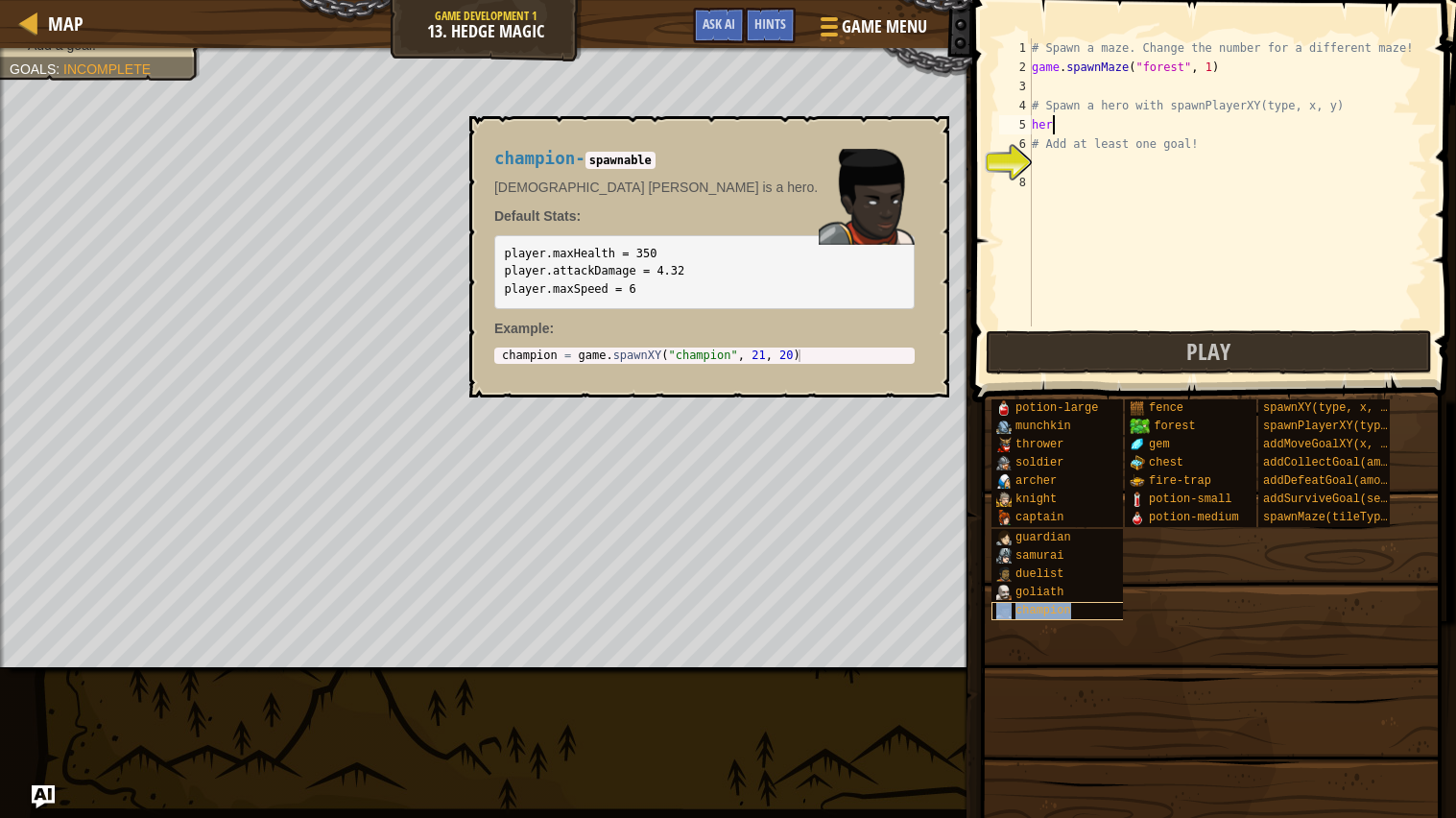
click at [1037, 615] on span "champion" at bounding box center [1043, 610] width 56 height 13
type textarea "h"
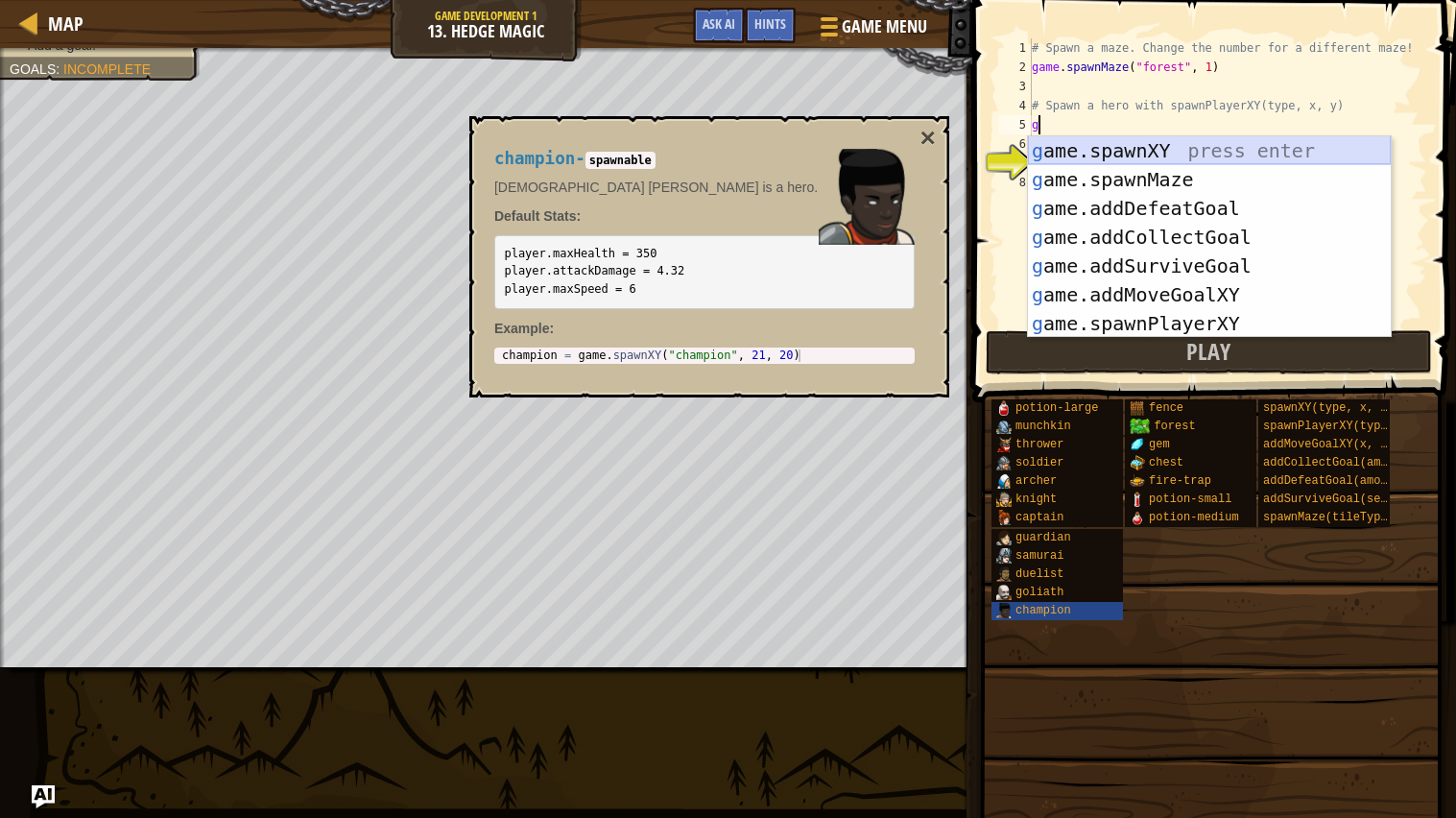
click at [1168, 147] on div "g ame.spawnXY press enter g ame.spawnMaze press enter g ame.addDefeatGoal press…" at bounding box center [1209, 266] width 362 height 259
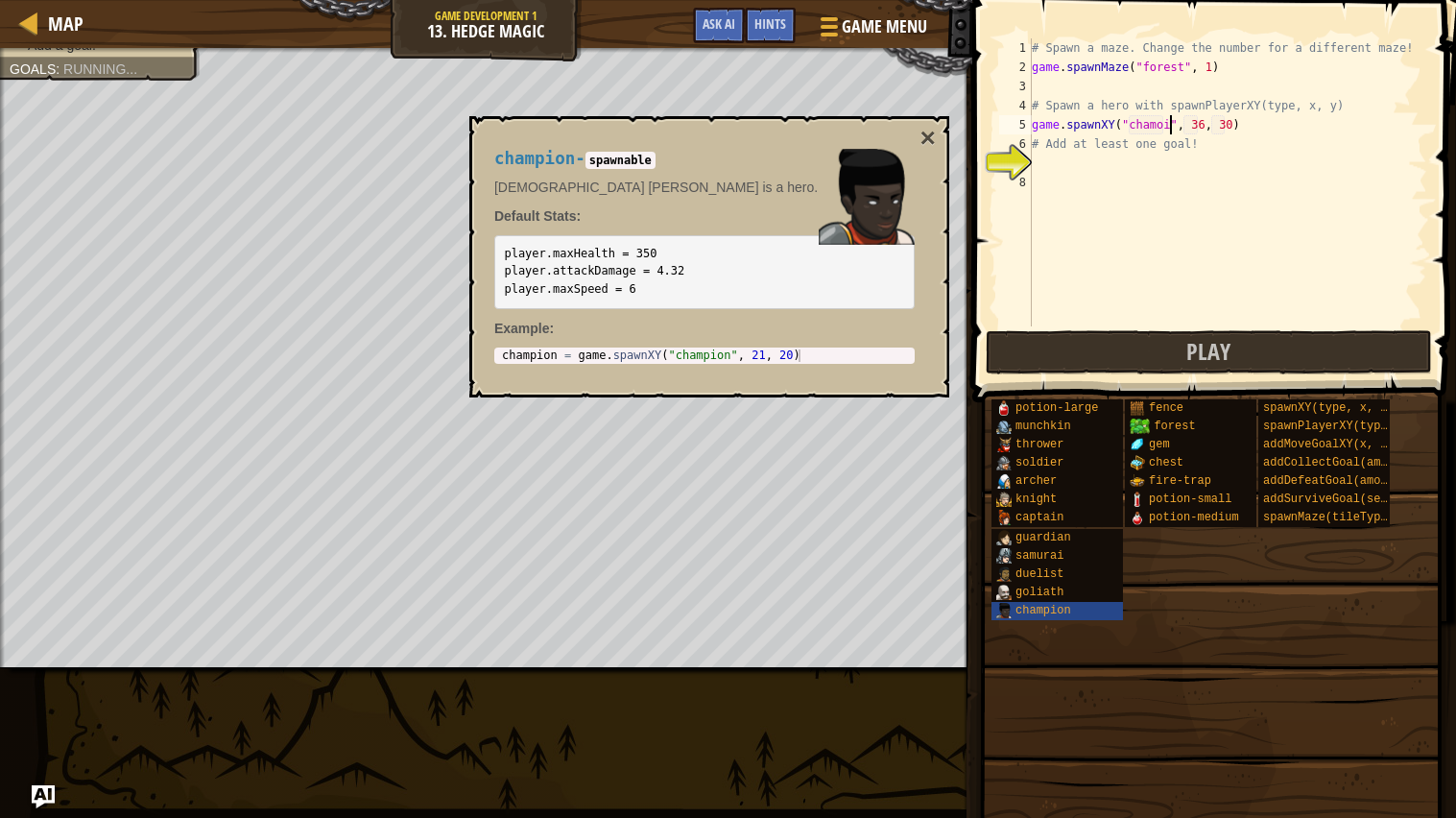
scroll to position [8, 12]
type textarea "game.spawnXY("chamoion", 36, 30)"
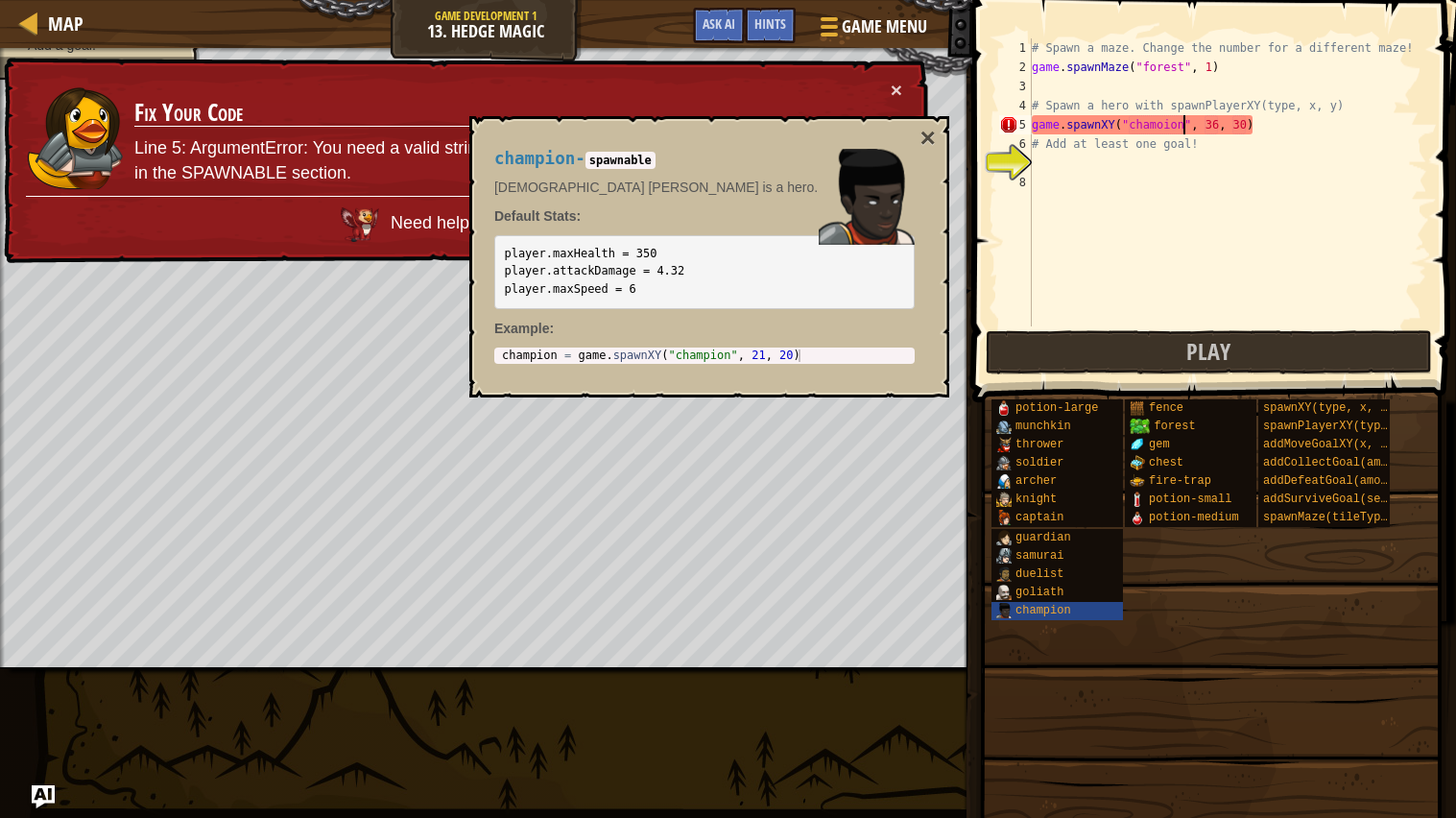
click at [1168, 275] on div "# Spawn a maze. Change the number for a different maze! game . spawnMaze ( "for…" at bounding box center [1227, 202] width 399 height 326
click at [932, 148] on button "×" at bounding box center [928, 137] width 15 height 27
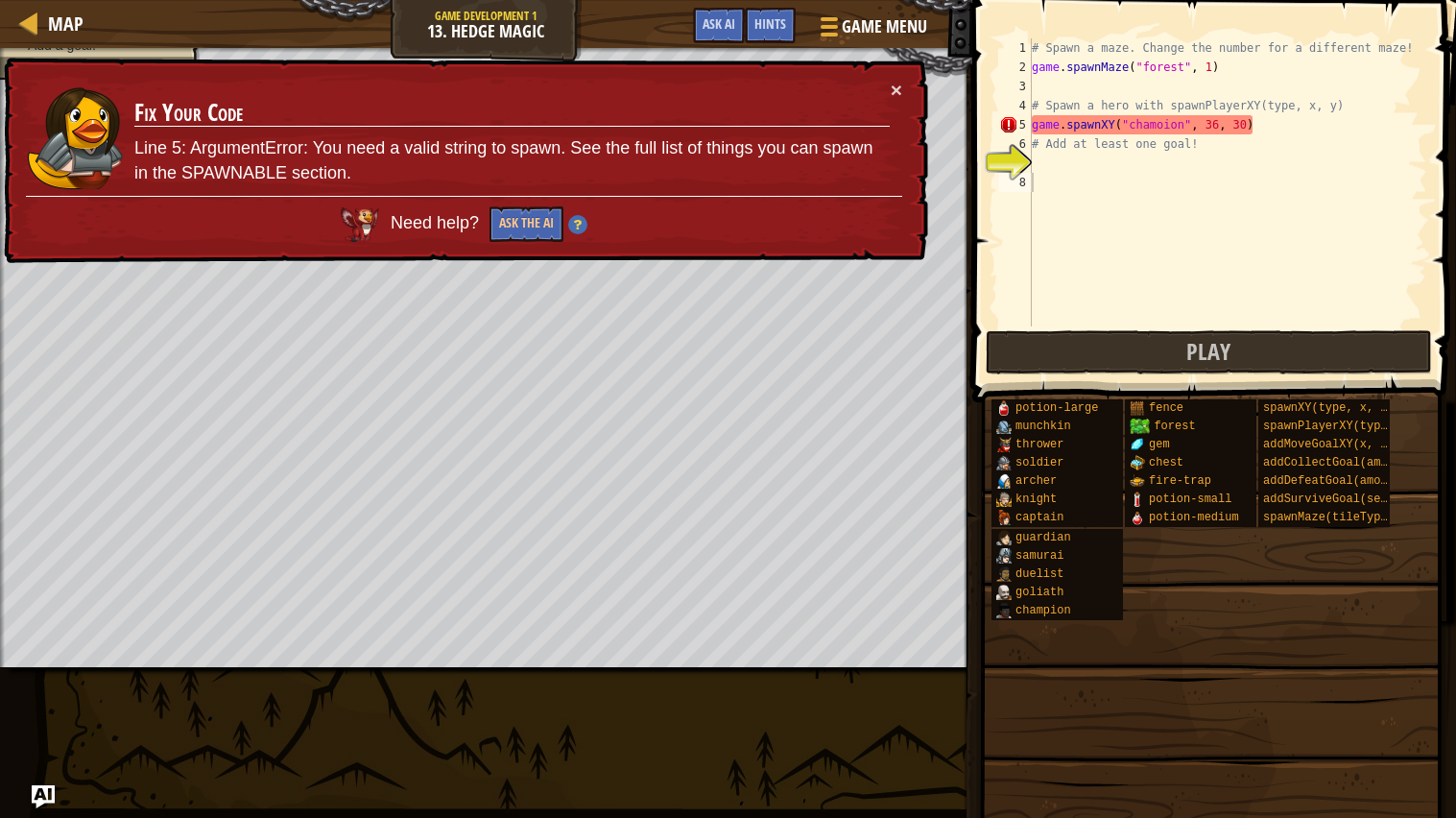
type textarea "game.spawnXY("chamoion", 36, 30)"
click at [1252, 119] on div "# Spawn a maze. Change the number for a different maze! game . spawnMaze ( "for…" at bounding box center [1227, 202] width 399 height 326
drag, startPoint x: 1252, startPoint y: 119, endPoint x: 1026, endPoint y: 125, distance: 226.1
click at [1026, 125] on div "game.spawnXY("chamoion", 36, 30) 1 2 3 4 5 6 7 8 # Spawn a maze. Change the num…" at bounding box center [1211, 182] width 432 height 288
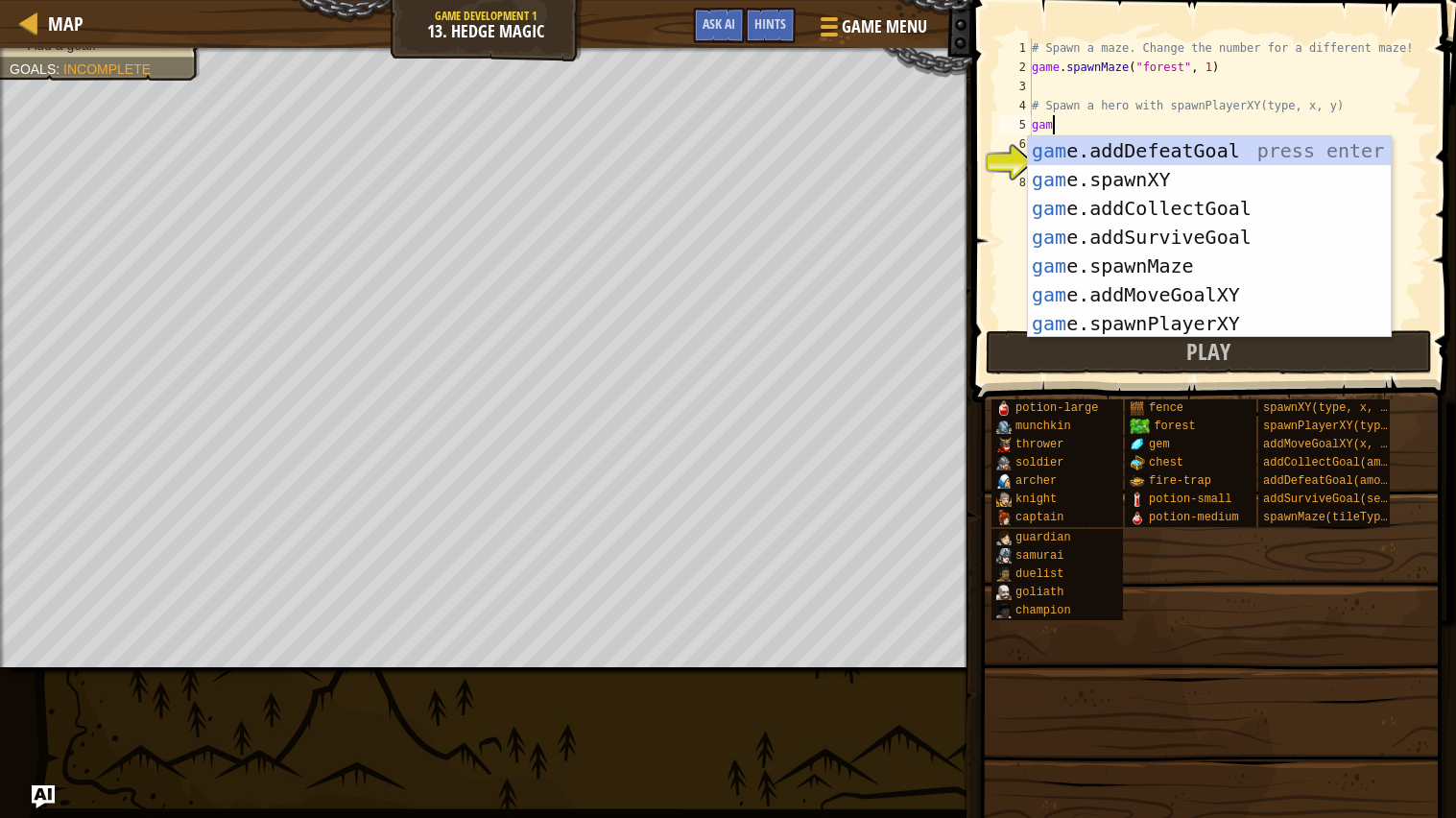
scroll to position [8, 1]
click at [1185, 314] on div "game .addDefeatGoal press enter game .addCollectGoal press enter game .addSurvi…" at bounding box center [1209, 266] width 362 height 259
type textarea "player = game.spawnPlayerXY("captain", 36, 30)"
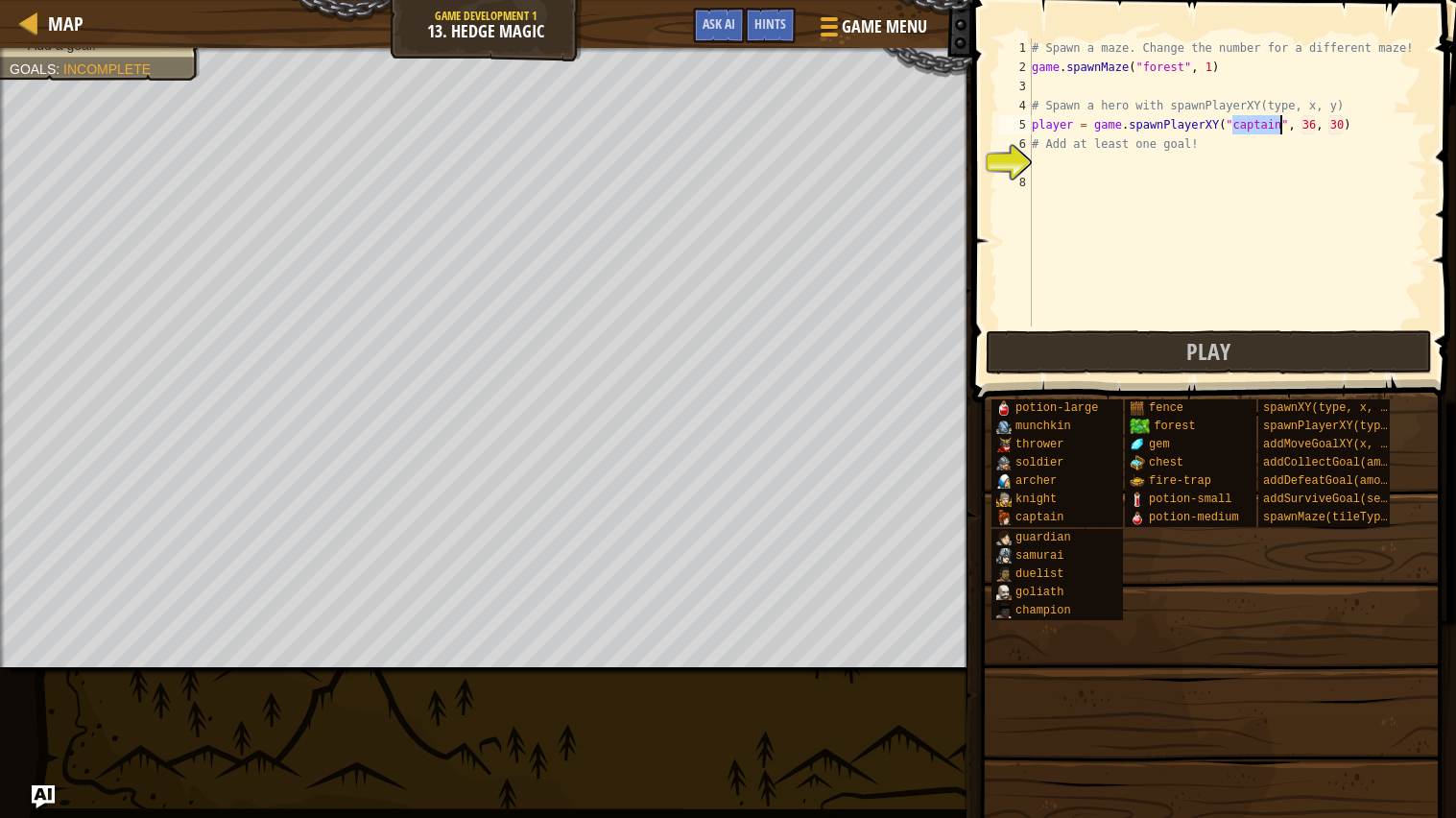
click at [1106, 165] on div "# Spawn a maze. Change the number for a different maze! game . spawnMaze ( "for…" at bounding box center [1227, 202] width 399 height 326
type textarea "g"
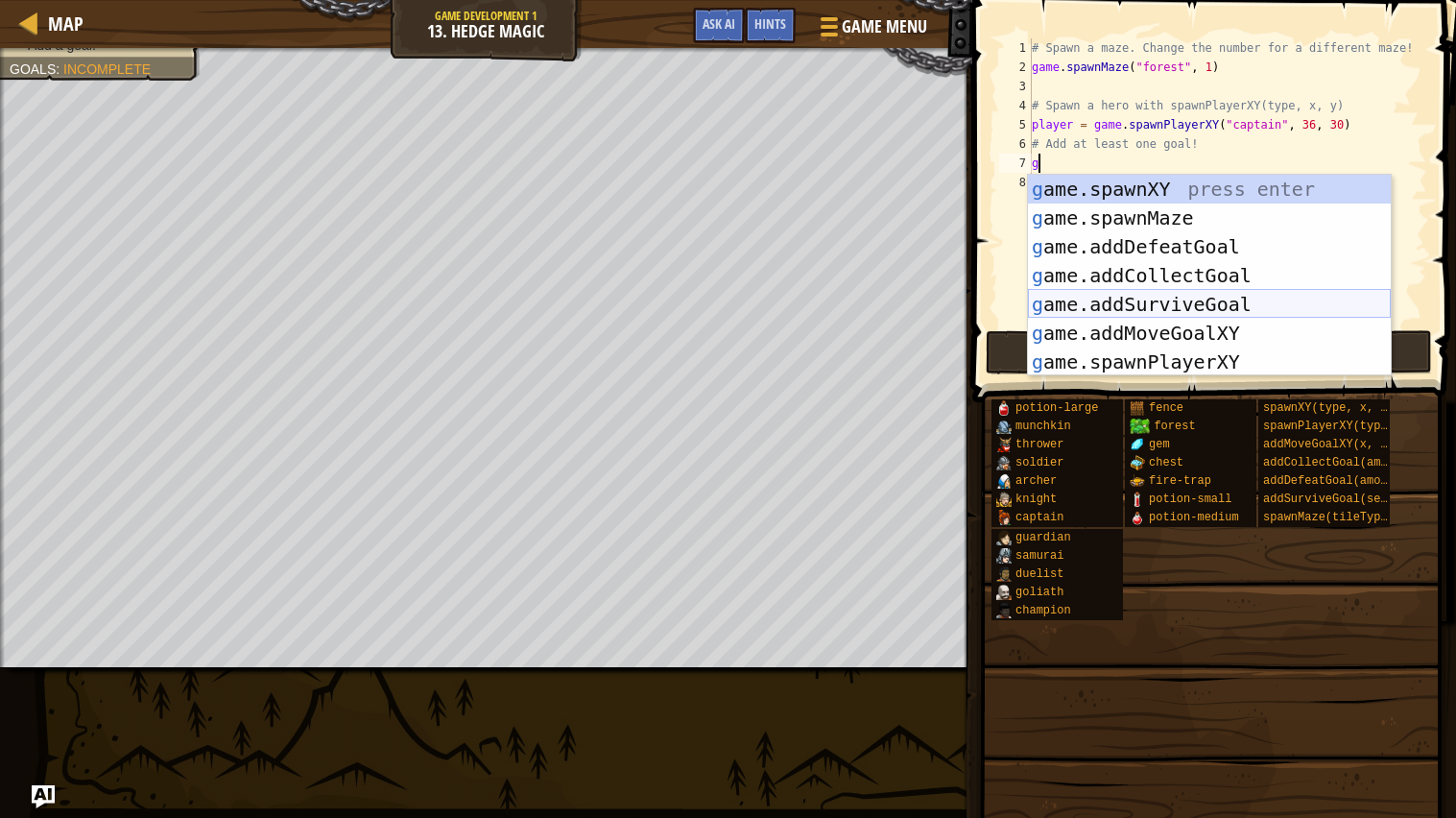
click at [1181, 301] on div "g ame.spawnXY press enter g ame.spawnMaze press enter g ame.addDefeatGoal press…" at bounding box center [1209, 304] width 362 height 259
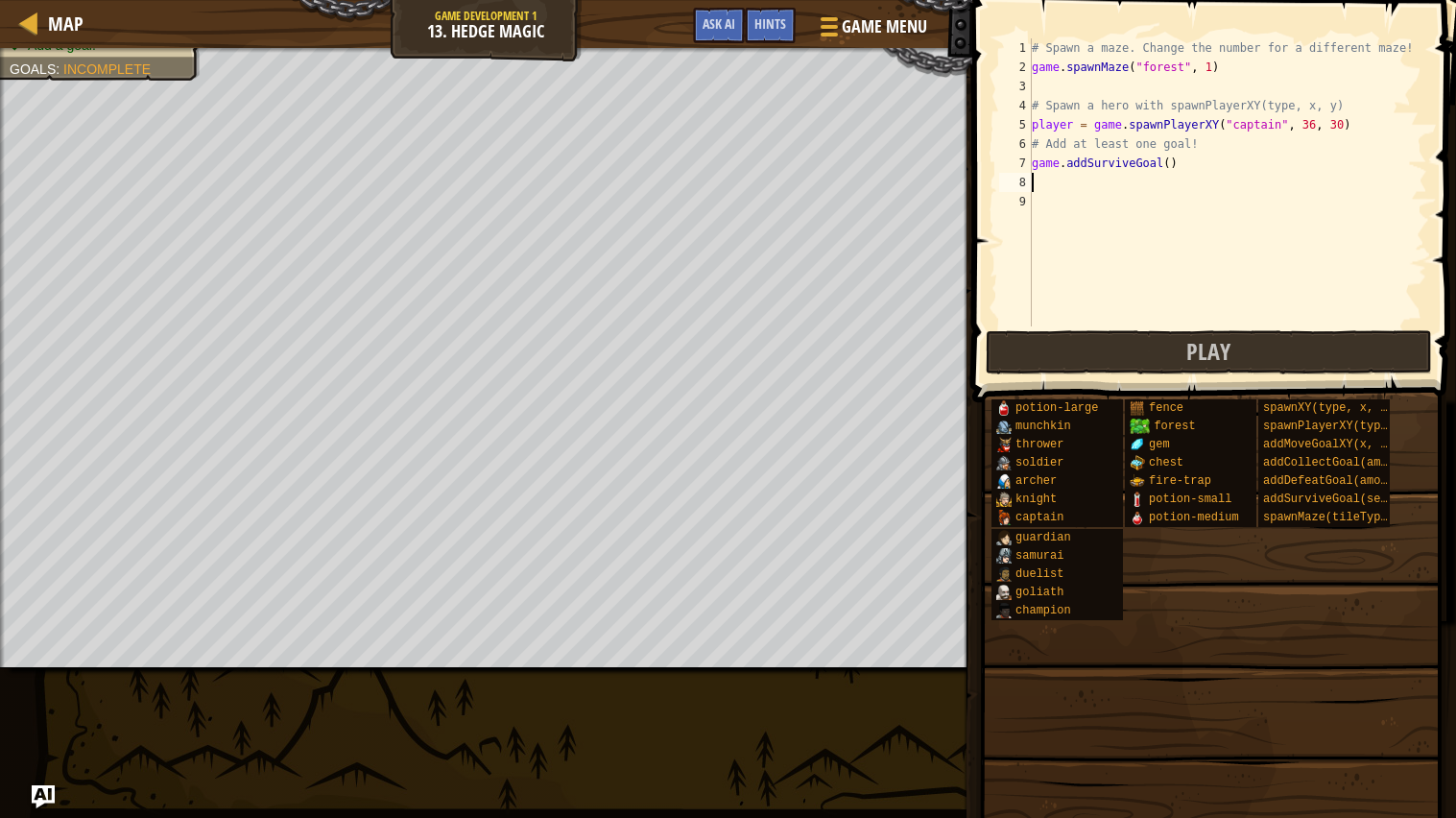
click at [1169, 166] on div "# Spawn a maze. Change the number for a different maze! game . spawnMaze ( "for…" at bounding box center [1227, 202] width 399 height 326
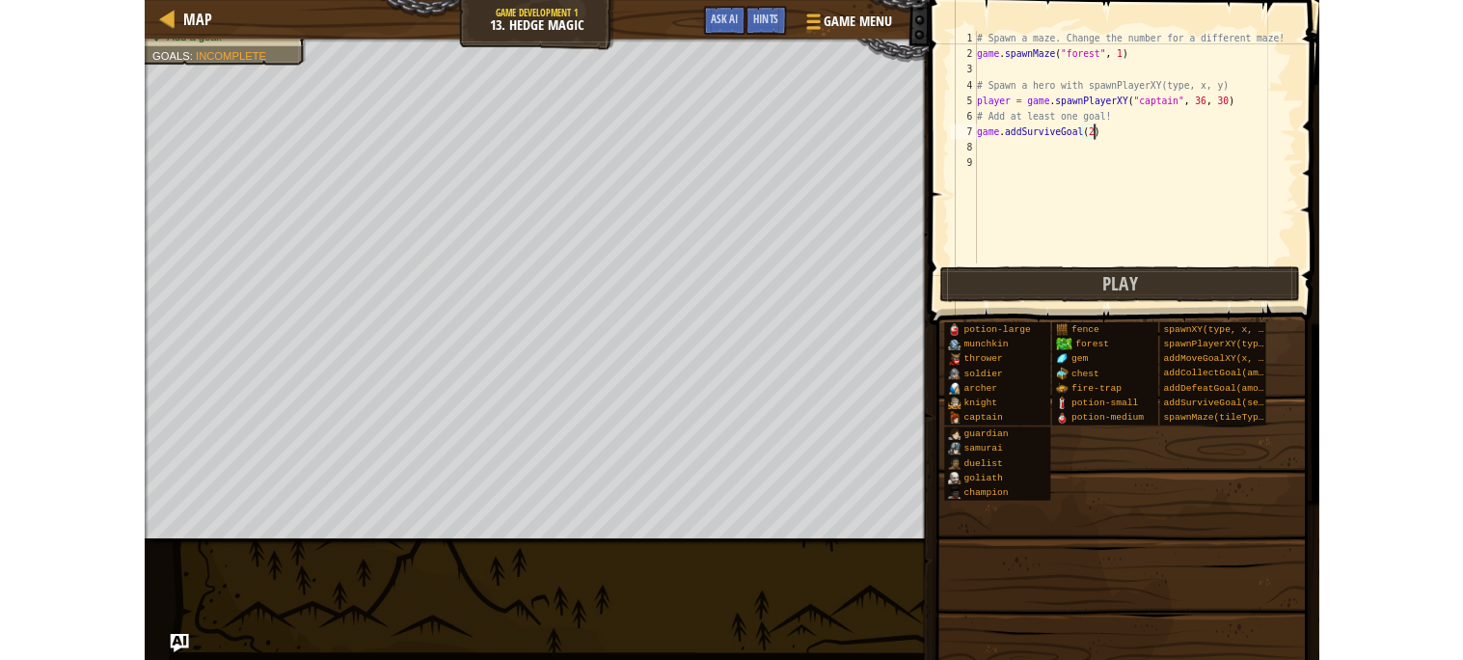
scroll to position [8, 11]
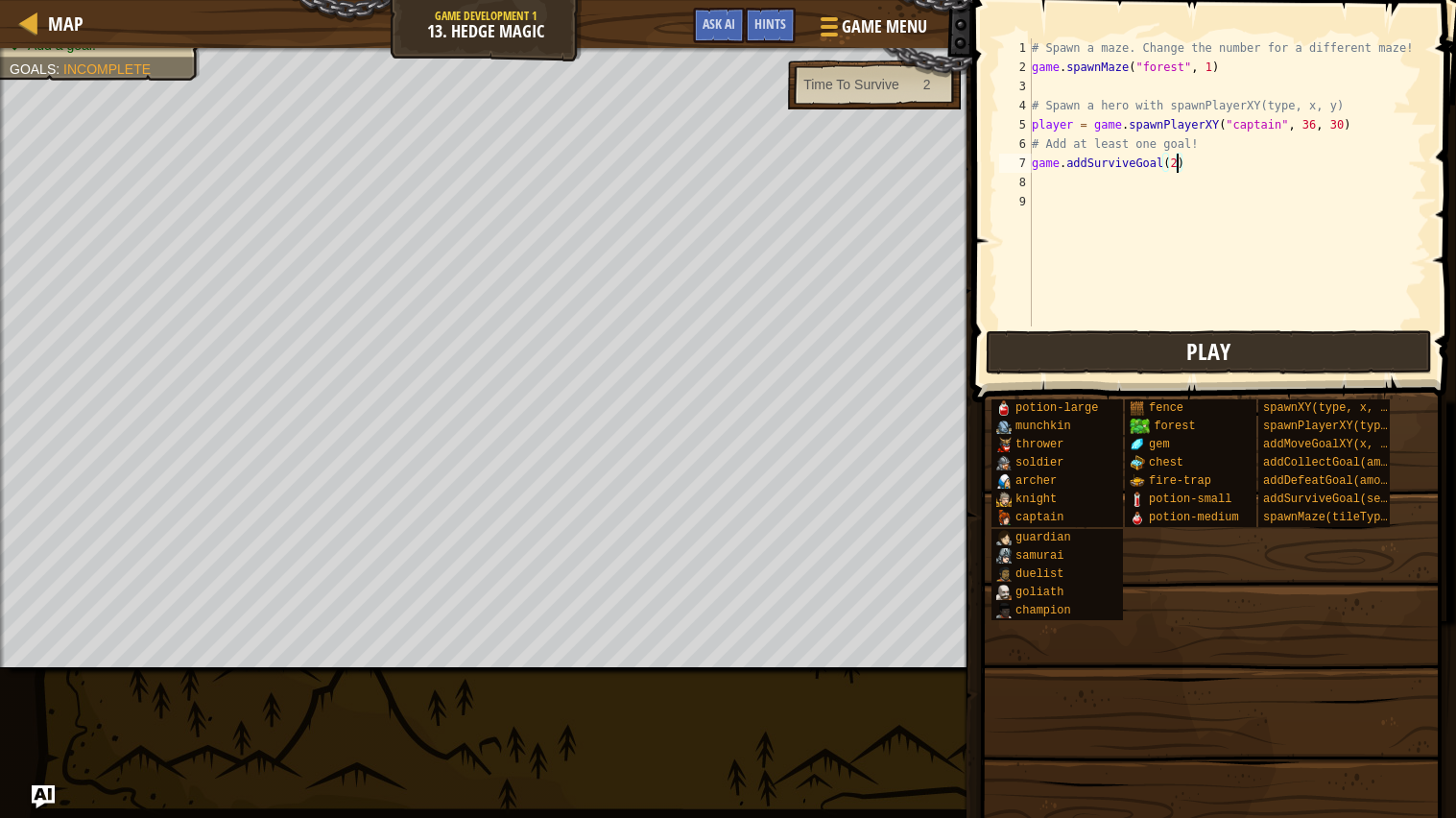
type textarea "game.addSurviveGoal(2)"
click at [1229, 356] on button "Play" at bounding box center [1208, 352] width 447 height 44
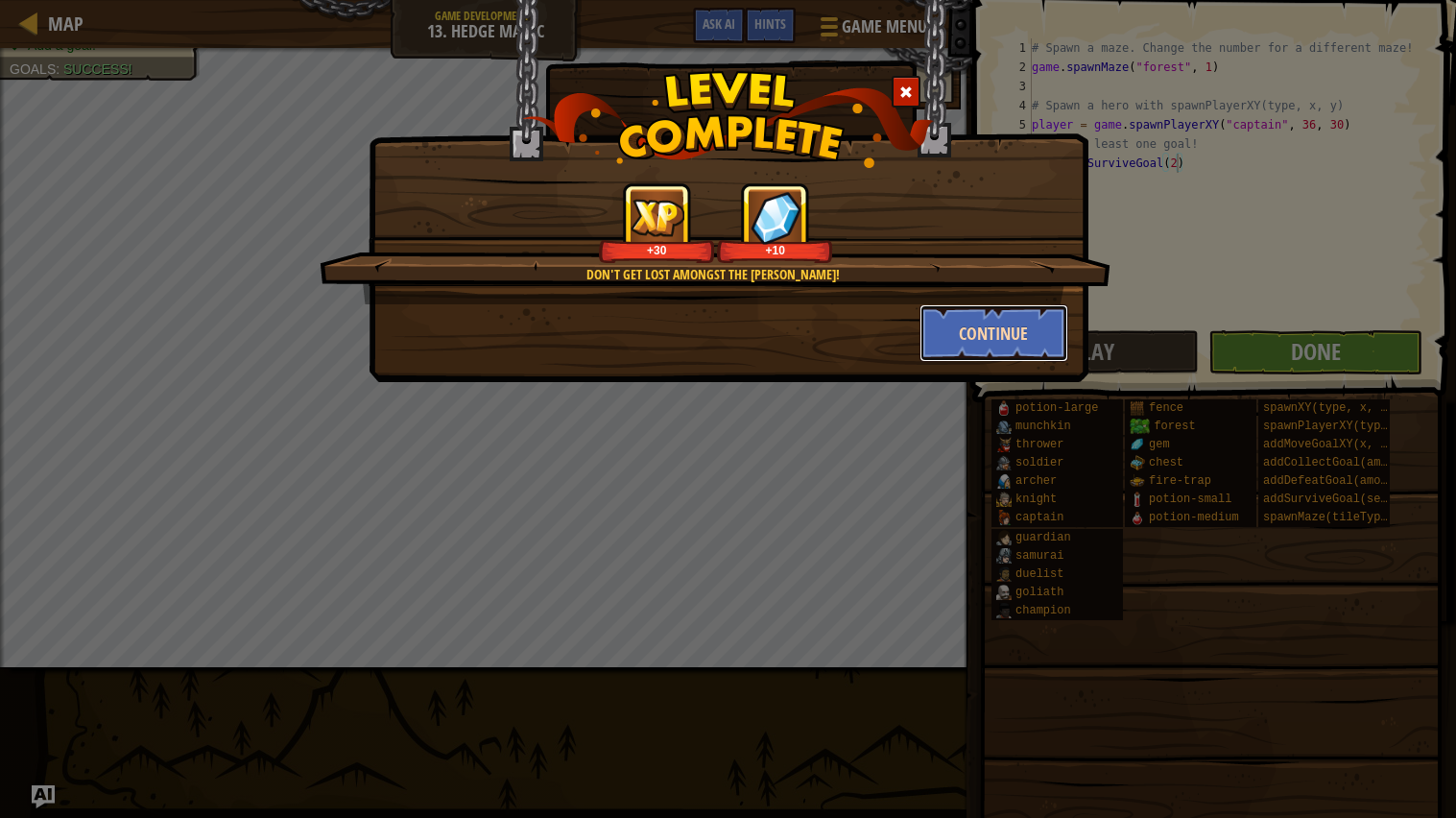
click at [942, 346] on button "Continue" at bounding box center [993, 333] width 148 height 58
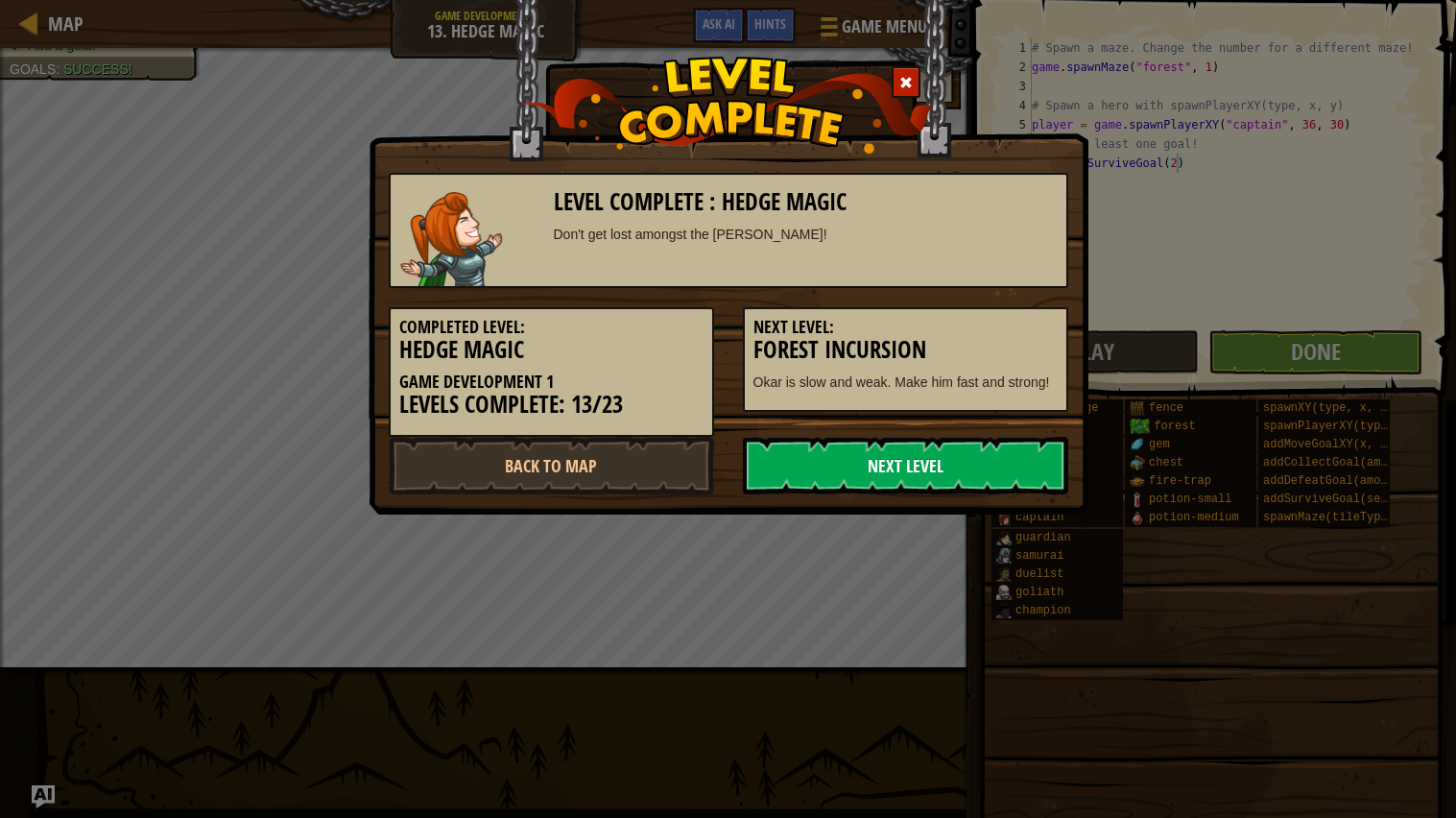
click at [988, 465] on link "Next Level" at bounding box center [905, 466] width 325 height 58
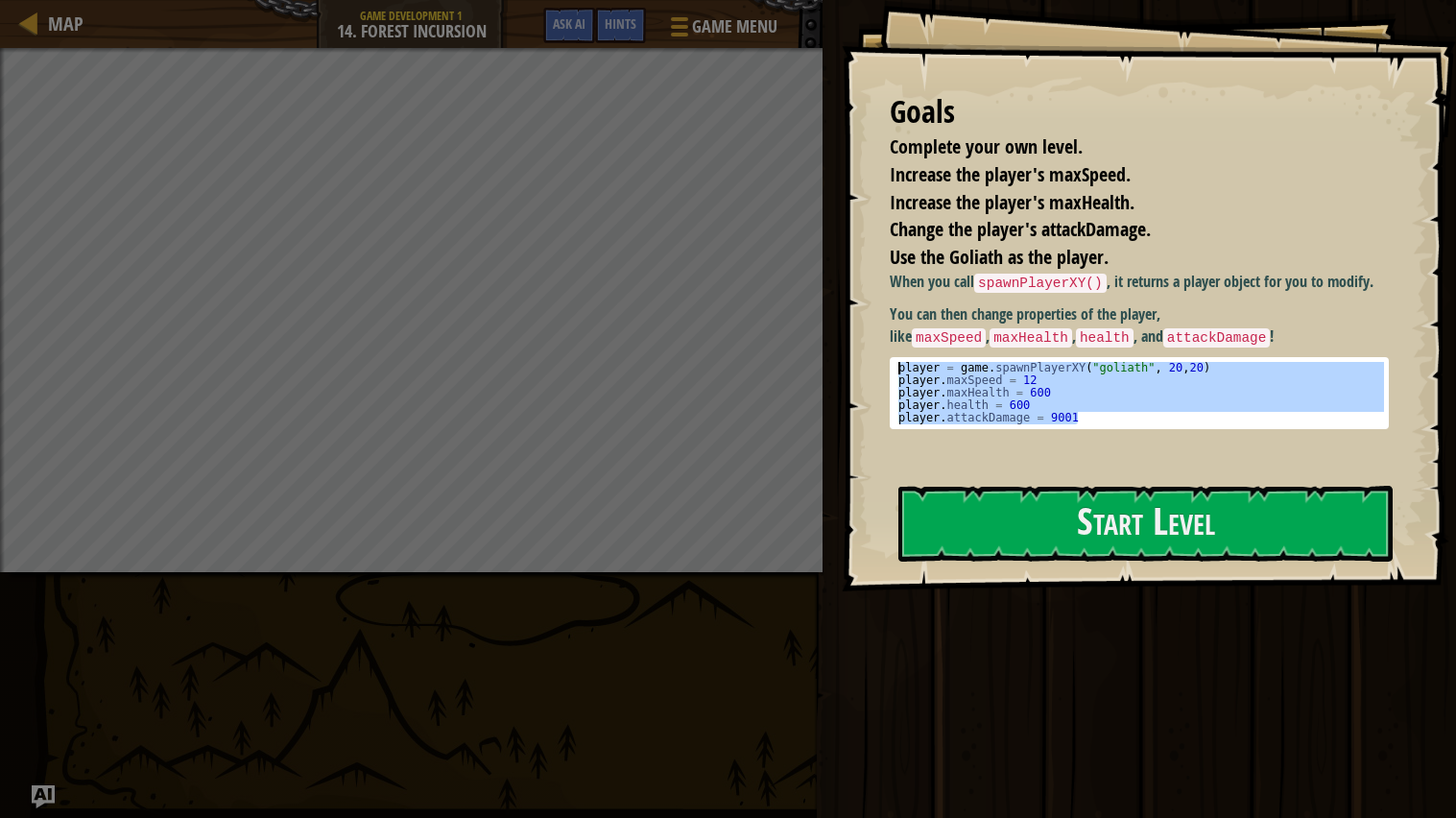
drag, startPoint x: 1108, startPoint y: 415, endPoint x: 846, endPoint y: 352, distance: 269.5
click at [846, 352] on div "Goals Complete your own level. Increase the player's maxSpeed. Increase the pla…" at bounding box center [1148, 296] width 614 height 591
type textarea "player = game.spawnPlayerXY("goliath", 20,20) player.maxSpeed = 12"
click at [1086, 532] on button "Start Level" at bounding box center [1145, 523] width 495 height 76
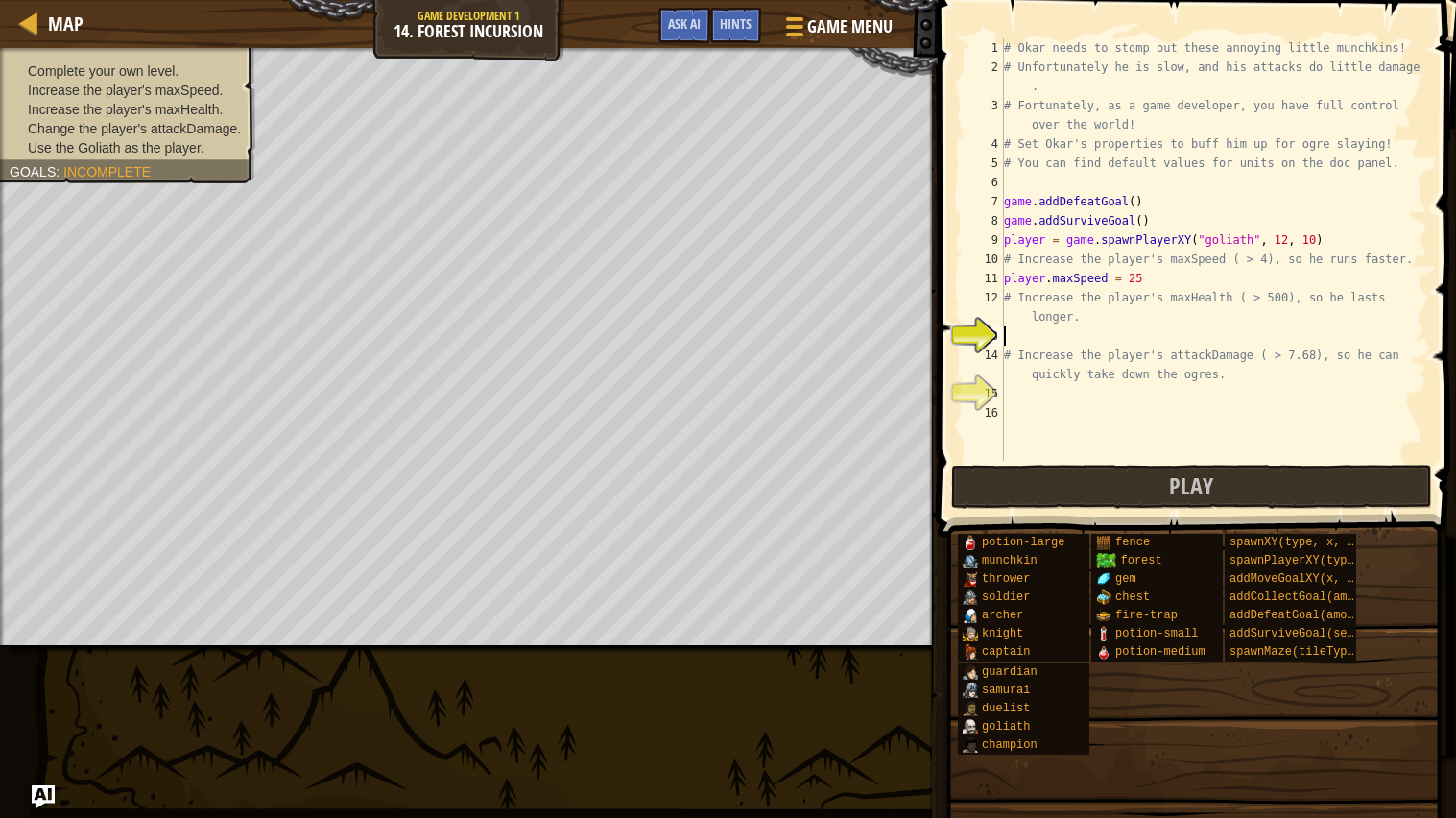
click at [1029, 340] on div "# Okar needs to stomp out these annoying little munchkins! # Unfortunately he i…" at bounding box center [1213, 269] width 427 height 461
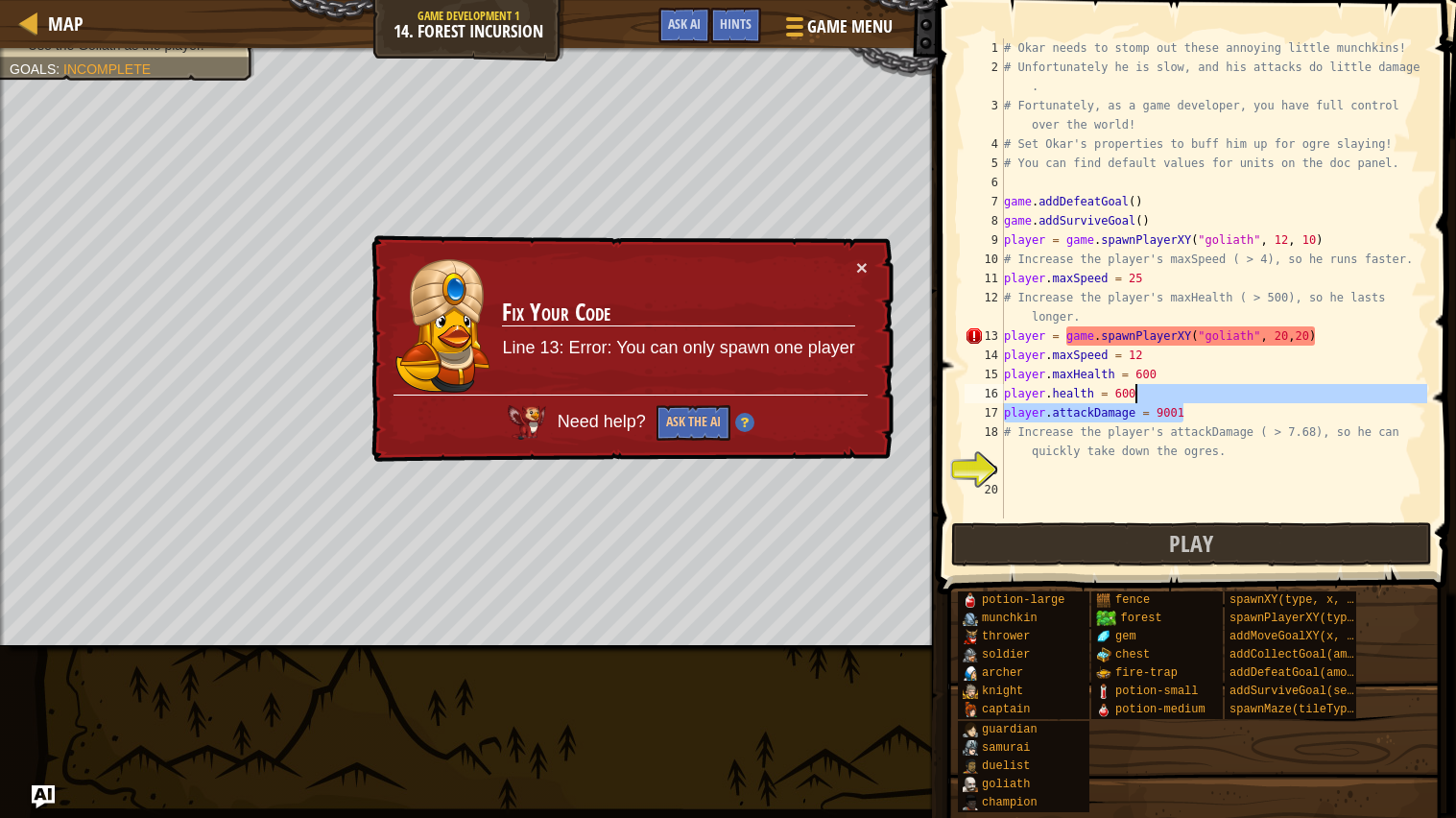
drag, startPoint x: 1195, startPoint y: 417, endPoint x: 1146, endPoint y: 402, distance: 51.2
click at [1146, 402] on div "# Okar needs to stomp out these annoying little munchkins! # Unfortunately he i…" at bounding box center [1213, 298] width 427 height 518
click at [1321, 335] on div "# Okar needs to stomp out these annoying little munchkins! # Unfortunately he i…" at bounding box center [1213, 298] width 427 height 518
type textarea "player = game.spawnPlayerXY("goliath", 20,20)"
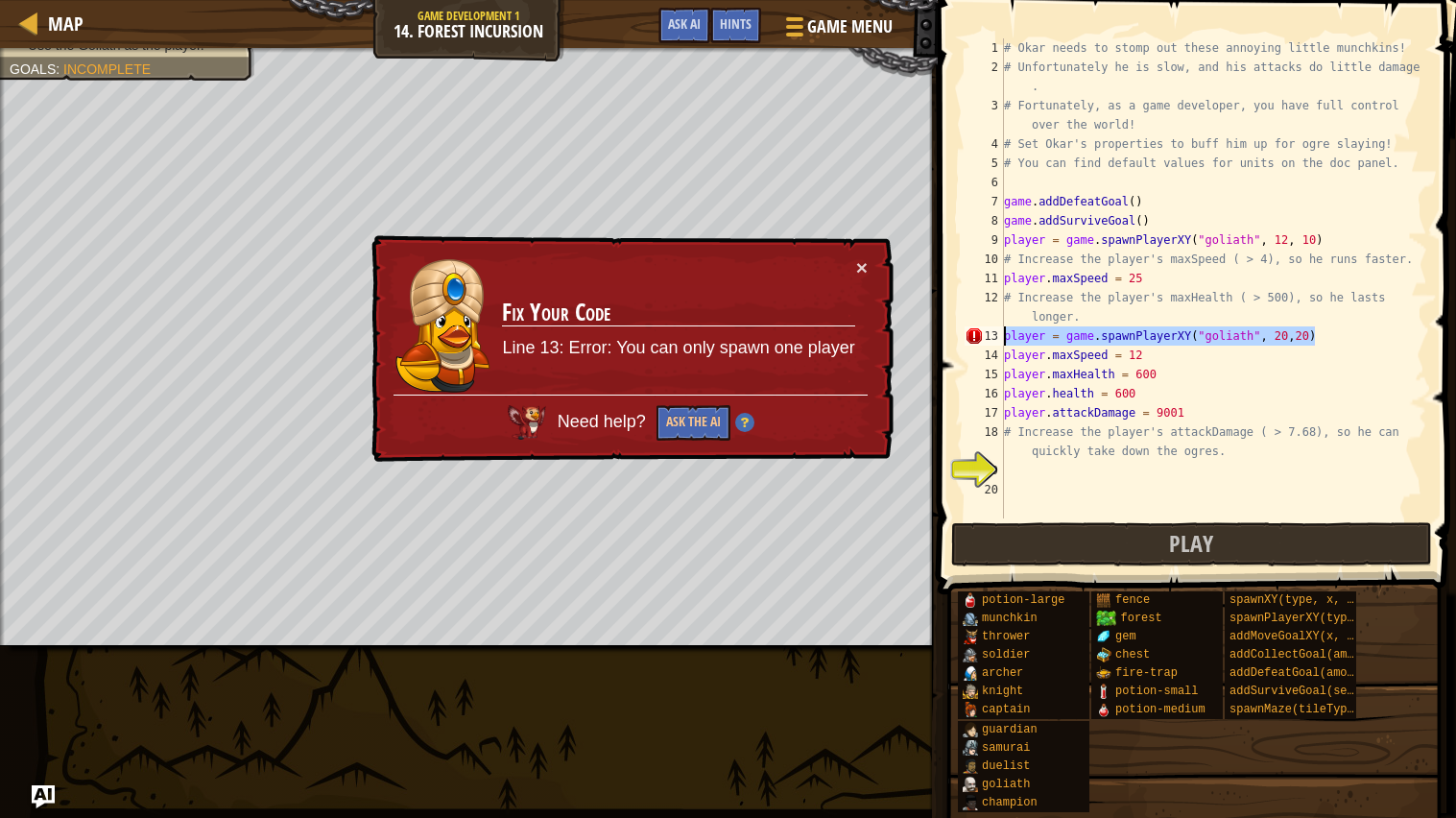
drag, startPoint x: 1321, startPoint y: 335, endPoint x: 998, endPoint y: 338, distance: 323.0
click at [998, 338] on div "player = game.spawnPlayerXY("goliath", 20,20) 1 2 3 4 5 6 7 8 9 10 11 12 13 14 …" at bounding box center [1193, 279] width 467 height 480
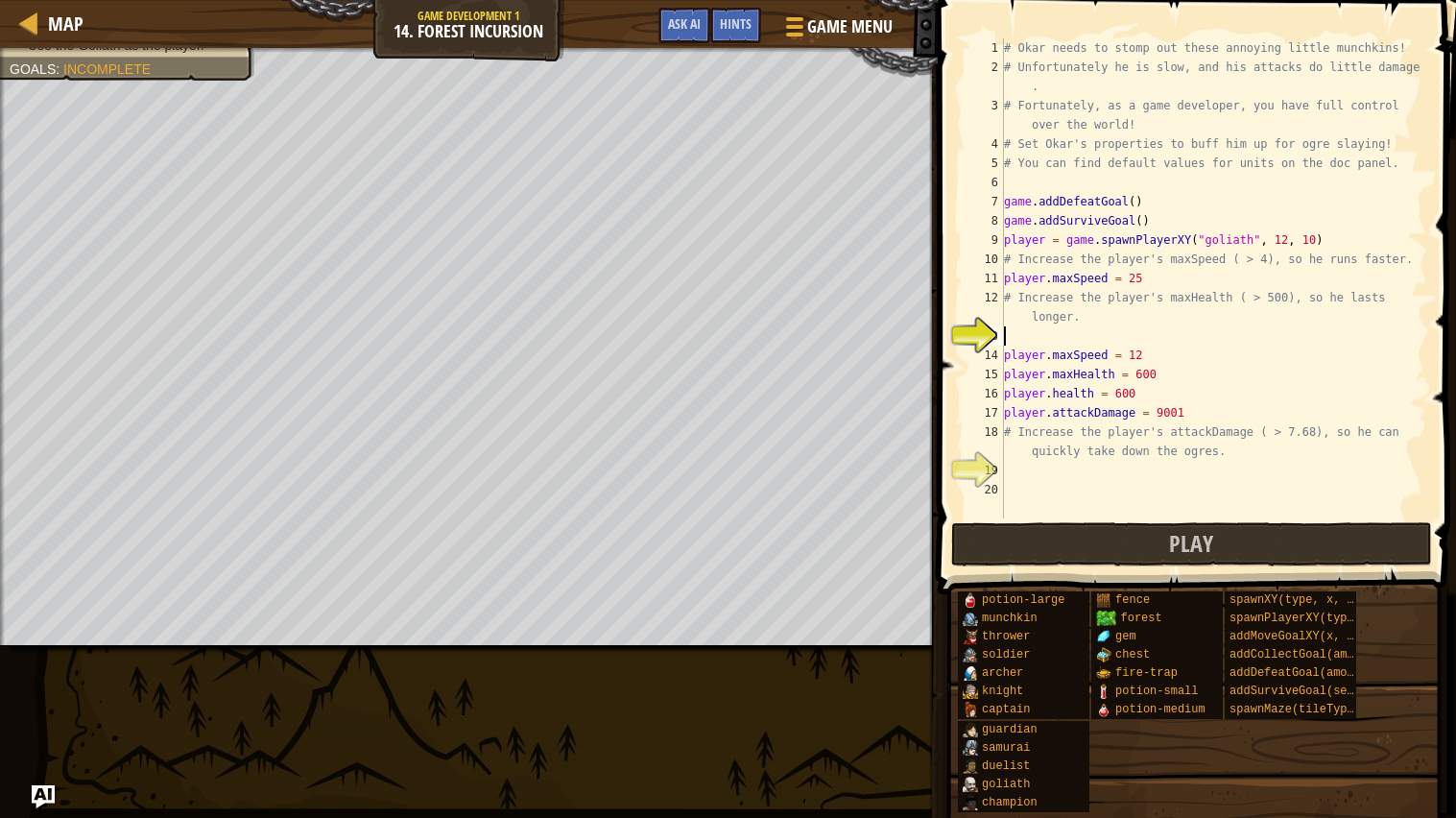
type textarea "# Increase the player's maxHealth ( > 500), so he lasts longer."
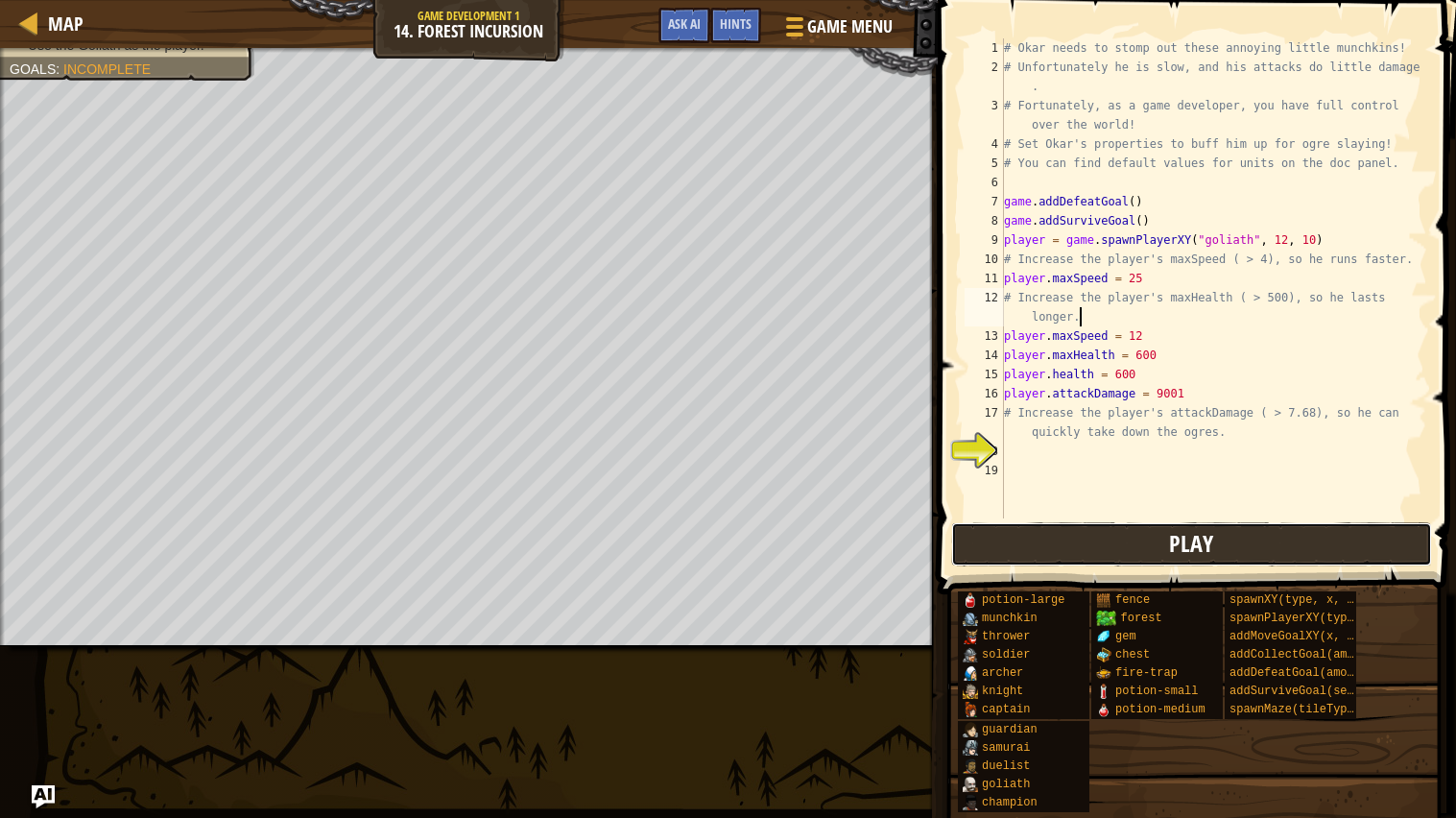
click at [1117, 539] on button "Play" at bounding box center [1191, 544] width 481 height 44
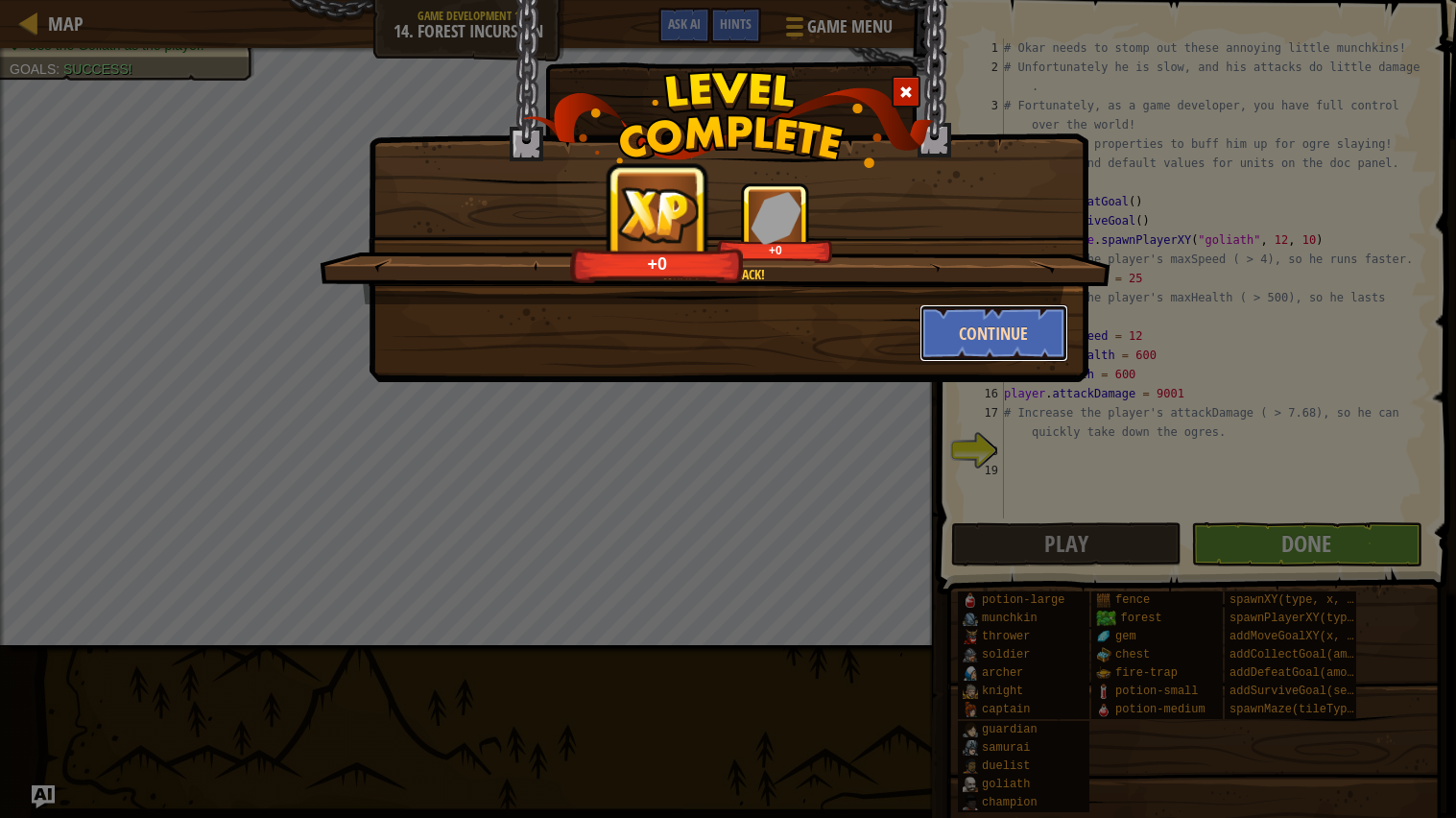
click at [978, 361] on button "Continue" at bounding box center [993, 333] width 148 height 58
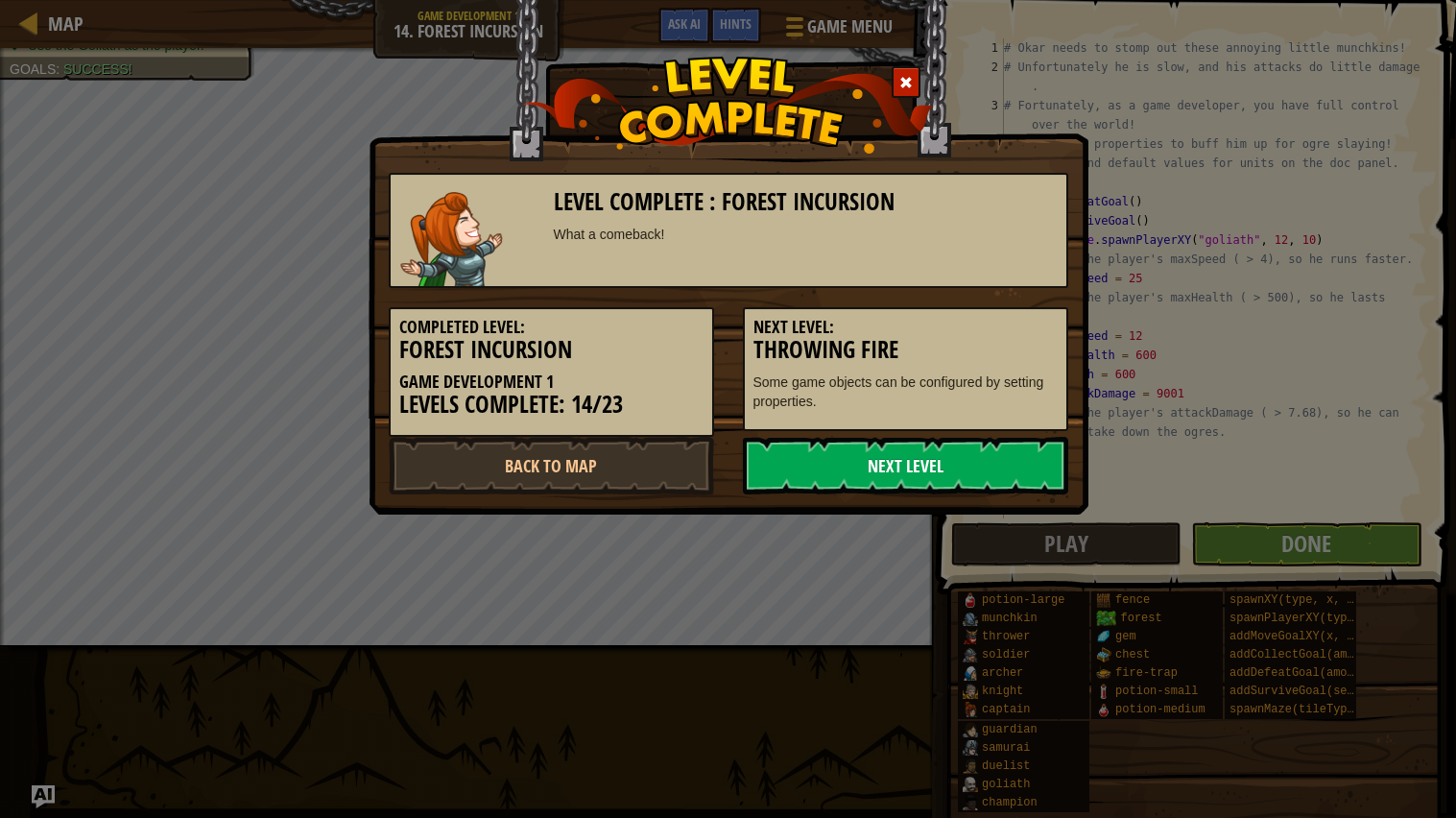
click at [900, 470] on link "Next Level" at bounding box center [905, 466] width 325 height 58
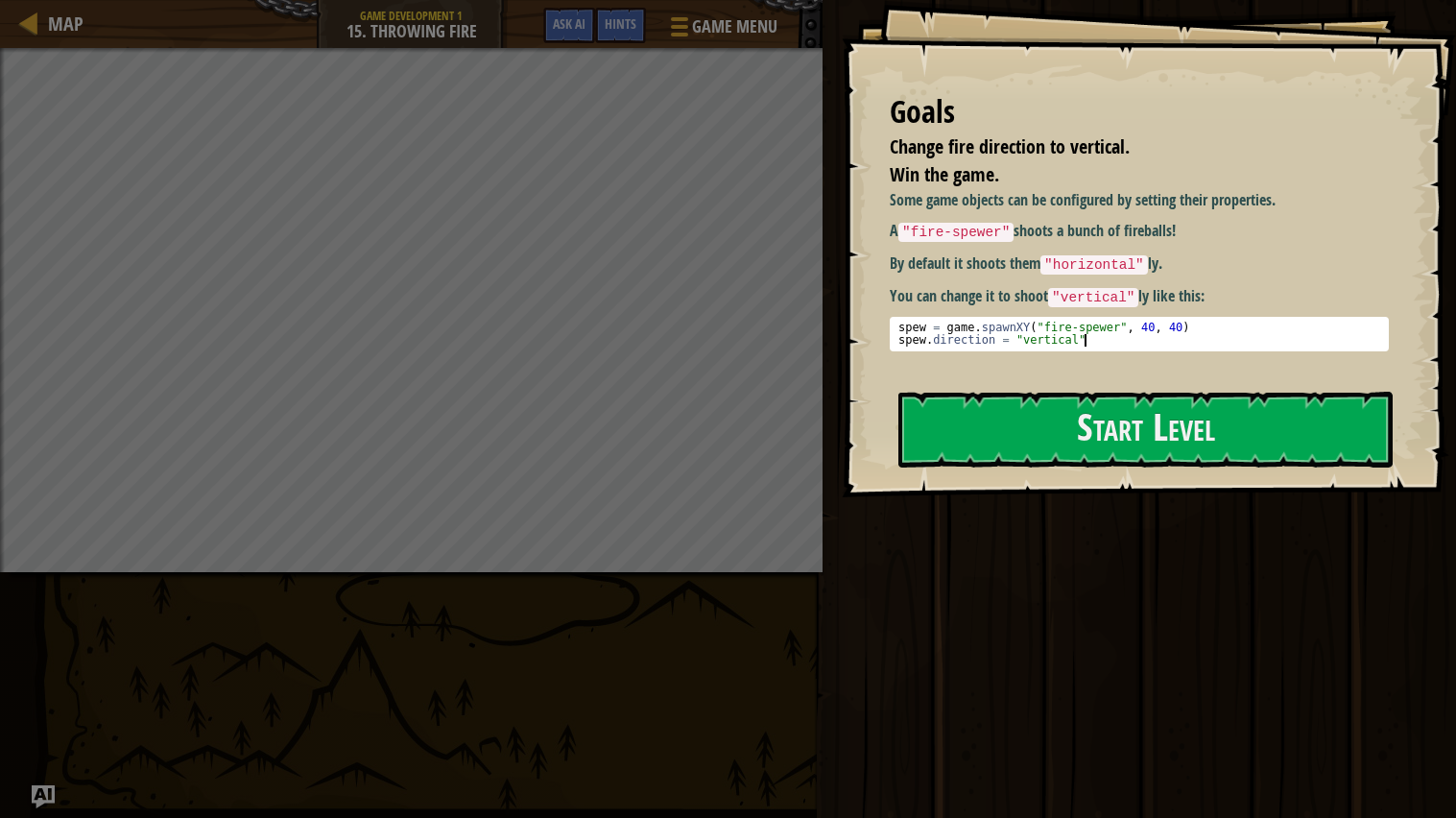
click at [1097, 345] on div "spew = game . spawnXY ( "fire-spewer" , 40 , 40 ) spew . direction = "vertical"" at bounding box center [1140, 346] width 491 height 50
drag, startPoint x: 1097, startPoint y: 345, endPoint x: 841, endPoint y: 318, distance: 257.4
click at [842, 318] on div "Goals Change fire direction to vertical. Win the game. Some game objects can be…" at bounding box center [1148, 248] width 614 height 497
type textarea "spew = game.spawnXY("fire-spewer", 40, 40) spew.direction = "vertical""
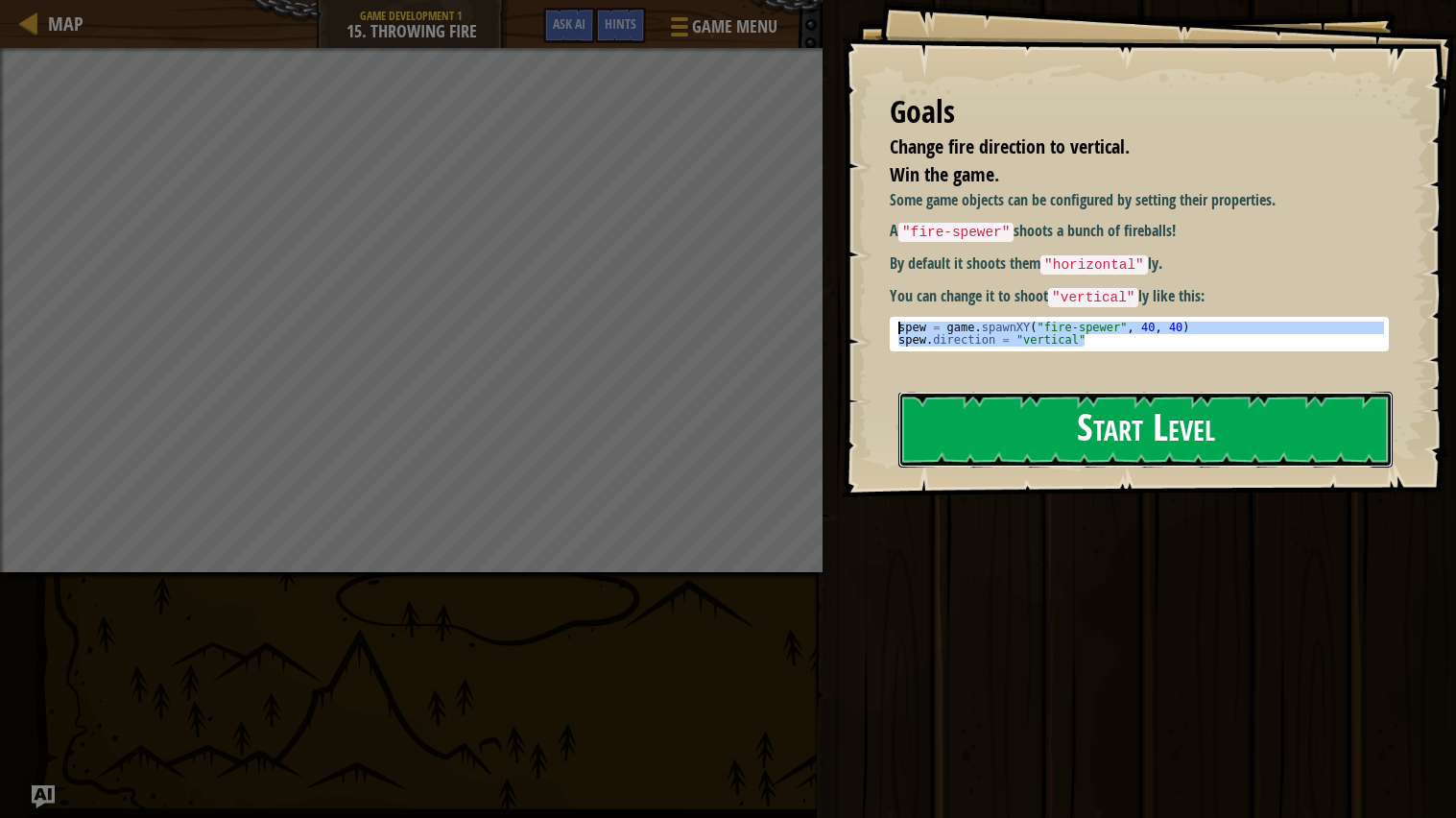
click at [1037, 445] on button "Start Level" at bounding box center [1145, 429] width 495 height 76
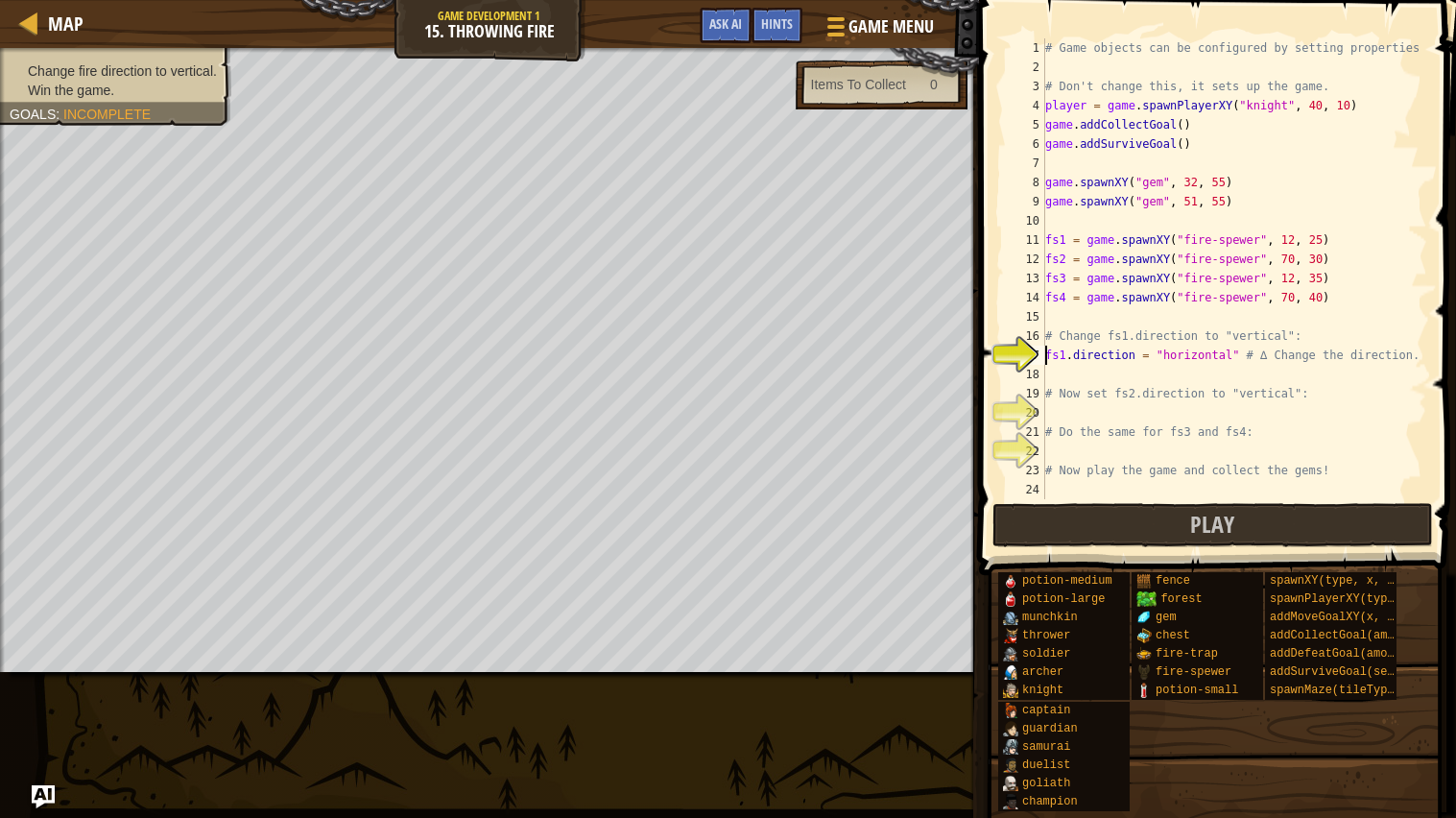
click at [1111, 388] on div "# Game objects can be configured by setting properties # Don't change this, it …" at bounding box center [1234, 288] width 386 height 499
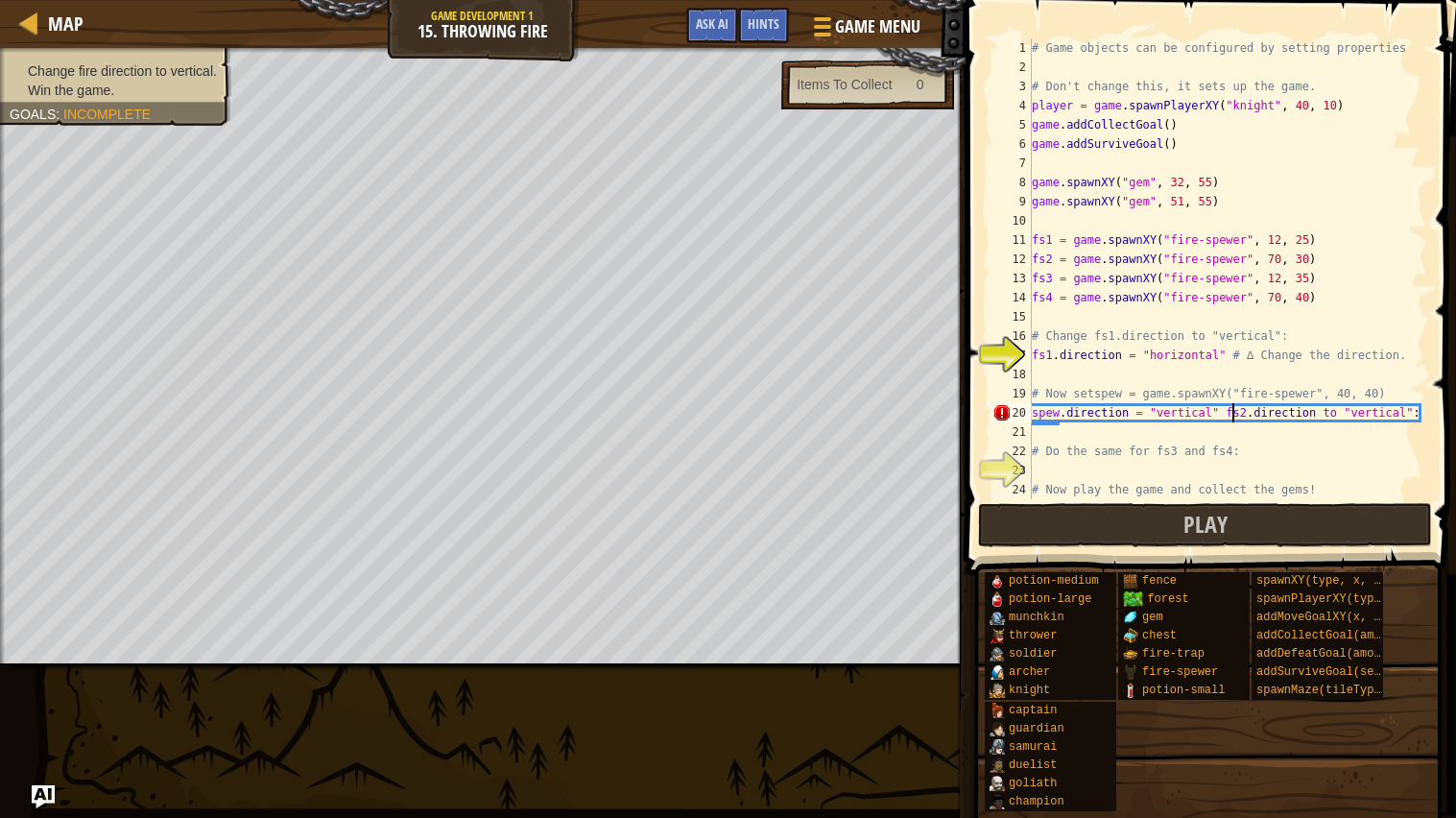
click at [1231, 410] on div "# Game objects can be configured by setting properties # Don't change this, it …" at bounding box center [1227, 288] width 399 height 499
drag, startPoint x: 1226, startPoint y: 414, endPoint x: 1415, endPoint y: 431, distance: 189.8
click at [1415, 431] on div "spew.direction = "vertical" fs2.direction to "vertical": 1 2 3 4 5 6 7 8 9 10 1…" at bounding box center [1207, 269] width 439 height 461
type textarea "spew.direction = "vertical""
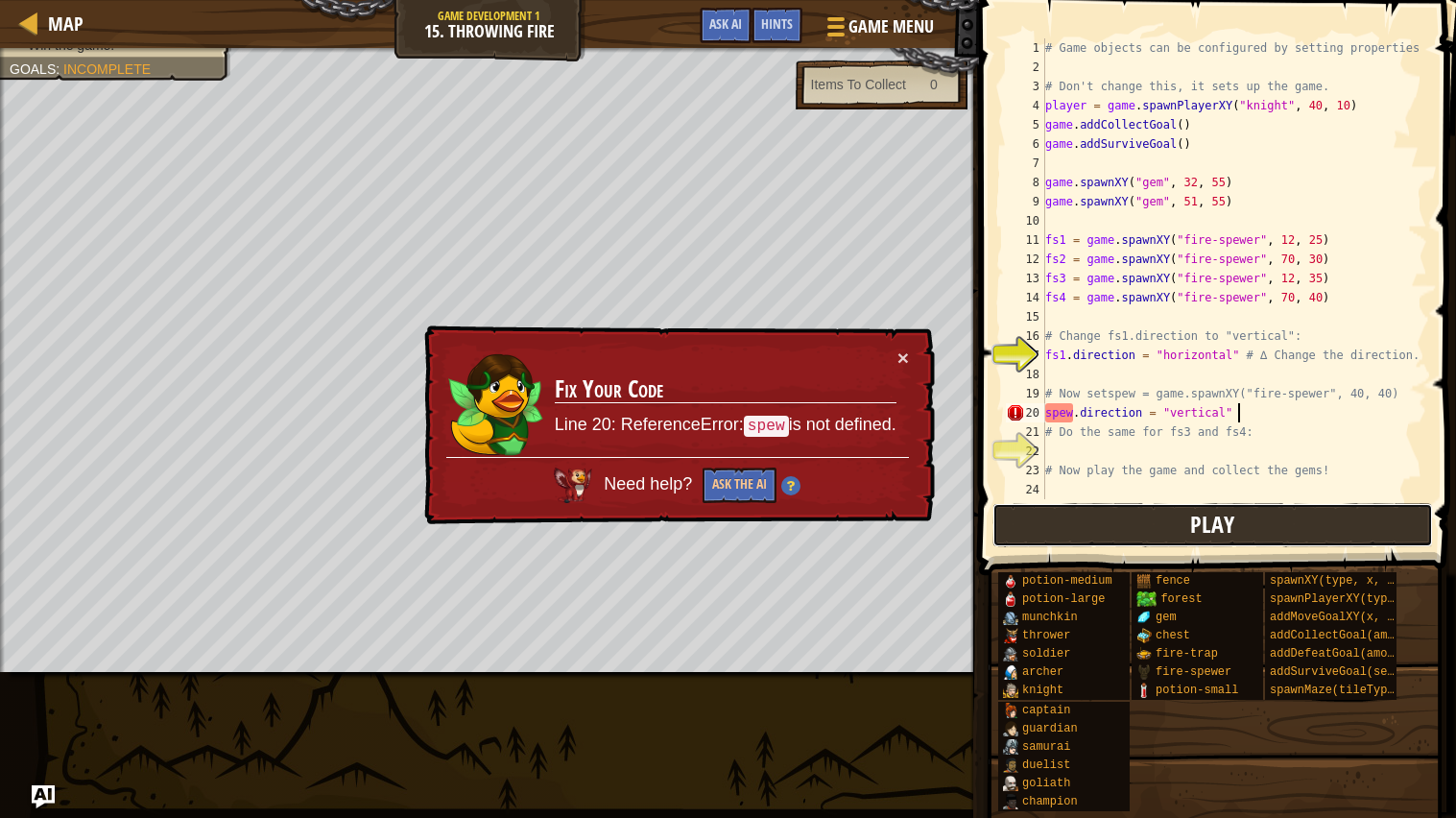
click at [1248, 523] on button "Play" at bounding box center [1212, 524] width 441 height 44
